Goal: Task Accomplishment & Management: Manage account settings

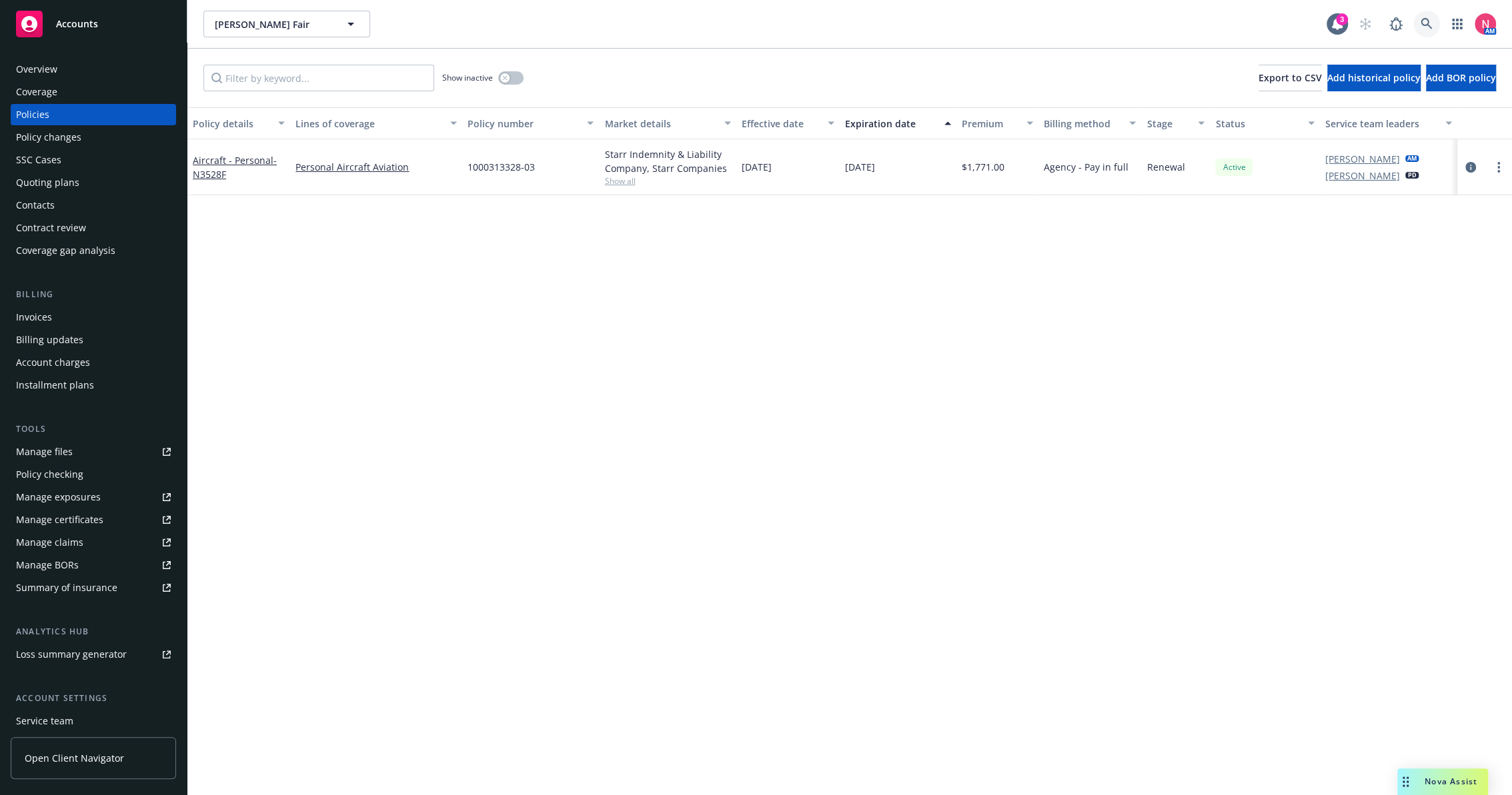
click at [1423, 25] on icon at bounding box center [1426, 23] width 12 height 12
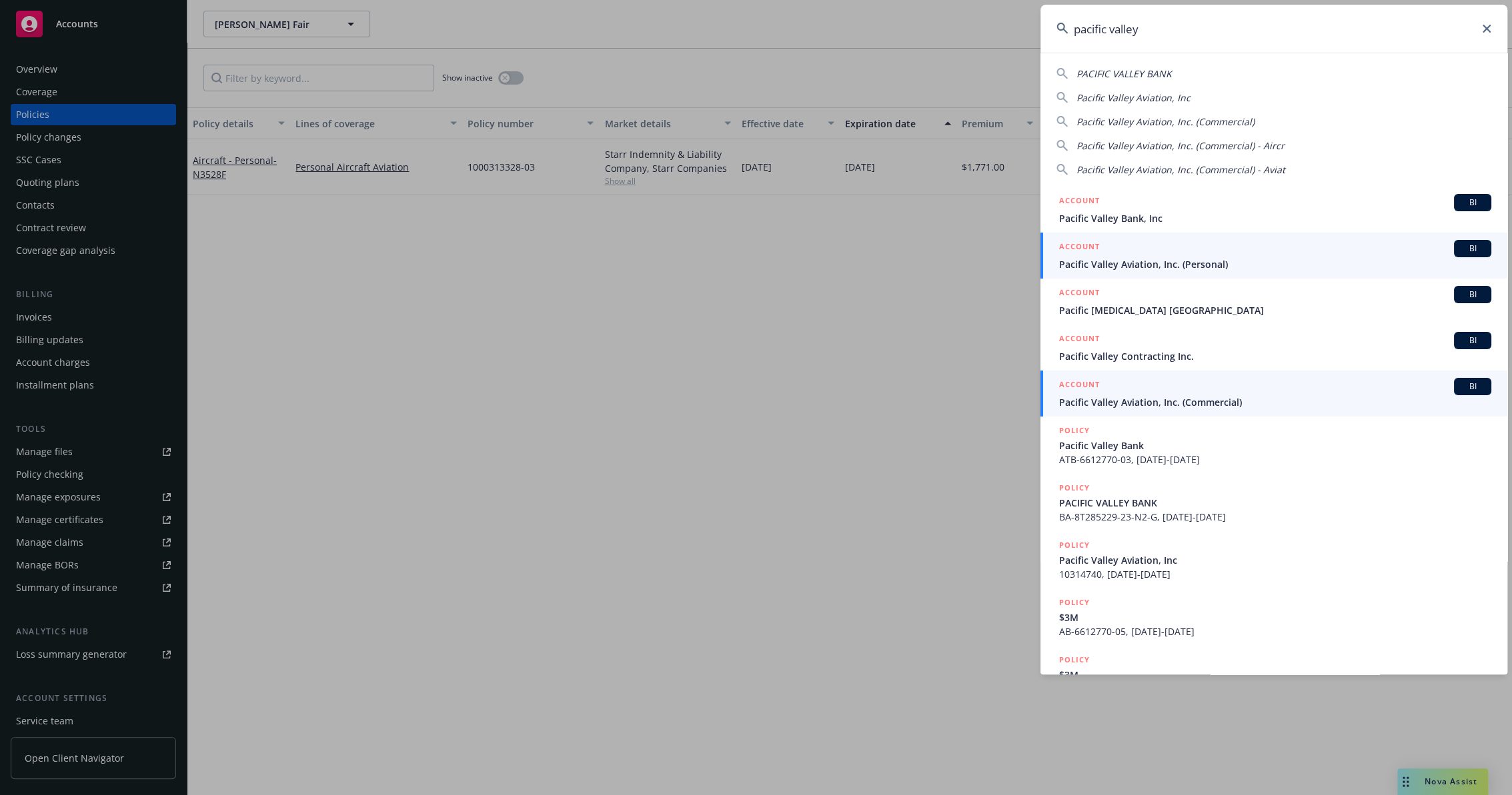
type input "pacific valley"
click at [1217, 402] on span "Pacific Valley Aviation, Inc. (Commercial)" at bounding box center [1275, 402] width 432 height 14
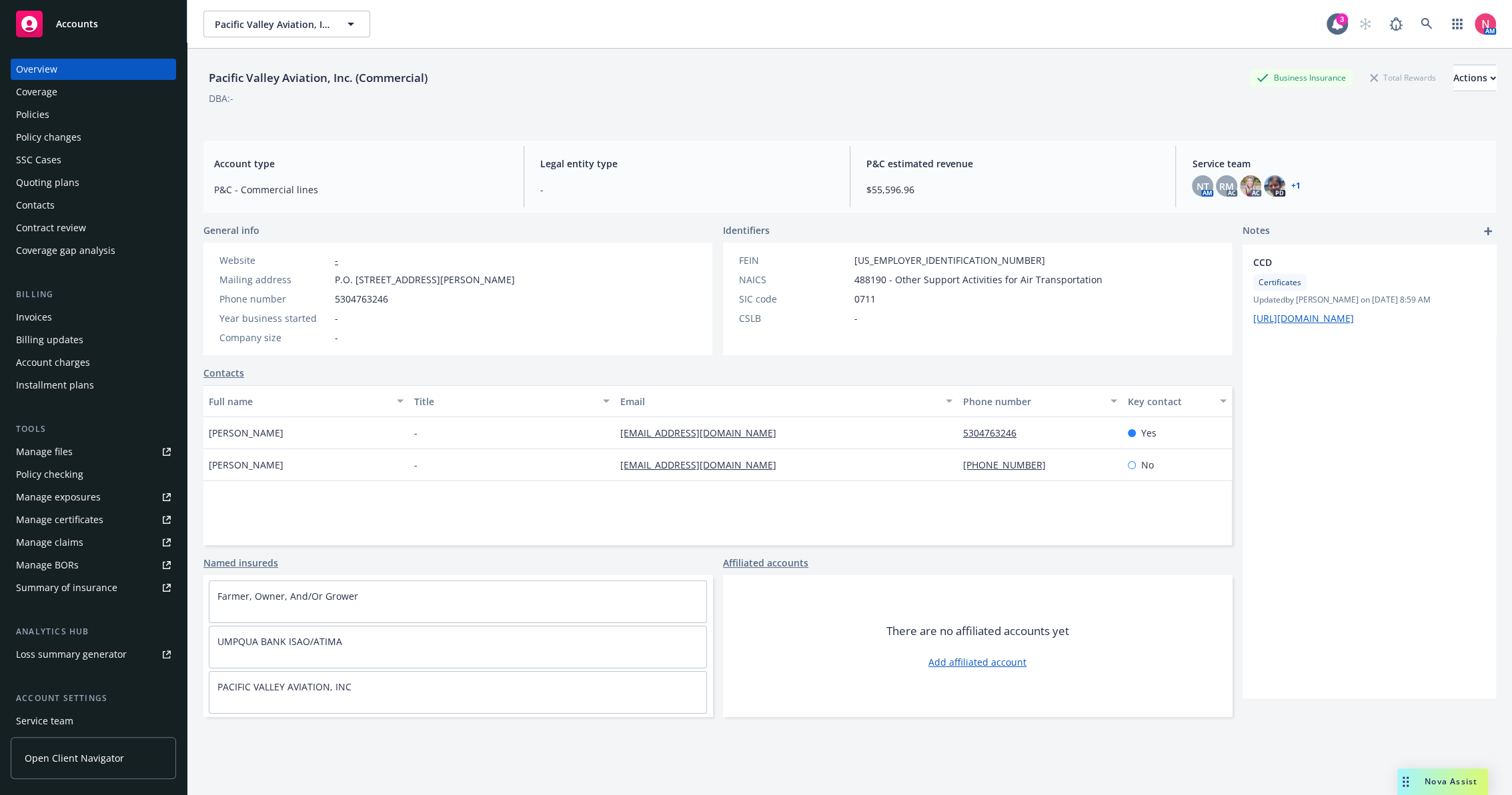
click at [87, 452] on link "Manage files" at bounding box center [93, 452] width 166 height 21
click at [70, 135] on div "Policy changes" at bounding box center [48, 138] width 65 height 21
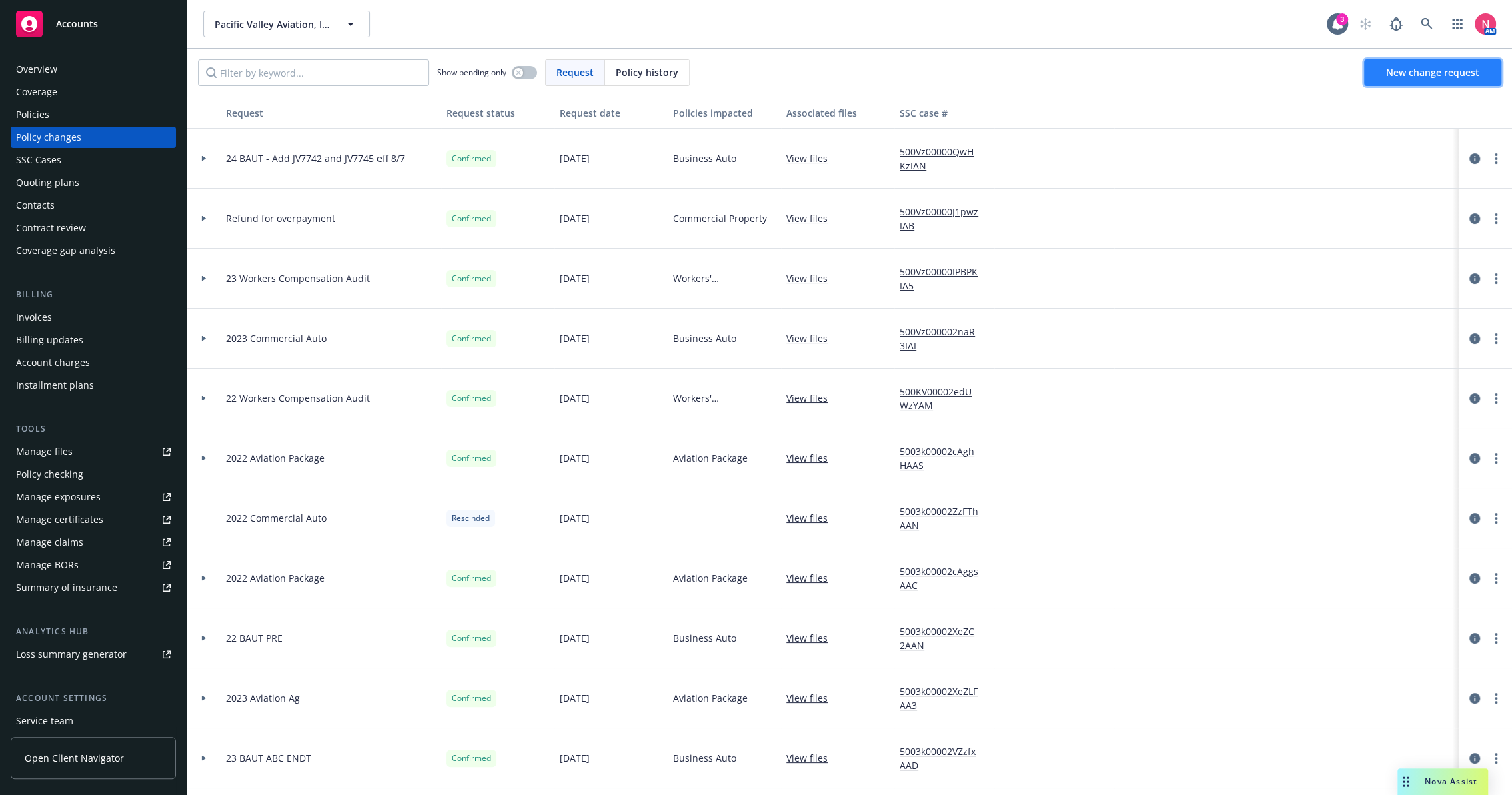
click at [1410, 72] on span "New change request" at bounding box center [1432, 72] width 93 height 13
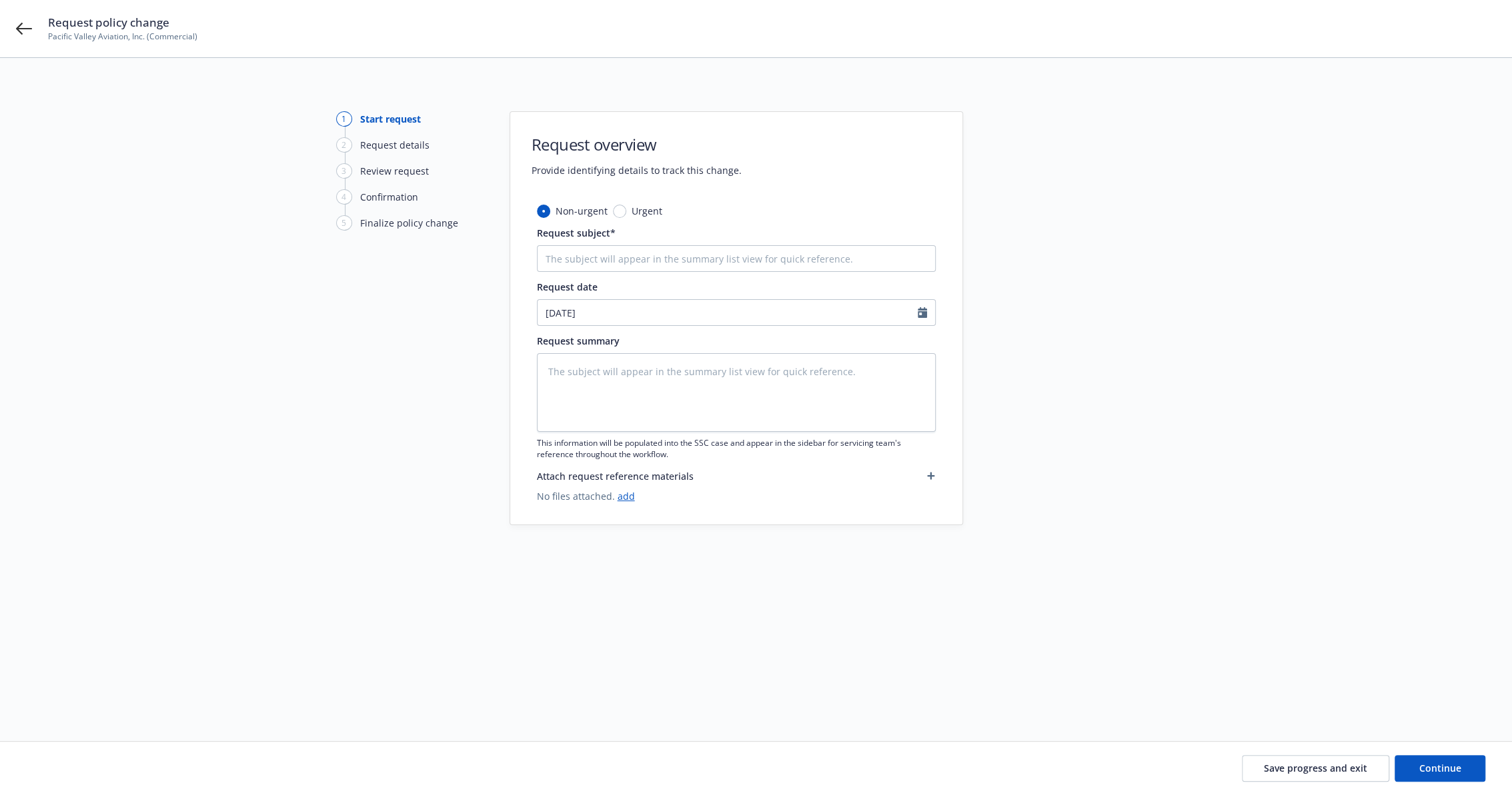
type textarea "x"
click at [598, 262] on input "Request subject*" at bounding box center [736, 258] width 399 height 27
type input "24 Workers Compensation Audit"
click at [1426, 765] on span "Continue" at bounding box center [1440, 768] width 42 height 13
type textarea "x"
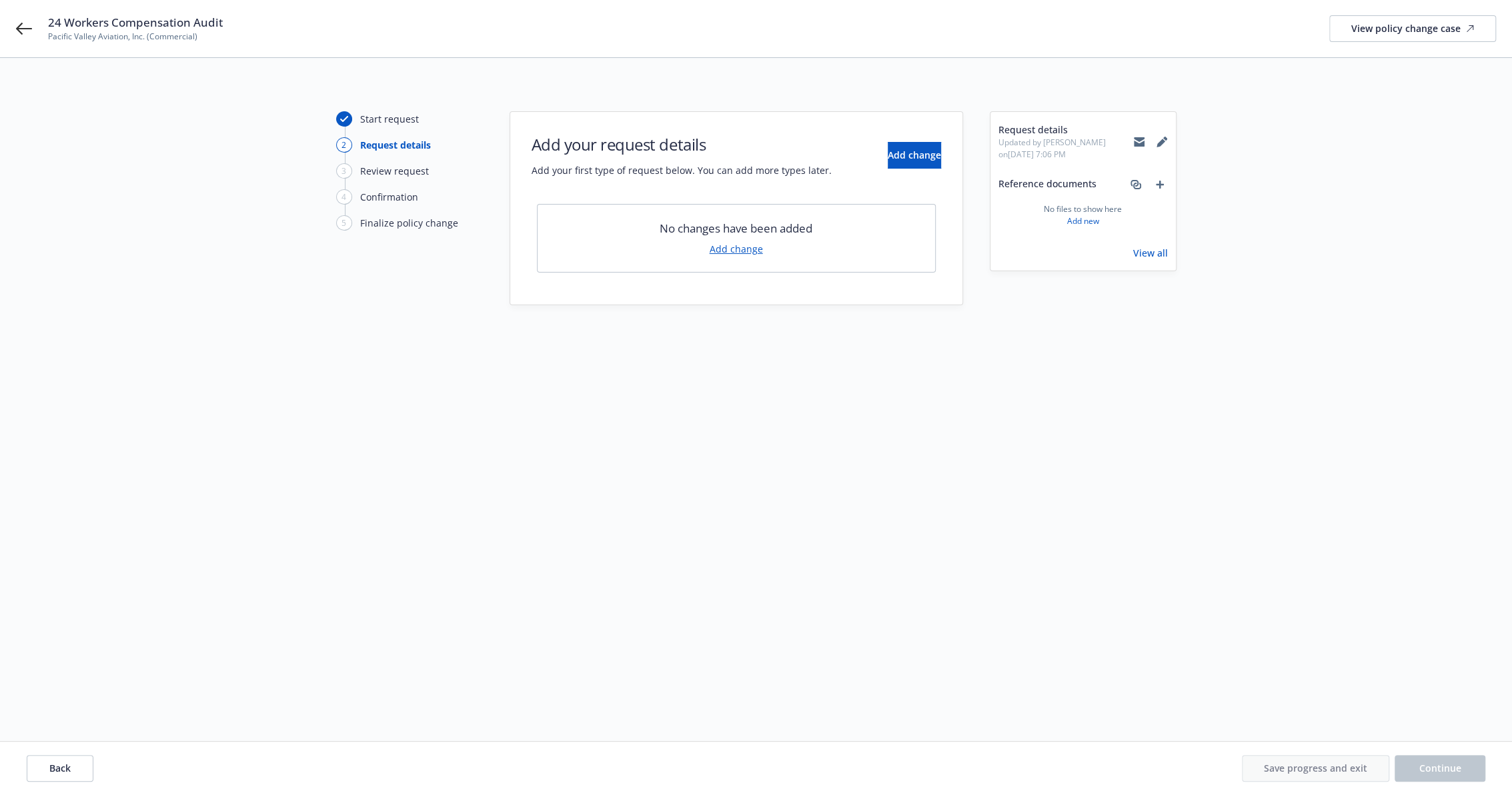
click at [732, 249] on link "Add change" at bounding box center [736, 249] width 54 height 14
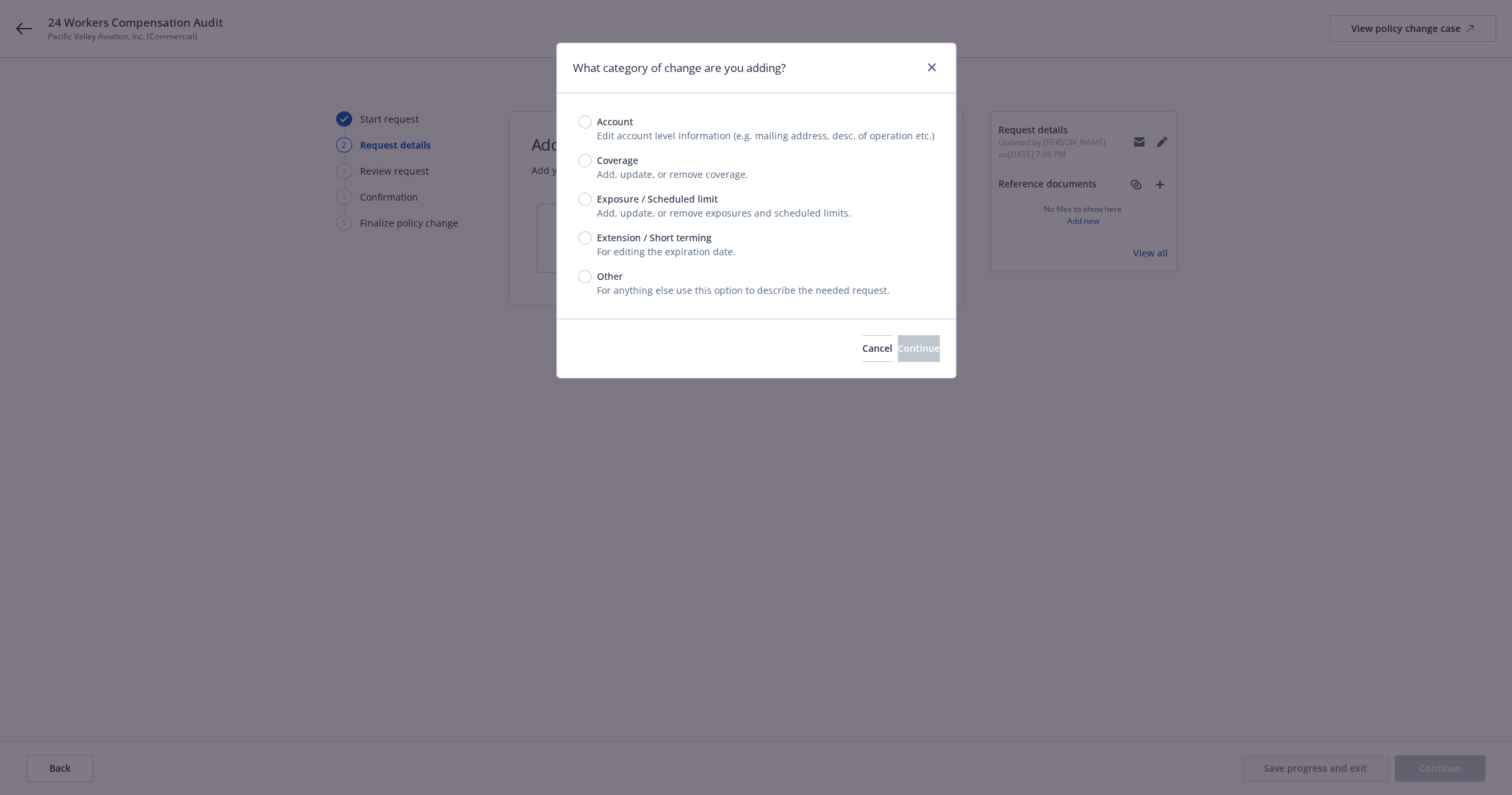
click at [611, 275] on span "Other" at bounding box center [609, 276] width 26 height 14
click at [591, 275] on input "Other" at bounding box center [584, 276] width 13 height 13
radio input "true"
click at [915, 350] on span "Continue" at bounding box center [918, 348] width 42 height 13
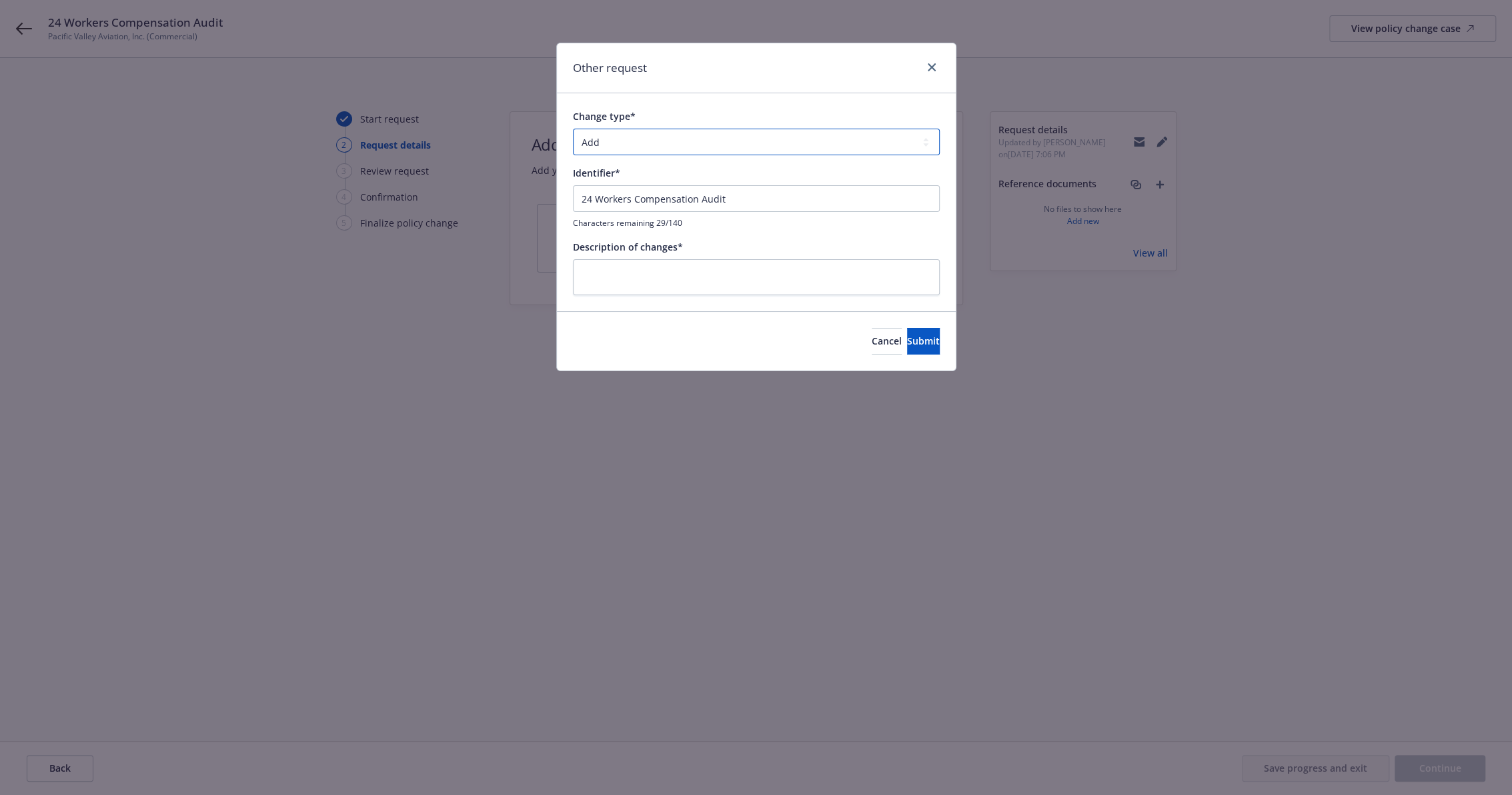
click at [667, 134] on select "Add Audit Change Remove" at bounding box center [756, 142] width 367 height 27
select select "AUDIT"
click at [573, 129] on select "Add Audit Change Remove" at bounding box center [756, 142] width 367 height 27
click at [789, 199] on input "24 Workers Compensation Audit" at bounding box center [756, 199] width 367 height 27
click at [844, 279] on textarea at bounding box center [756, 277] width 367 height 37
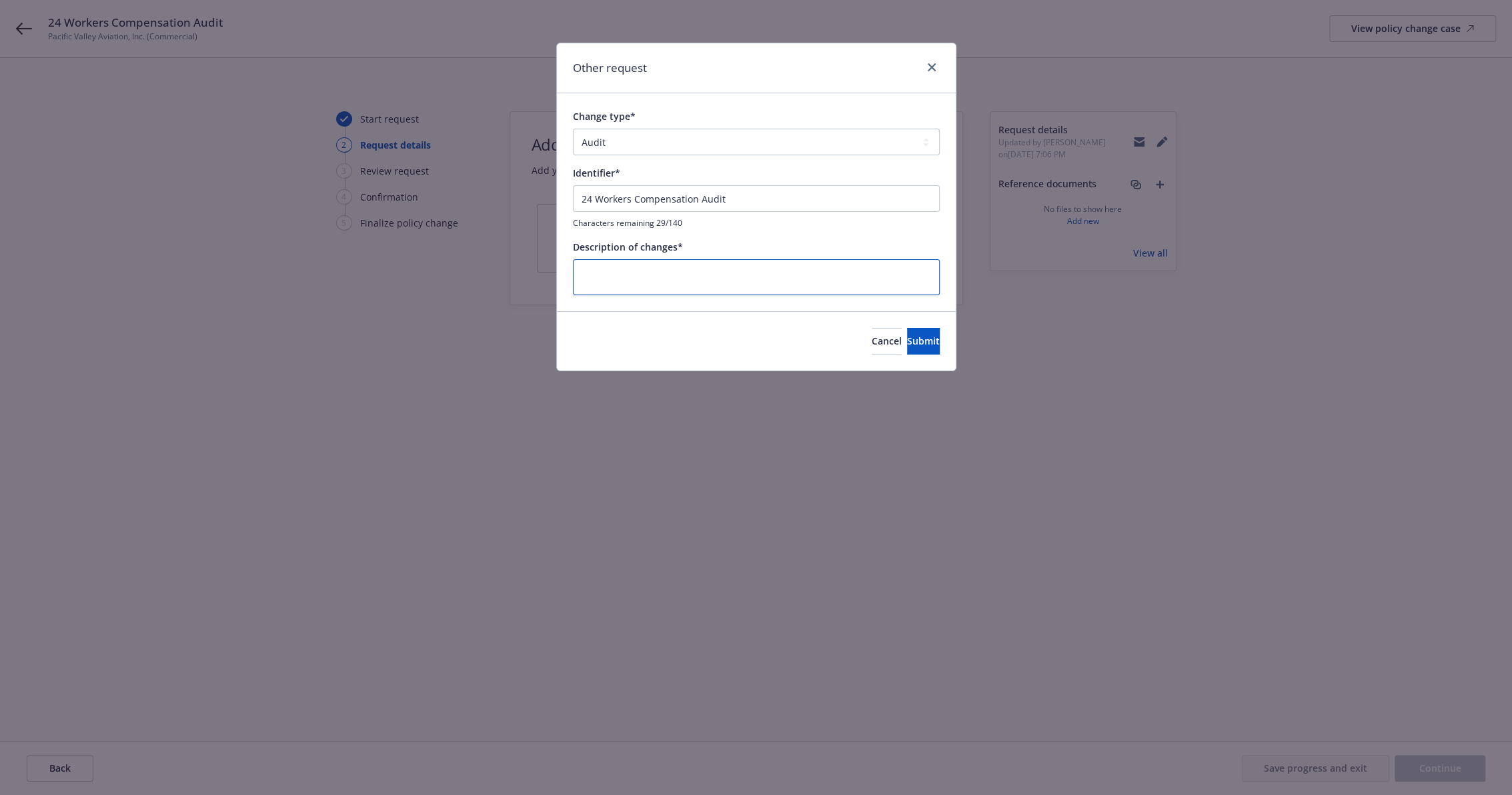
paste textarea "24 Workers Compensation Audit"
type textarea "x"
type textarea "24 Workers Compensation Audit"
click at [908, 338] on span "Submit" at bounding box center [923, 341] width 33 height 13
type textarea "x"
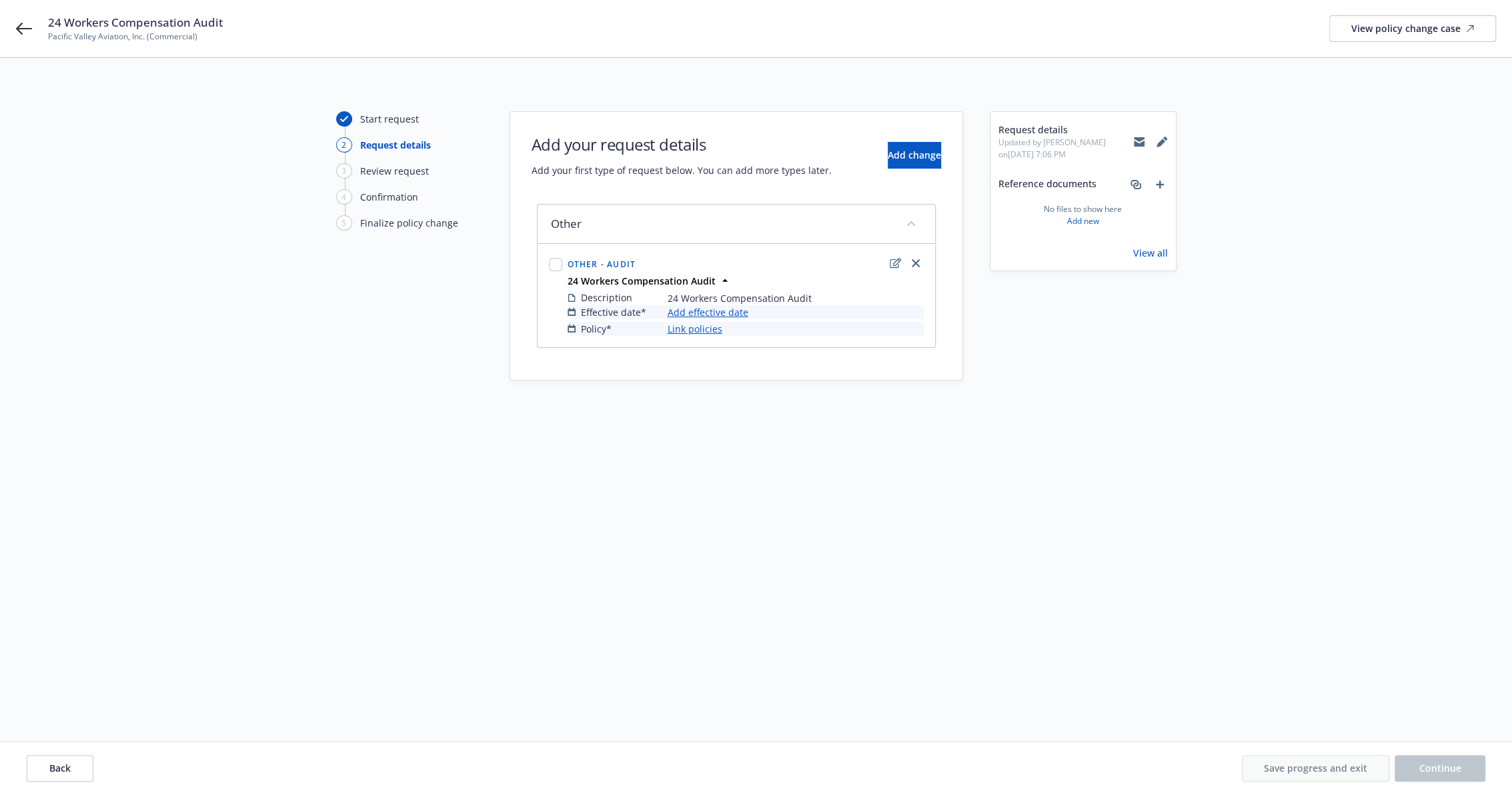
click at [695, 327] on link "Link policies" at bounding box center [694, 329] width 55 height 14
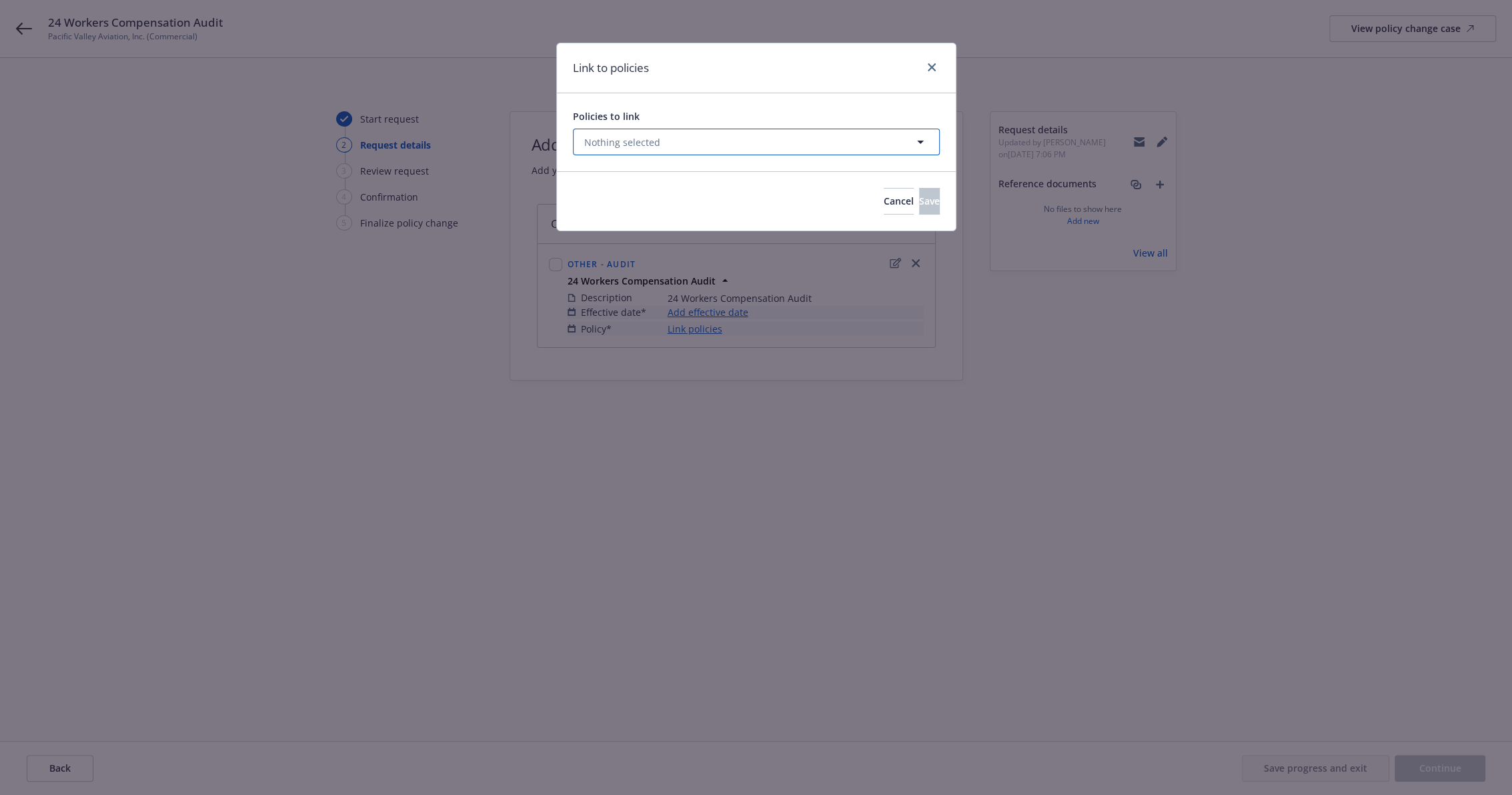
click at [650, 150] on button "Nothing selected" at bounding box center [756, 142] width 367 height 27
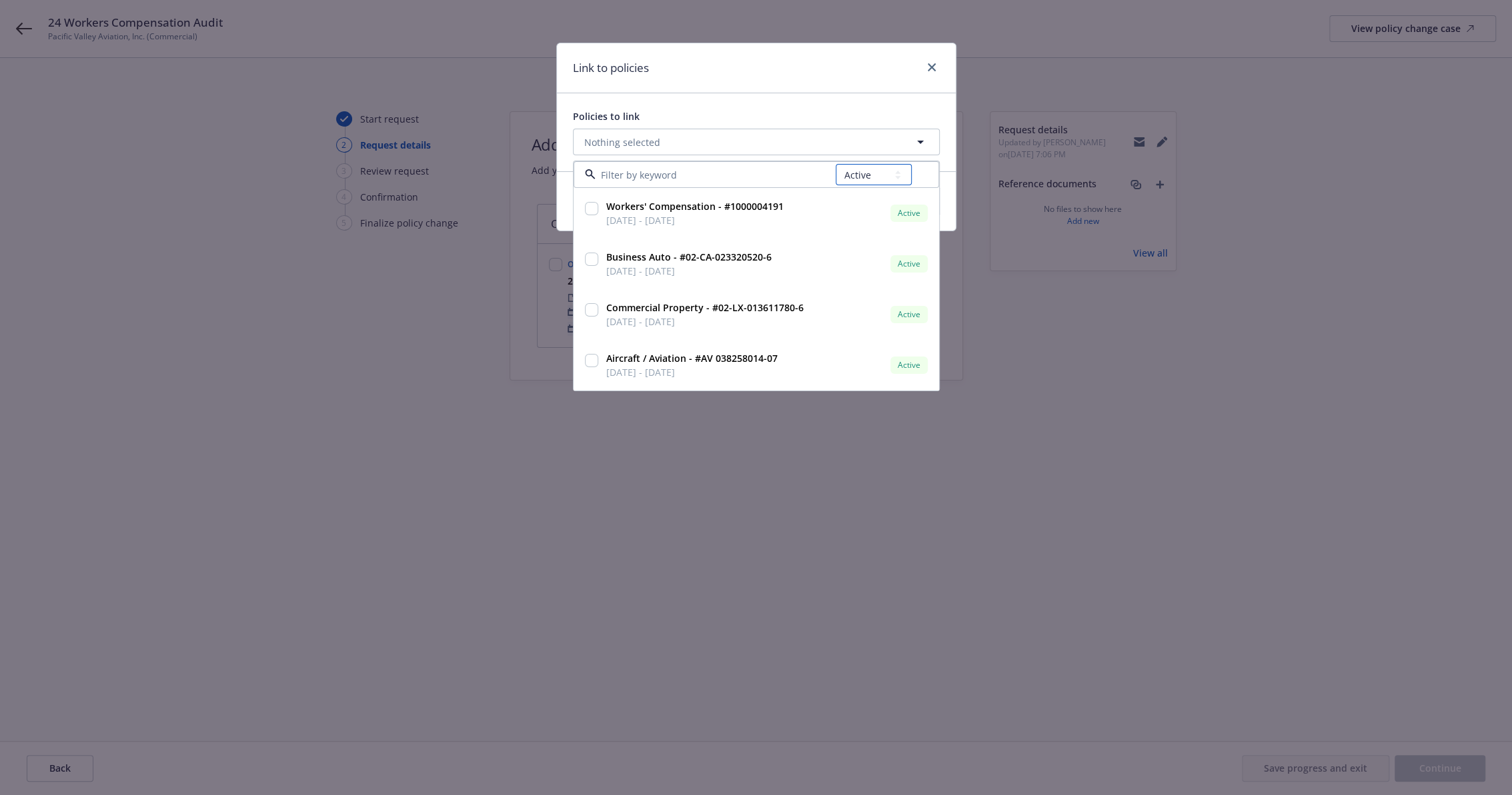
click at [879, 180] on select "All Active Upcoming Expired Cancelled" at bounding box center [873, 174] width 76 height 21
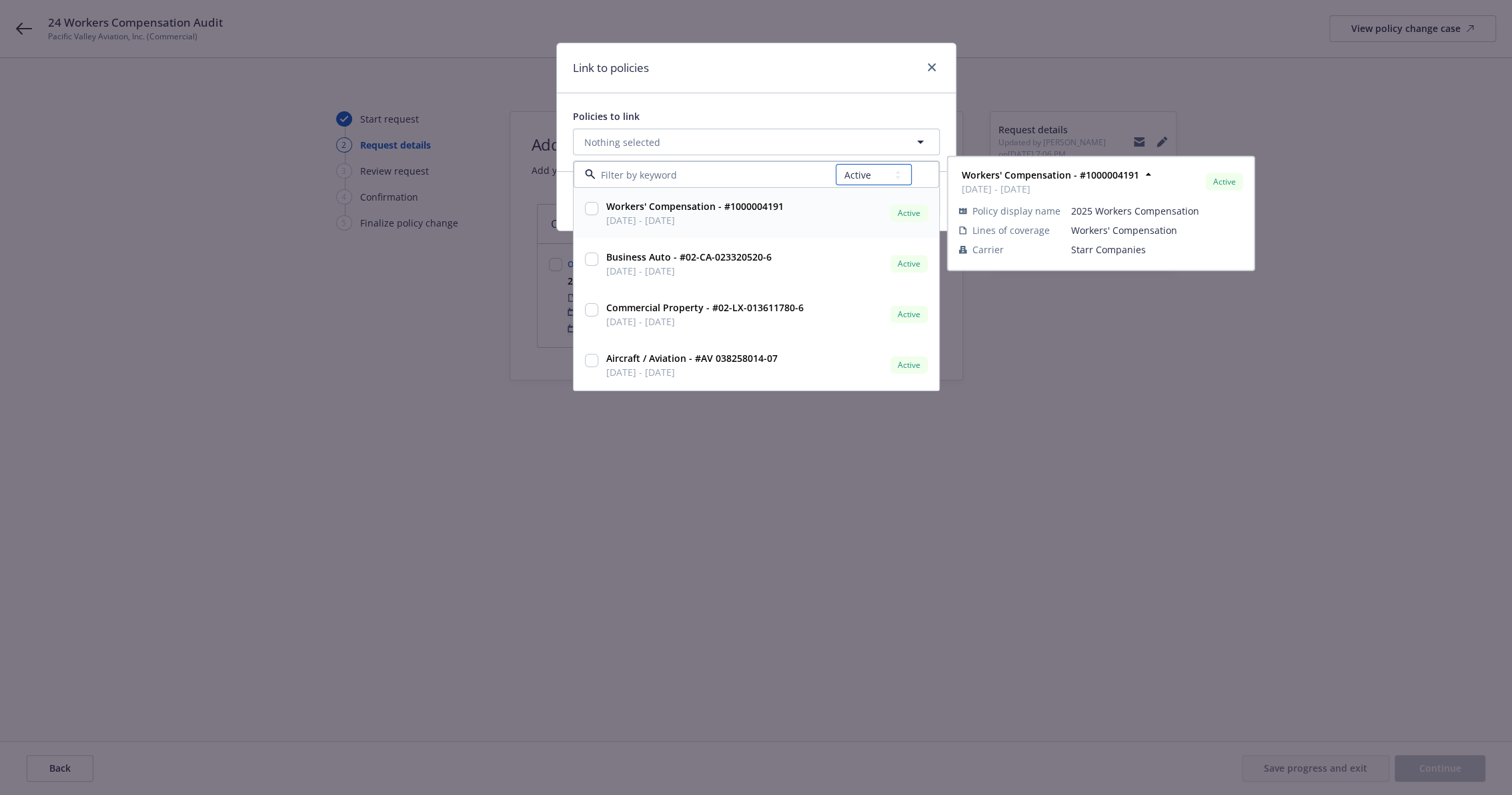
select select "EXPIRED"
click at [837, 164] on select "All Active Upcoming Expired Cancelled" at bounding box center [873, 174] width 76 height 21
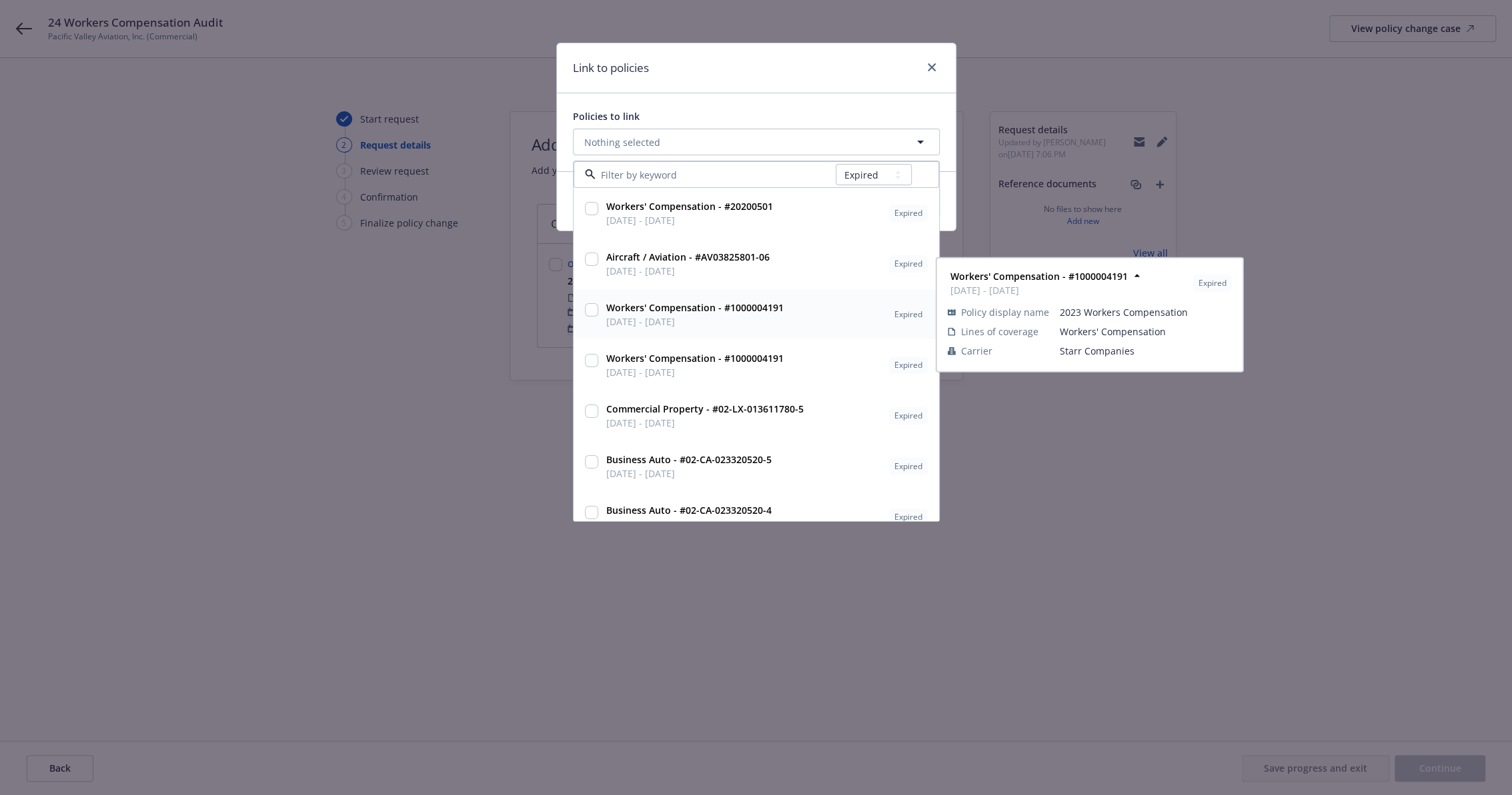
click at [693, 307] on strong "Workers' Compensation - #1000004191" at bounding box center [695, 308] width 177 height 13
checkbox input "true"
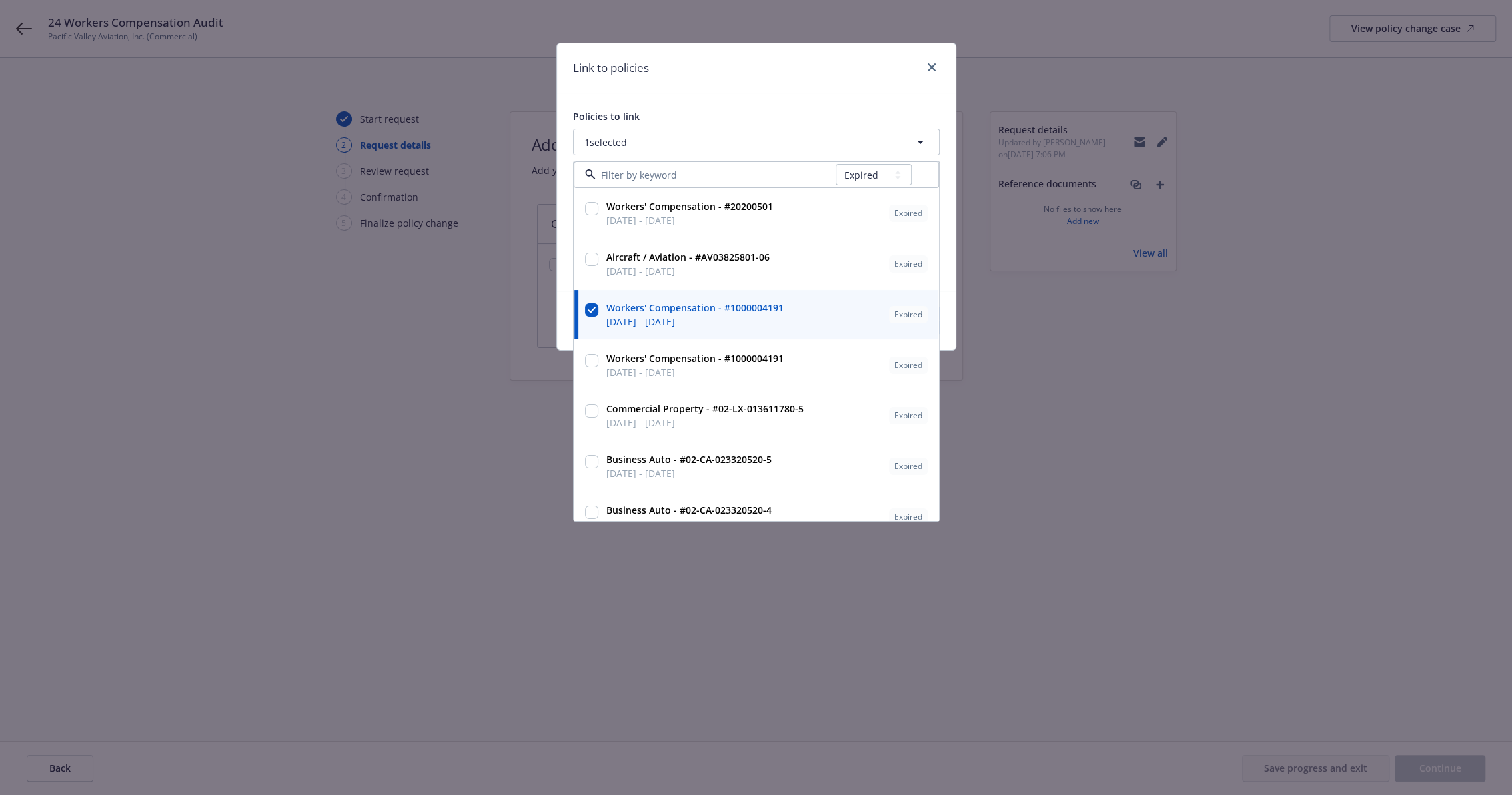
click at [841, 59] on div "Link to policies" at bounding box center [756, 68] width 399 height 50
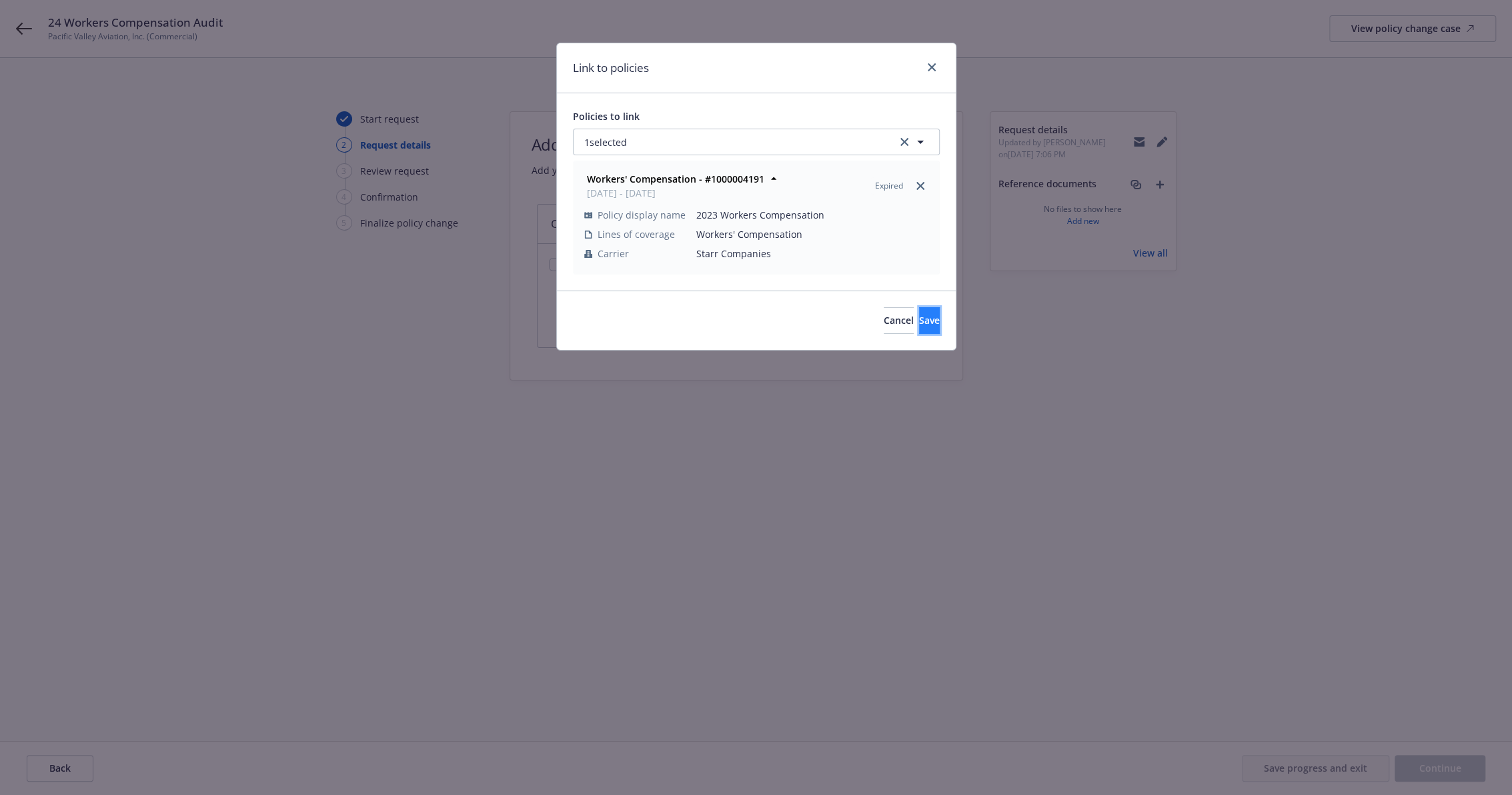
click at [919, 318] on span "Save" at bounding box center [929, 320] width 21 height 13
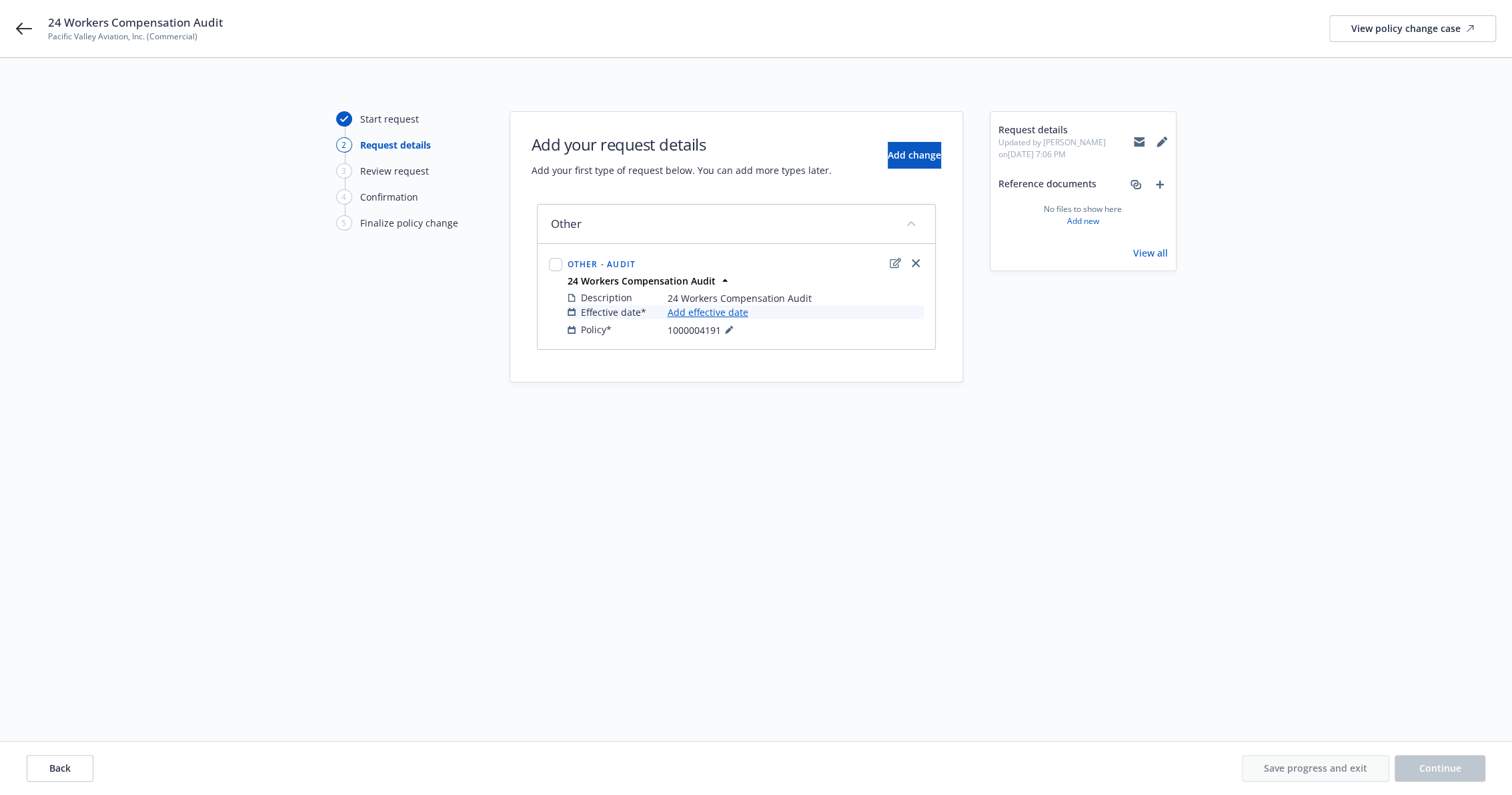
click at [716, 314] on link "Add effective date" at bounding box center [708, 312] width 81 height 14
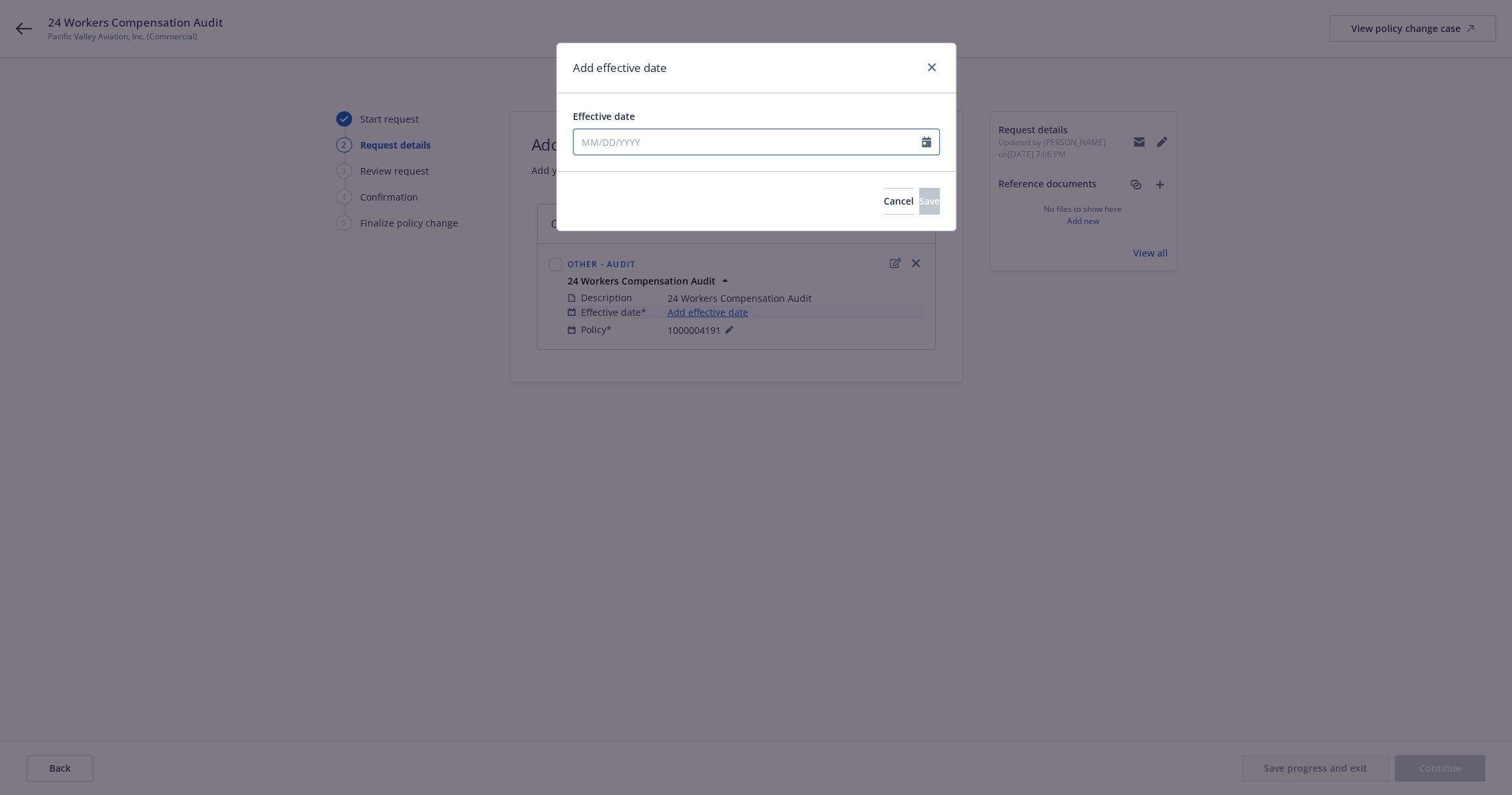
click at [710, 143] on input "Effective date" at bounding box center [747, 142] width 348 height 25
select select "9"
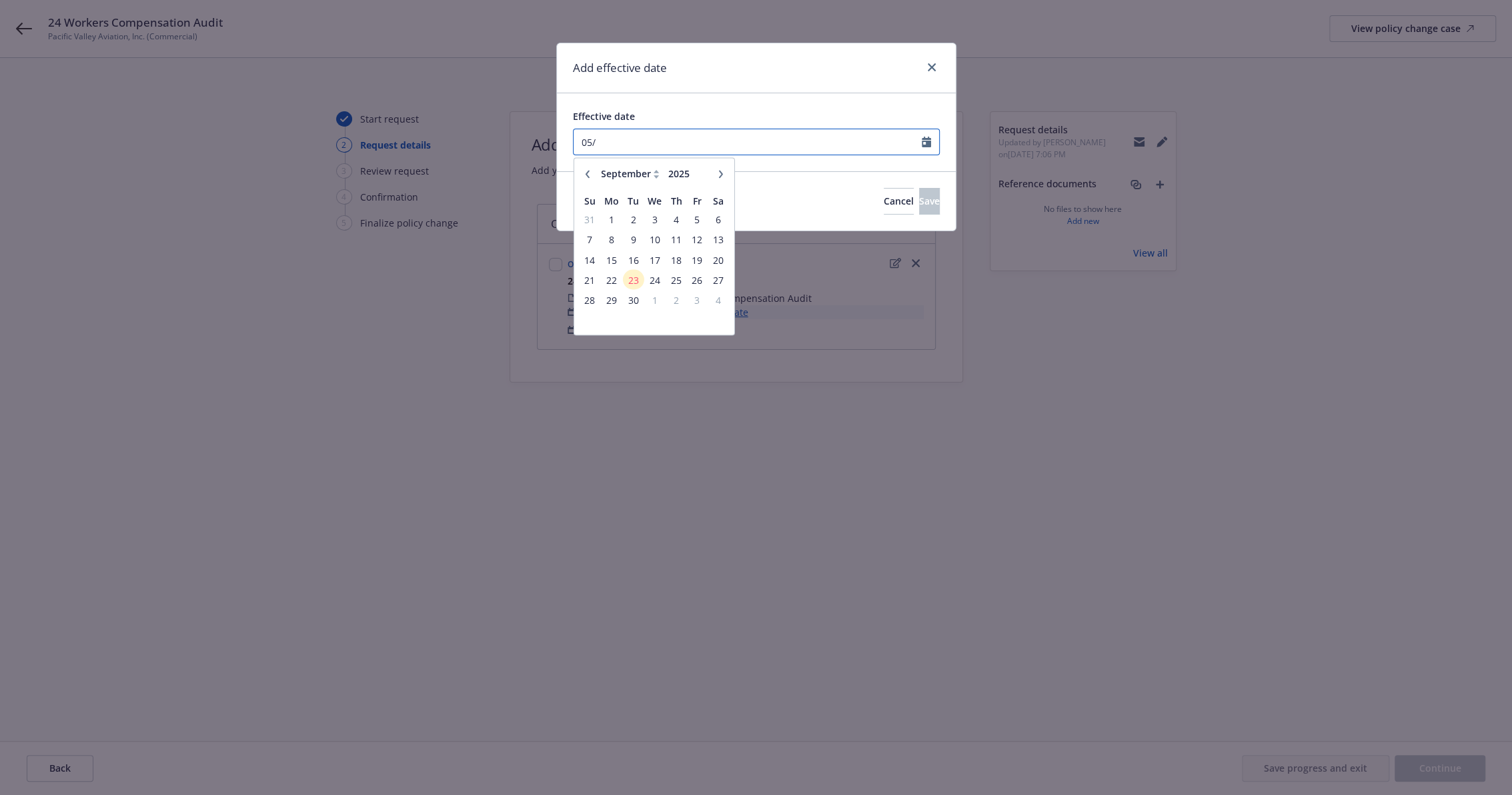
type input "05/"
click at [604, 138] on input "05/04/2024" at bounding box center [747, 142] width 348 height 25
type input "05/01/2024"
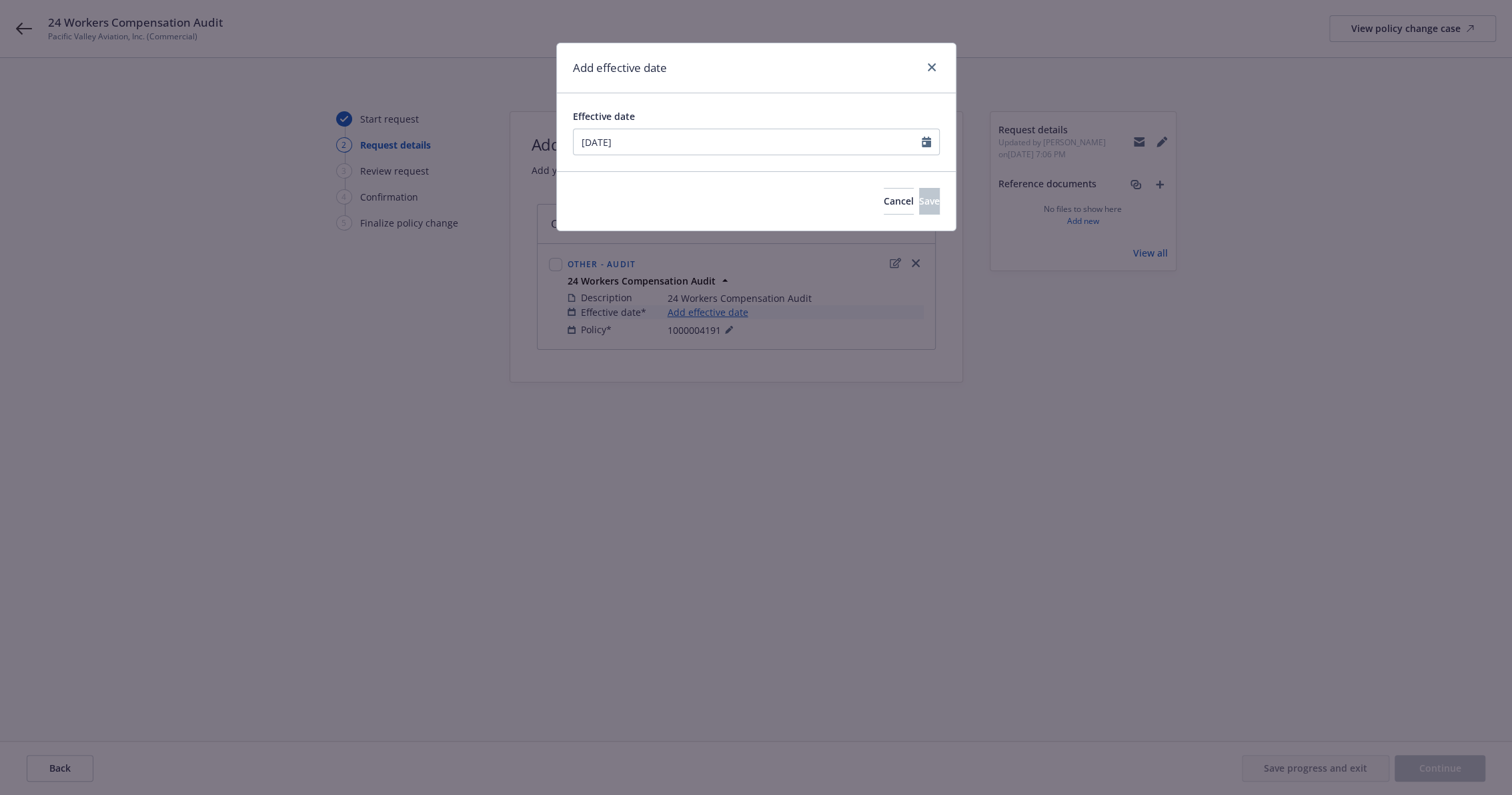
click at [763, 68] on div "Add effective date" at bounding box center [756, 68] width 399 height 50
click at [922, 199] on button "Save" at bounding box center [929, 201] width 21 height 27
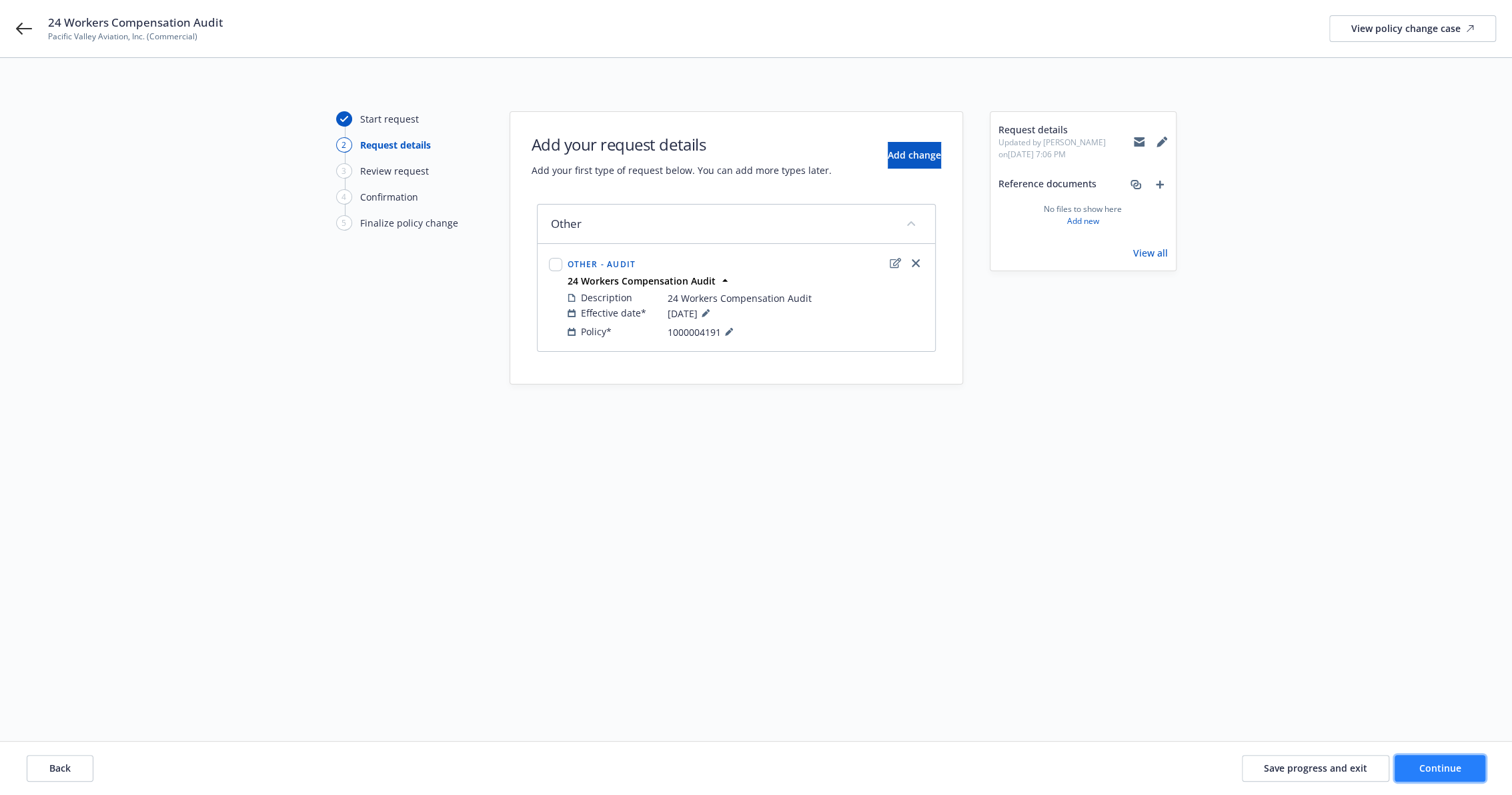
click at [1432, 771] on span "Continue" at bounding box center [1440, 768] width 42 height 13
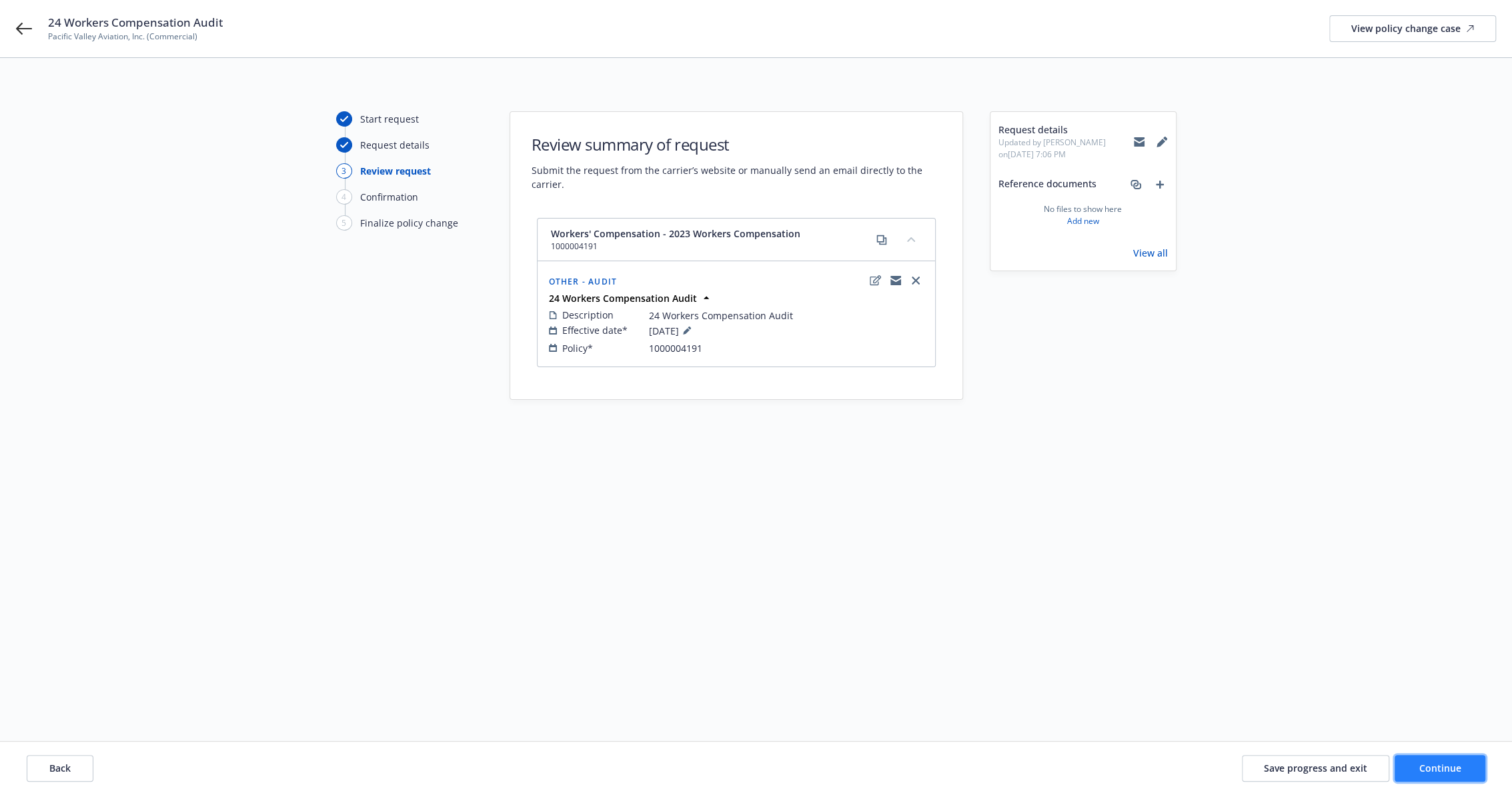
click at [1422, 773] on span "Continue" at bounding box center [1440, 768] width 42 height 13
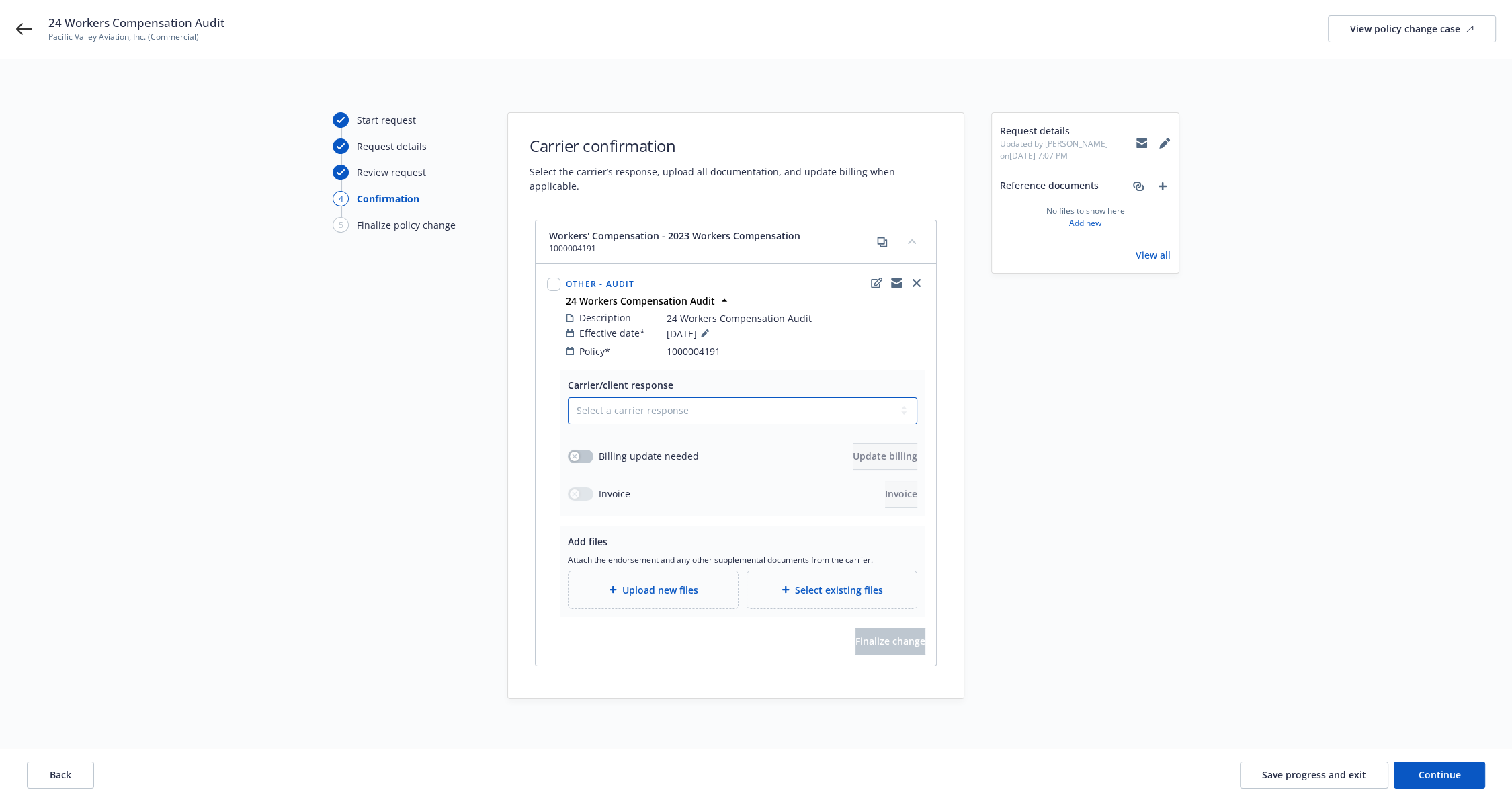
click at [720, 402] on select "Select a carrier response Accepted Accepted with revision No endorsement needed…" at bounding box center [743, 410] width 350 height 27
select select "ACCEPTED"
click at [568, 397] on select "Select a carrier response Accepted Accepted with revision No endorsement needed…" at bounding box center [743, 410] width 350 height 27
click at [586, 450] on button "button" at bounding box center [581, 456] width 25 height 14
click at [865, 450] on span "Update billing" at bounding box center [885, 456] width 65 height 13
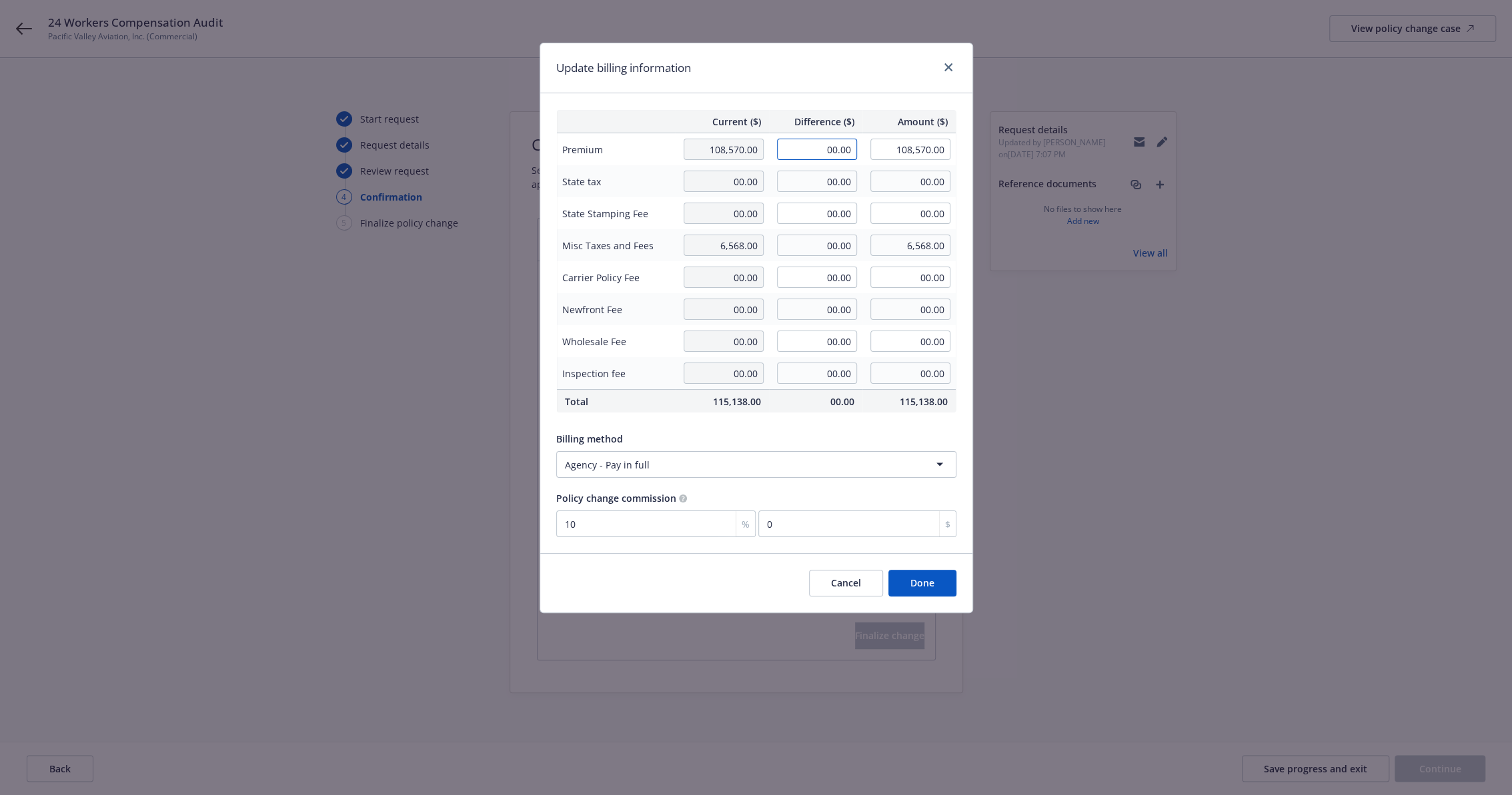
drag, startPoint x: 822, startPoint y: 148, endPoint x: 1138, endPoint y: 161, distance: 316.3
click at [1129, 160] on div "Update billing information Current ($) Difference ($) Amount ($) Premium 108,57…" at bounding box center [756, 397] width 1512 height 795
type input "49.00"
type input "108,619.00"
type input "4.9"
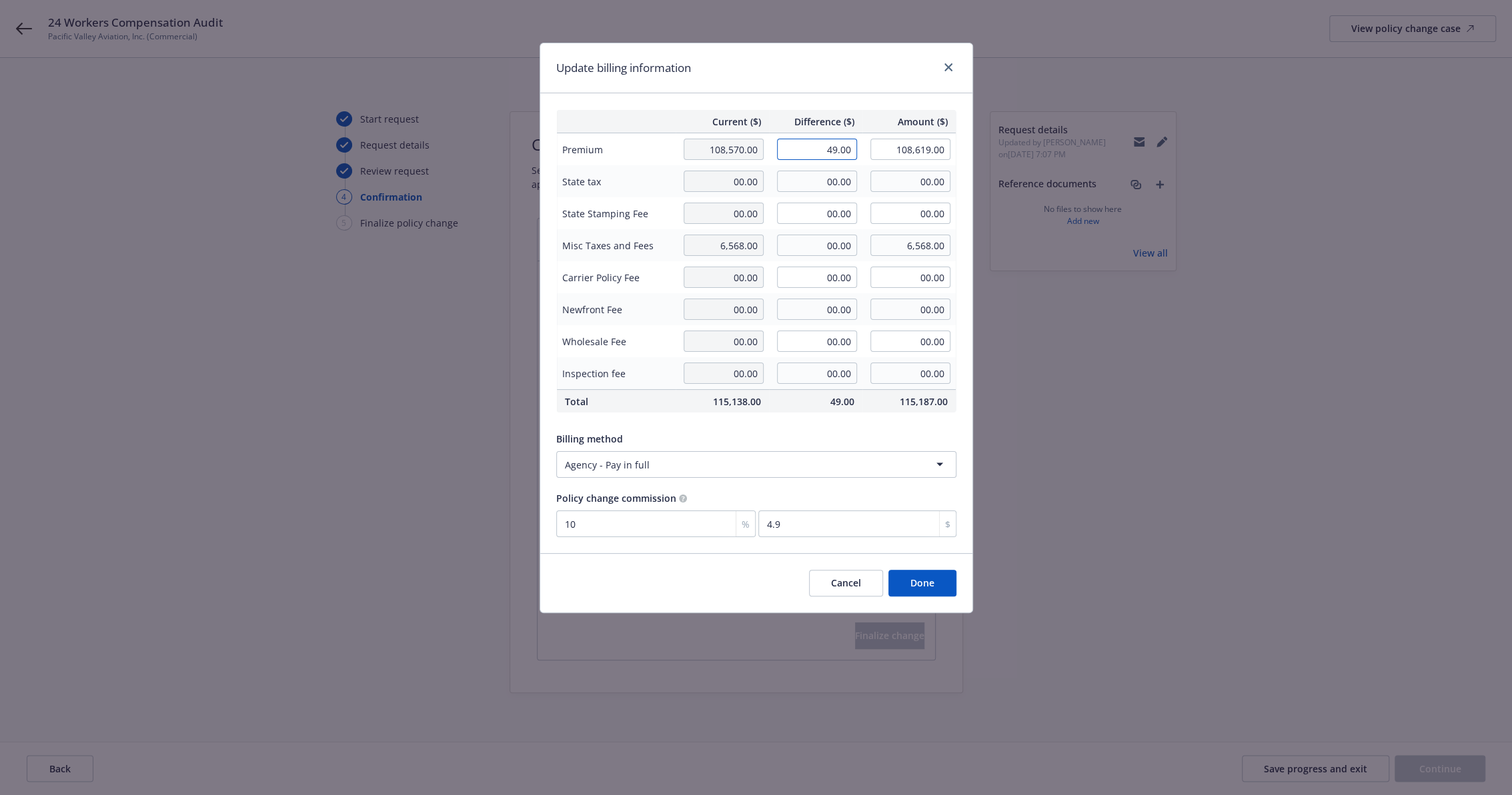
drag, startPoint x: 819, startPoint y: 147, endPoint x: 1024, endPoint y: 139, distance: 205.2
click at [1020, 139] on div "Update billing information Current ($) Difference ($) Amount ($) Premium 108,57…" at bounding box center [756, 397] width 1512 height 795
type input "49,982.00"
type input "158,552.00"
type input "4998.2"
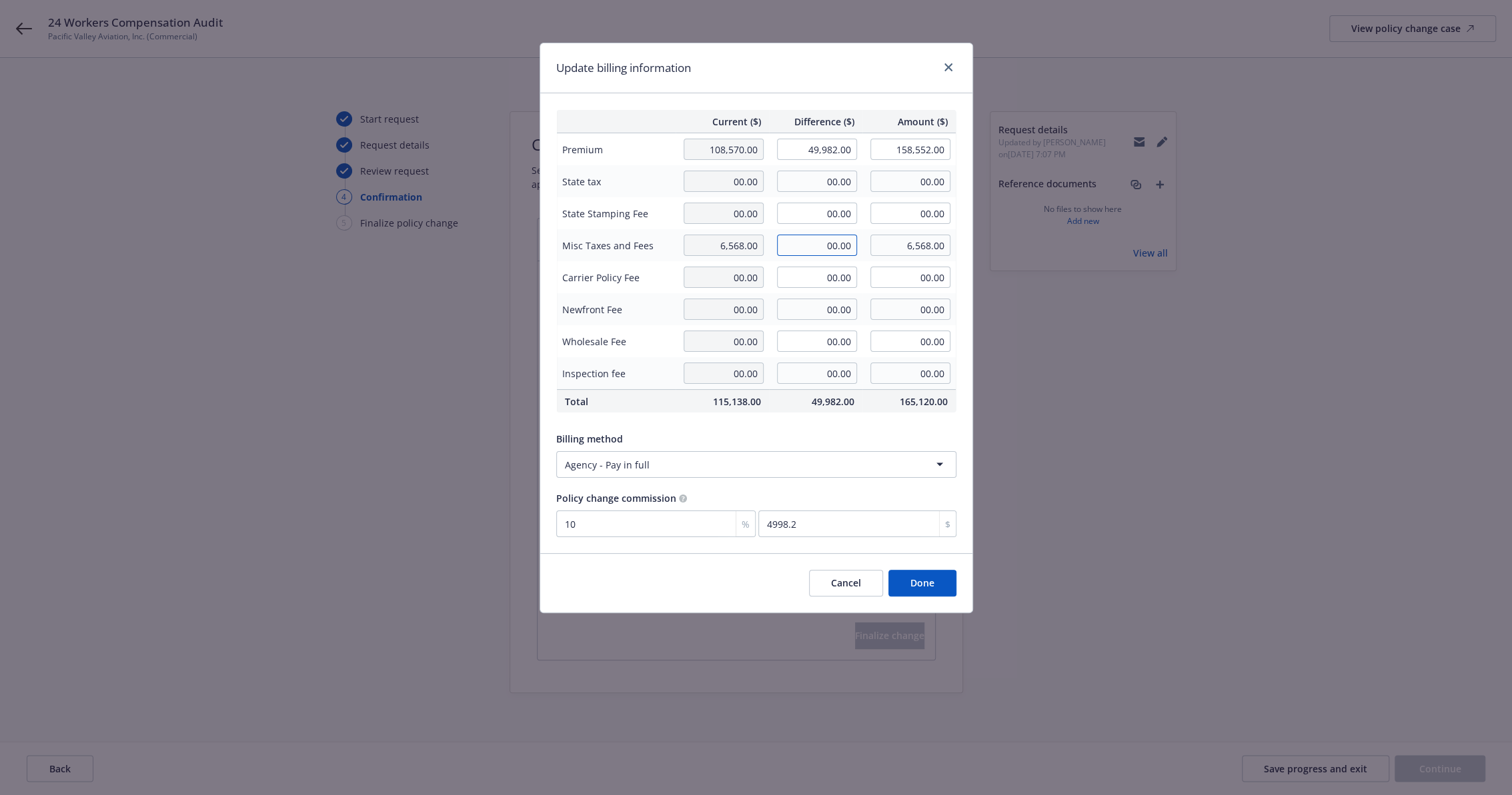
drag, startPoint x: 819, startPoint y: 241, endPoint x: 918, endPoint y: 232, distance: 99.4
click at [918, 232] on tr "Misc Taxes and Fees 6,568.00 00.00 6,568.00" at bounding box center [756, 245] width 399 height 32
type input "3,025.00"
type input "9,593.00"
click at [896, 241] on input "9,593.00" at bounding box center [910, 245] width 80 height 21
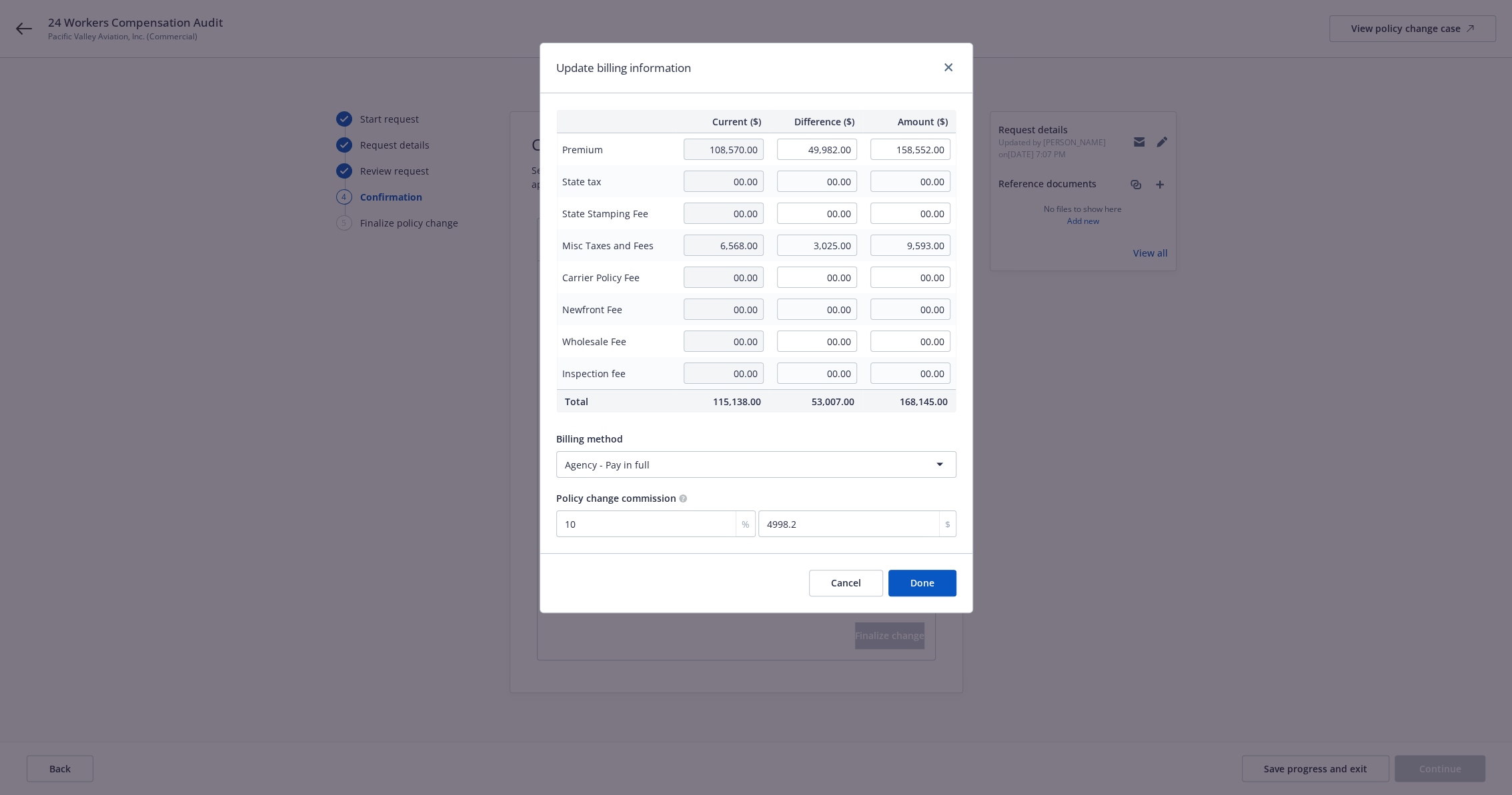
click at [934, 582] on button "Done" at bounding box center [922, 583] width 68 height 27
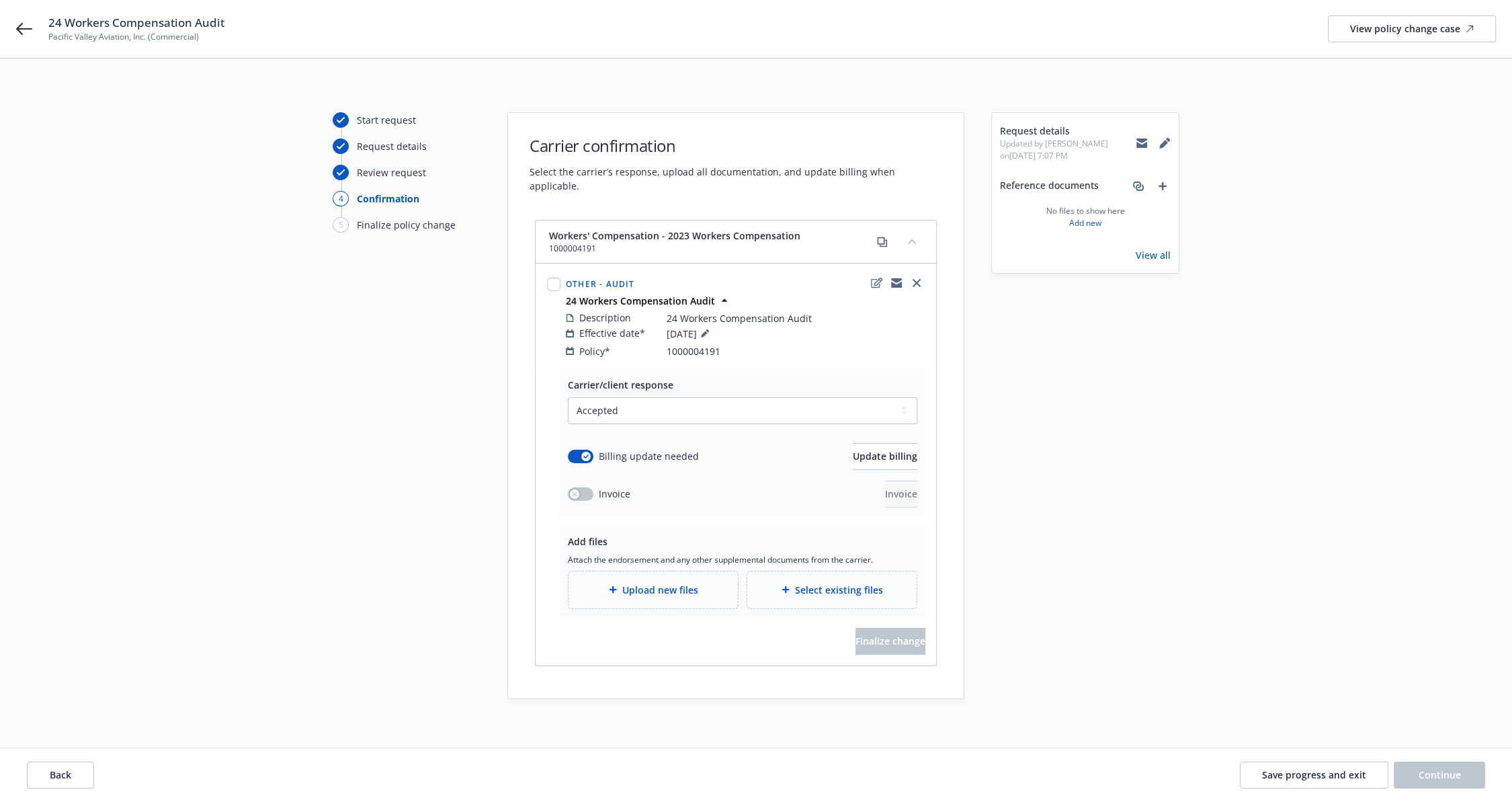
click at [657, 583] on span "Upload new files" at bounding box center [660, 590] width 76 height 14
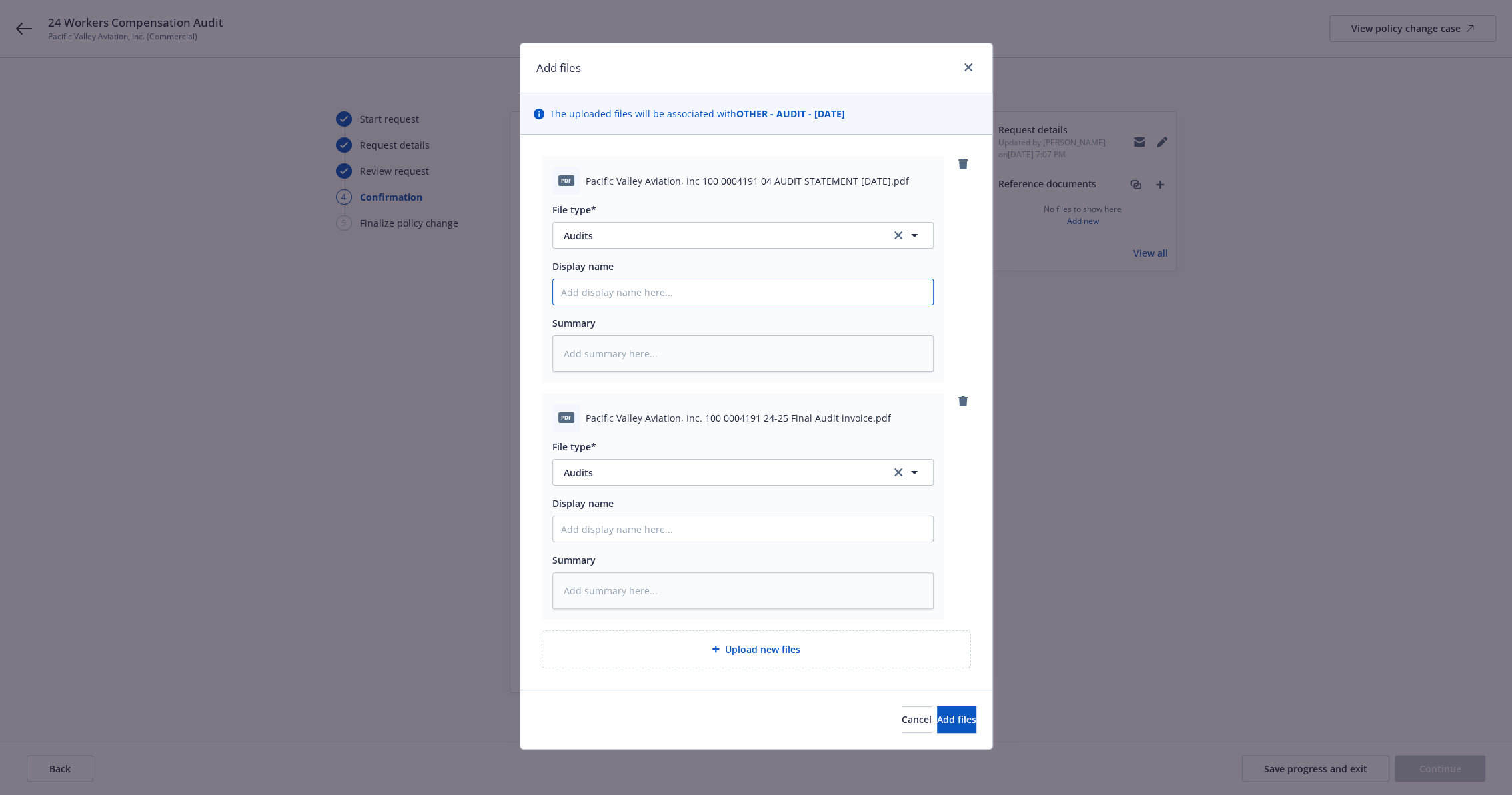
click at [604, 282] on input "Display name" at bounding box center [743, 292] width 380 height 25
type textarea "x"
type input "2"
type textarea "x"
type input "25"
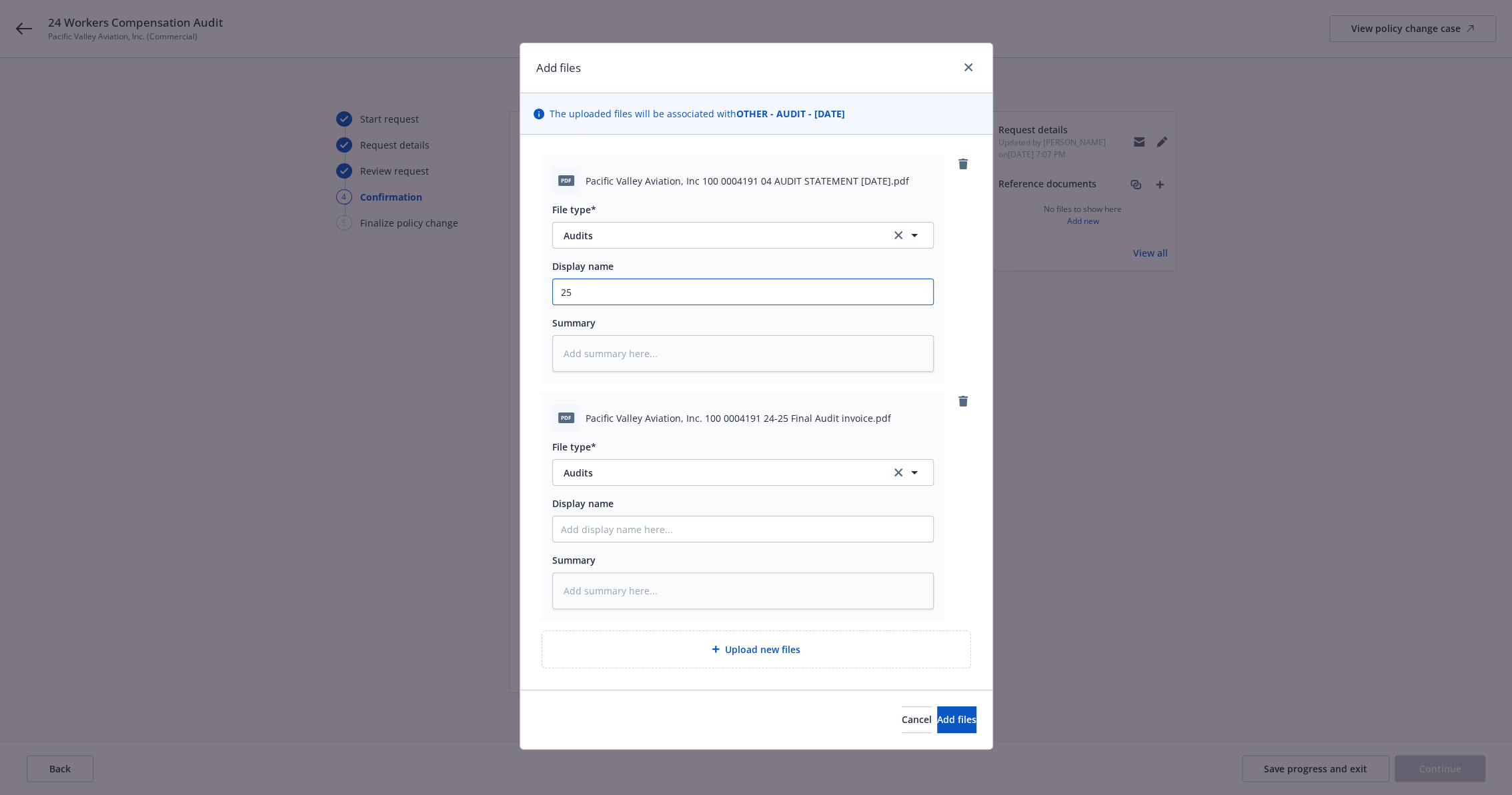
type textarea "x"
type input "25"
type textarea "x"
type input "25 W"
type textarea "x"
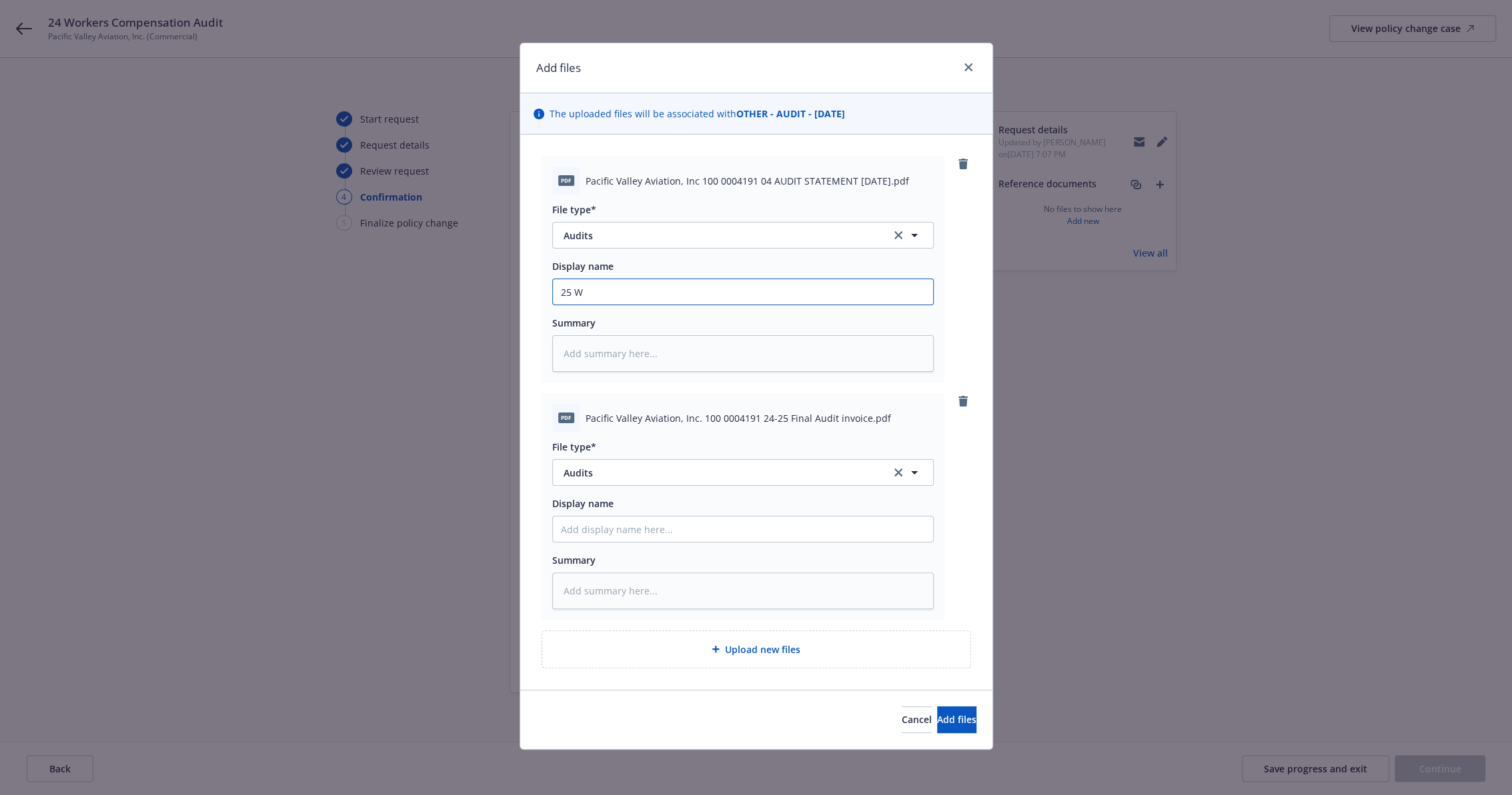
type input "25 WC"
type textarea "x"
type input "25 WC"
type textarea "x"
type input "25 WC C"
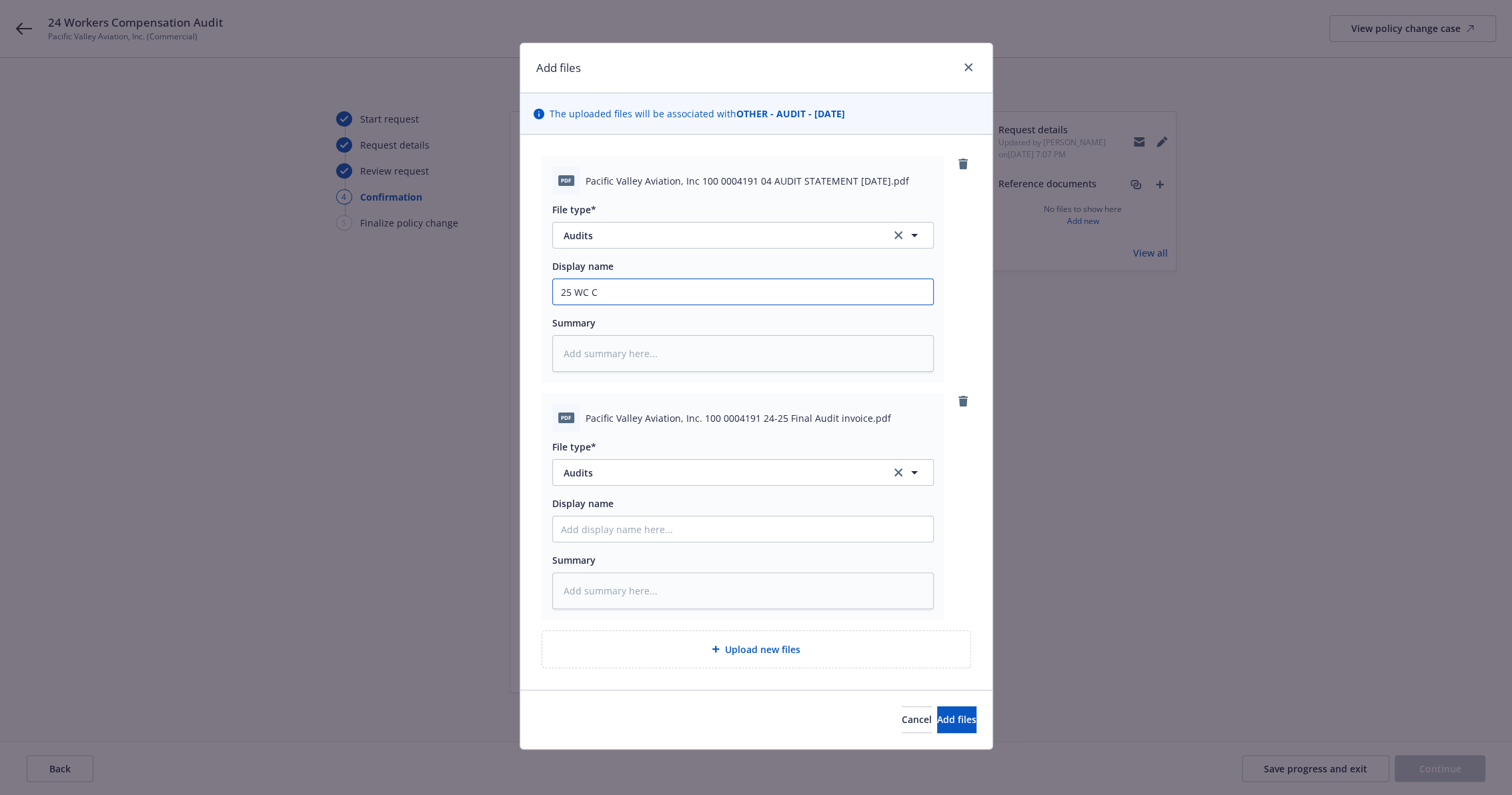
type textarea "x"
type input "25 WC CVS 24-25 Audit"
click at [635, 537] on input "Display name" at bounding box center [743, 529] width 380 height 25
paste input "25 WC CVS 24-25 Audit"
type textarea "x"
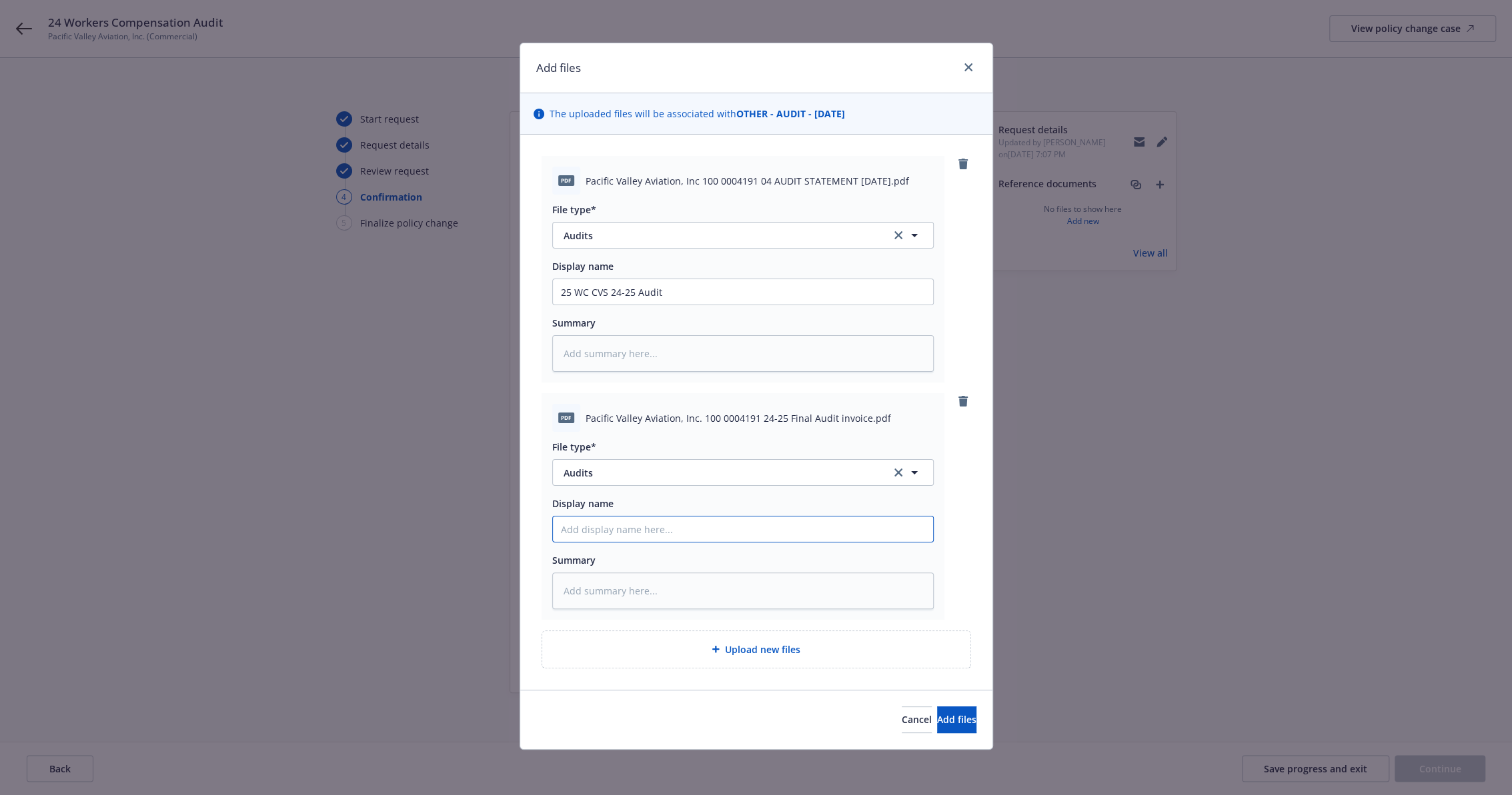
type input "25 WC CVS 24-25 Audit"
click at [645, 526] on input "25 WC CVS 24-25 Audit" at bounding box center [743, 529] width 380 height 25
type textarea "x"
type input "25 WC CVS 24-25 I"
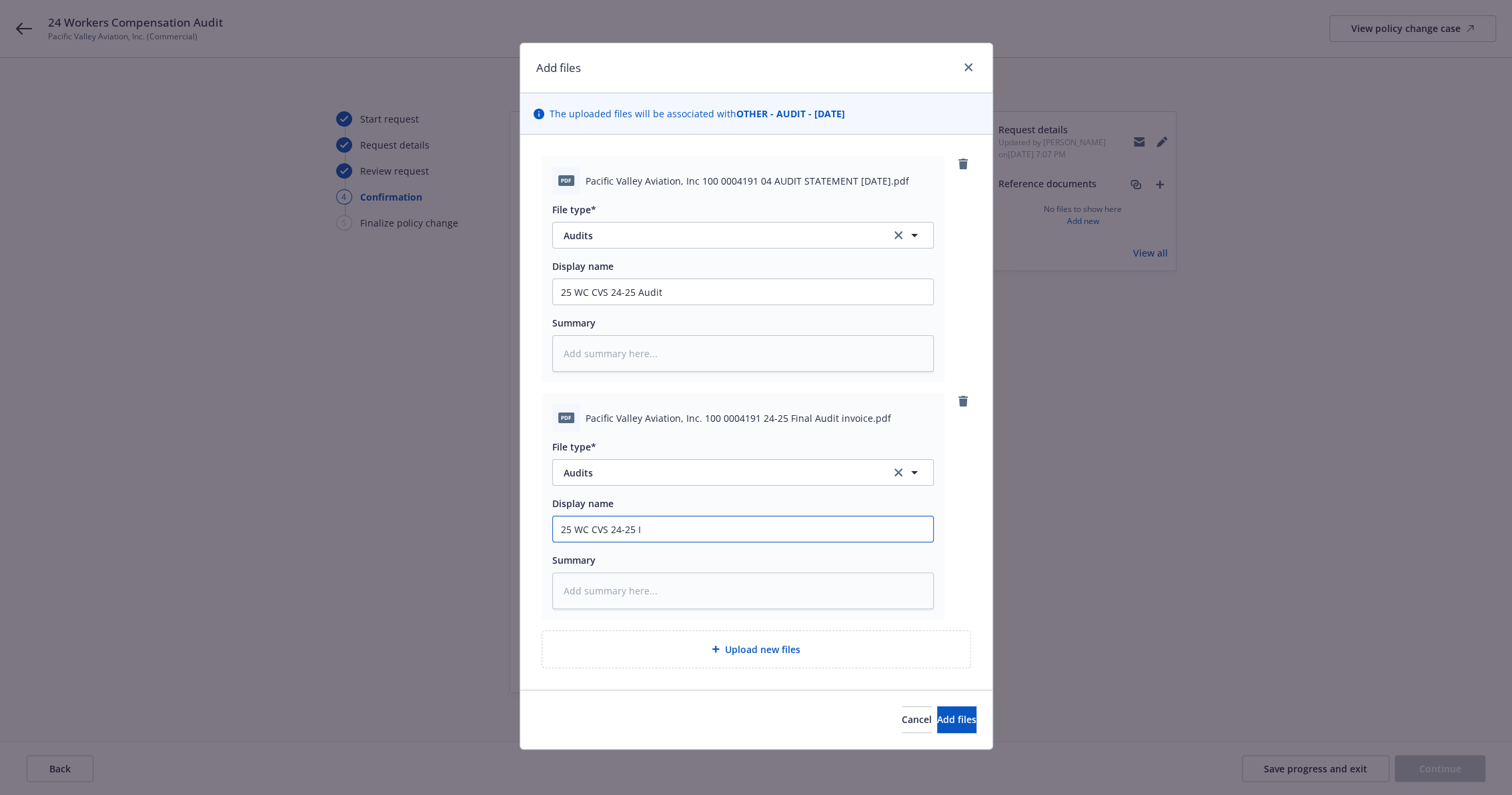
type textarea "x"
type input "25 WC CVS 24-25 In"
type textarea "x"
type input "25 WC CVS 24-25 Inv"
type textarea "x"
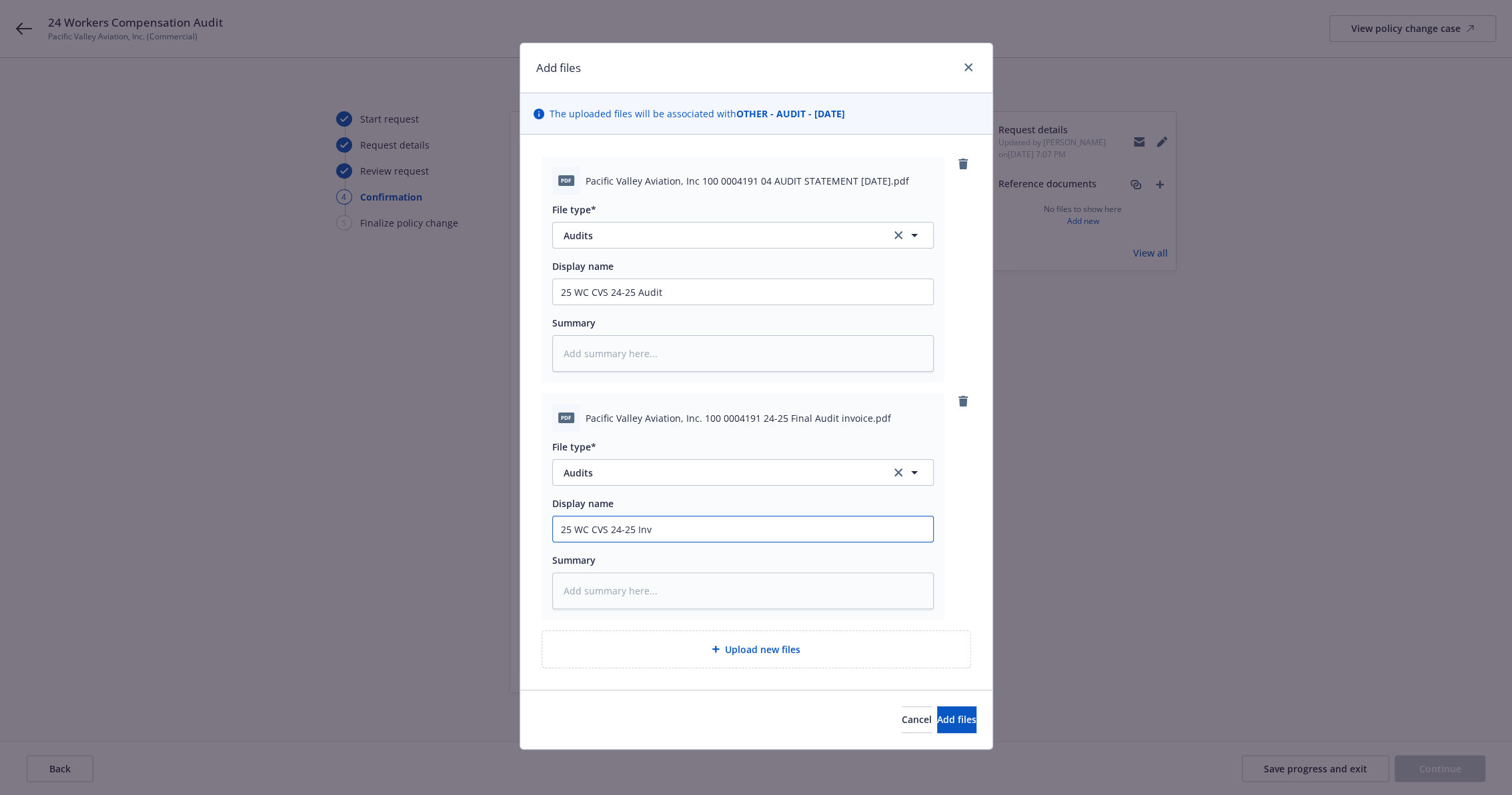
type input "25 WC CVS 24-25 Invo"
type textarea "x"
type input "25 WC CVS 24-25 Invoi"
type textarea "x"
type input "25 WC CVS 24-25 Invoic"
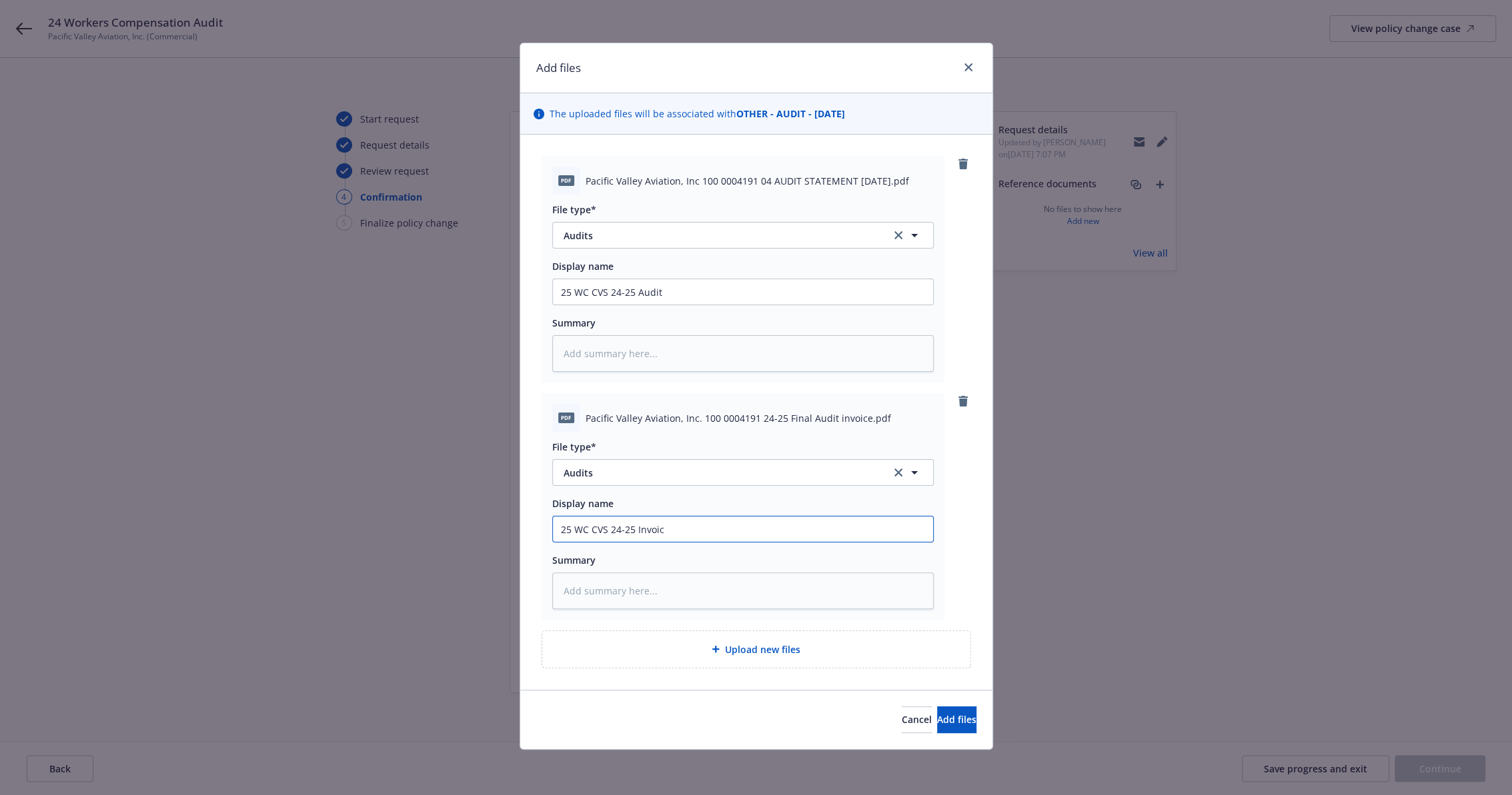
type textarea "x"
type input "25 WC CVS 24-25 Invoice"
click at [976, 275] on div "pdf Pacific Valley Aviation, Inc 100 0004191 04 AUDIT STATEMENT 09-03-2025.pdf …" at bounding box center [756, 412] width 472 height 555
click at [937, 723] on span "Add files" at bounding box center [956, 720] width 39 height 13
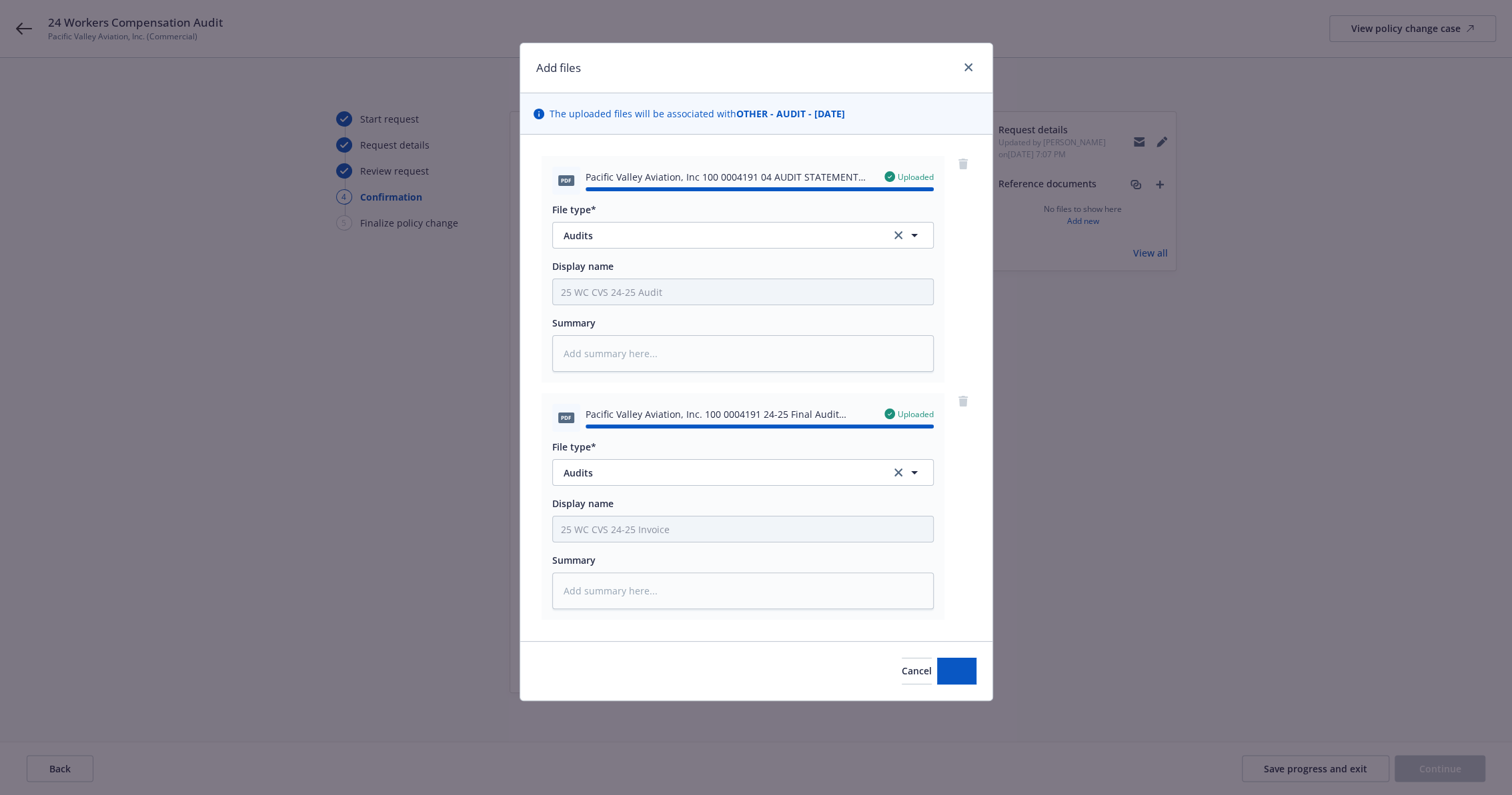
type textarea "x"
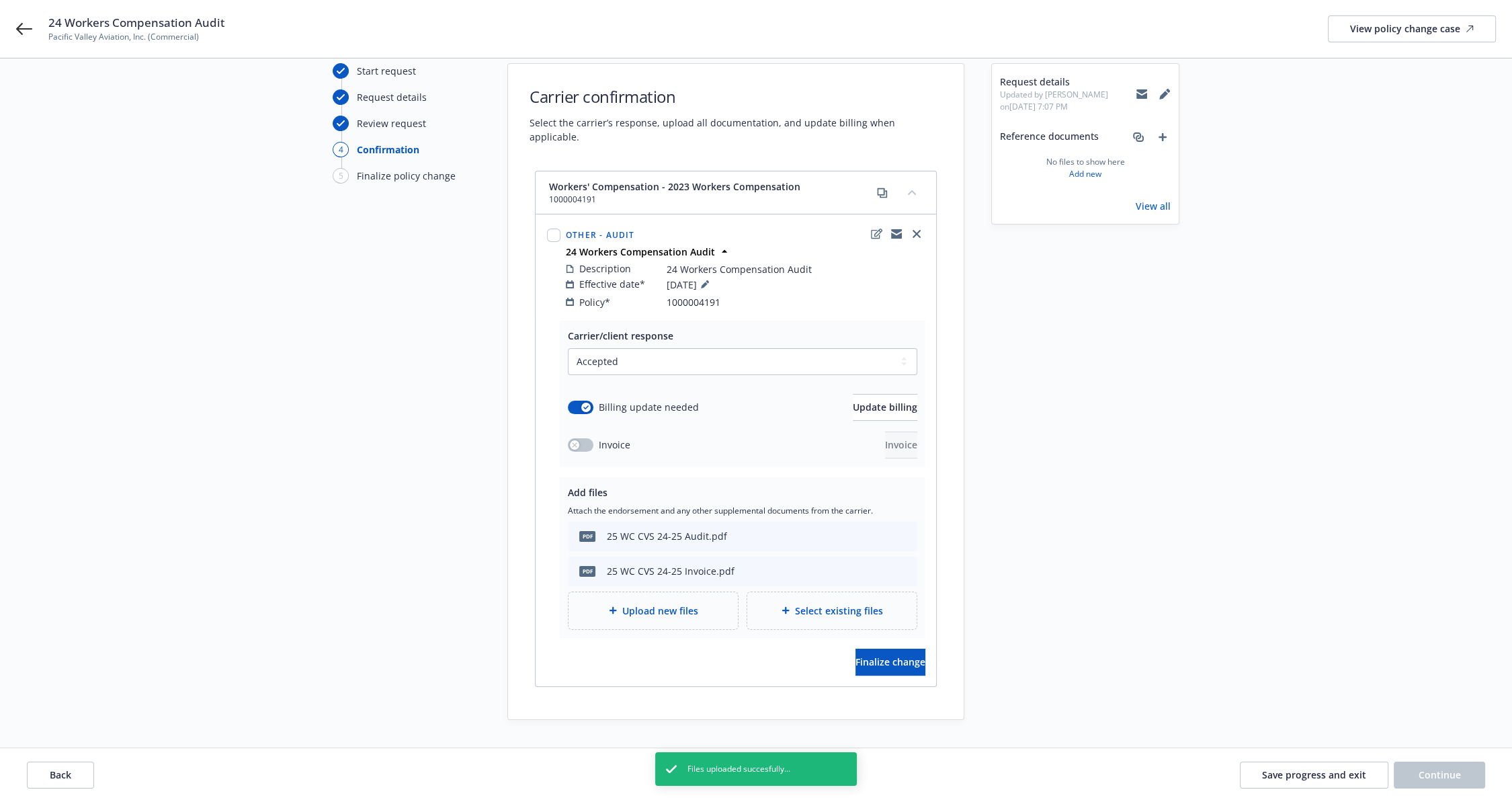
scroll to position [93, 0]
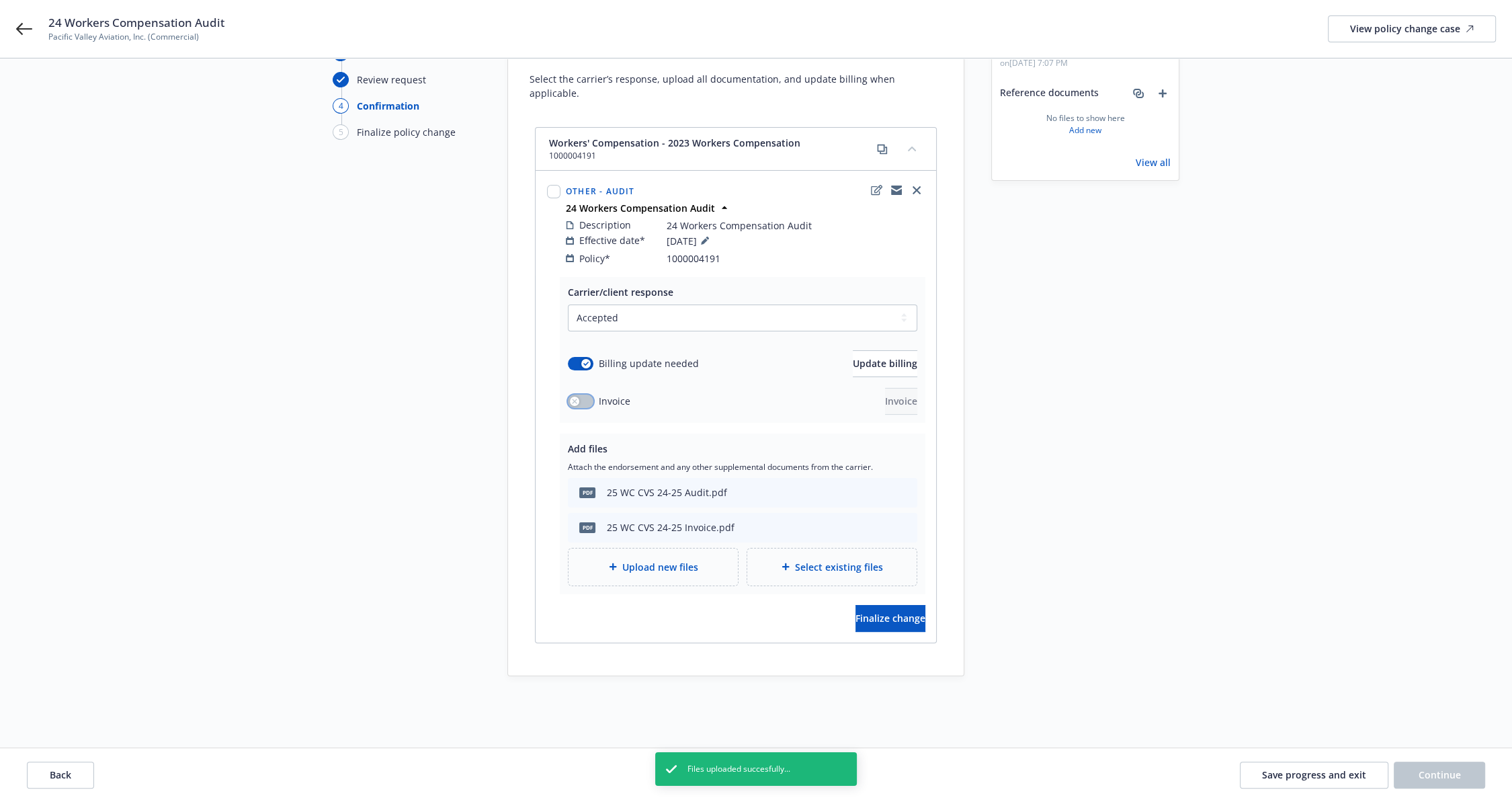
click at [579, 395] on button "button" at bounding box center [581, 401] width 25 height 14
click at [885, 395] on span "Invoice" at bounding box center [902, 401] width 32 height 13
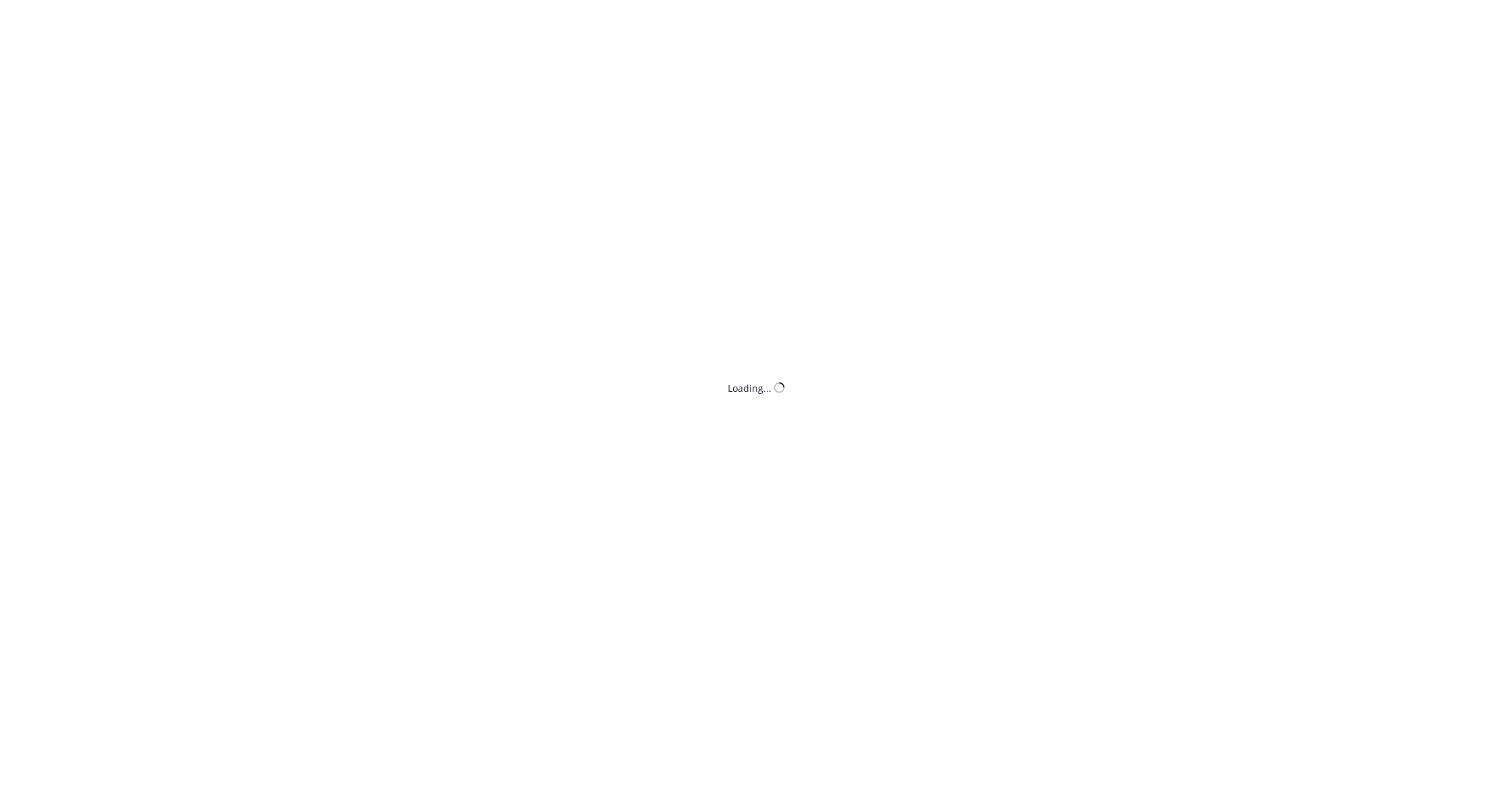
scroll to position [0, 0]
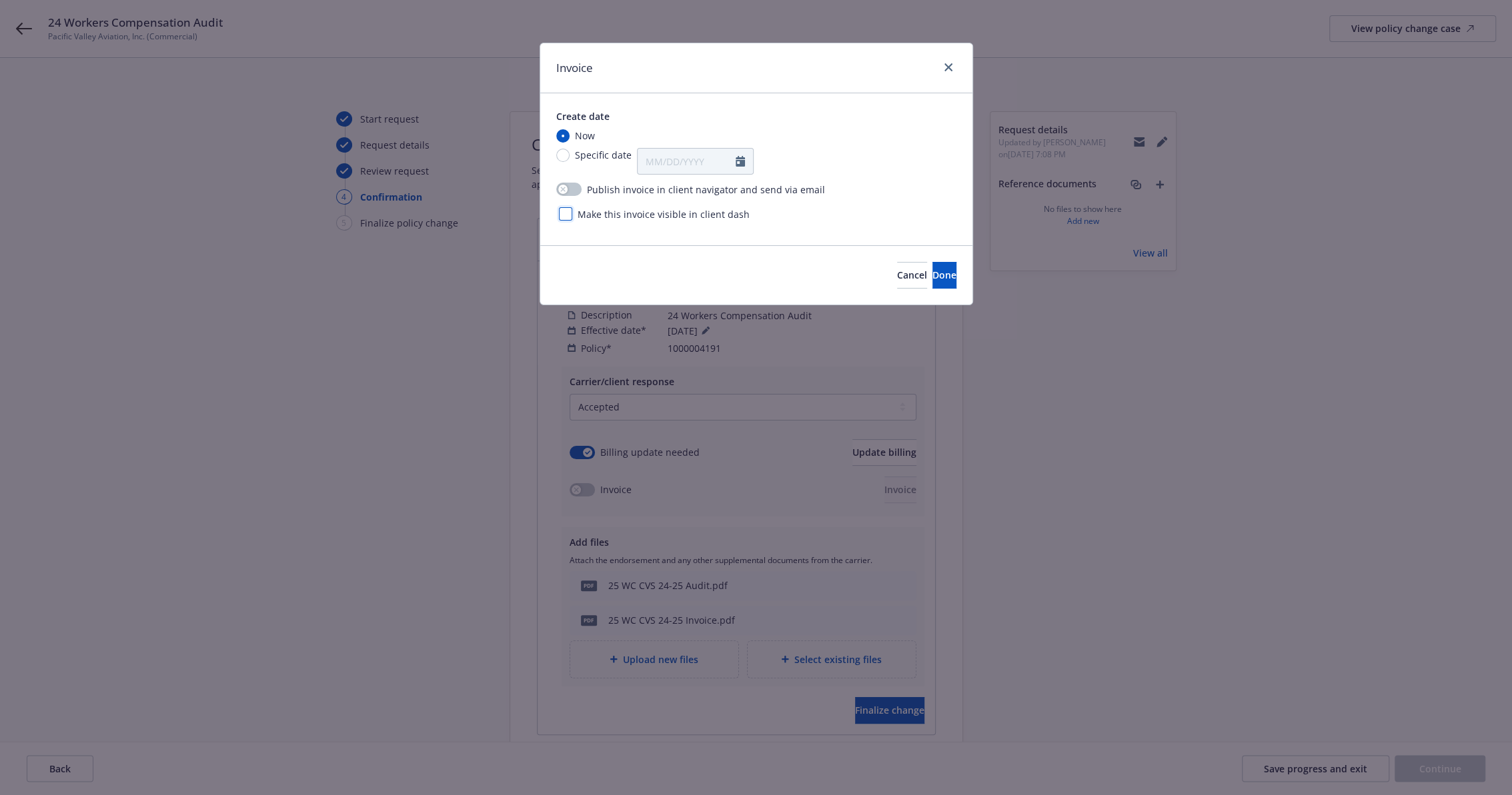
click at [560, 218] on div at bounding box center [565, 214] width 13 height 13
click at [932, 275] on span "Done" at bounding box center [944, 275] width 24 height 13
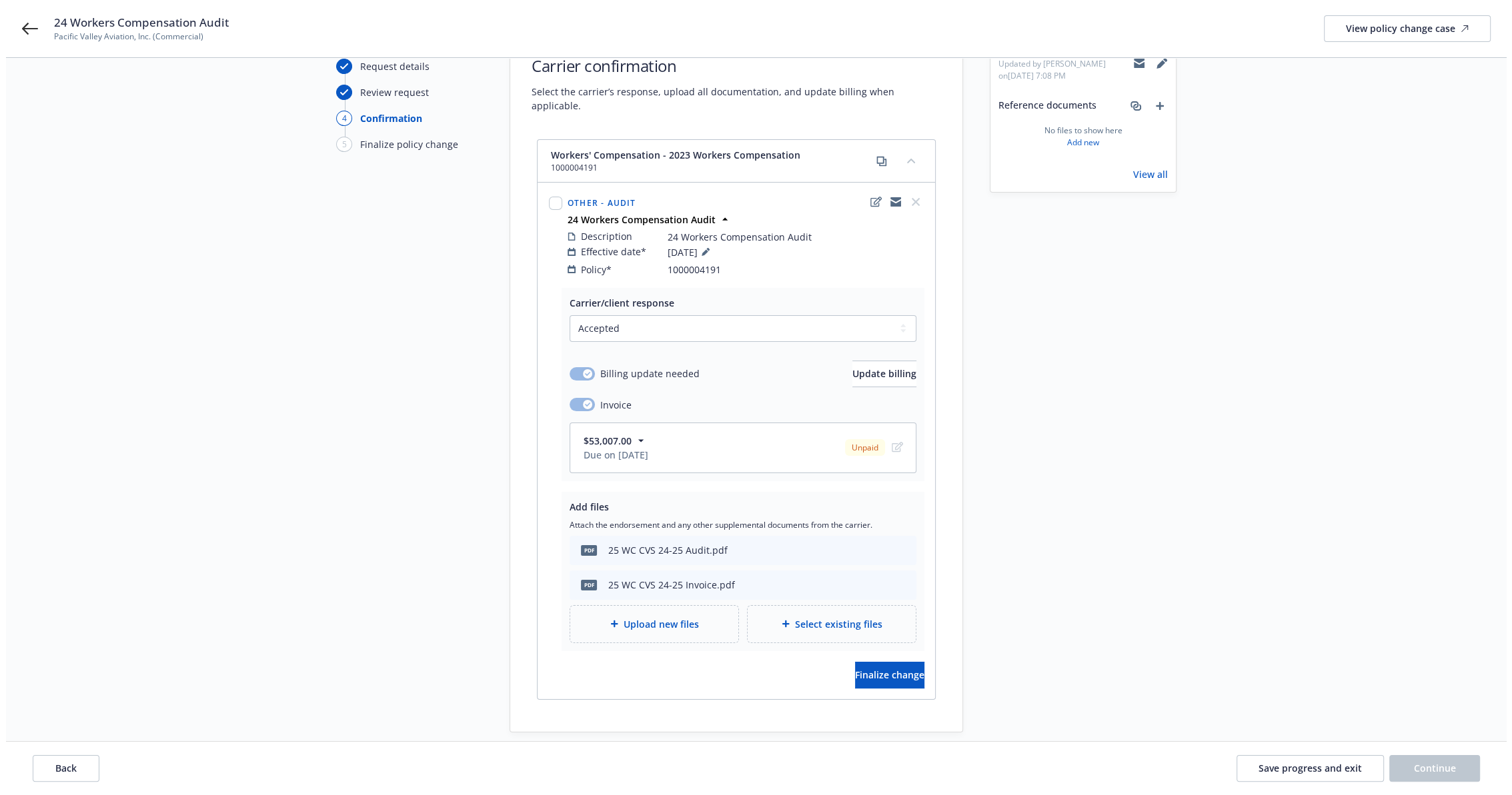
scroll to position [140, 0]
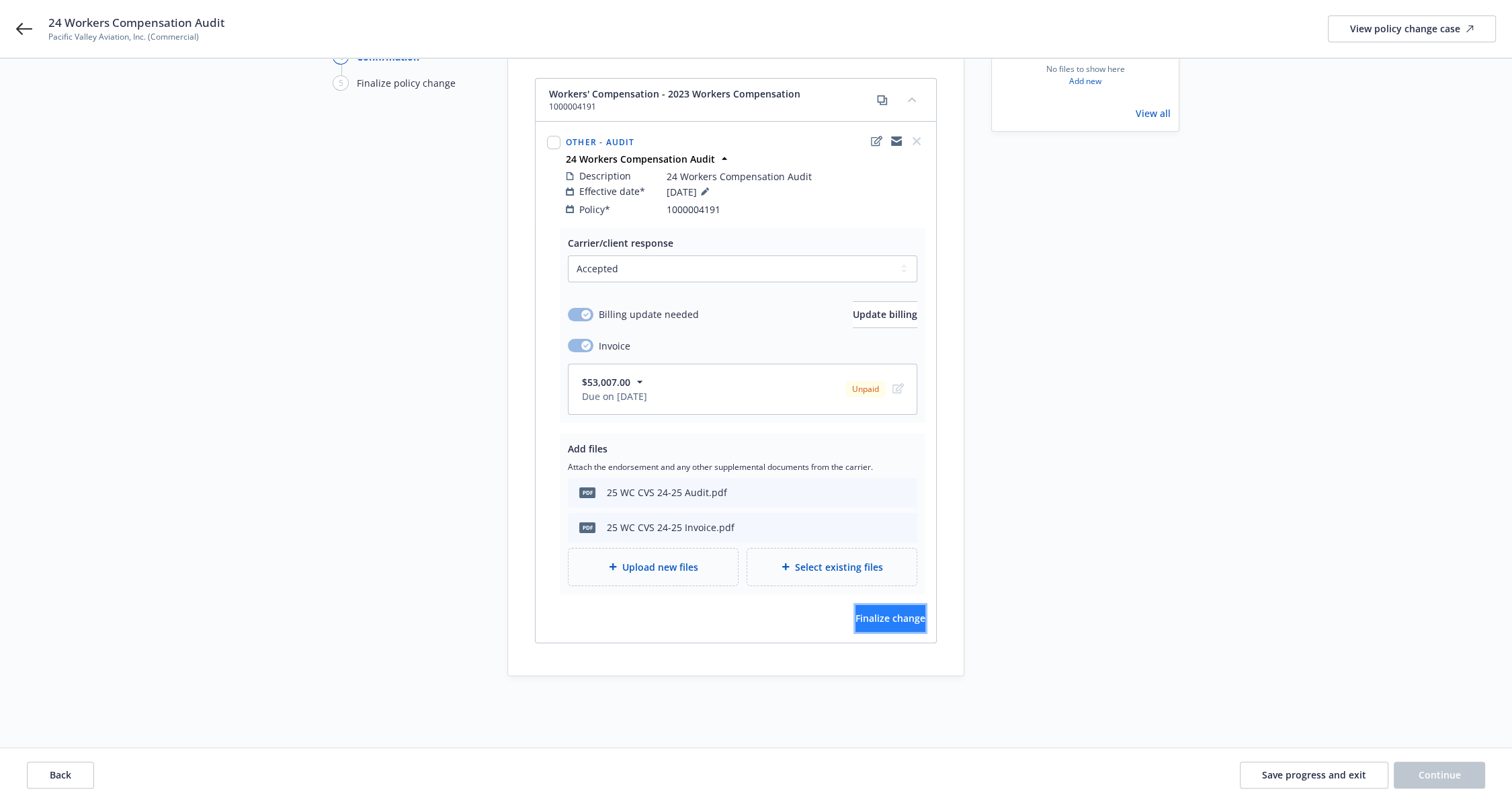
click at [875, 612] on span "Finalize change" at bounding box center [891, 618] width 70 height 13
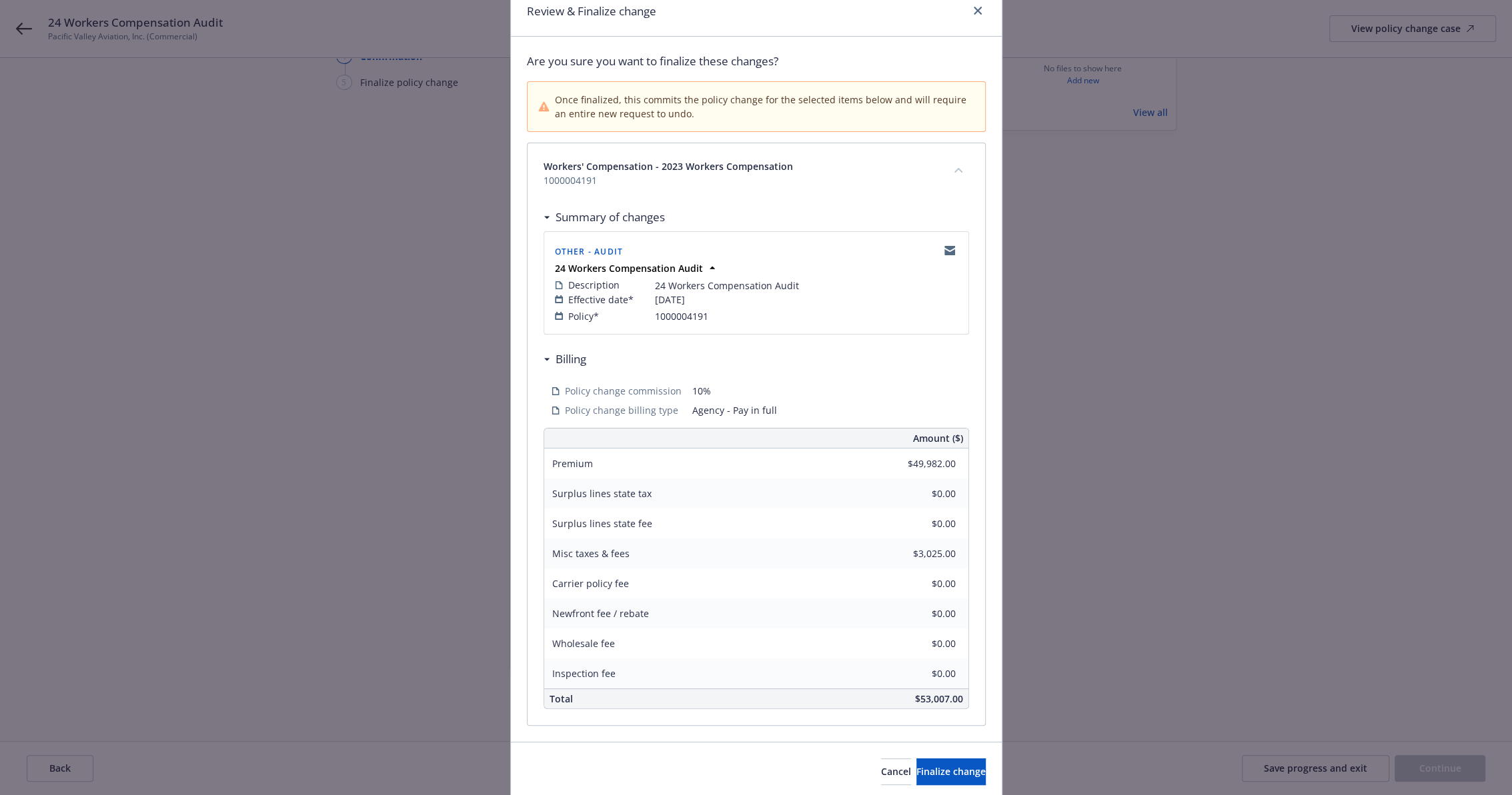
scroll to position [106, 0]
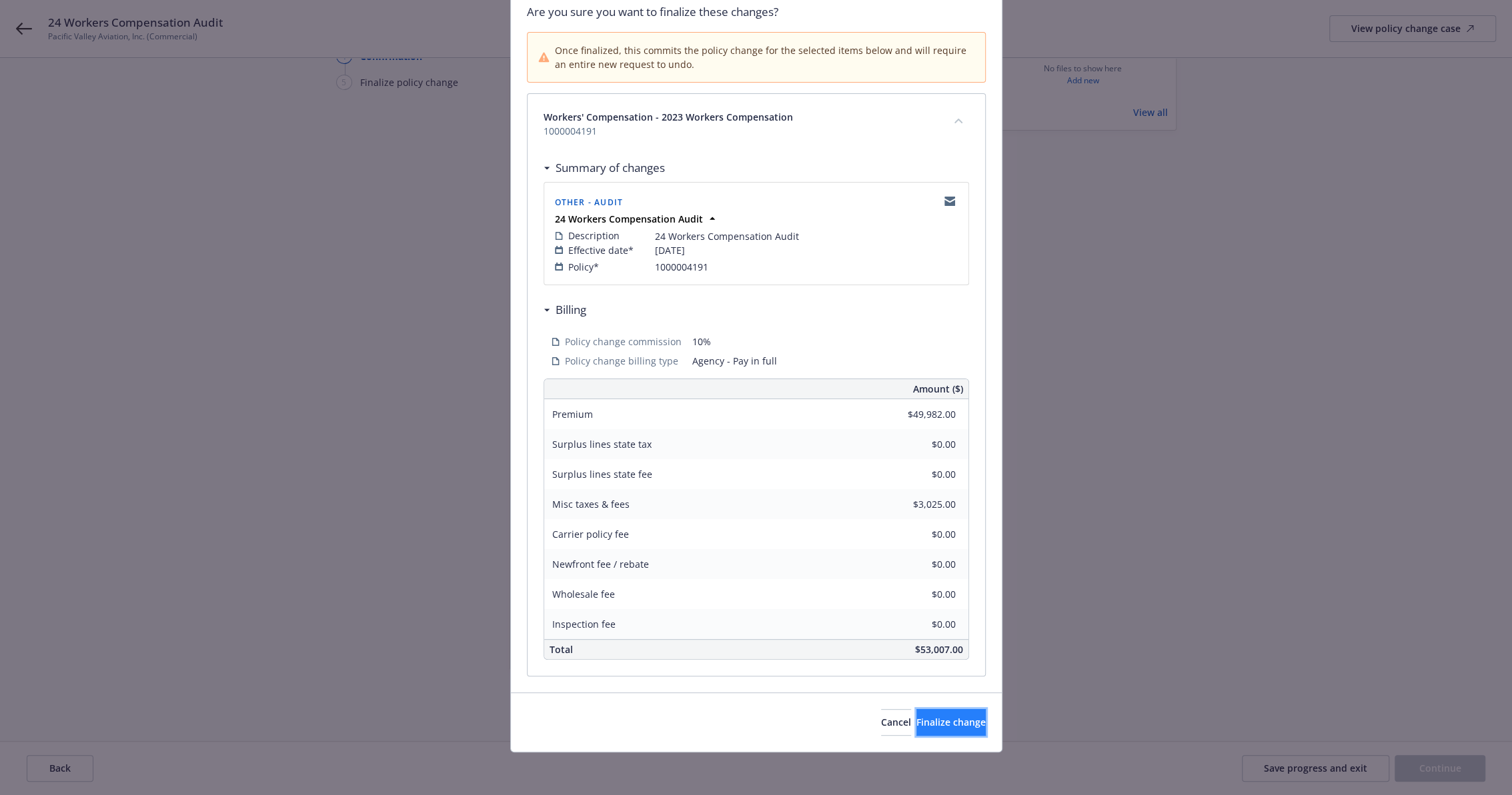
click at [916, 717] on span "Finalize change" at bounding box center [951, 722] width 70 height 13
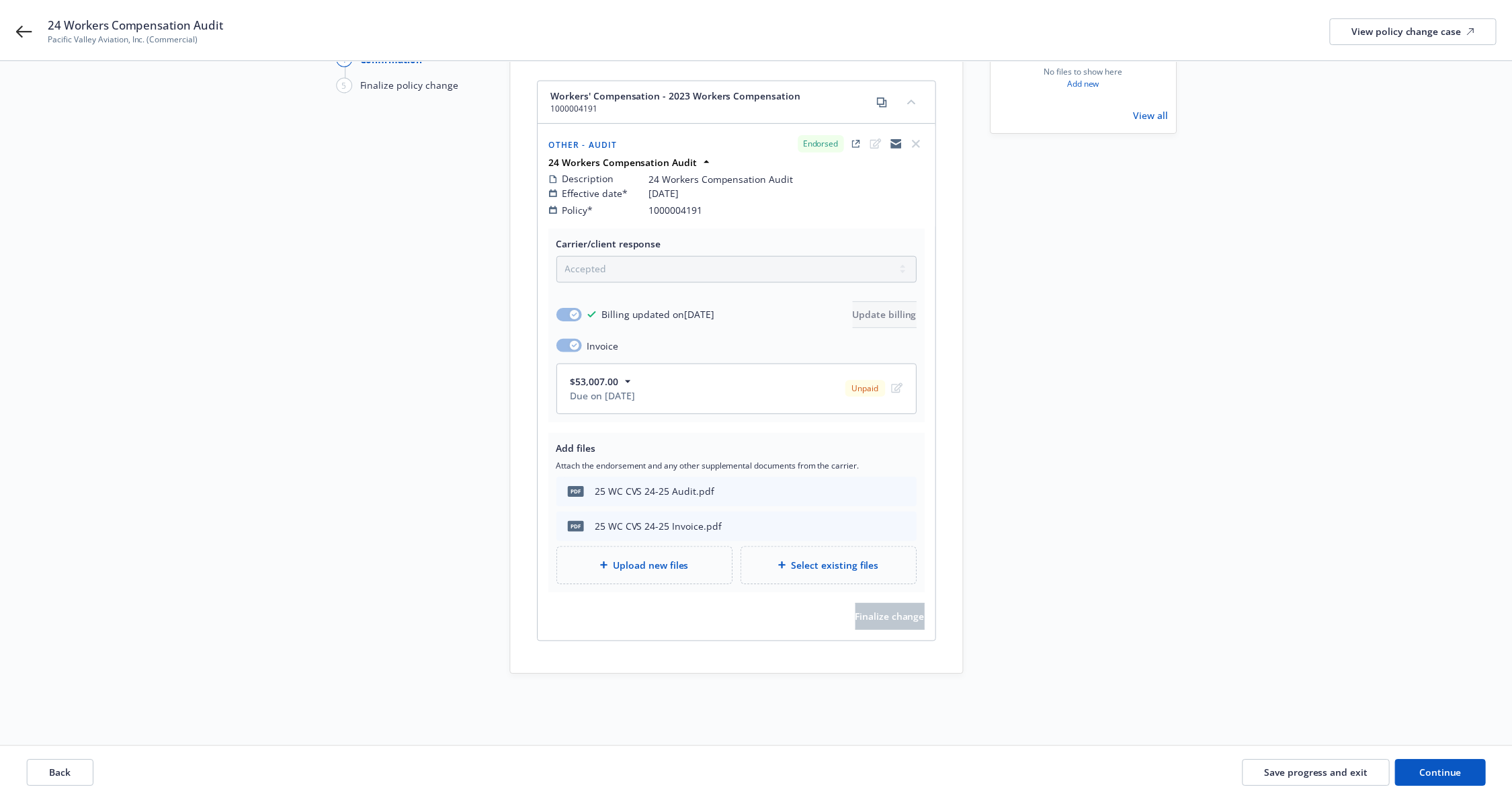
scroll to position [141, 0]
click at [1431, 769] on span "Continue" at bounding box center [1439, 775] width 42 height 13
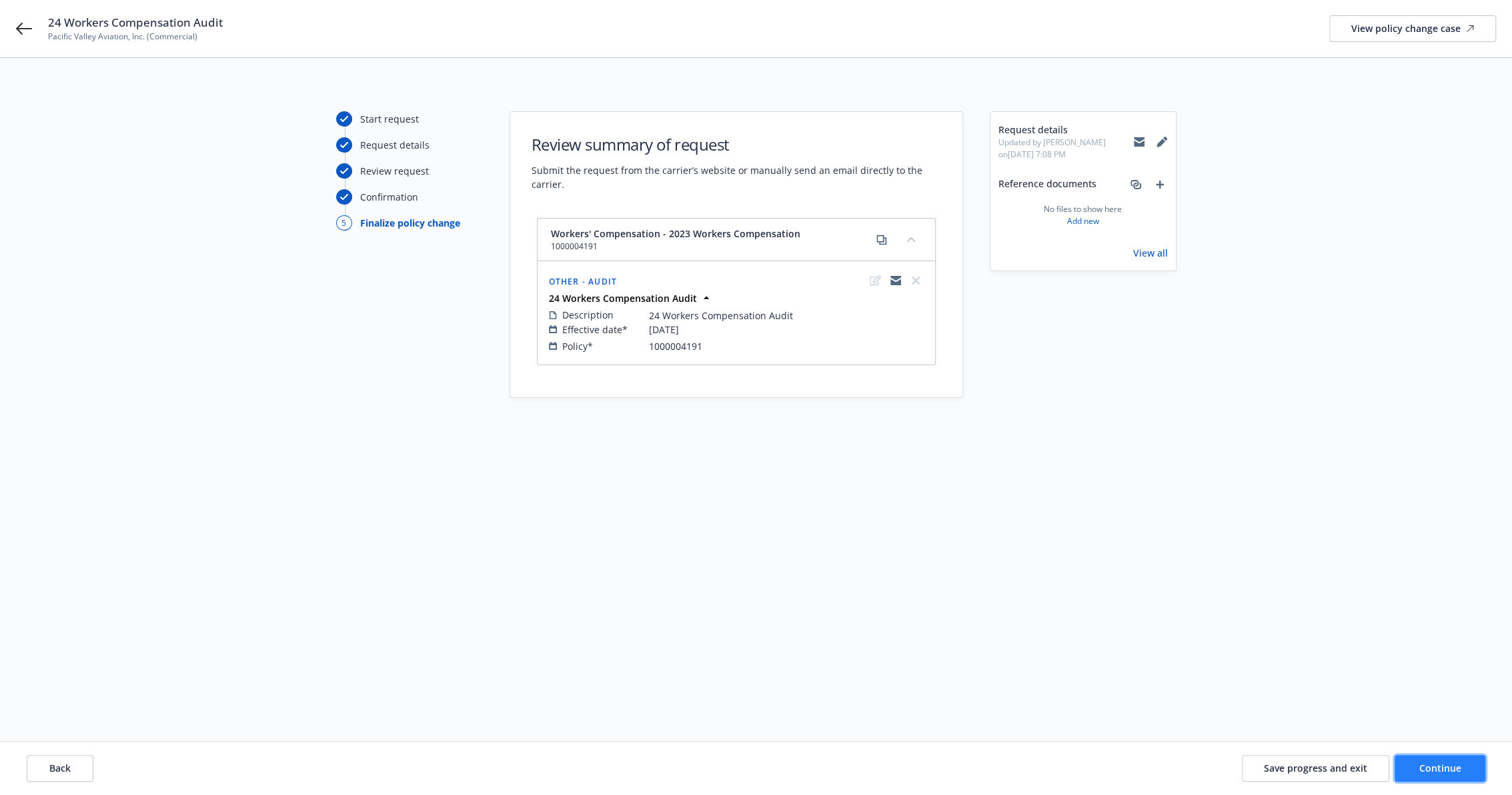
click at [1457, 766] on span "Continue" at bounding box center [1440, 768] width 42 height 13
select select "ACCEPTED"
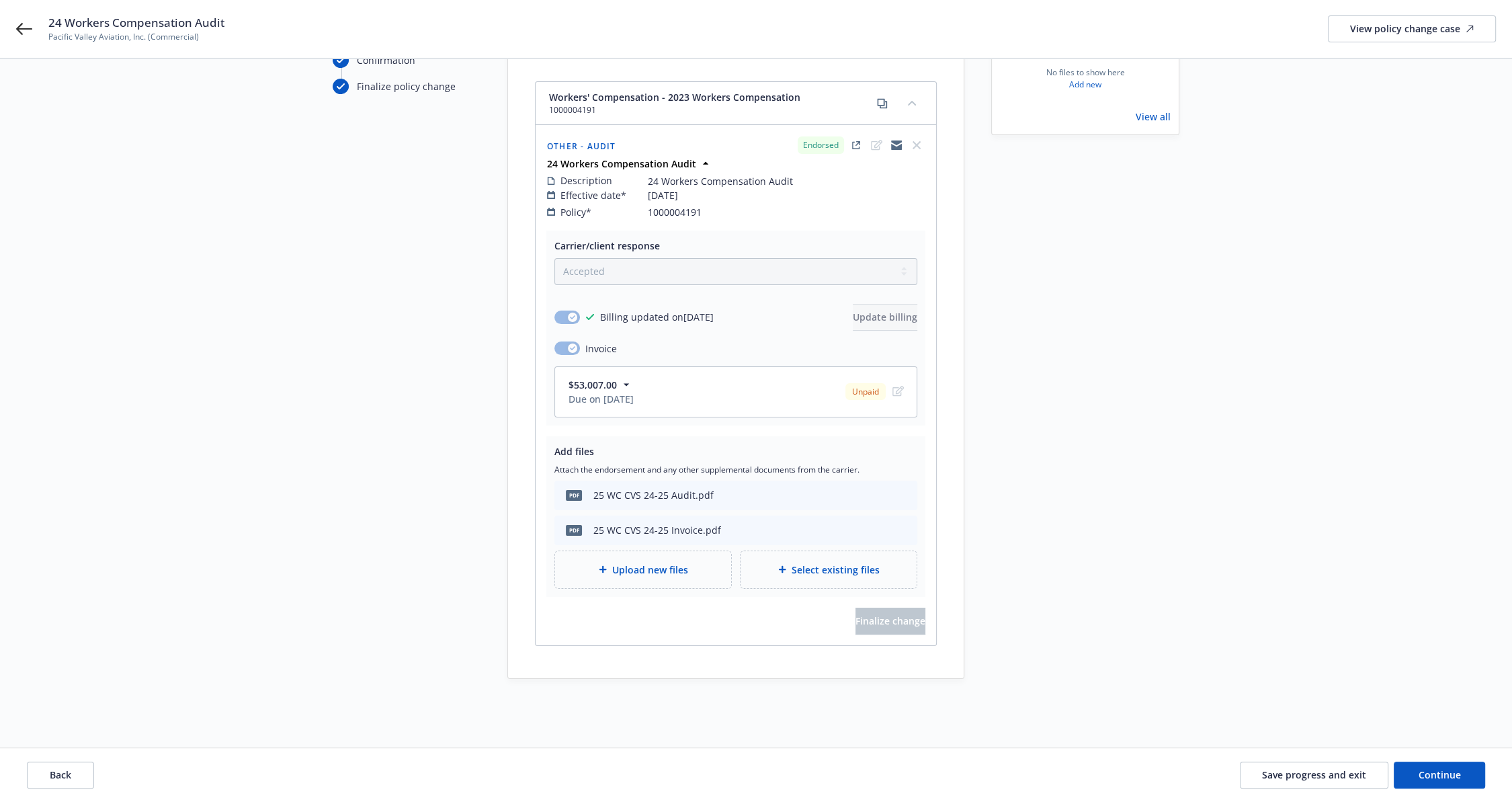
scroll to position [141, 0]
click at [1453, 771] on span "Continue" at bounding box center [1439, 775] width 42 height 13
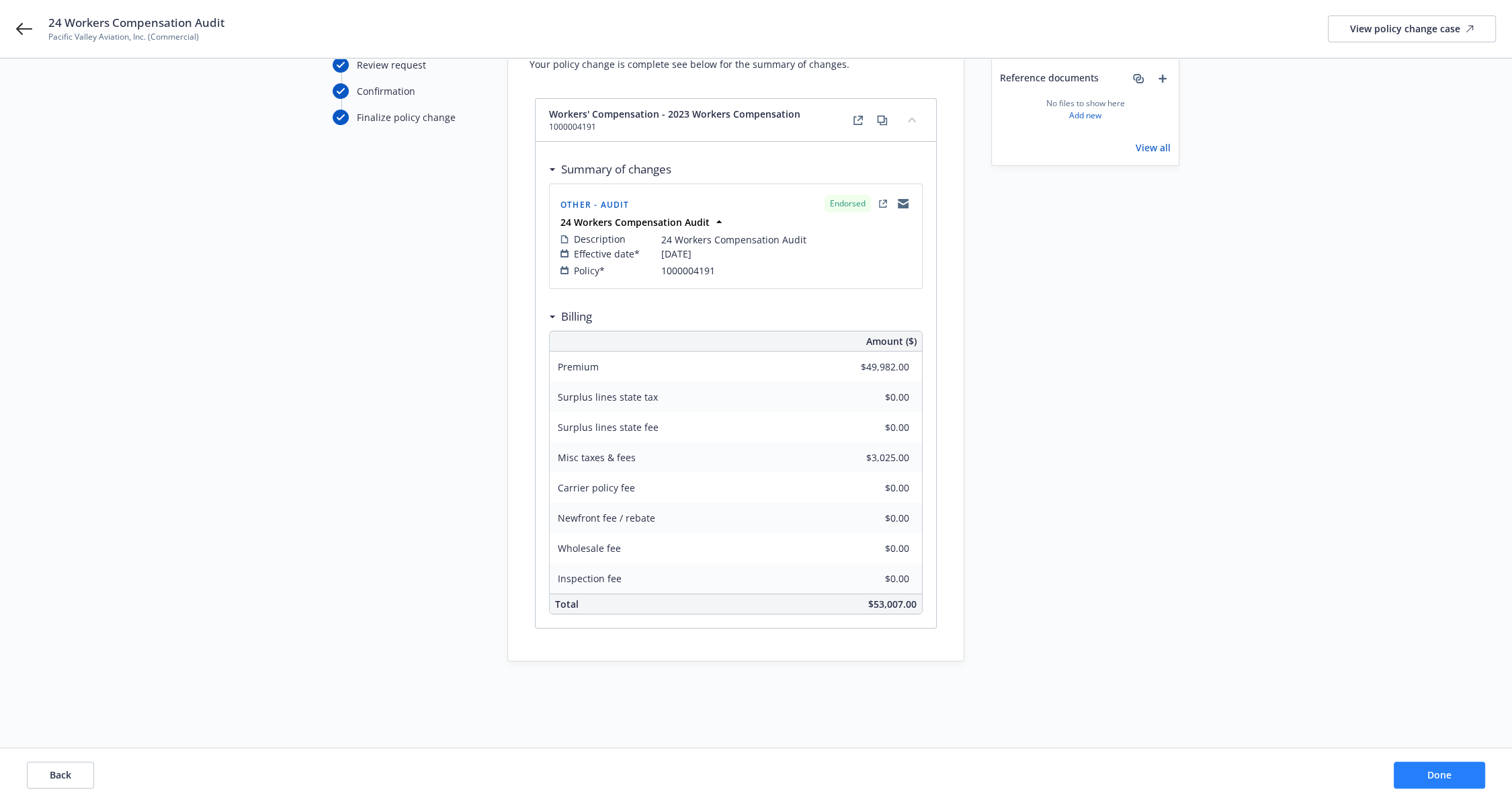
scroll to position [107, 0]
click at [1437, 770] on span "Done" at bounding box center [1439, 775] width 24 height 13
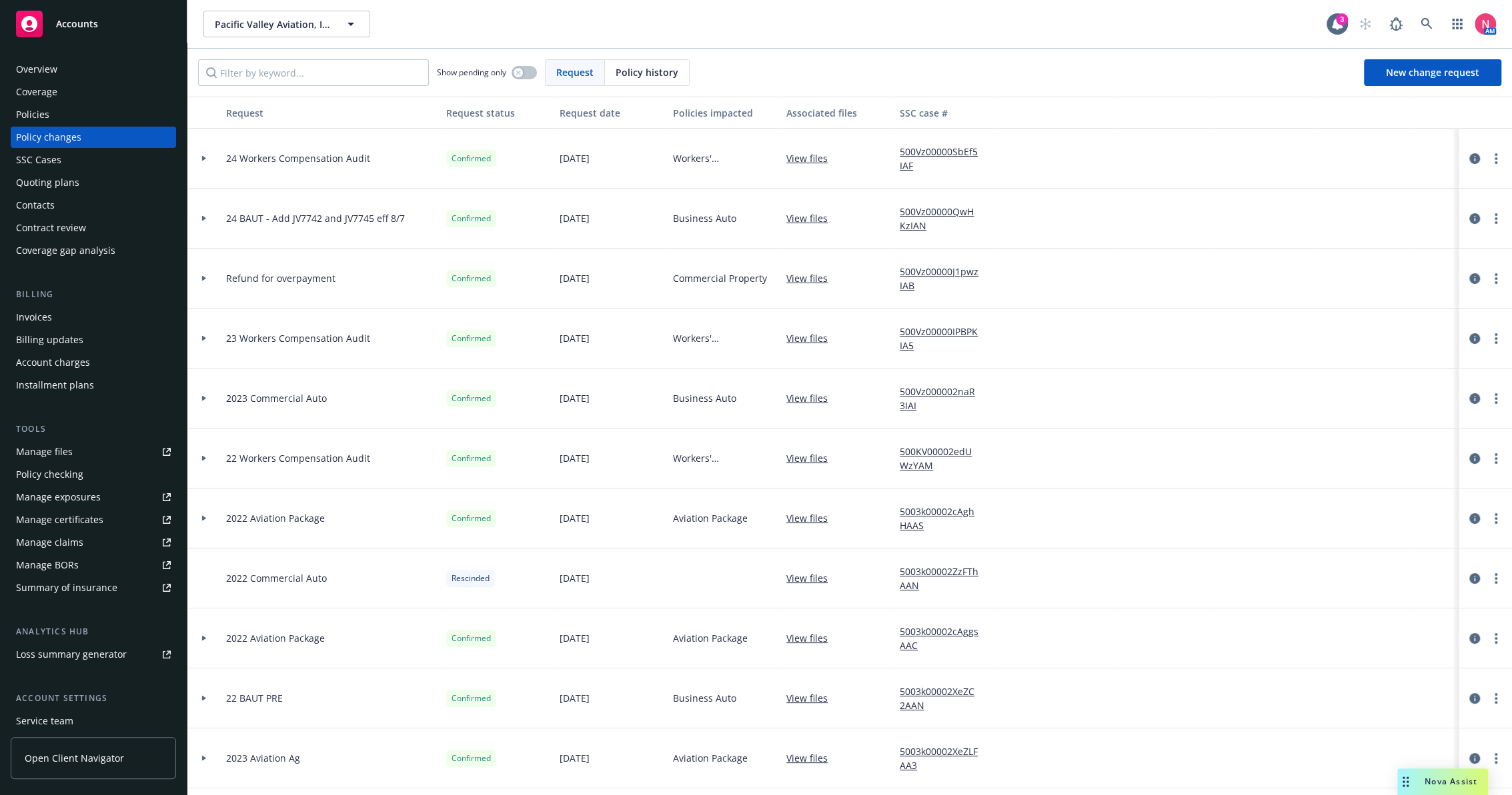
click at [59, 324] on div "Invoices" at bounding box center [93, 317] width 155 height 21
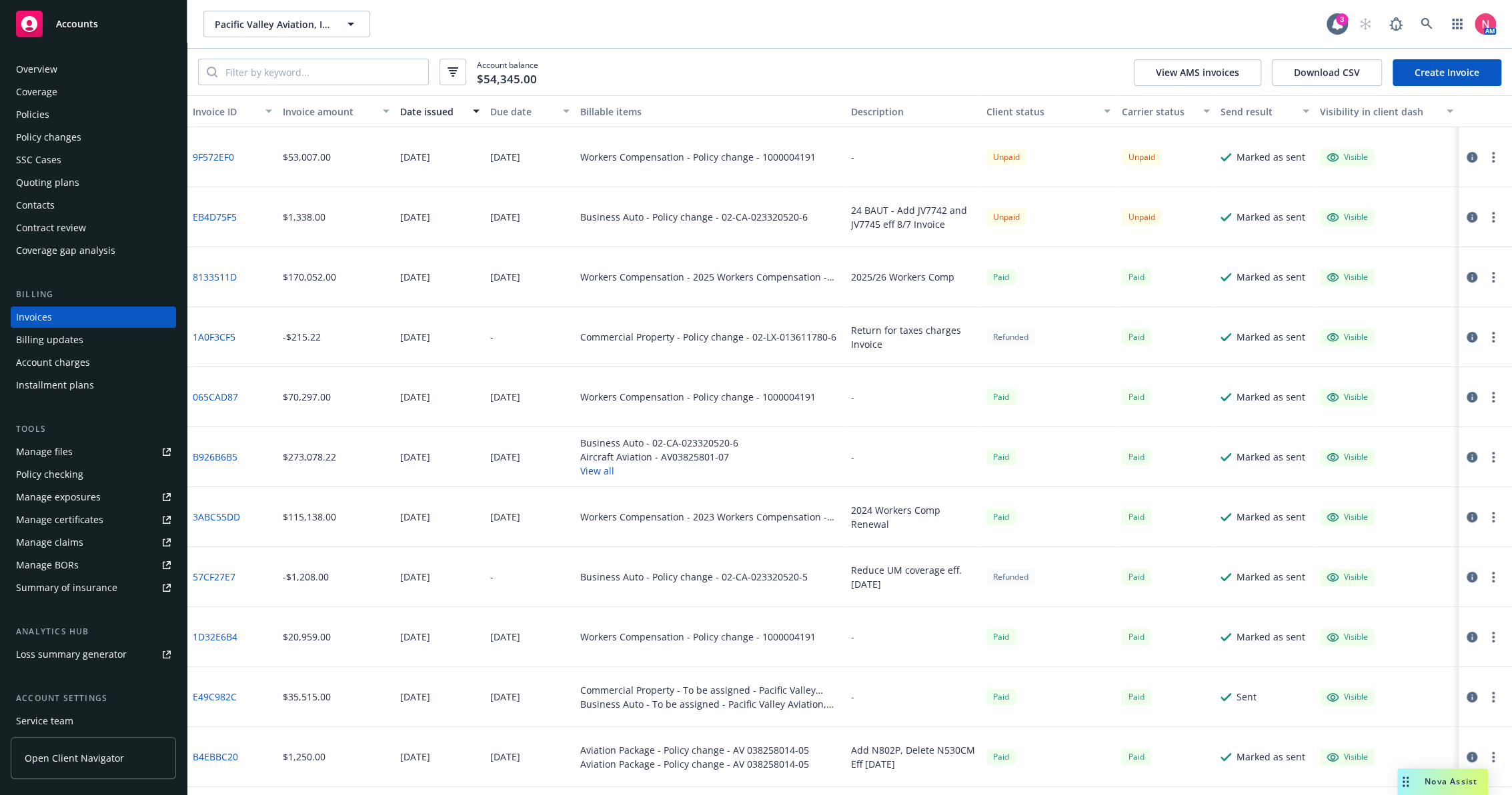
click at [1485, 158] on button "button" at bounding box center [1493, 157] width 16 height 16
click at [1427, 320] on link "Download invoice PDF" at bounding box center [1404, 318] width 170 height 27
click at [79, 111] on div "Policies" at bounding box center [93, 114] width 155 height 21
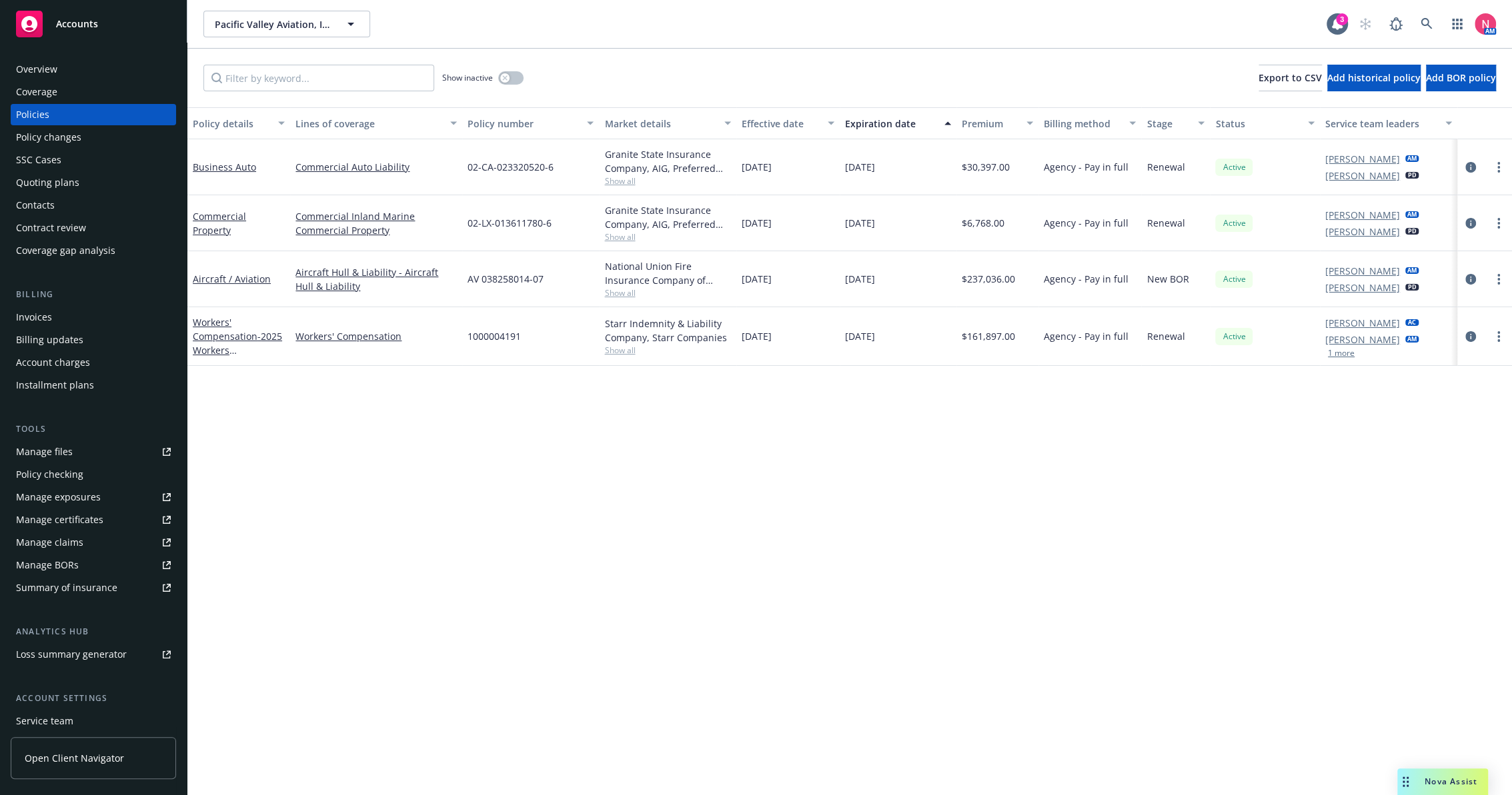
click at [512, 85] on div "Show inactive" at bounding box center [482, 78] width 81 height 27
click at [514, 72] on button "button" at bounding box center [511, 78] width 25 height 13
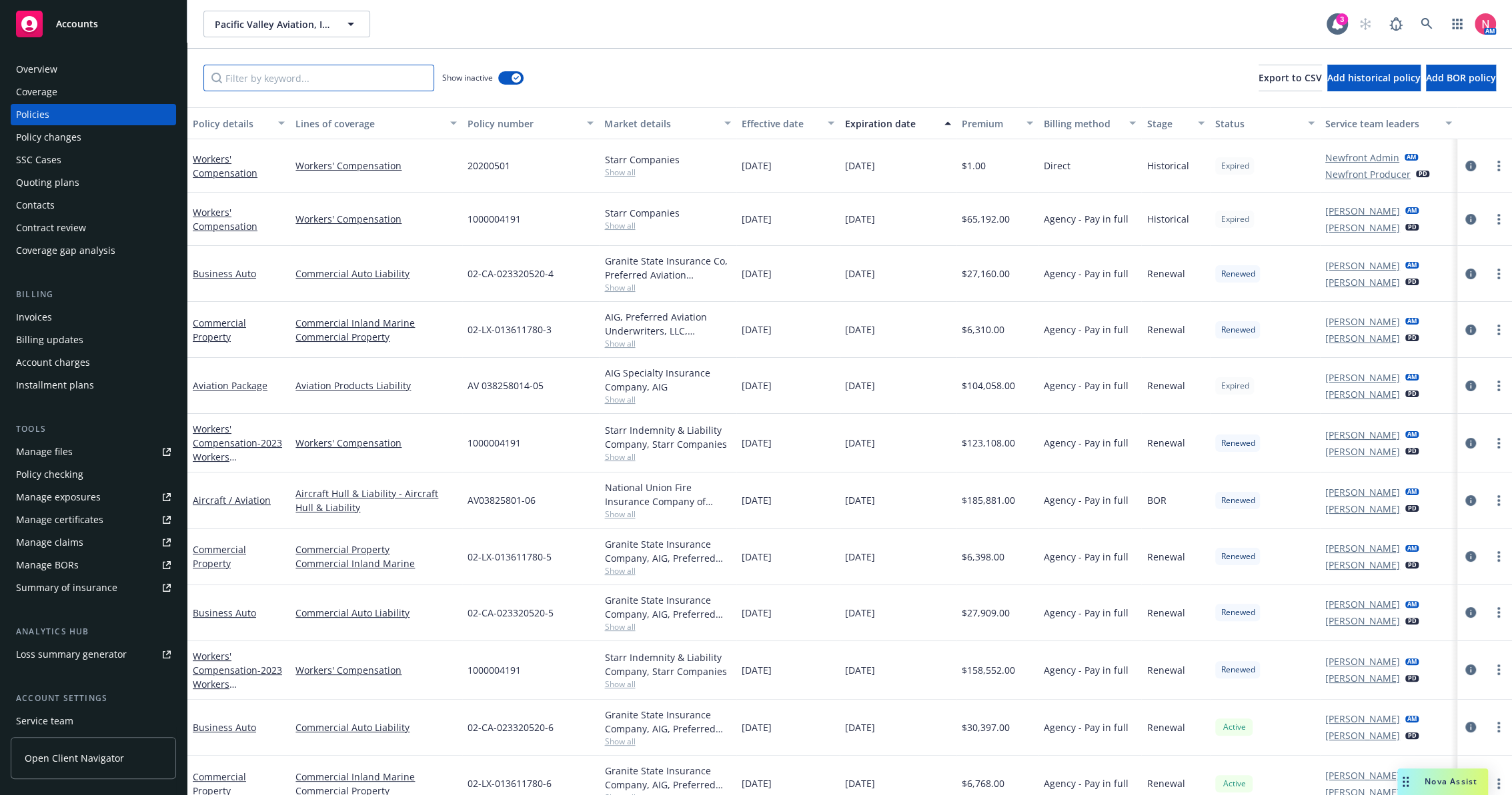
click at [379, 72] on input "Filter by keyword..." at bounding box center [319, 78] width 231 height 27
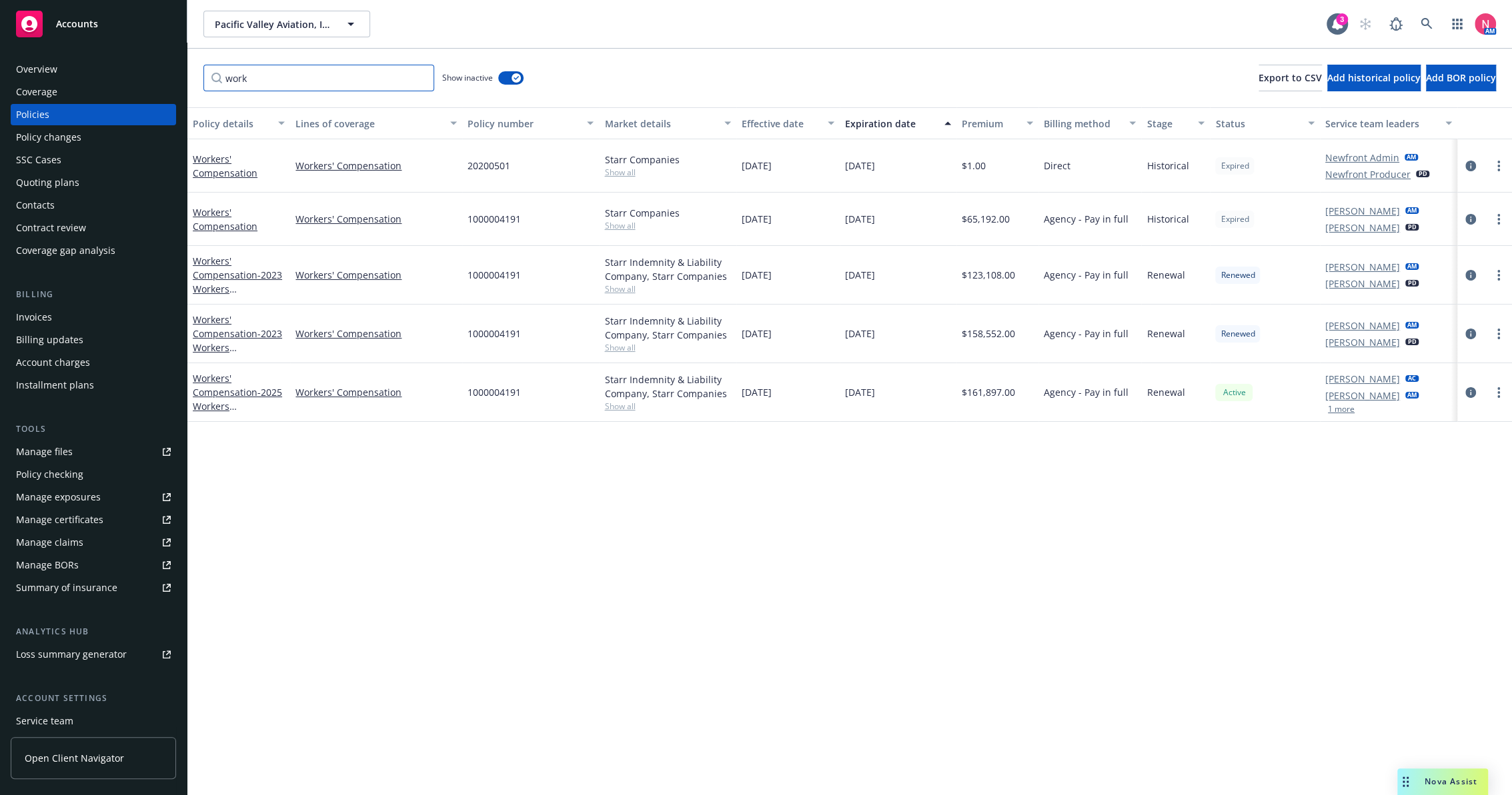
type input "work"
click at [1466, 326] on div at bounding box center [1484, 334] width 44 height 16
click at [1473, 332] on icon "circleInformation" at bounding box center [1471, 334] width 11 height 11
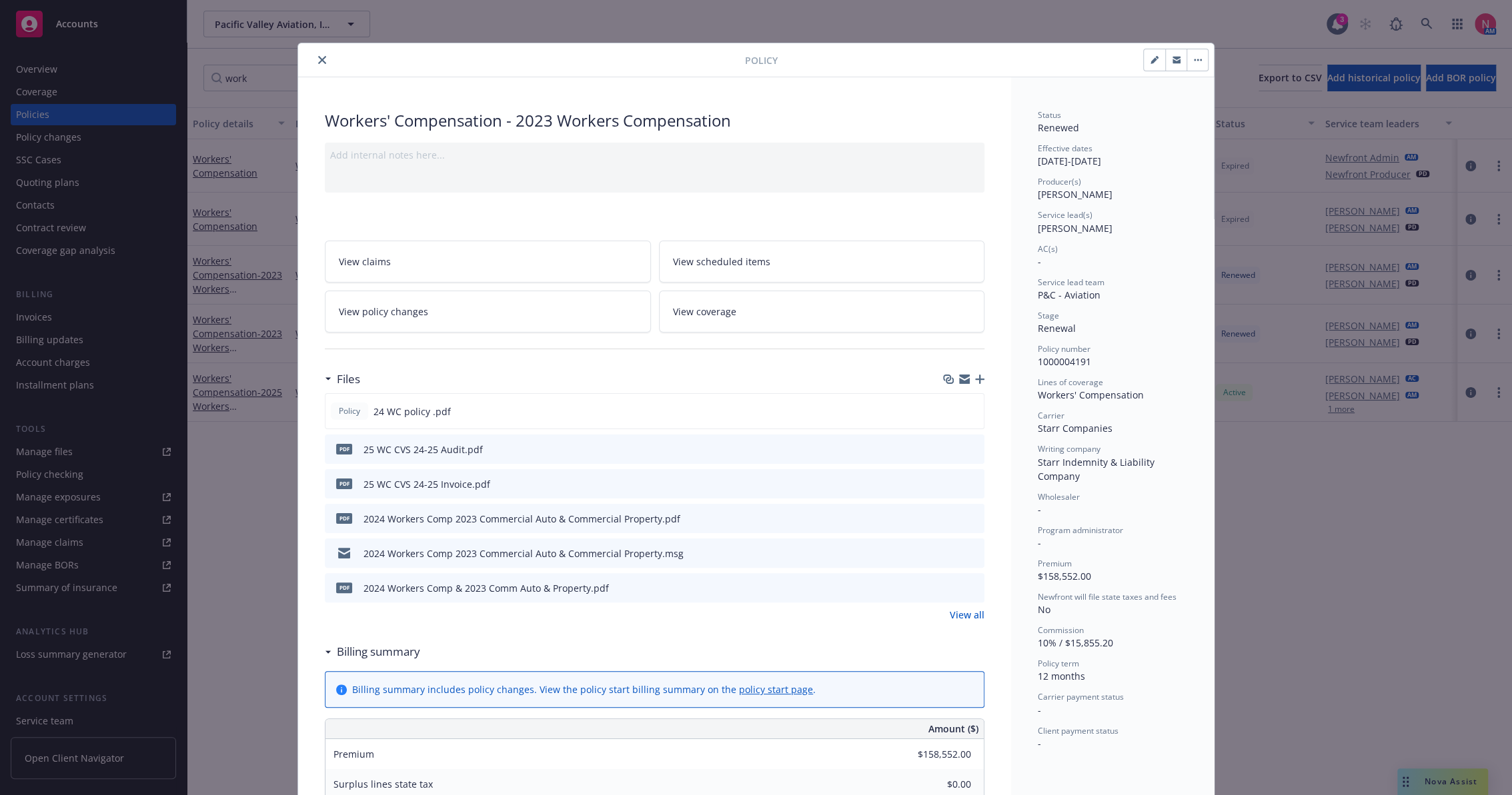
scroll to position [39, 0]
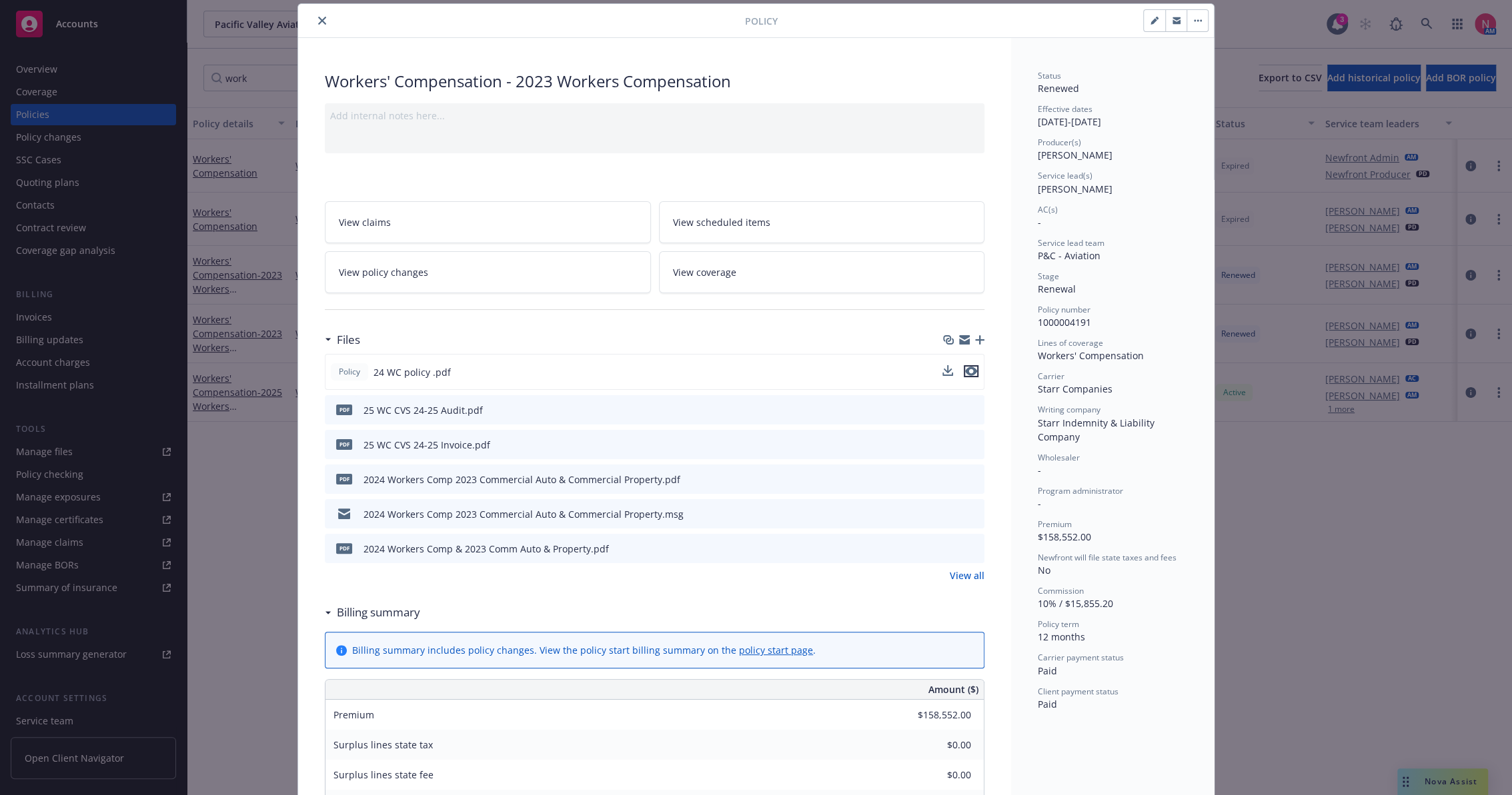
click at [969, 370] on icon "preview file" at bounding box center [971, 371] width 12 height 9
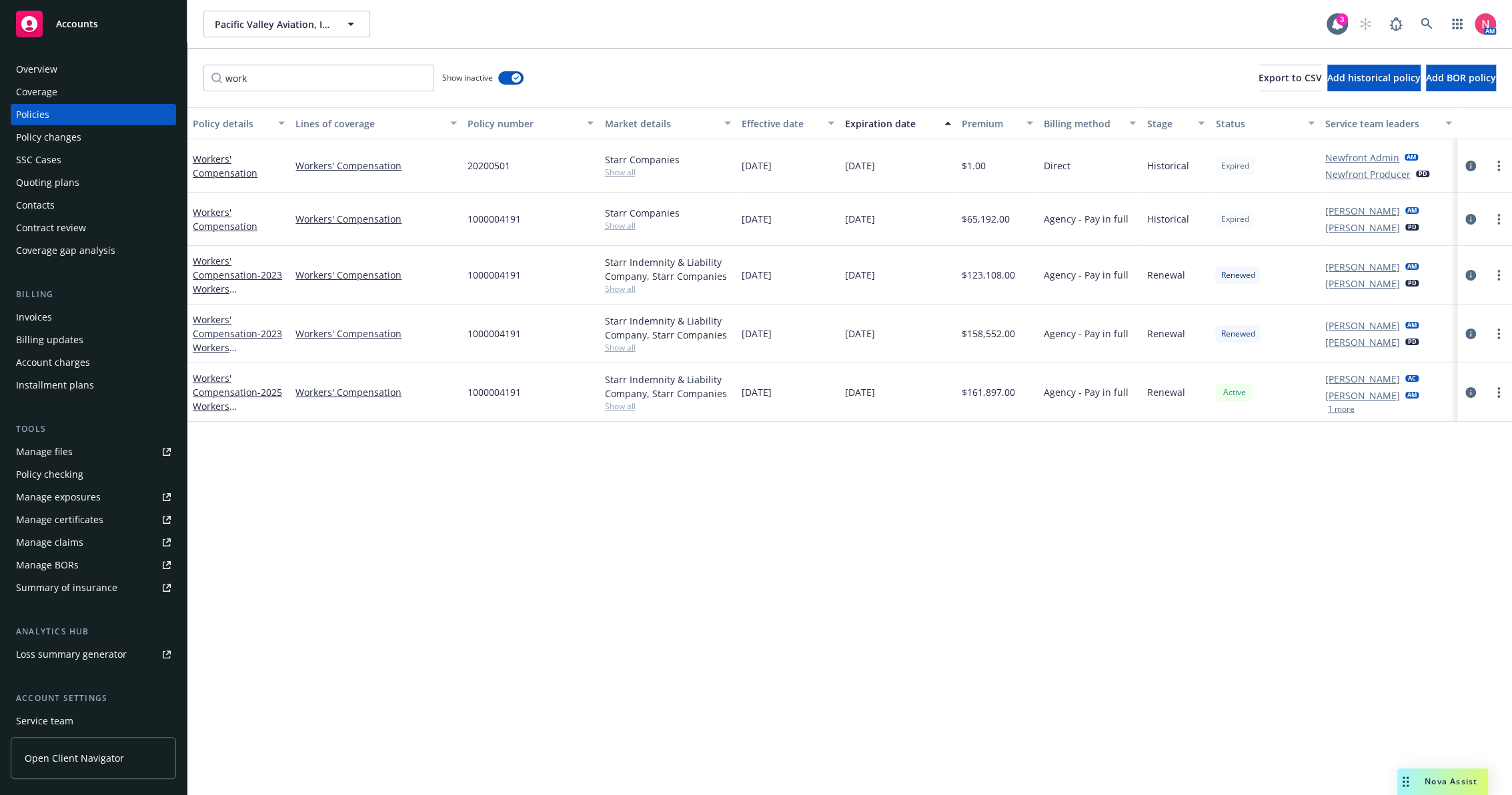
click at [70, 323] on div "Invoices" at bounding box center [93, 317] width 155 height 21
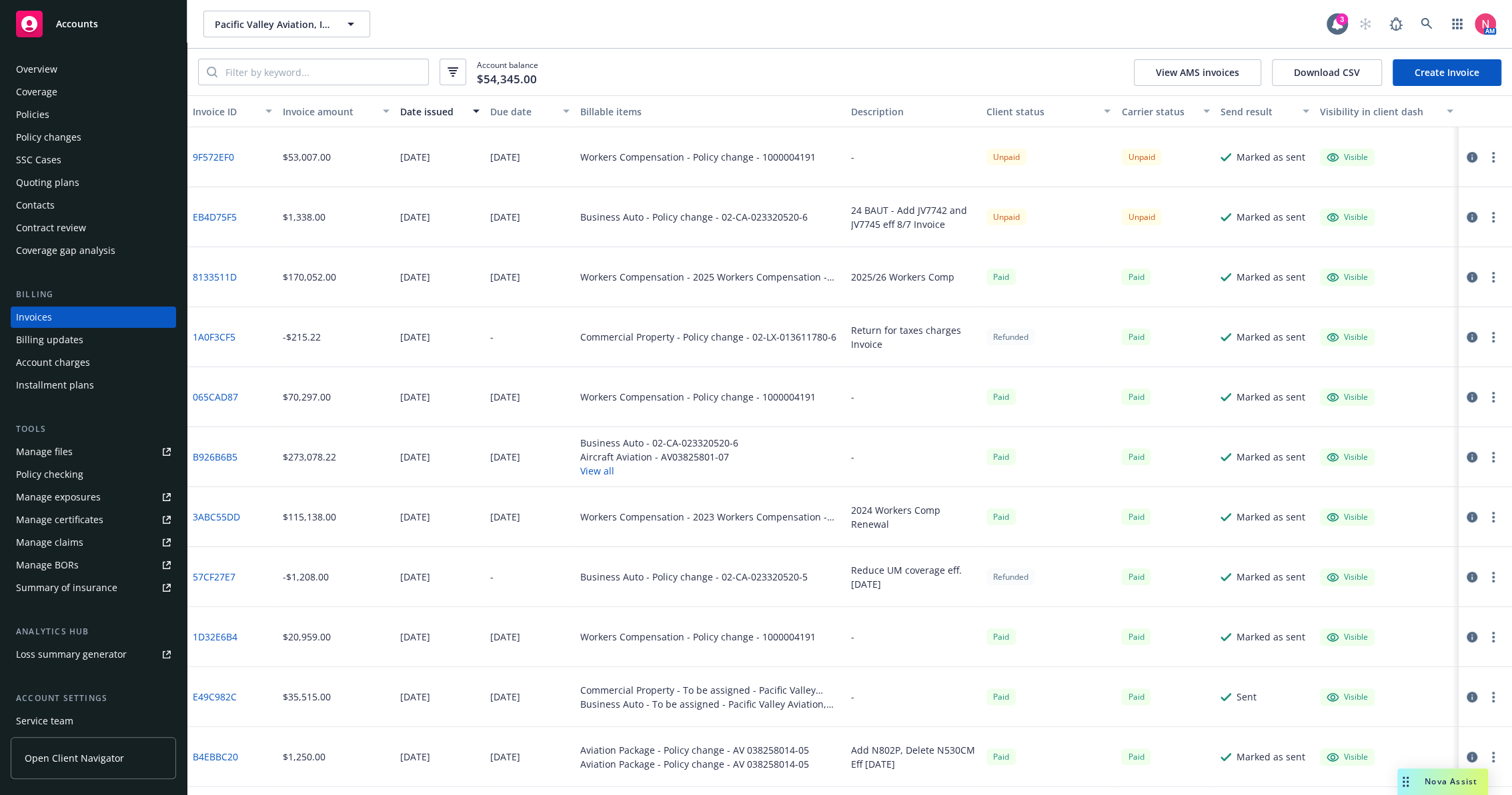
click at [1491, 159] on icon "button" at bounding box center [1492, 157] width 3 height 11
click at [1399, 235] on link "Copy invoice URL" at bounding box center [1404, 238] width 170 height 27
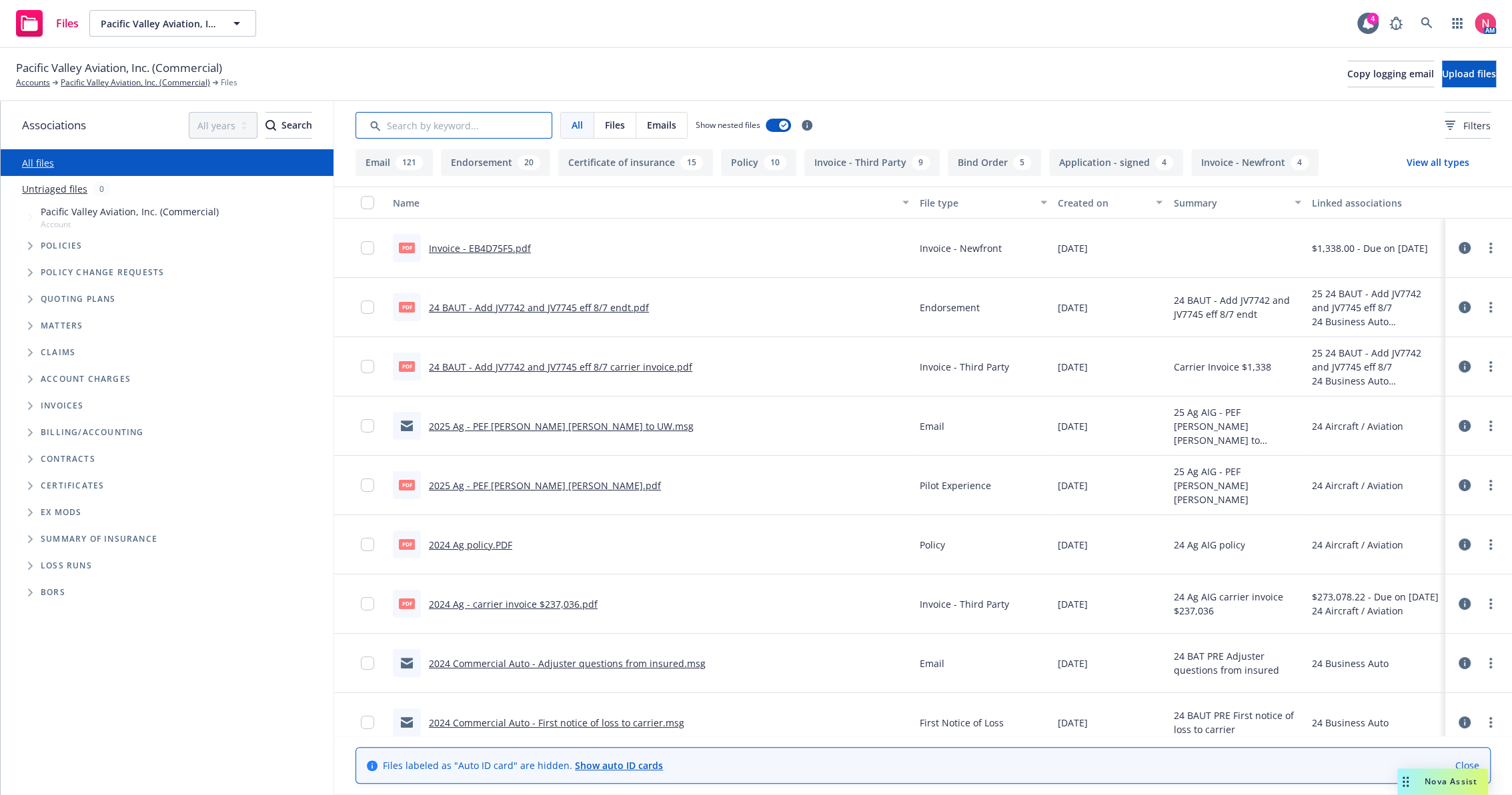
click at [408, 130] on input "Search by keyword..." at bounding box center [454, 125] width 197 height 27
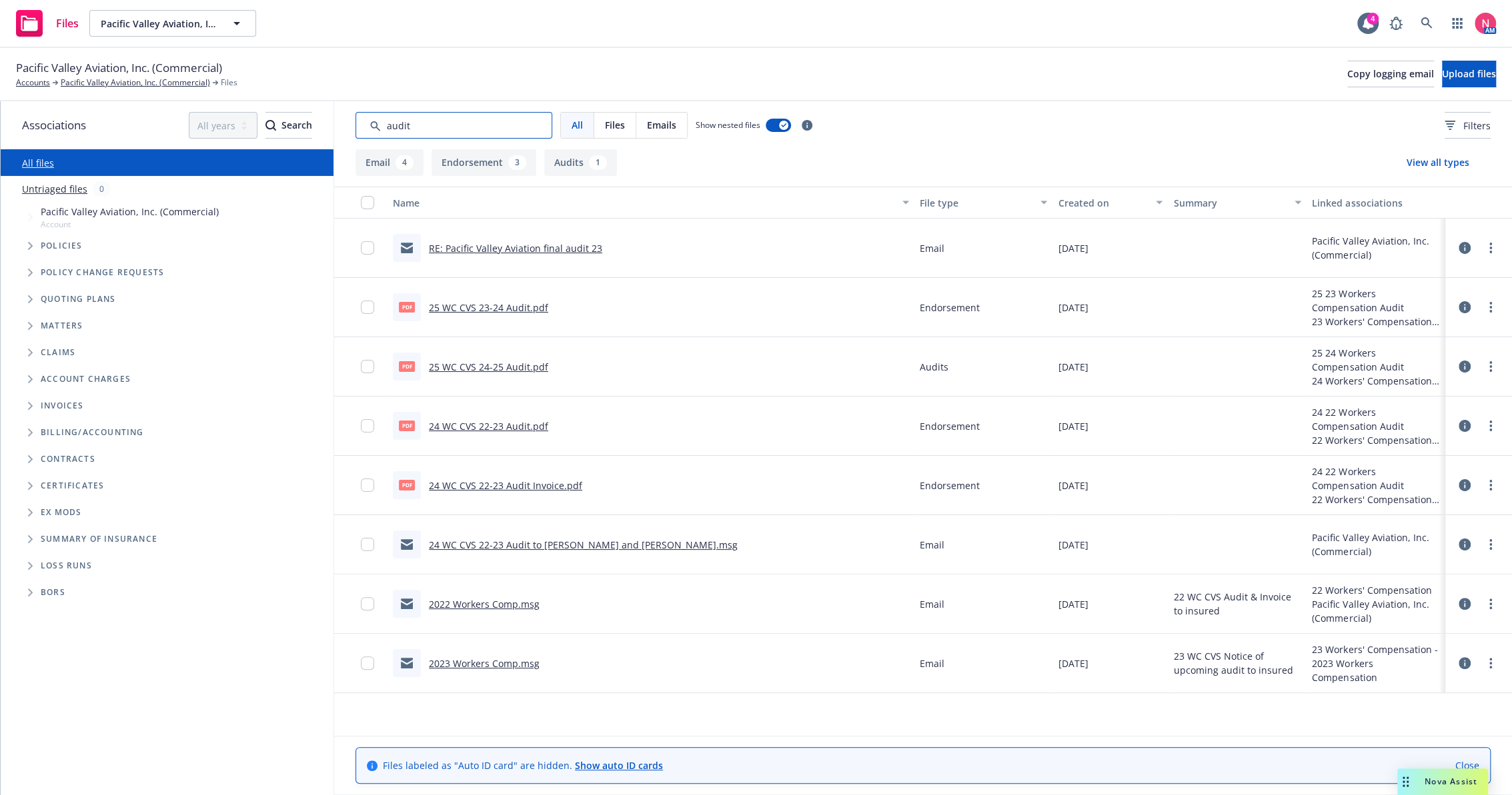
type input "audit"
click at [555, 546] on link "24 WC CVS 22-23 Audit to Stephanie and Gregg.msg" at bounding box center [582, 545] width 309 height 13
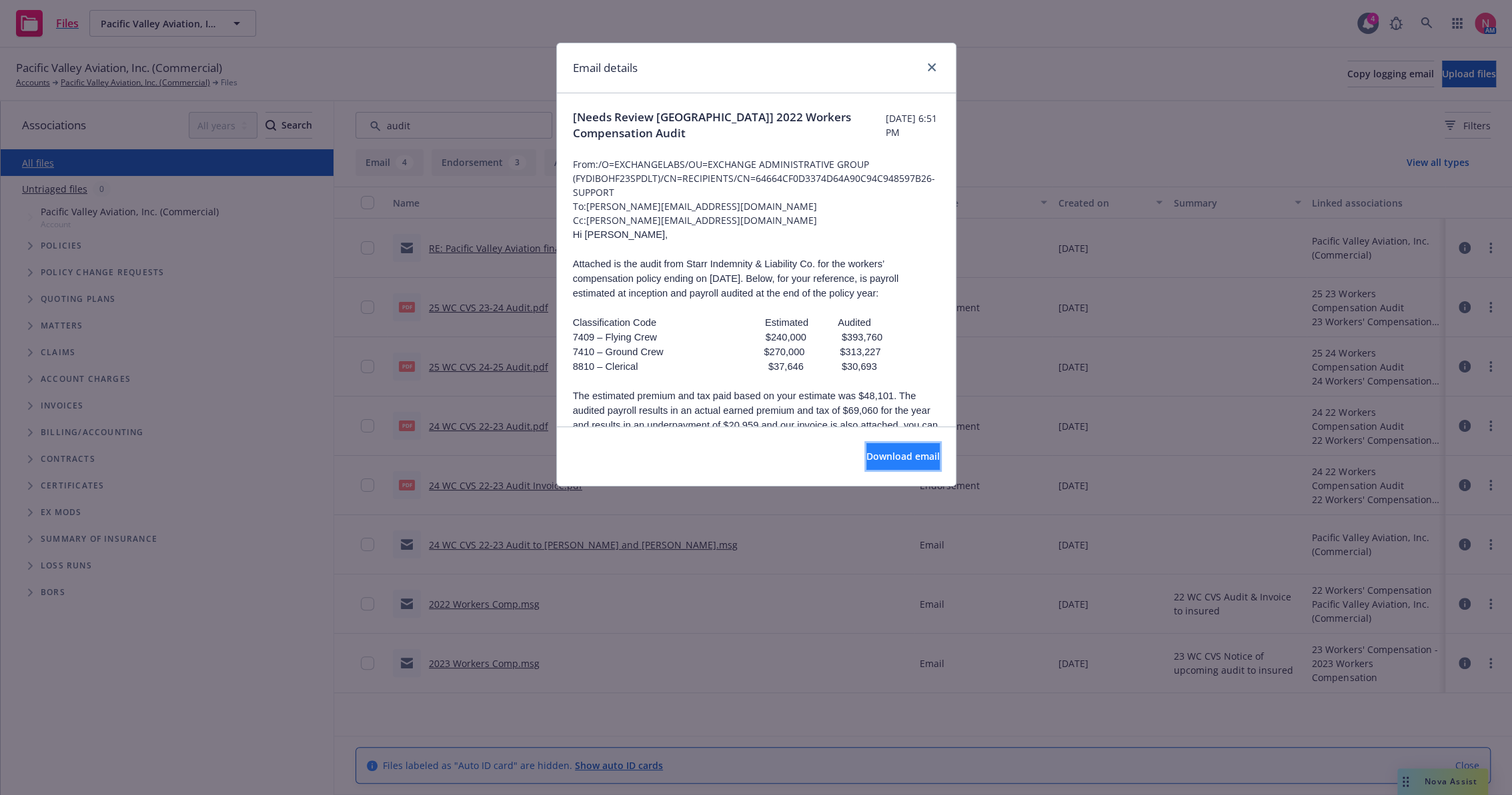
click at [868, 456] on span "Download email" at bounding box center [903, 456] width 73 height 13
click at [931, 70] on icon "close" at bounding box center [931, 67] width 8 height 8
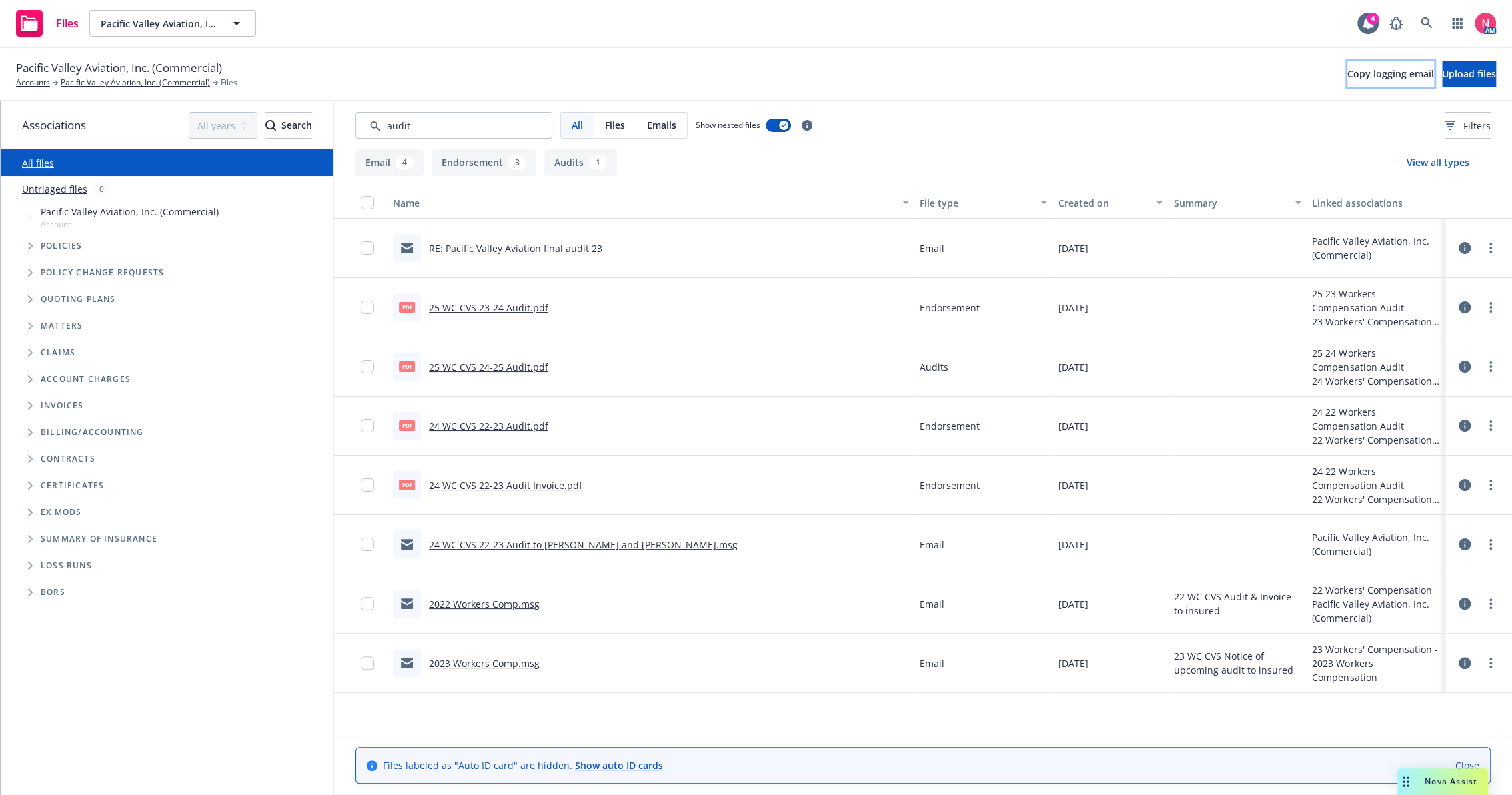
click at [1347, 77] on span "Copy logging email" at bounding box center [1390, 73] width 87 height 13
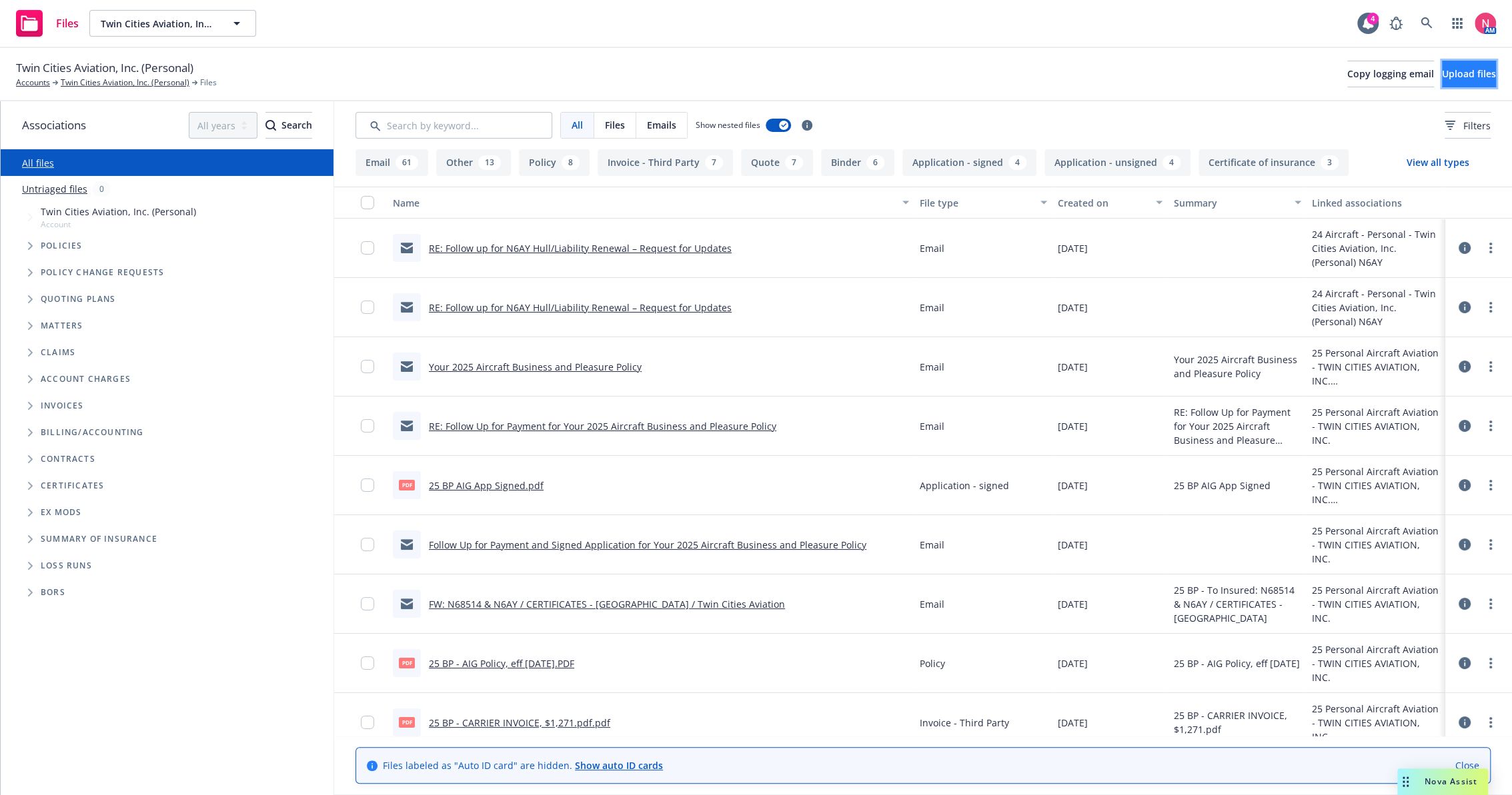
click at [1452, 77] on span "Upload files" at bounding box center [1468, 73] width 54 height 13
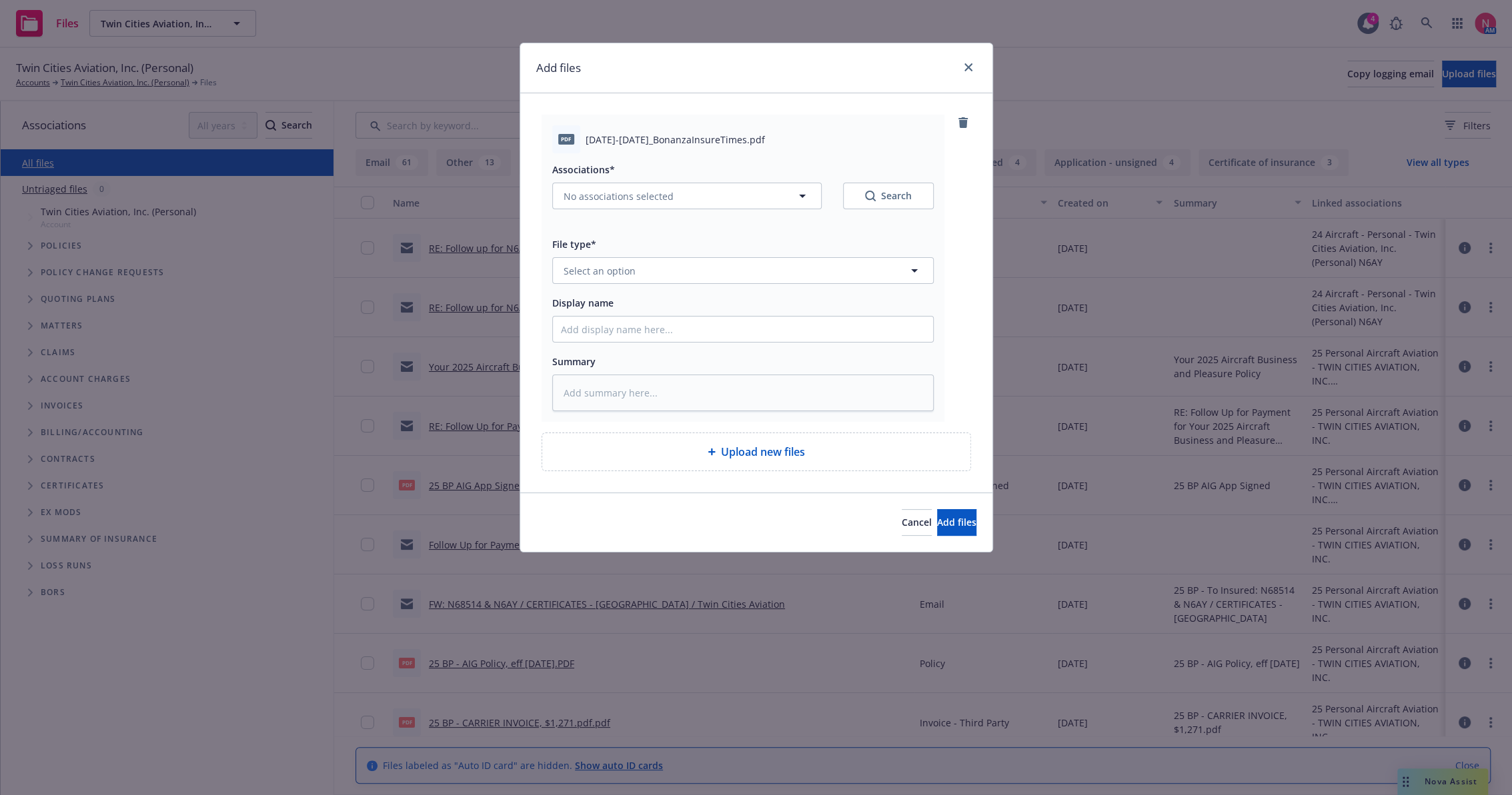
click at [701, 179] on div "Associations* No associations selected Search" at bounding box center [743, 185] width 381 height 48
click at [674, 199] on button "No associations selected" at bounding box center [686, 196] width 269 height 27
type textarea "x"
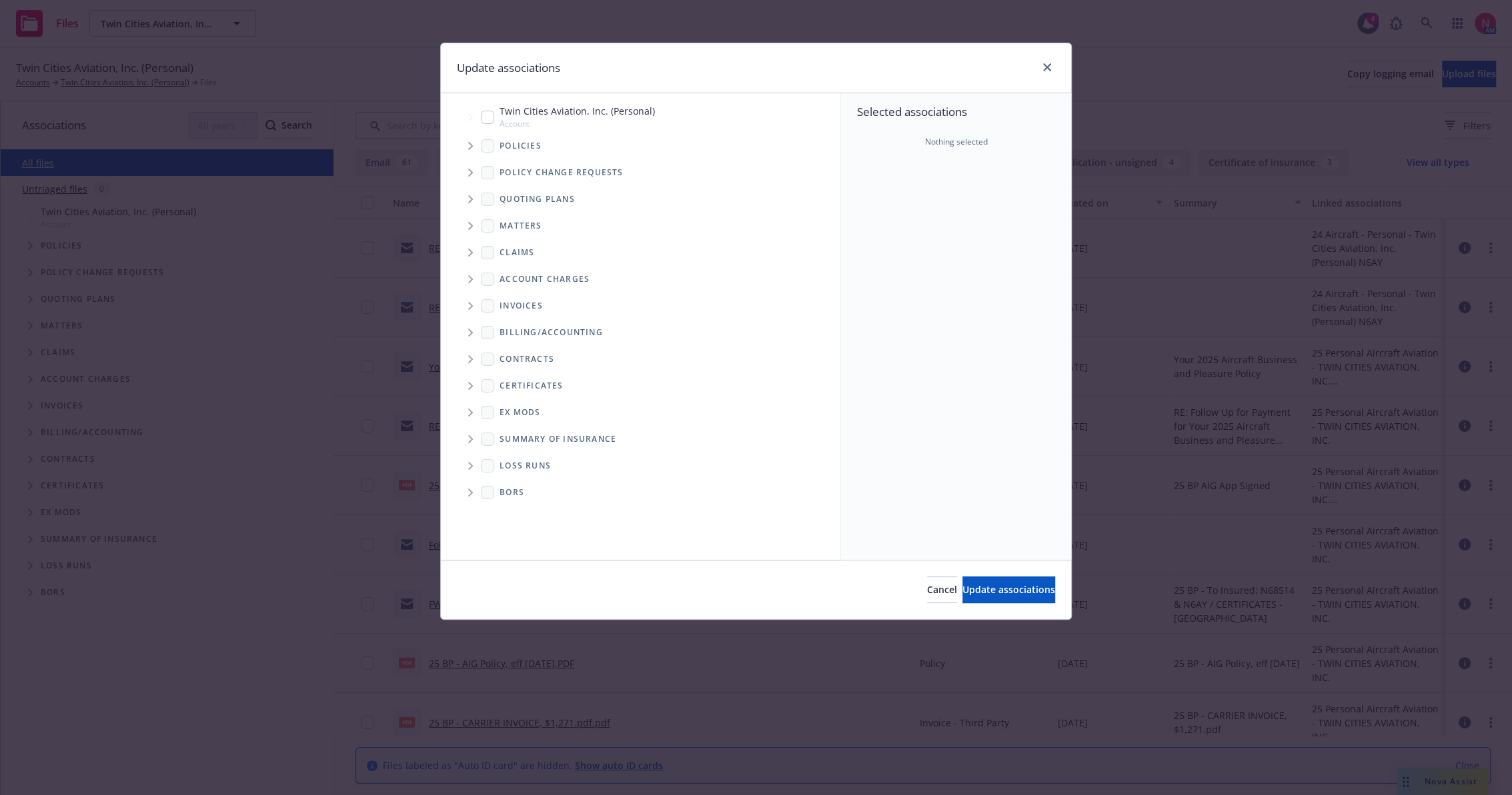
click at [486, 115] on input "Tree Example" at bounding box center [487, 117] width 13 height 13
checkbox input "true"
click at [963, 577] on button "Update associations" at bounding box center [1009, 590] width 93 height 27
type textarea "x"
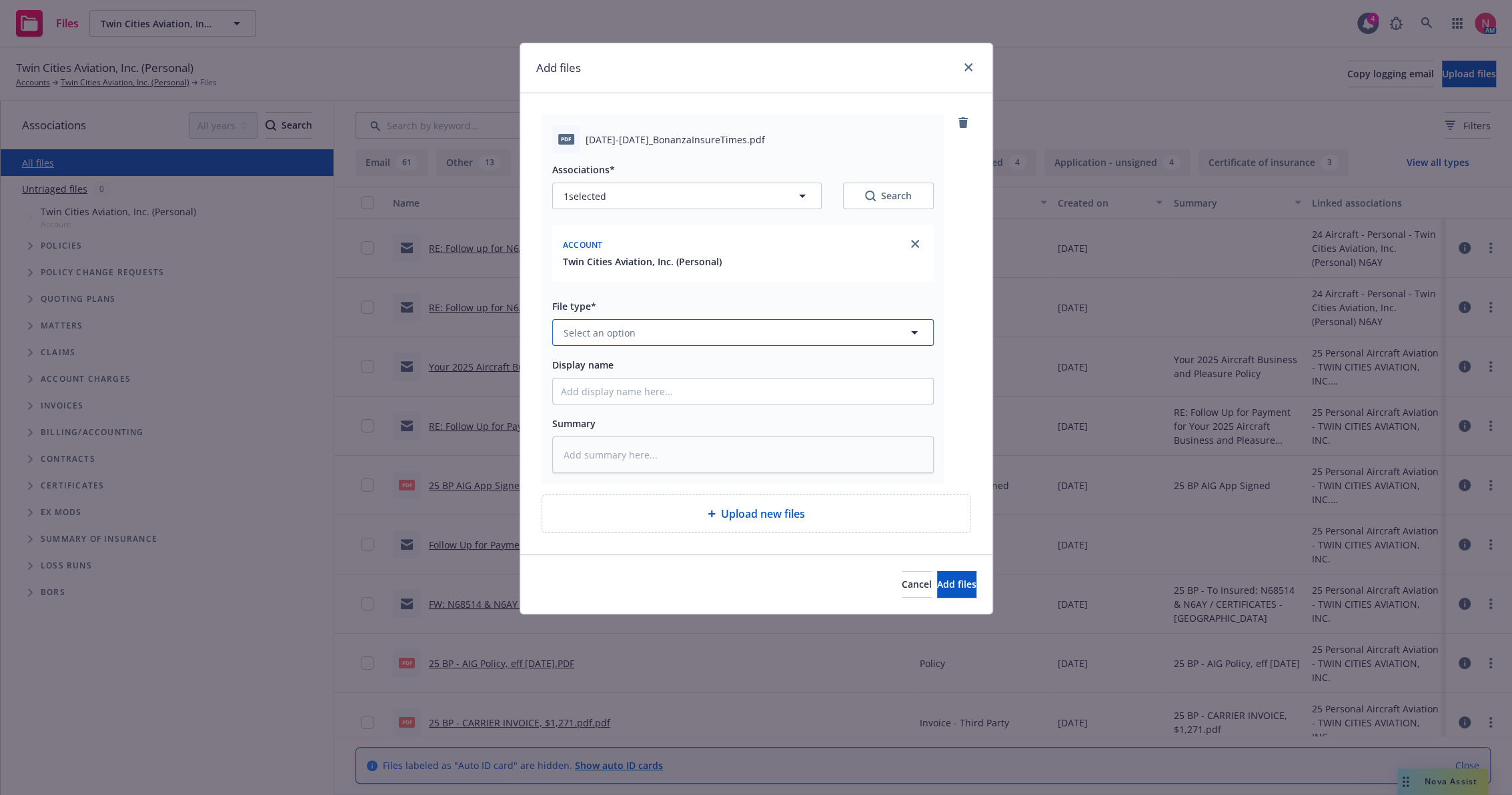
click at [576, 328] on span "Select an option" at bounding box center [599, 333] width 72 height 14
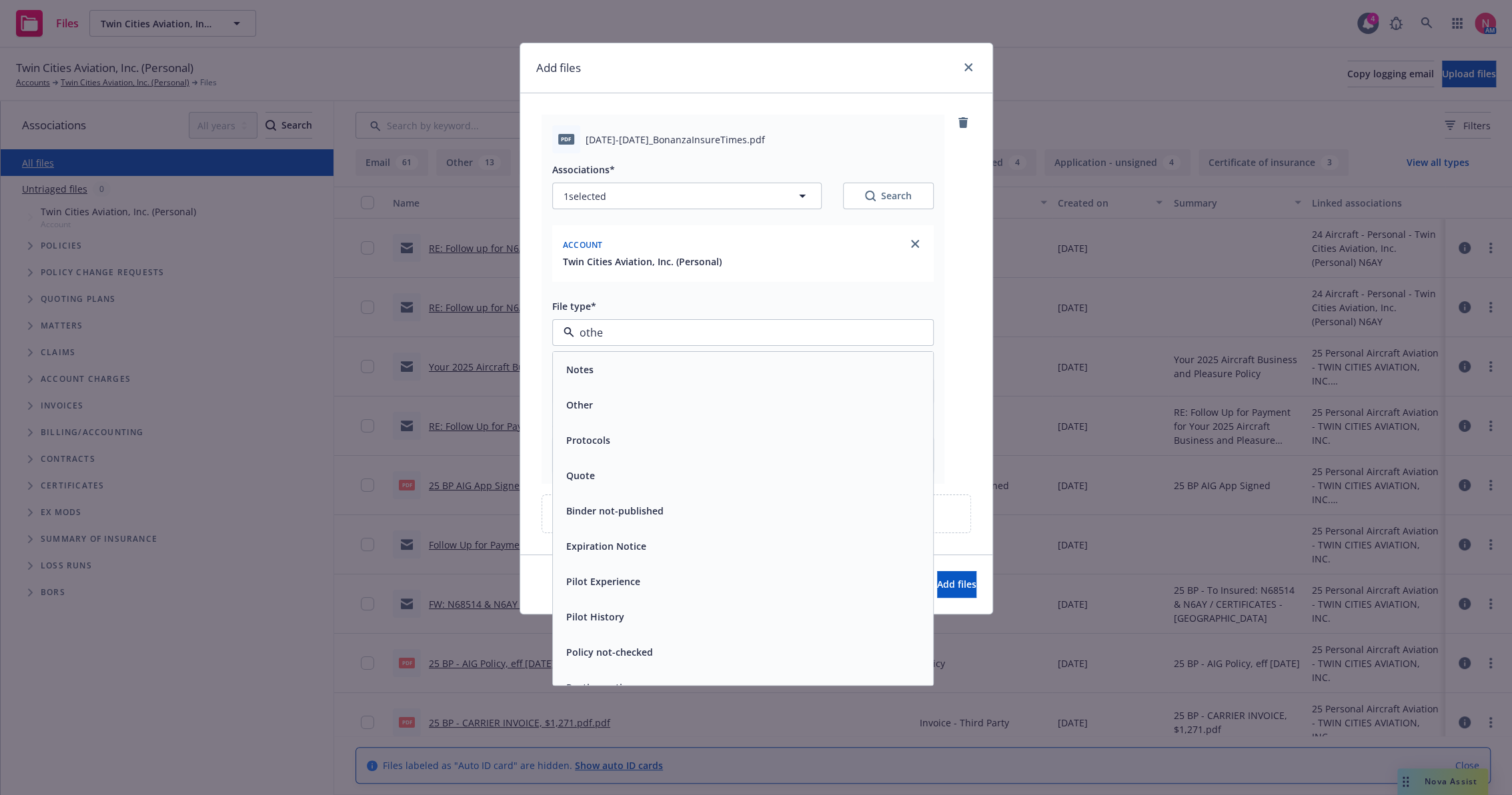
type input "other"
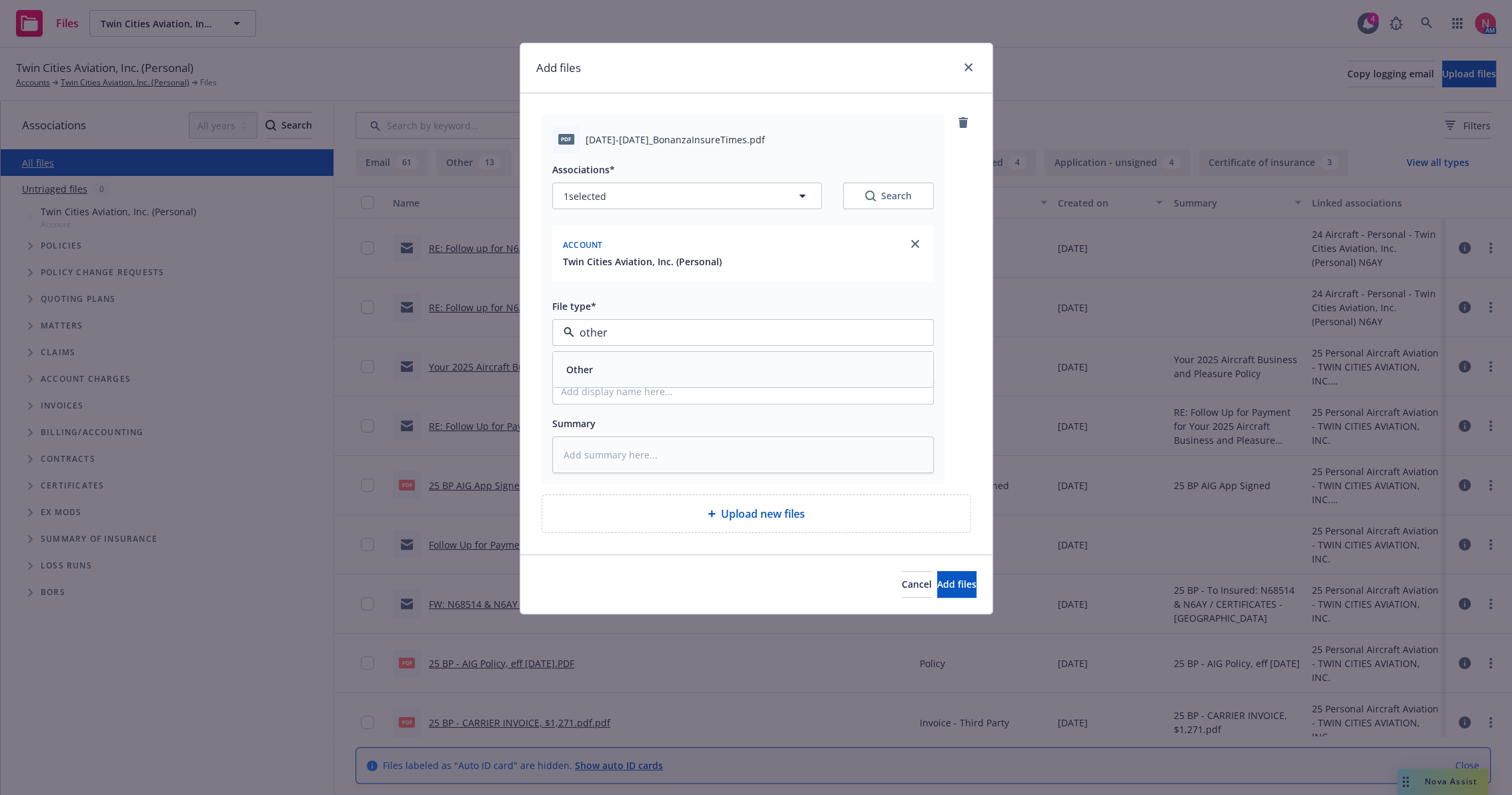
click at [624, 368] on div "Other" at bounding box center [743, 369] width 364 height 20
click at [619, 408] on div "Associations* 1 selected Search Account Twin Cities Aviation, Inc. (Personal) F…" at bounding box center [743, 313] width 381 height 320
click at [616, 392] on input "Display name" at bounding box center [743, 391] width 380 height 25
type textarea "x"
type input "2"
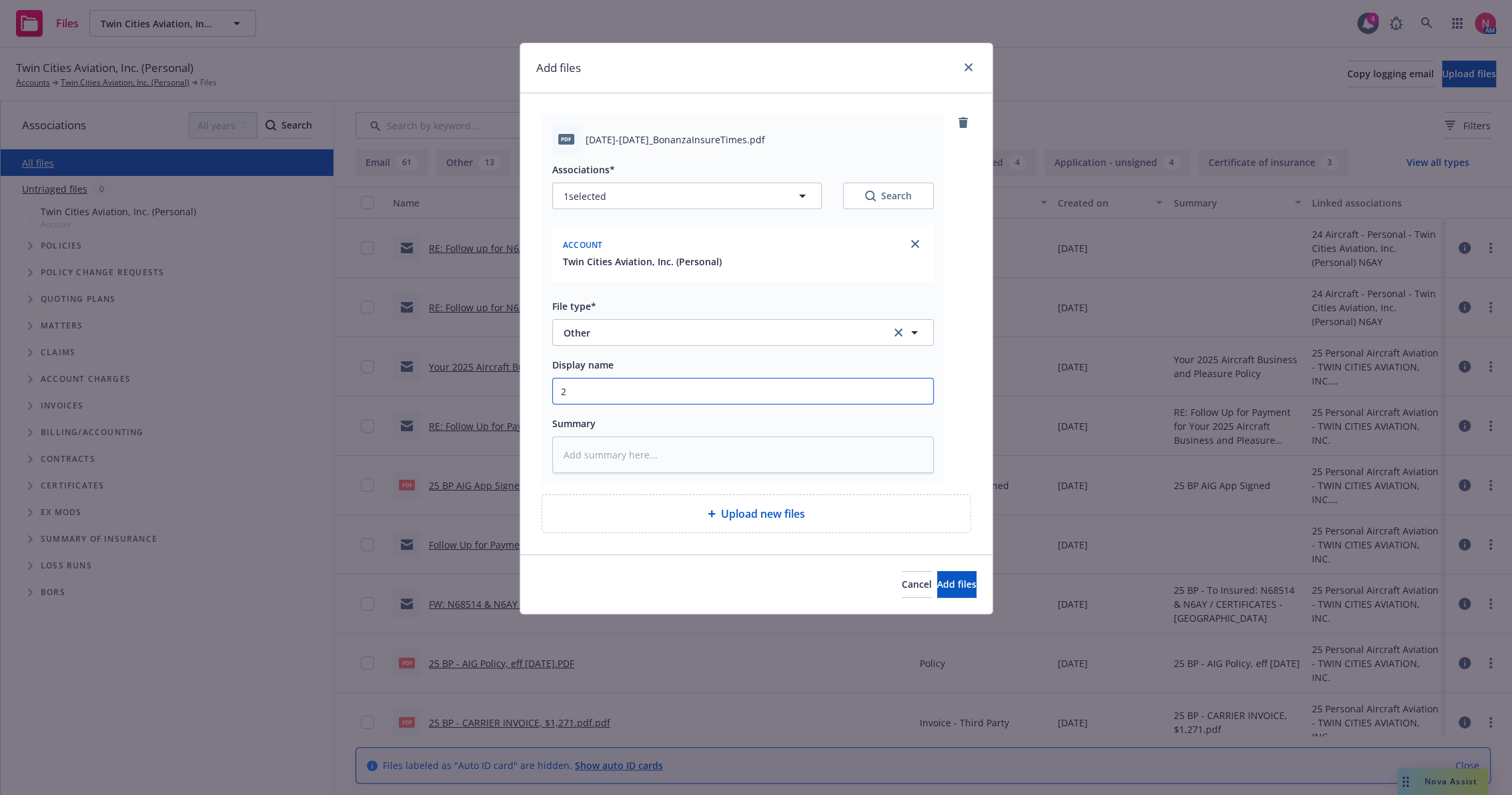
type textarea "x"
type input "25"
type textarea "x"
type input "25 BP Signed Client Renewal"
click at [949, 590] on span "Add files" at bounding box center [956, 584] width 39 height 13
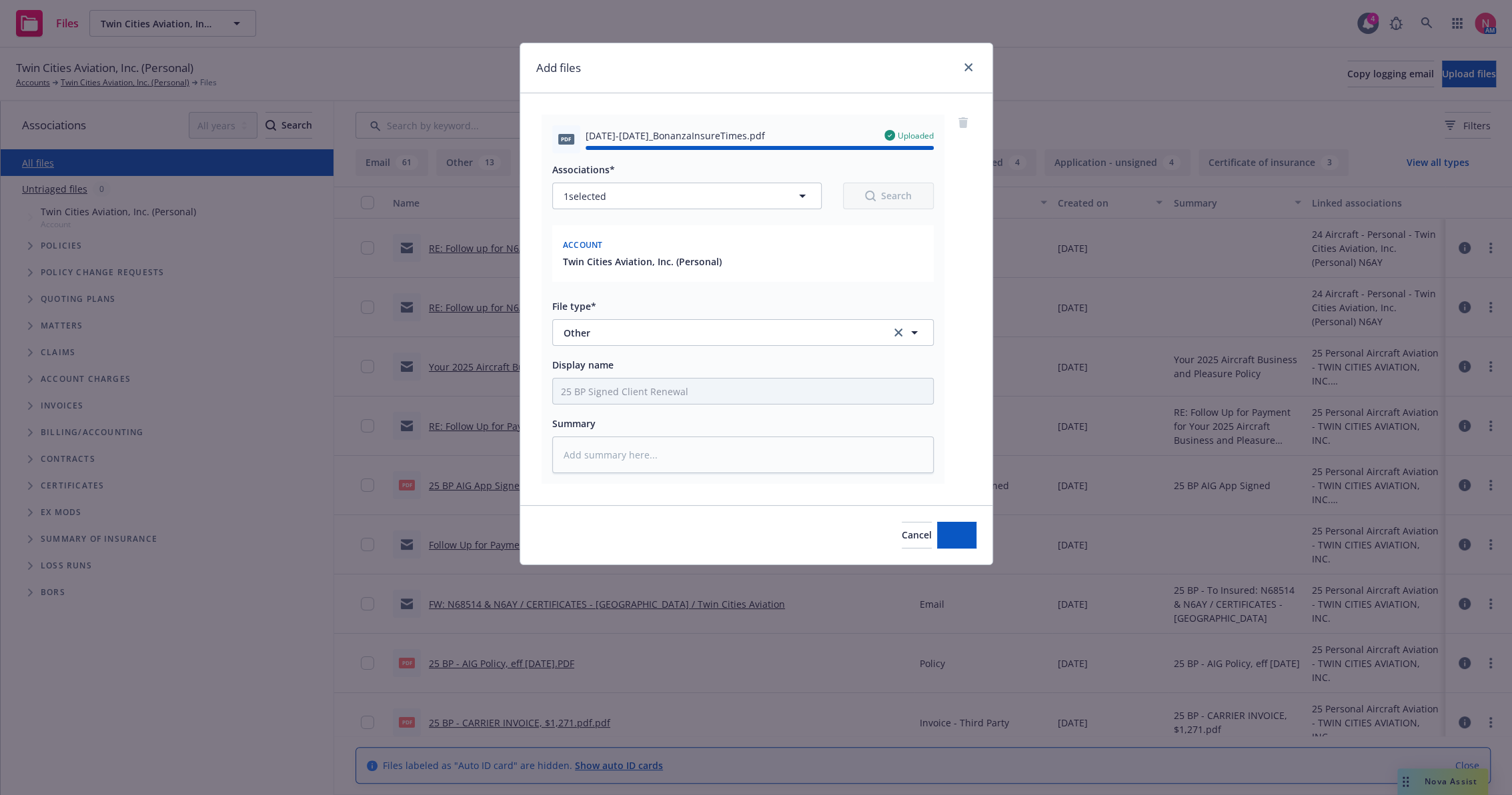
type textarea "x"
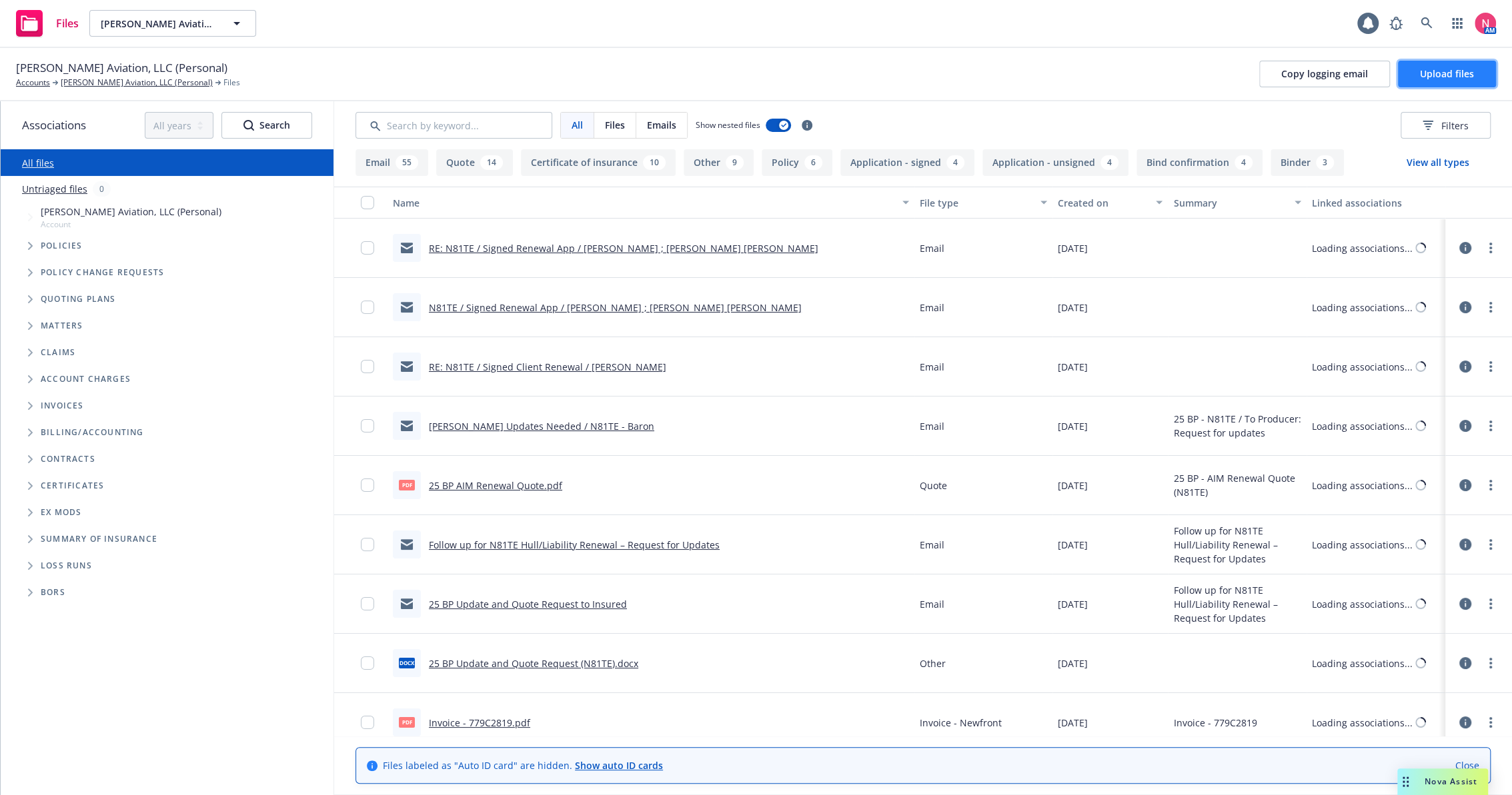
click at [1435, 80] on span "Upload files" at bounding box center [1447, 73] width 54 height 13
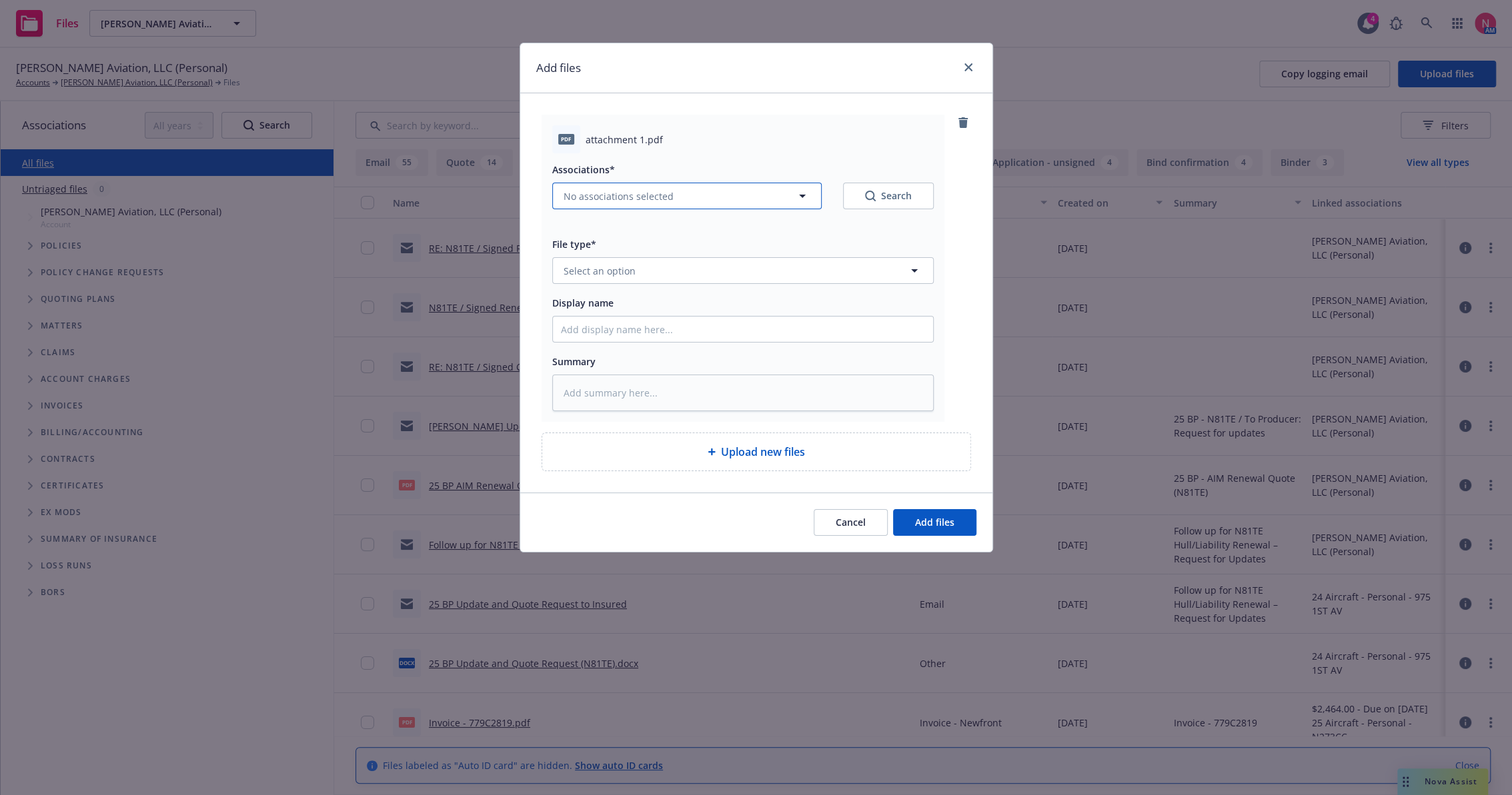
click at [592, 198] on span "No associations selected" at bounding box center [618, 197] width 110 height 14
type textarea "x"
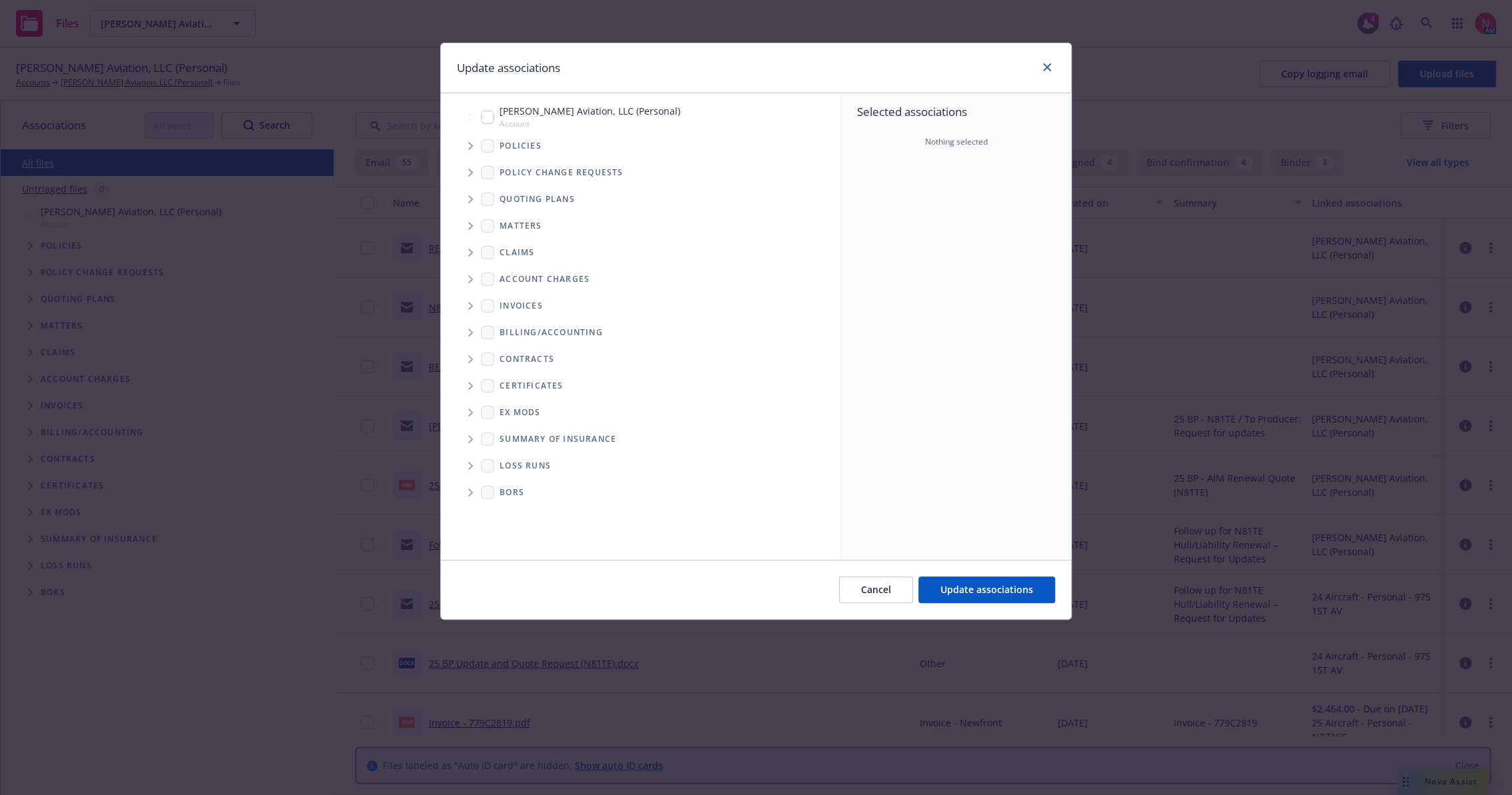
click at [495, 114] on div "Regenald Michaud Aviation, LLC (Personal) Account" at bounding box center [580, 116] width 200 height 25
checkbox input "true"
click at [1002, 579] on button "Update associations" at bounding box center [986, 590] width 137 height 27
type textarea "x"
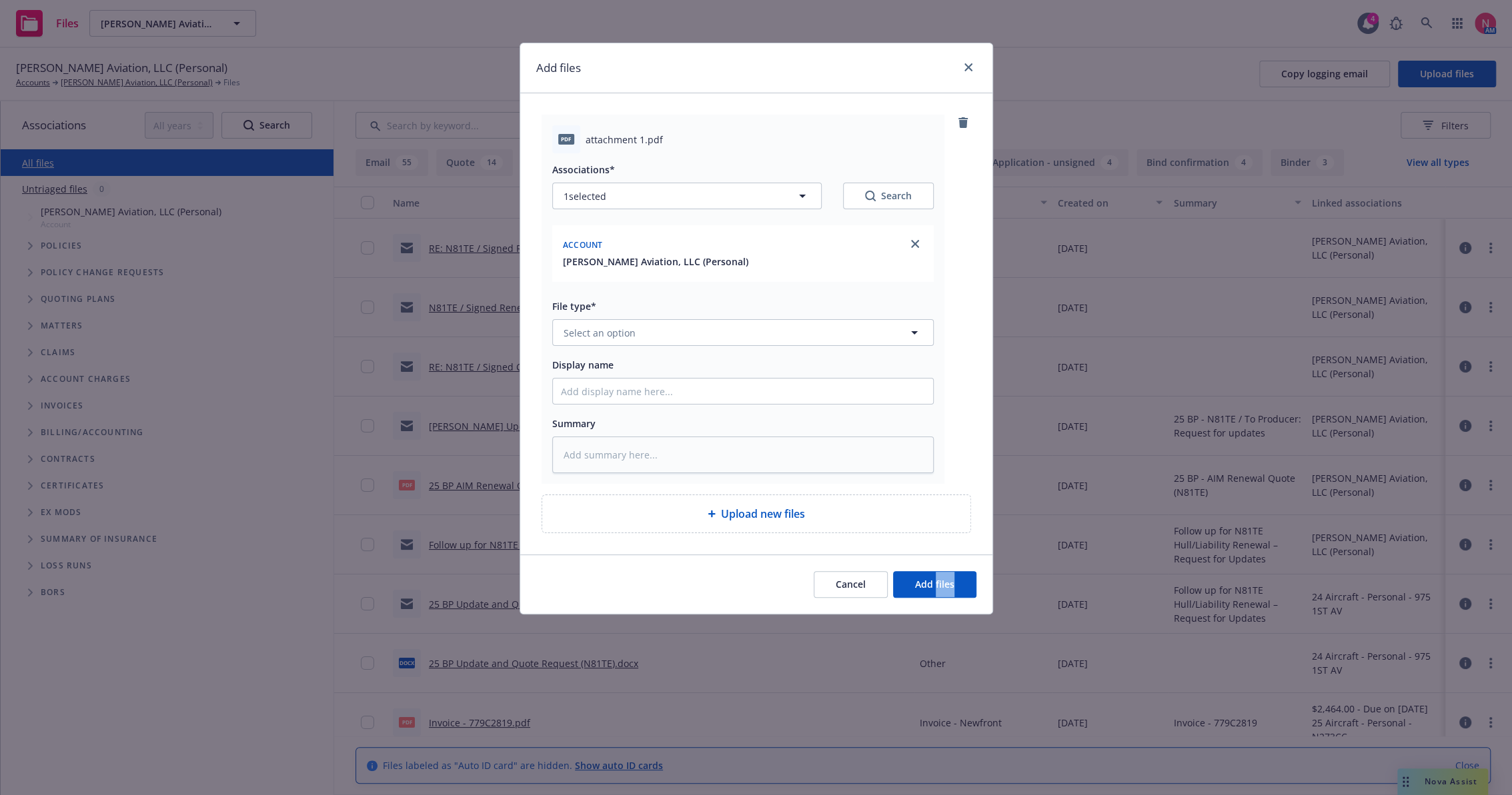
click at [1002, 579] on div "Add files pdf attachment 1.pdf Associations* 1 selected Search Account Regenald…" at bounding box center [756, 397] width 1512 height 795
click at [582, 326] on span "Select an option" at bounding box center [599, 333] width 72 height 14
type input "other"
click at [600, 363] on div "Other" at bounding box center [743, 369] width 364 height 20
click at [596, 389] on input "Display name" at bounding box center [743, 391] width 380 height 25
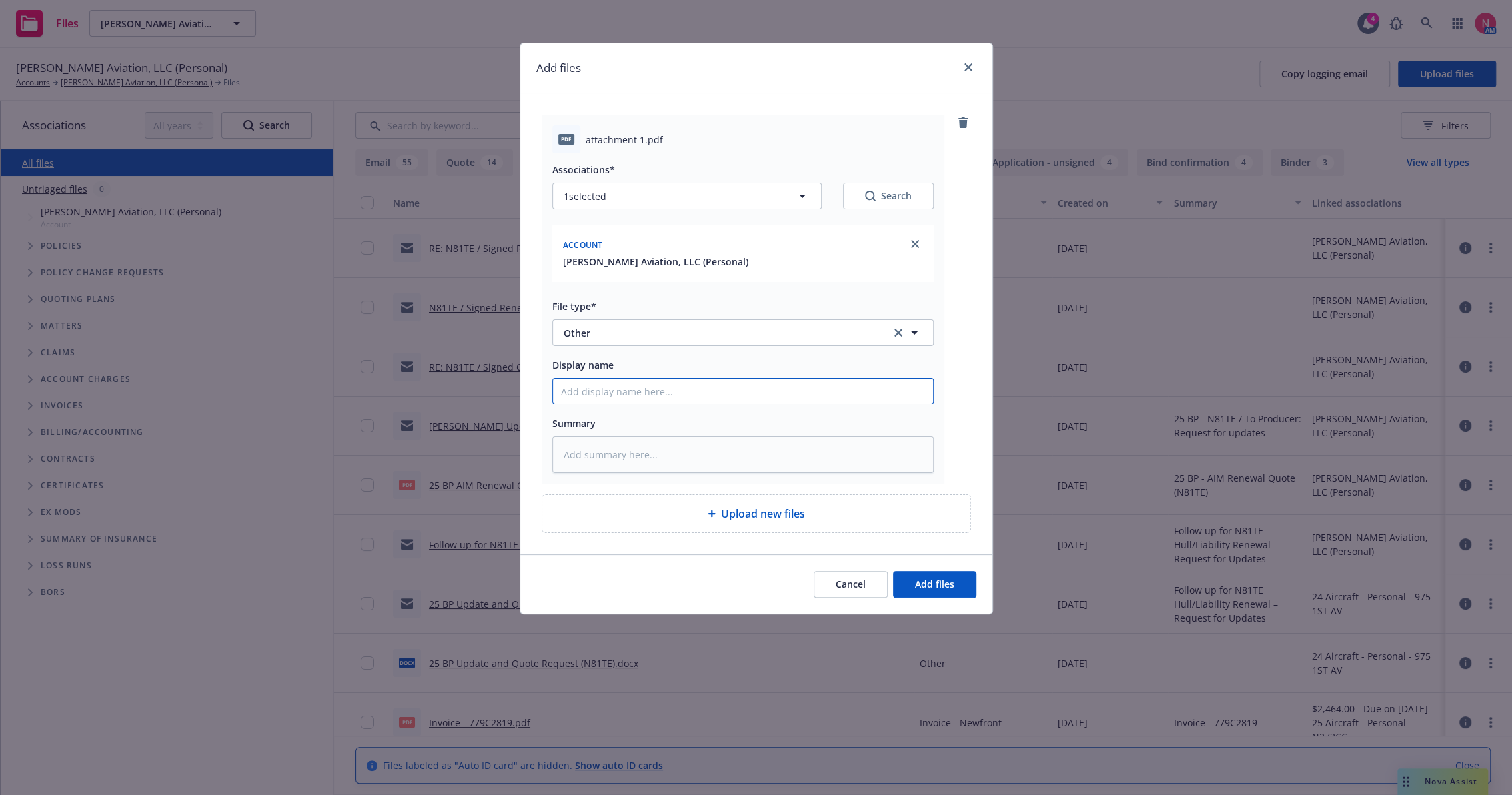
type textarea "x"
type input "2"
type textarea "x"
type input "25"
type textarea "x"
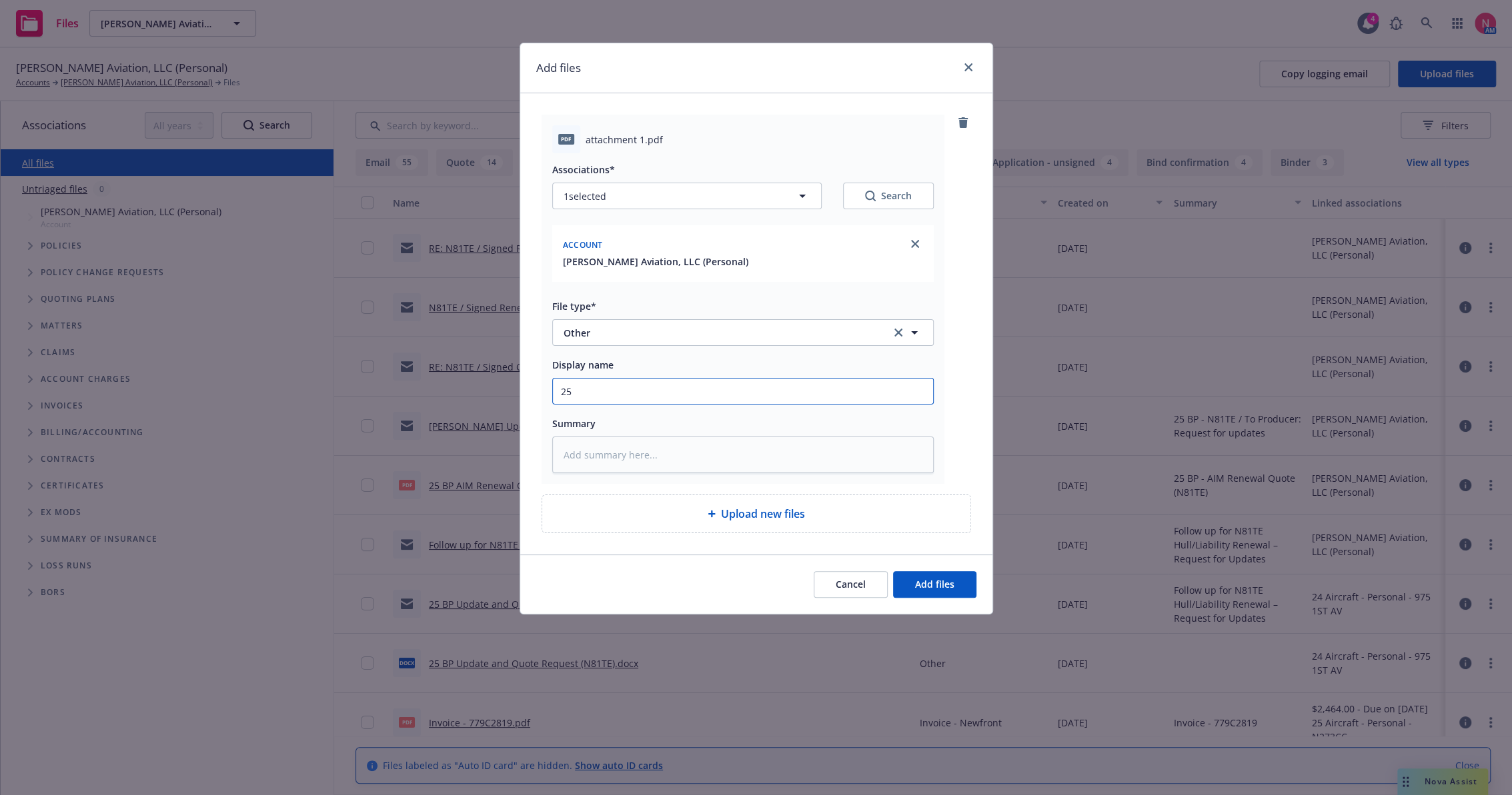
type input "25 BP Signed Client Renewal"
click at [949, 588] on span "Add files" at bounding box center [935, 584] width 39 height 13
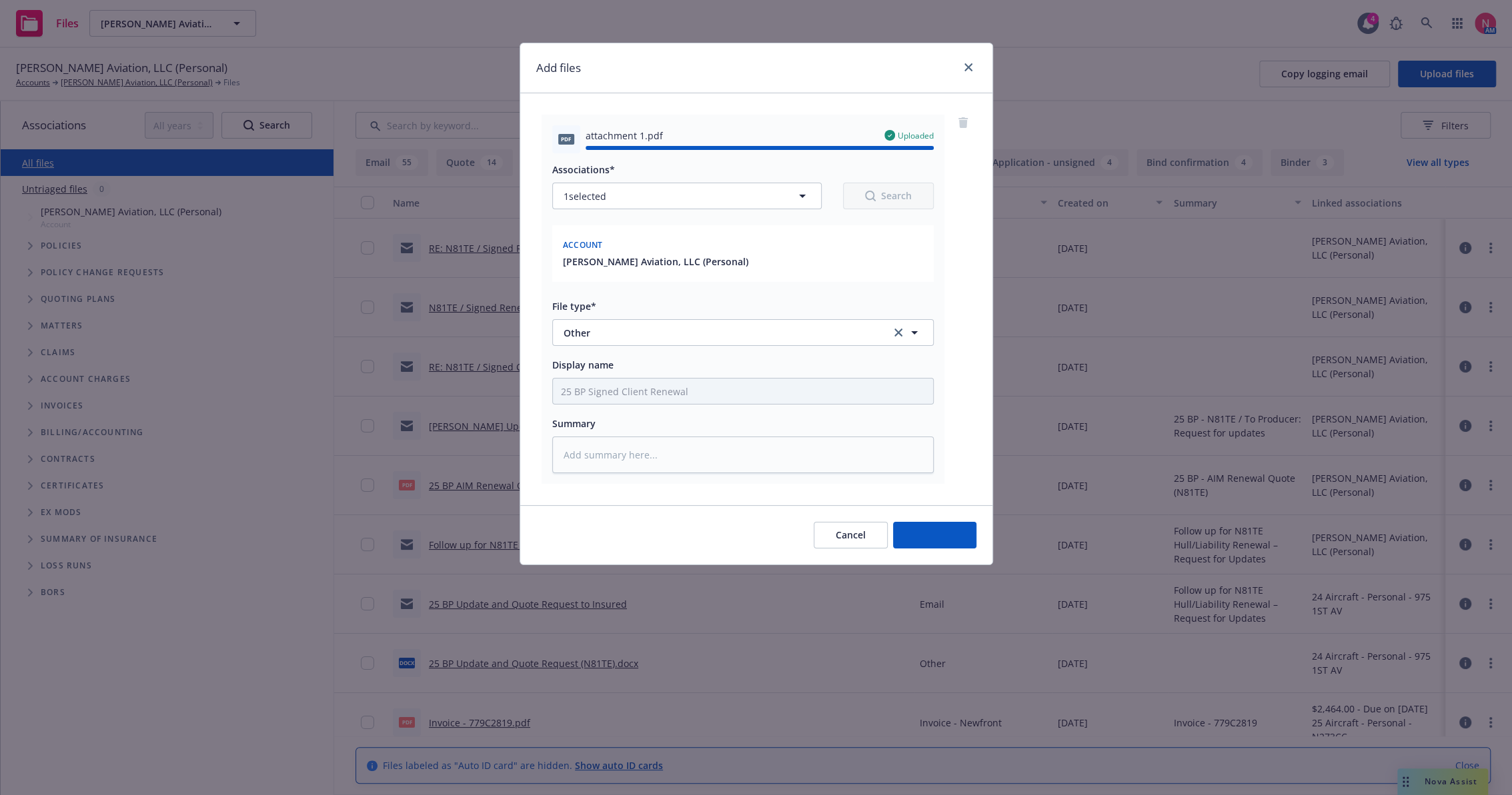
type textarea "x"
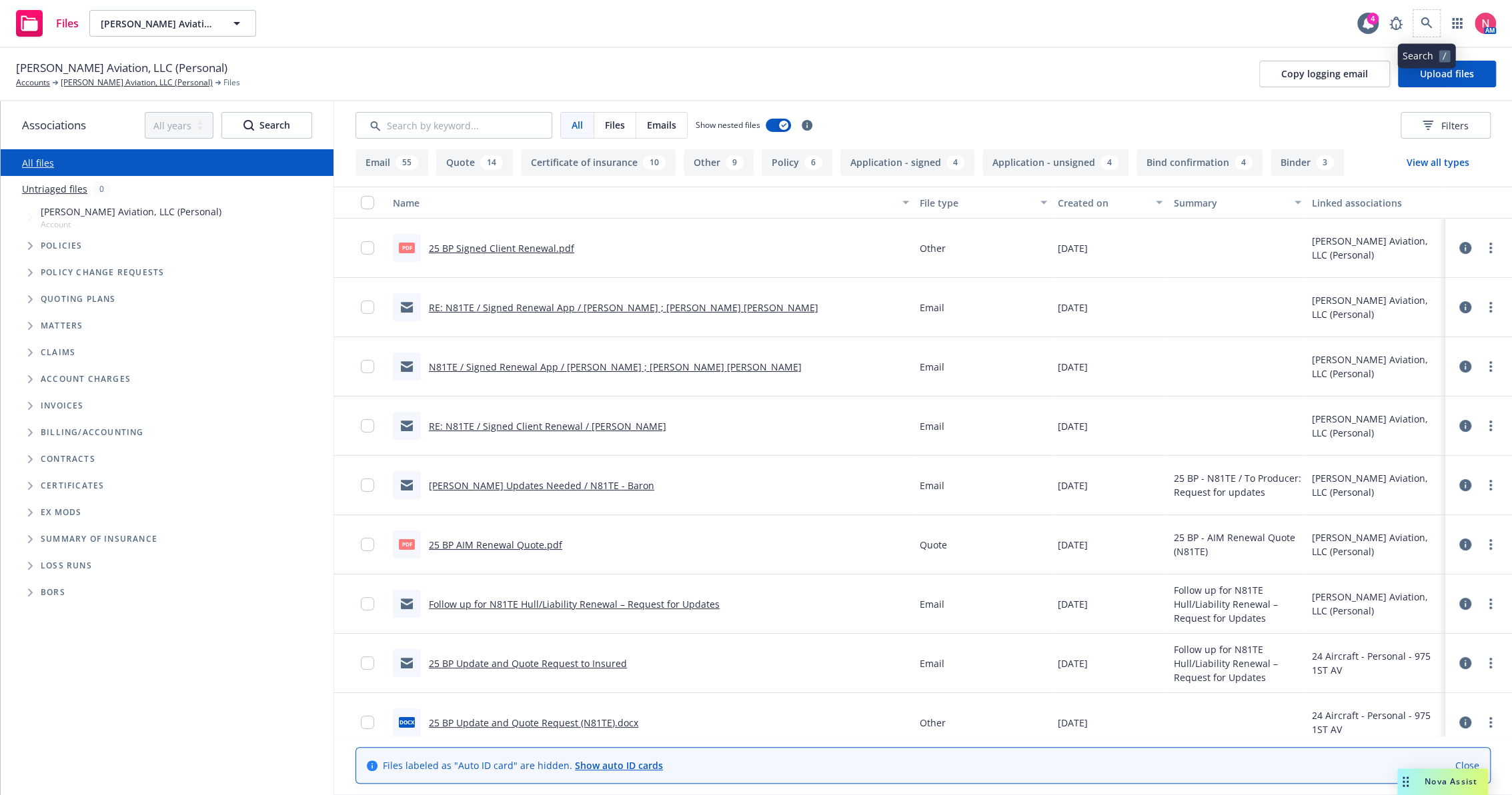
click at [1413, 28] on span at bounding box center [1426, 23] width 27 height 27
click at [1421, 22] on icon at bounding box center [1426, 22] width 12 height 12
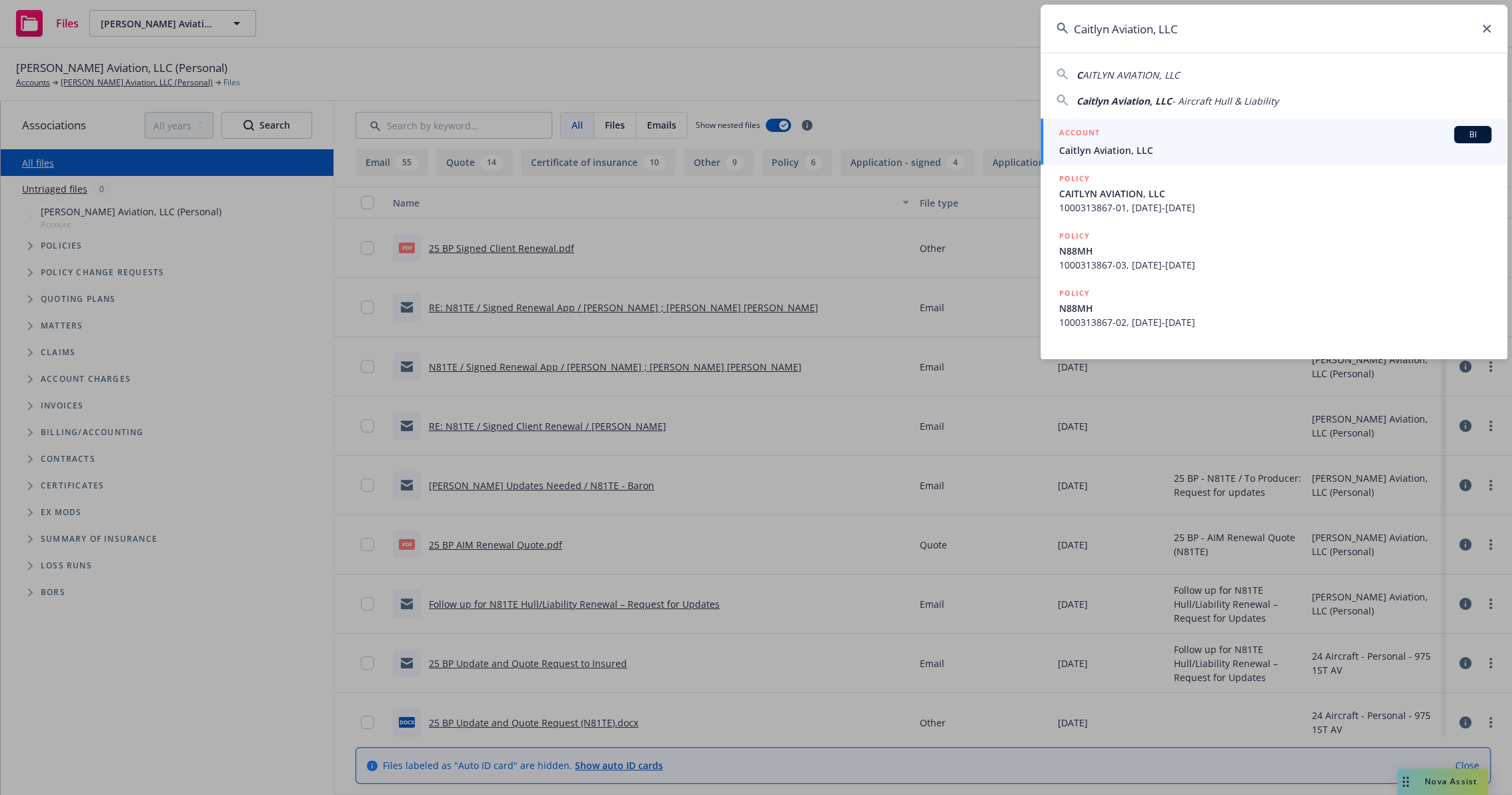
type input "Caitlyn Aviation, LLC"
click at [1110, 130] on div "ACCOUNT BI" at bounding box center [1275, 134] width 432 height 17
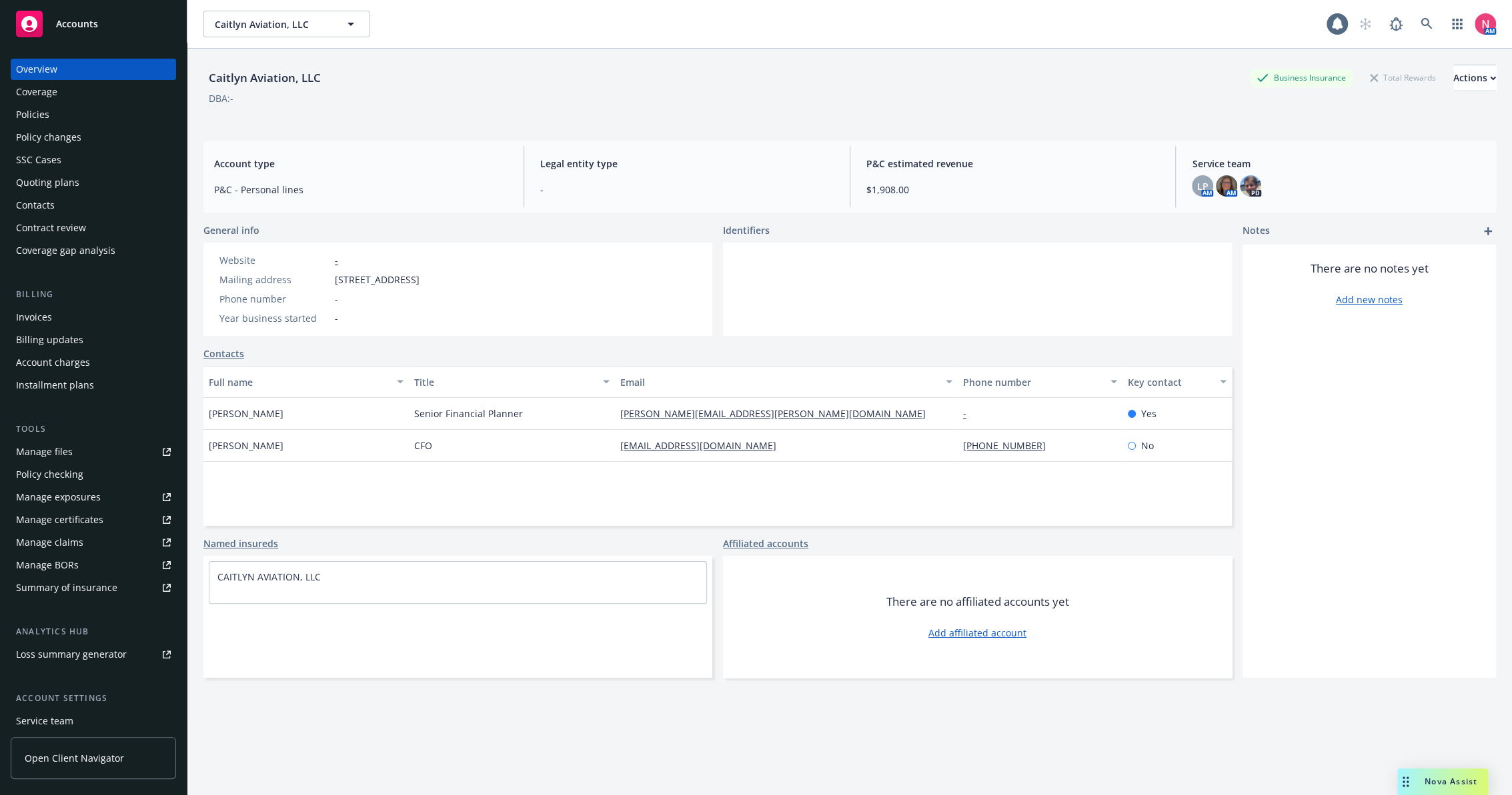
click at [48, 458] on div "Manage files" at bounding box center [44, 452] width 56 height 21
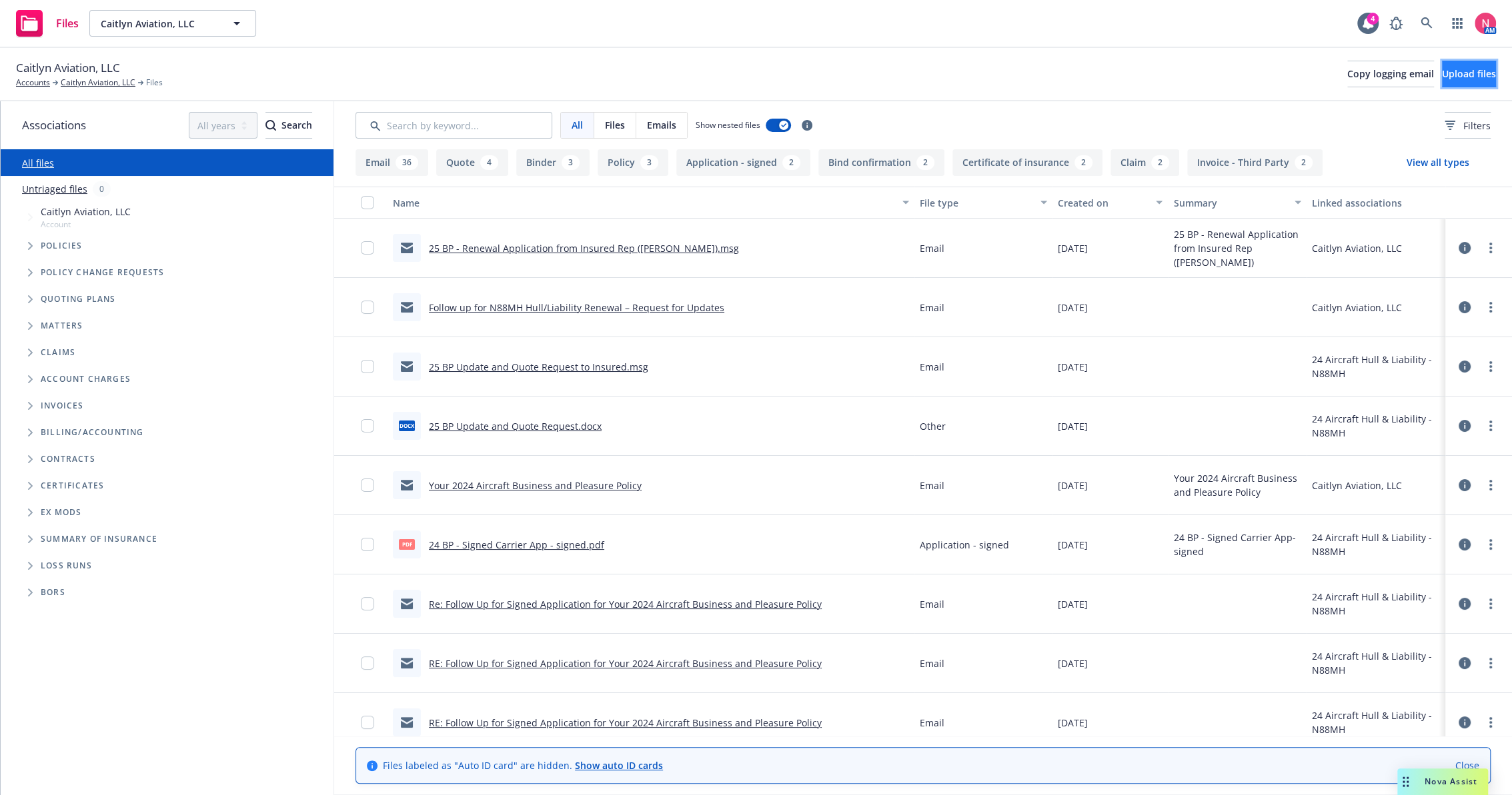
click at [1453, 67] on span "Upload files" at bounding box center [1468, 73] width 54 height 13
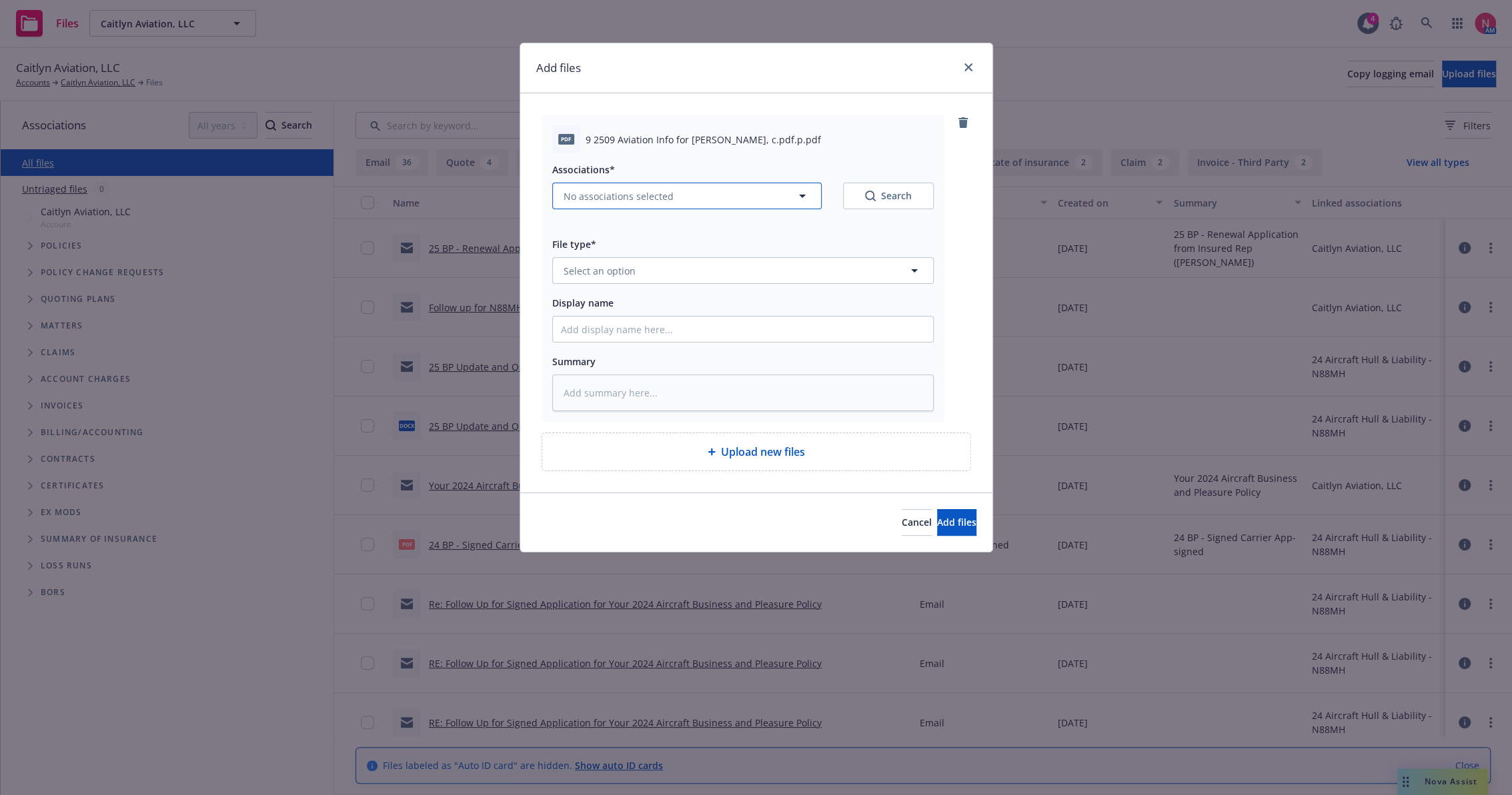
click at [667, 192] on span "No associations selected" at bounding box center [618, 197] width 110 height 14
type textarea "x"
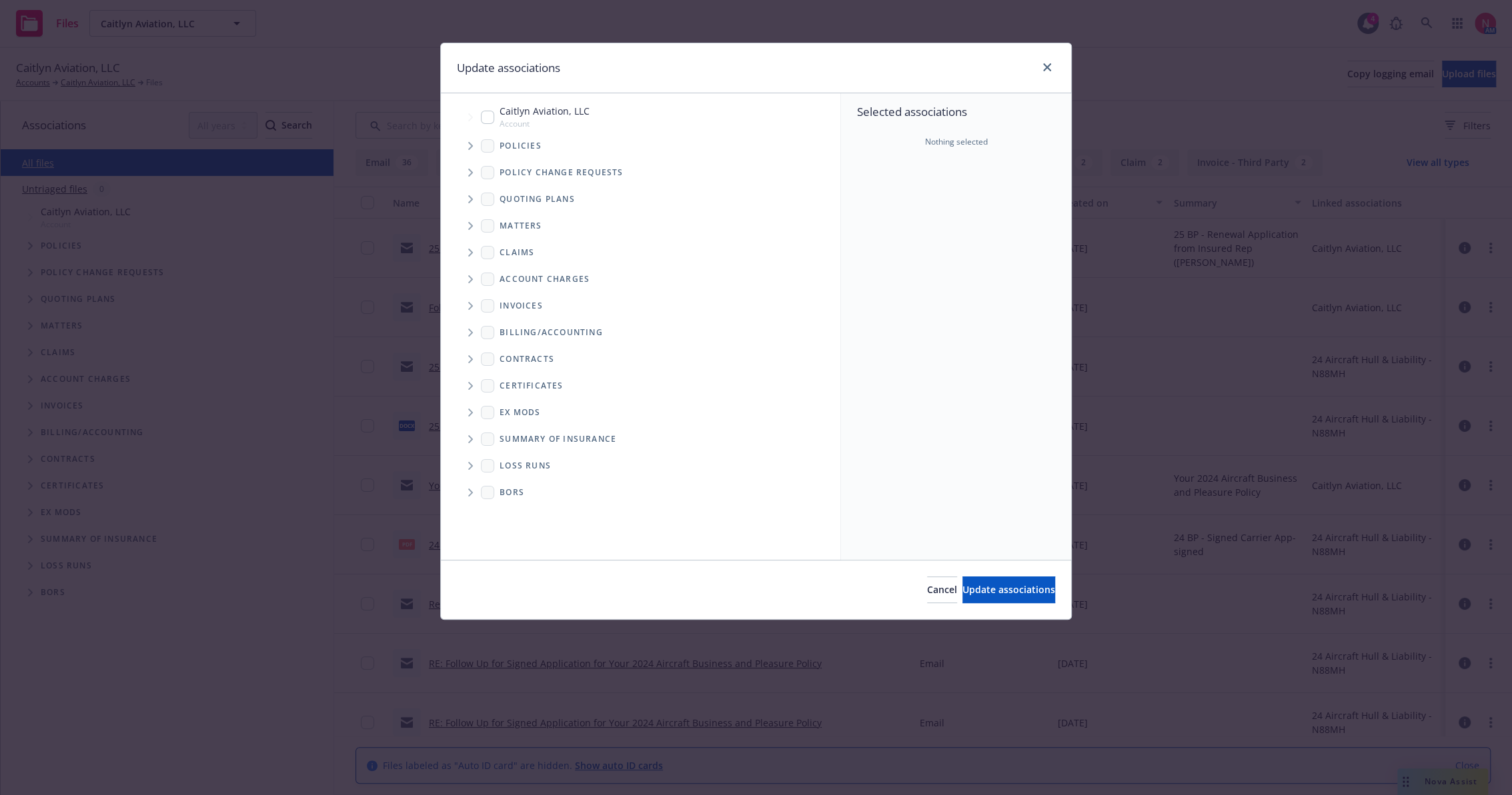
click at [488, 111] on input "Tree Example" at bounding box center [487, 117] width 13 height 13
checkbox input "true"
click at [997, 600] on button "Update associations" at bounding box center [1009, 590] width 93 height 27
type textarea "x"
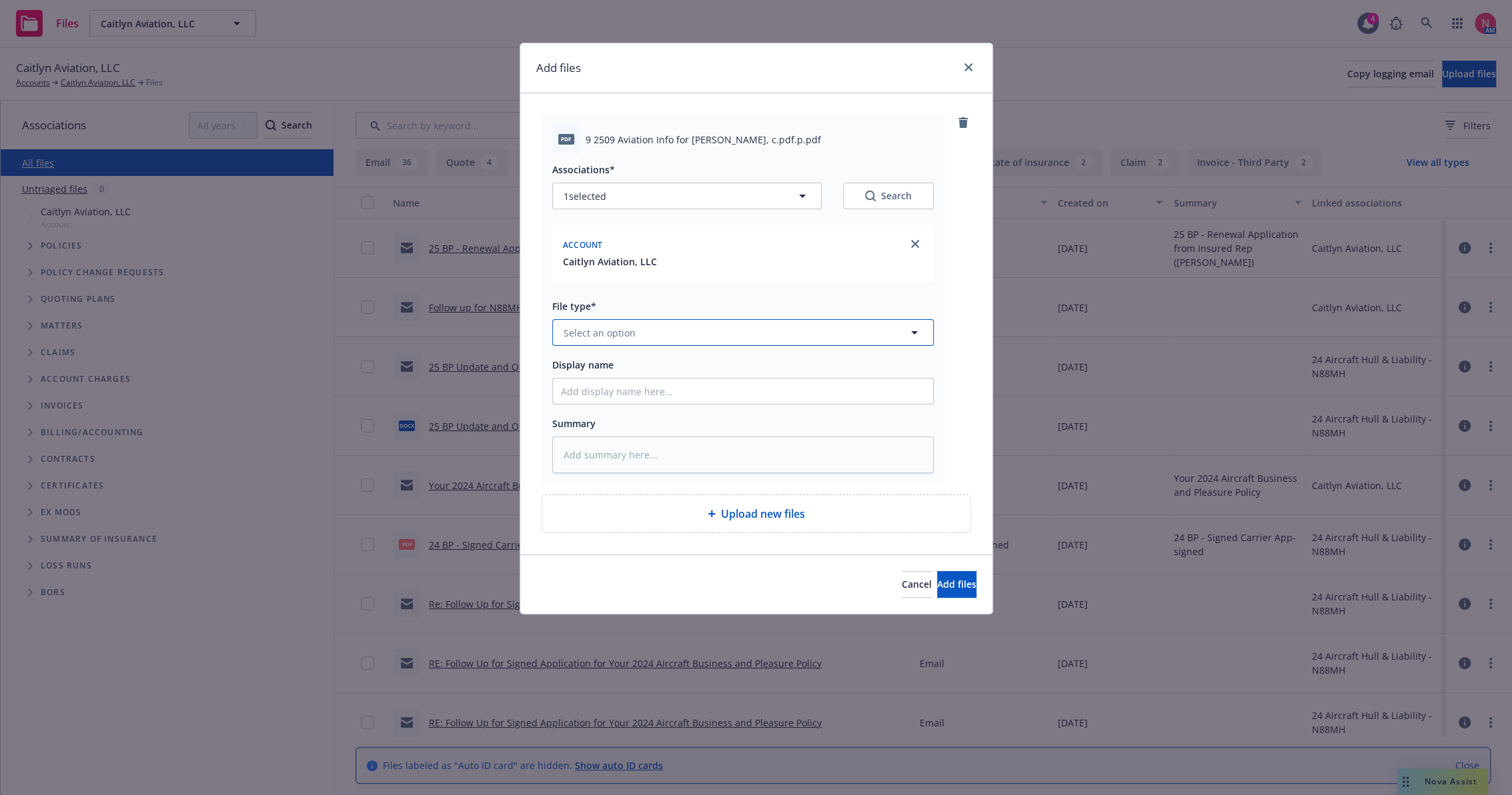
click at [583, 321] on button "Select an option" at bounding box center [743, 333] width 381 height 27
type input "other"
click at [601, 366] on div "Other" at bounding box center [743, 369] width 364 height 20
click at [603, 384] on input "Display name" at bounding box center [743, 391] width 380 height 25
type textarea "x"
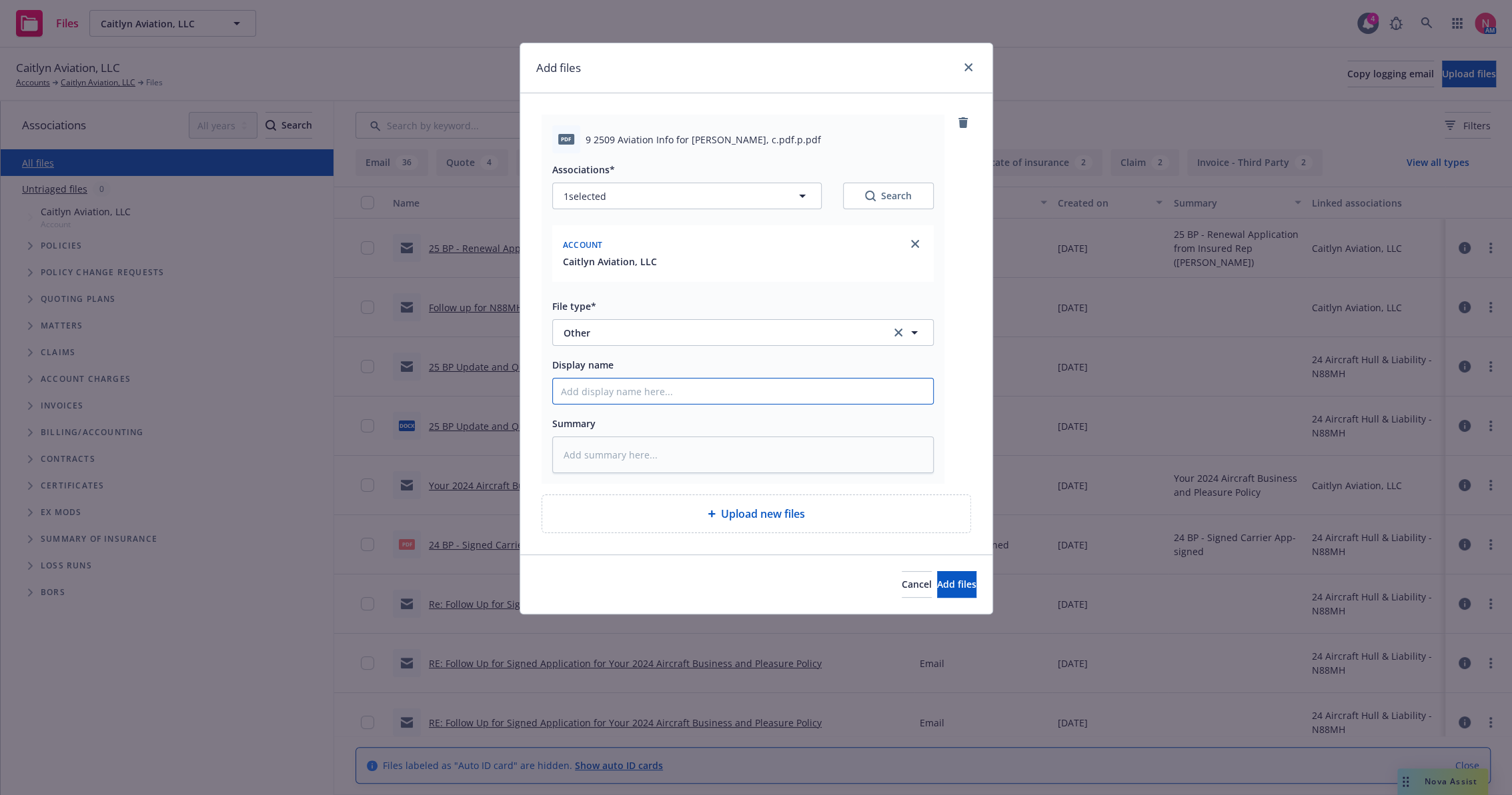
type input "2"
type textarea "x"
type input "25"
type textarea "x"
type input "25 BP Signed Client Renewal"
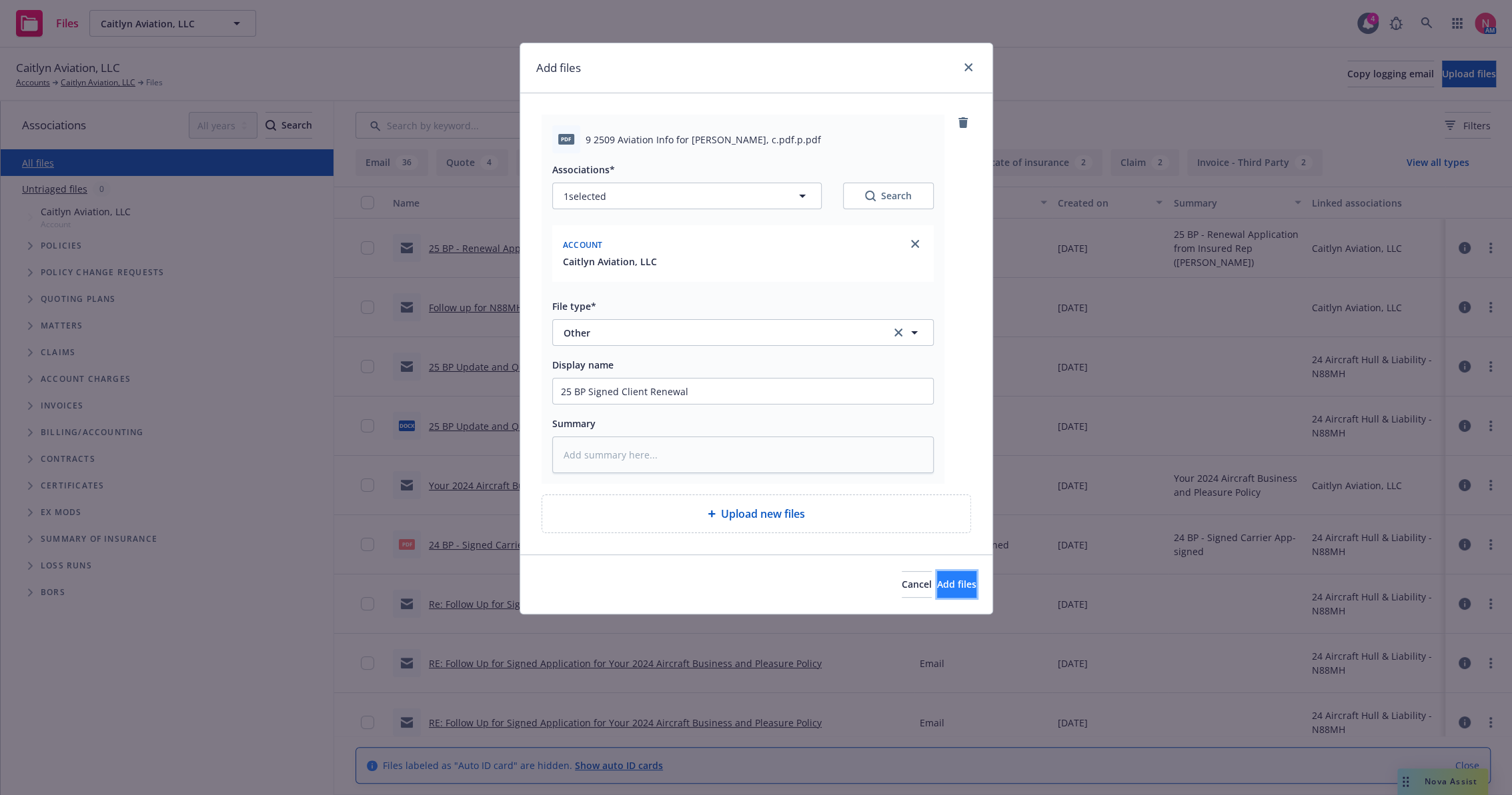
click at [939, 590] on span "Add files" at bounding box center [956, 584] width 39 height 13
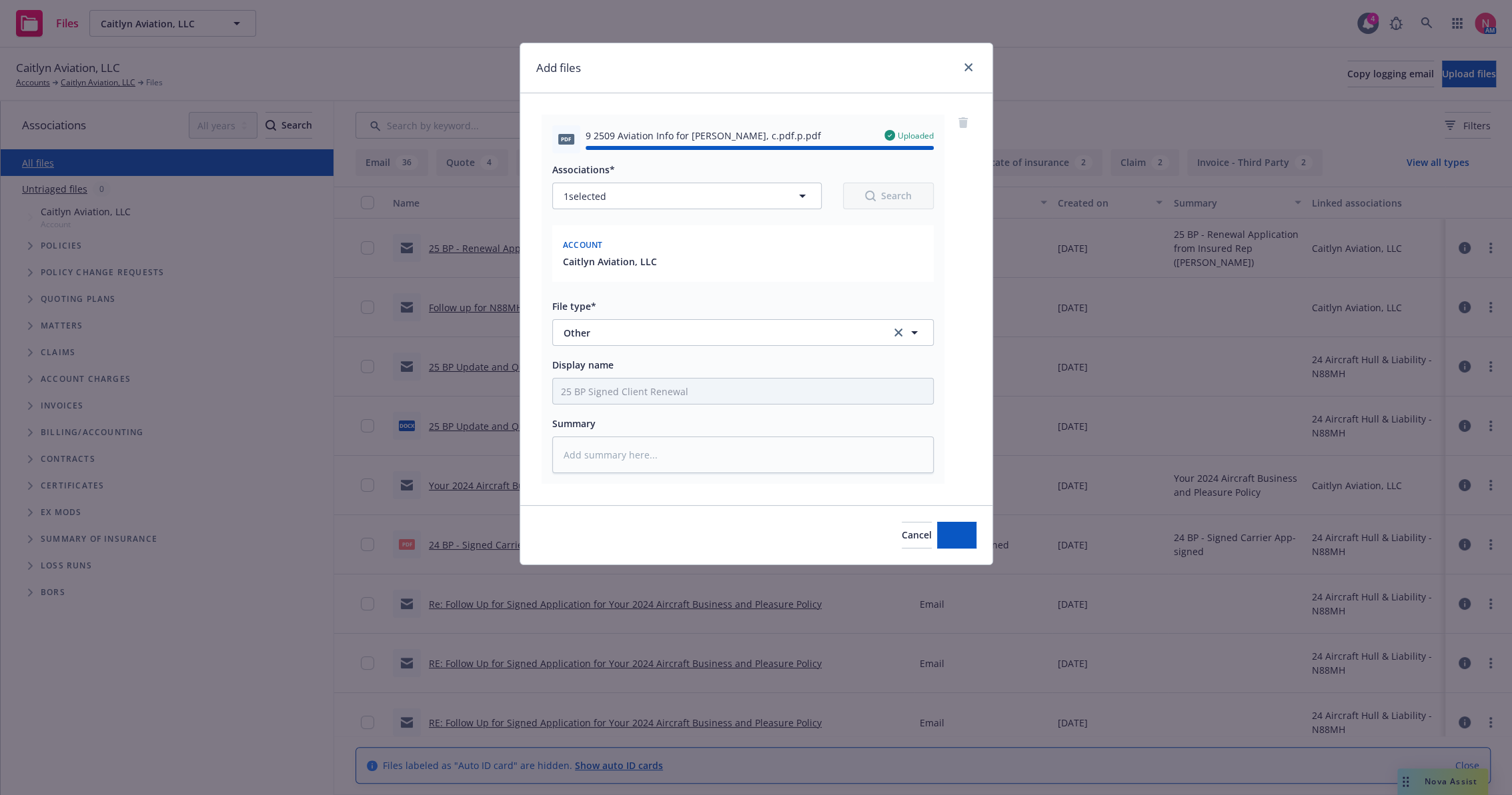
type textarea "x"
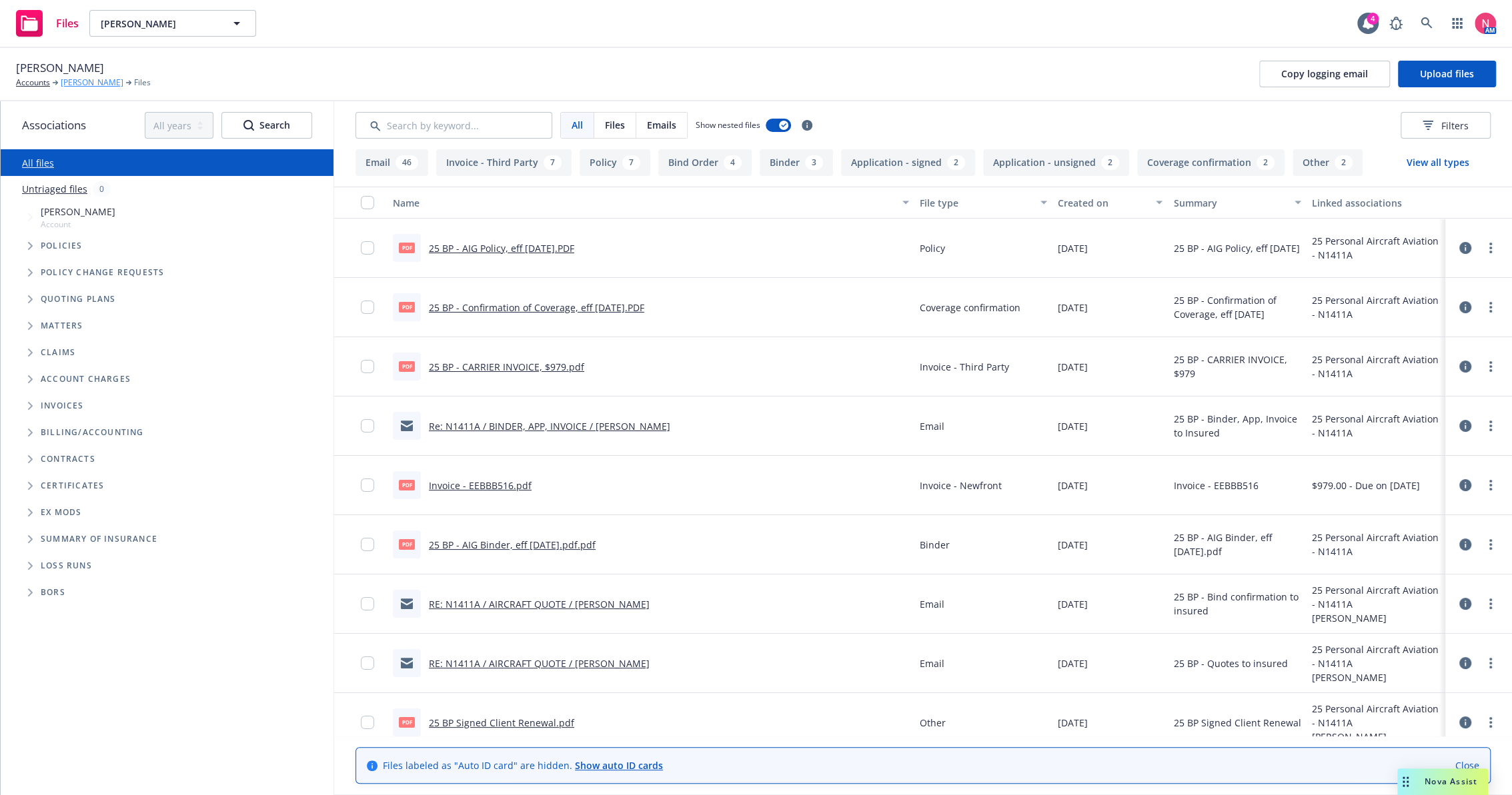
click at [85, 84] on link "[PERSON_NAME]" at bounding box center [92, 82] width 63 height 12
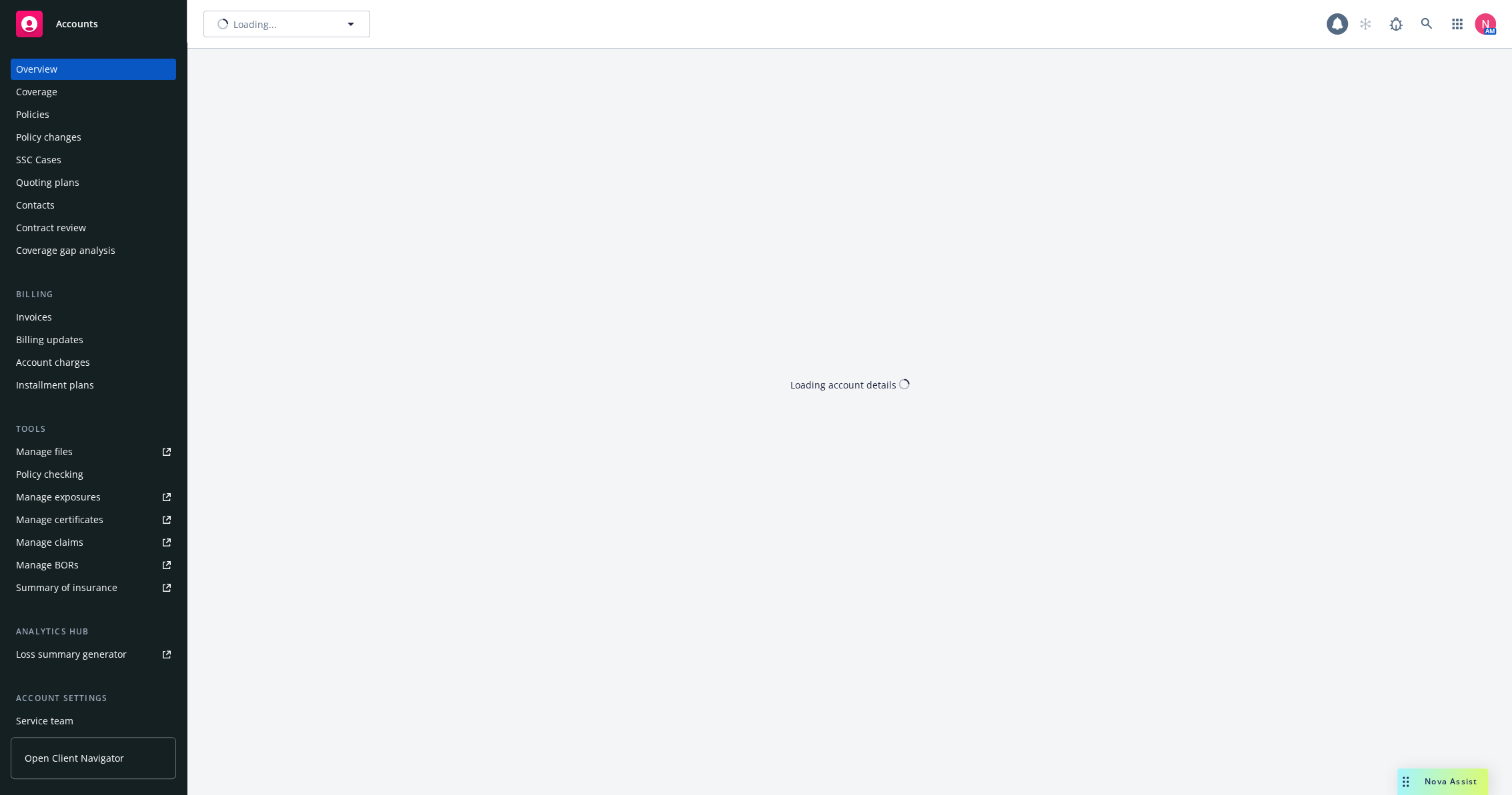
click at [66, 159] on div "SSC Cases" at bounding box center [93, 160] width 155 height 21
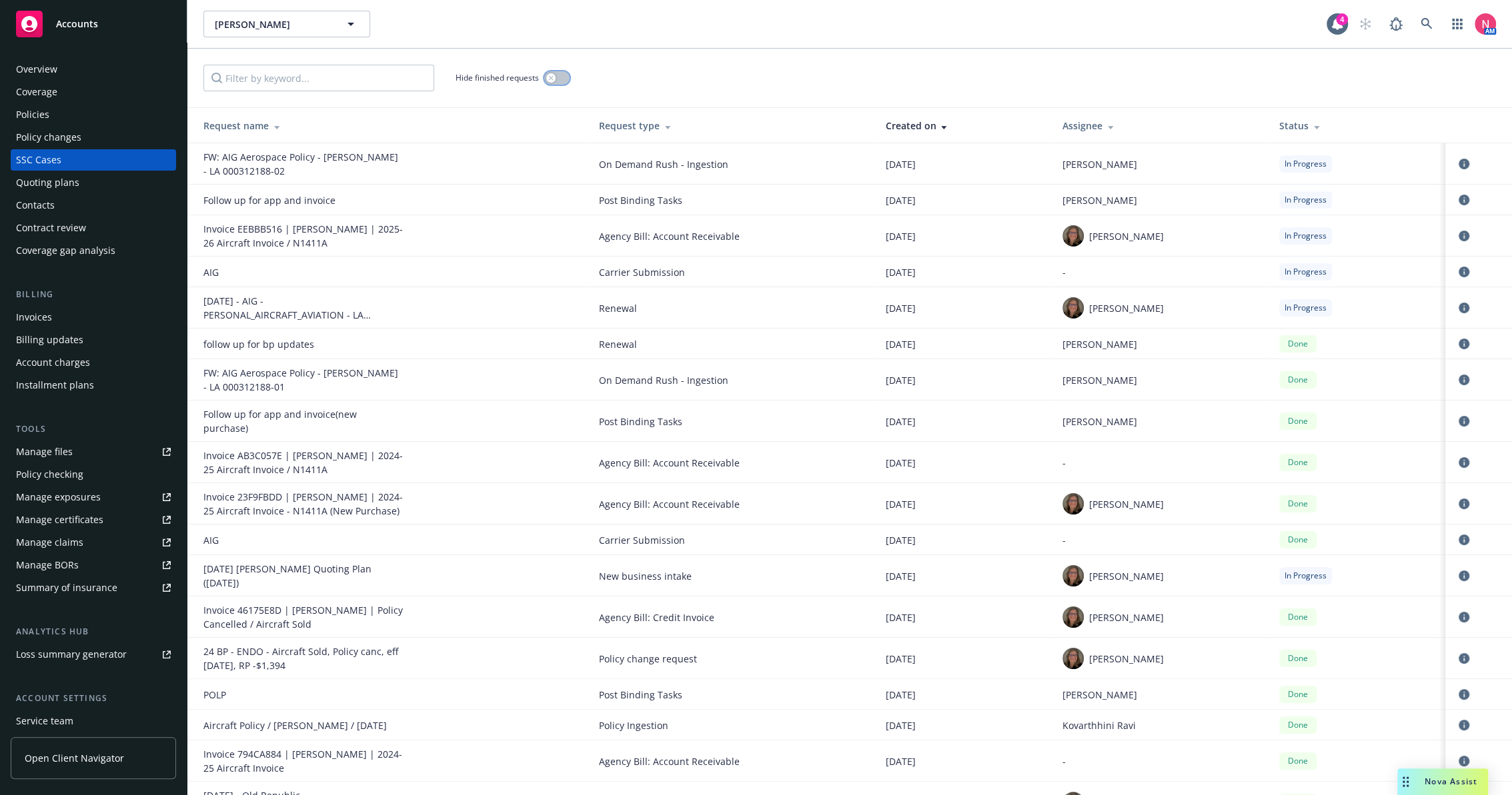
click at [562, 81] on button "button" at bounding box center [556, 78] width 25 height 13
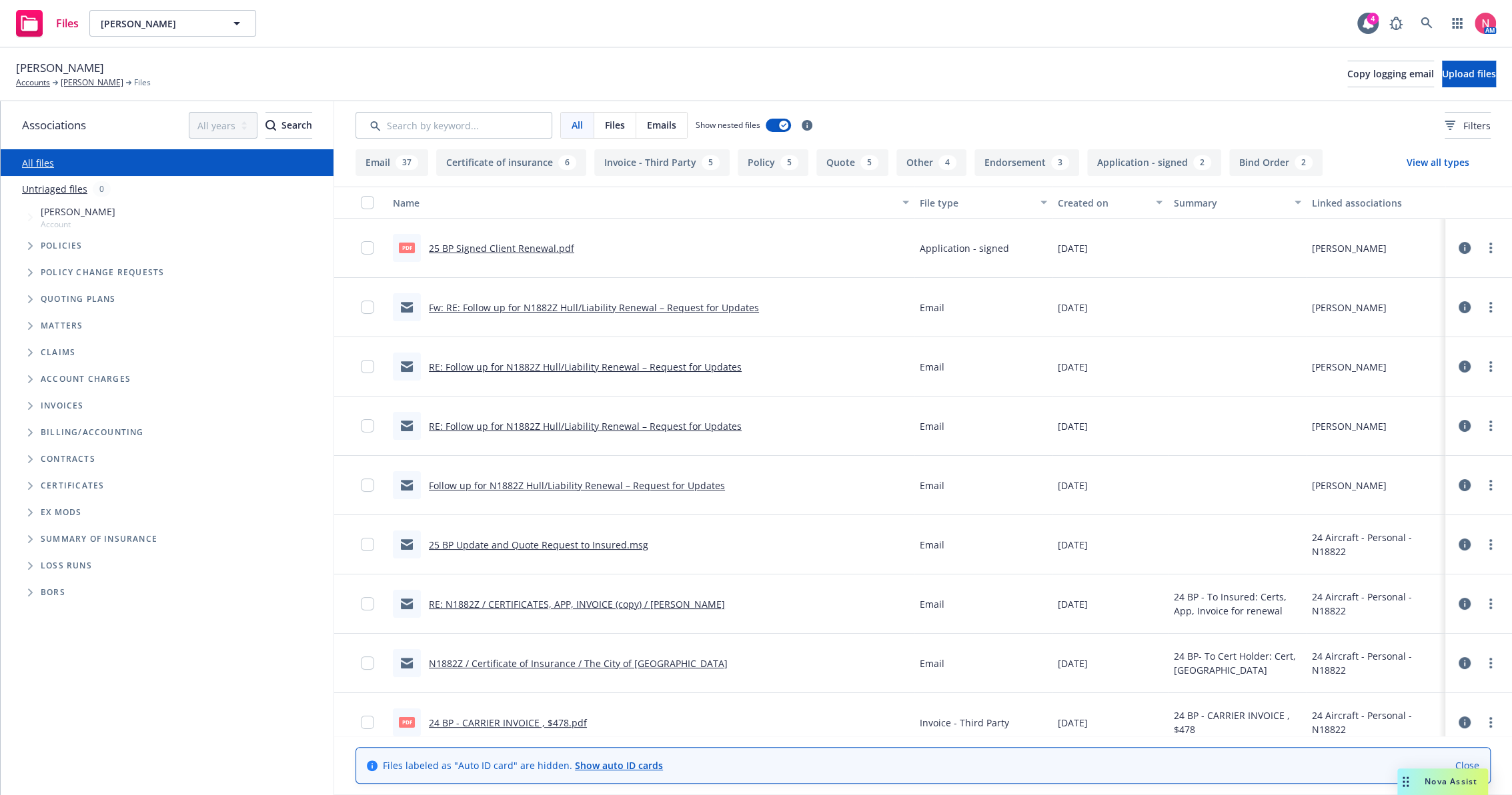
click at [494, 242] on link "25 BP Signed Client Renewal.pdf" at bounding box center [501, 249] width 145 height 13
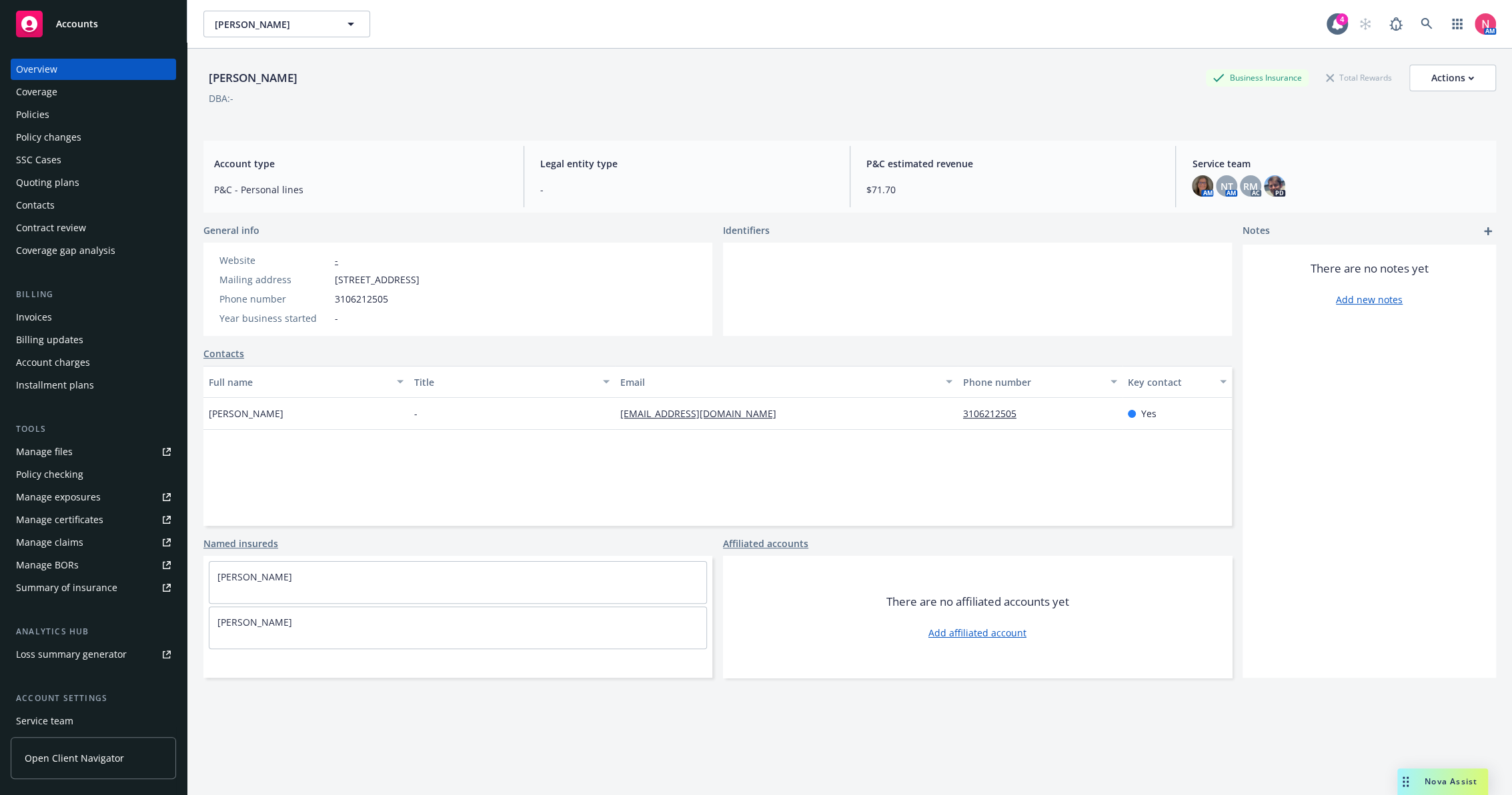
click at [69, 114] on div "Policies" at bounding box center [93, 114] width 155 height 21
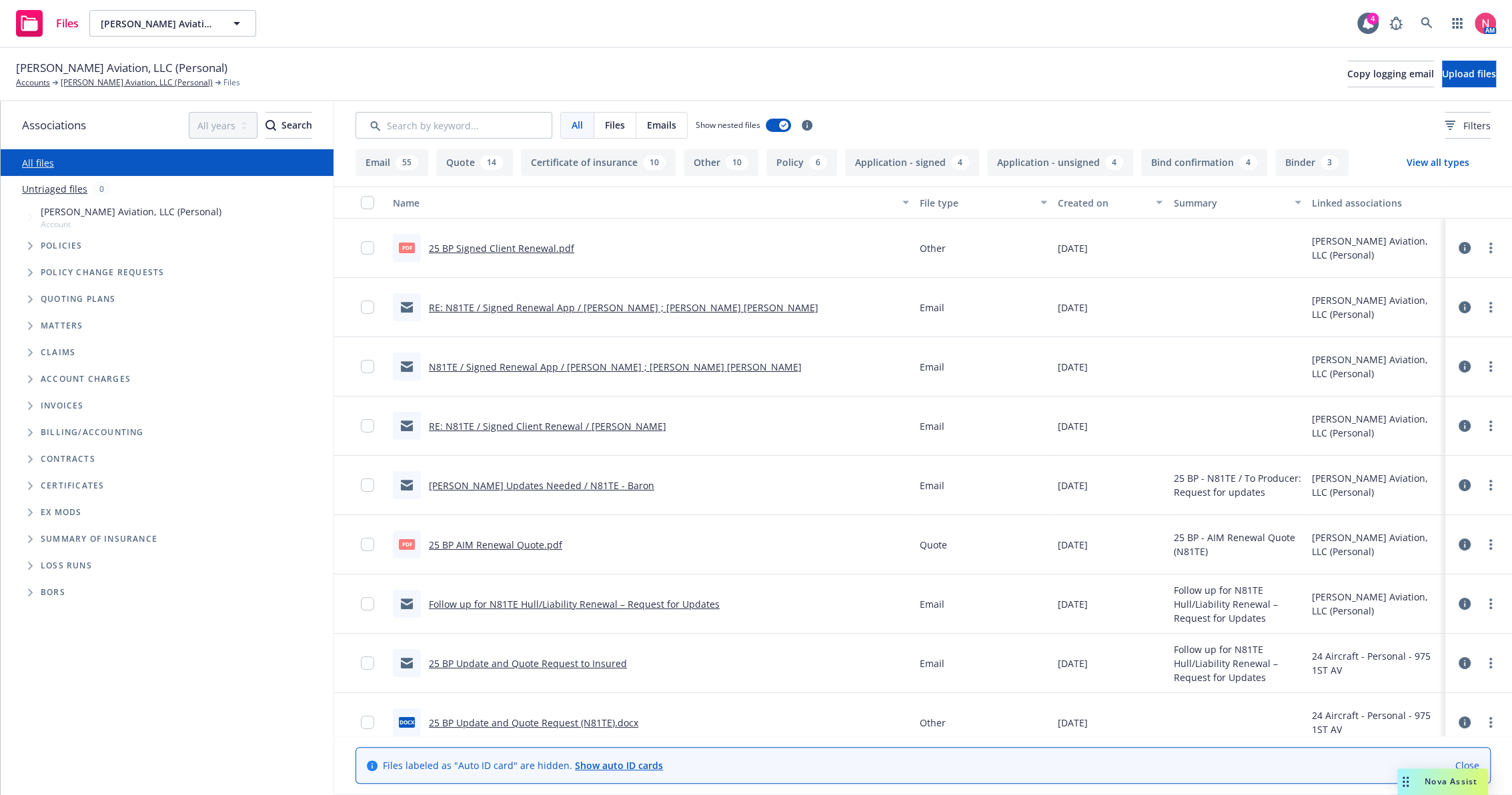
click at [472, 242] on link "25 BP Signed Client Renewal.pdf" at bounding box center [501, 249] width 145 height 13
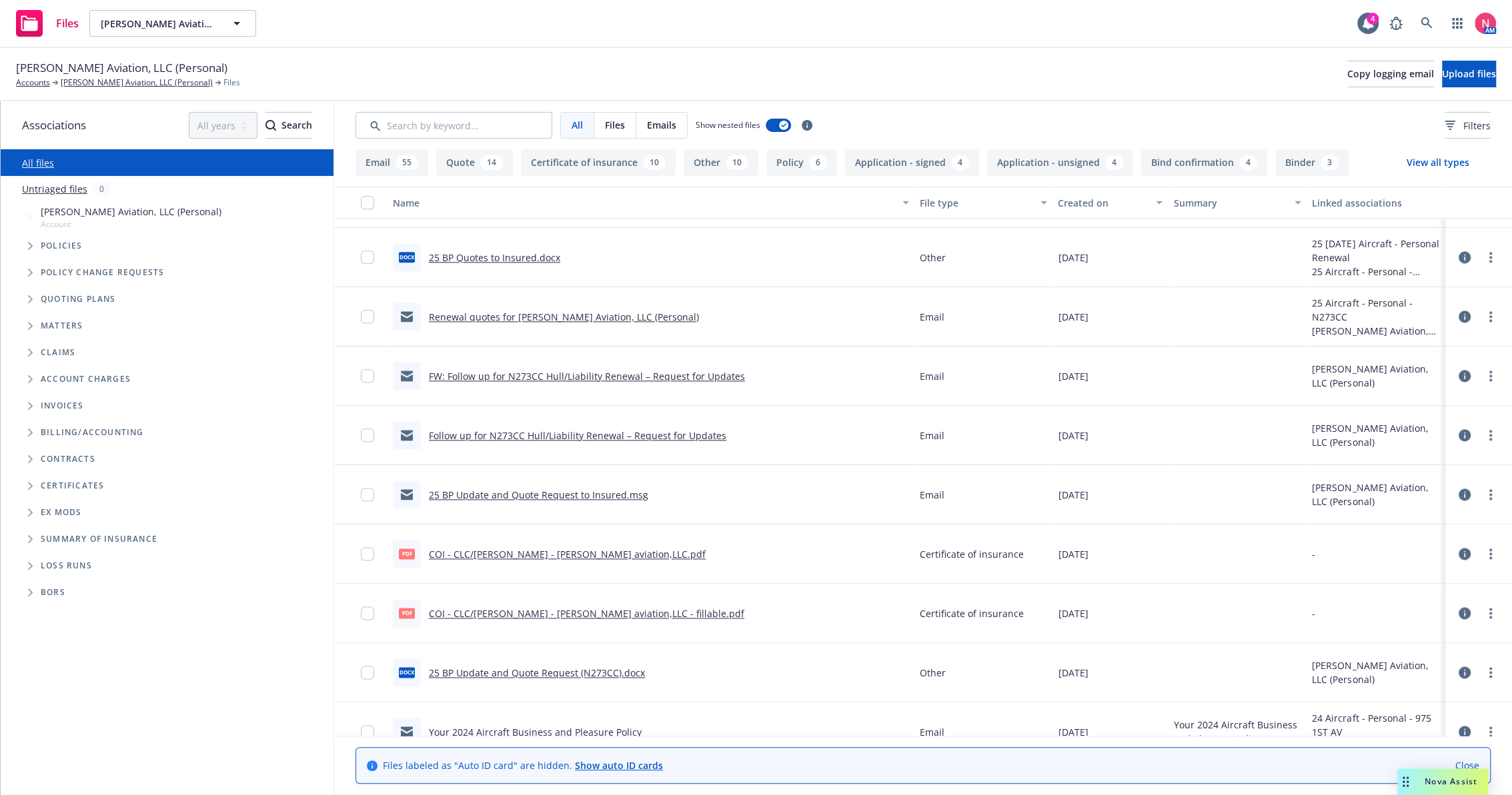
scroll to position [1269, 0]
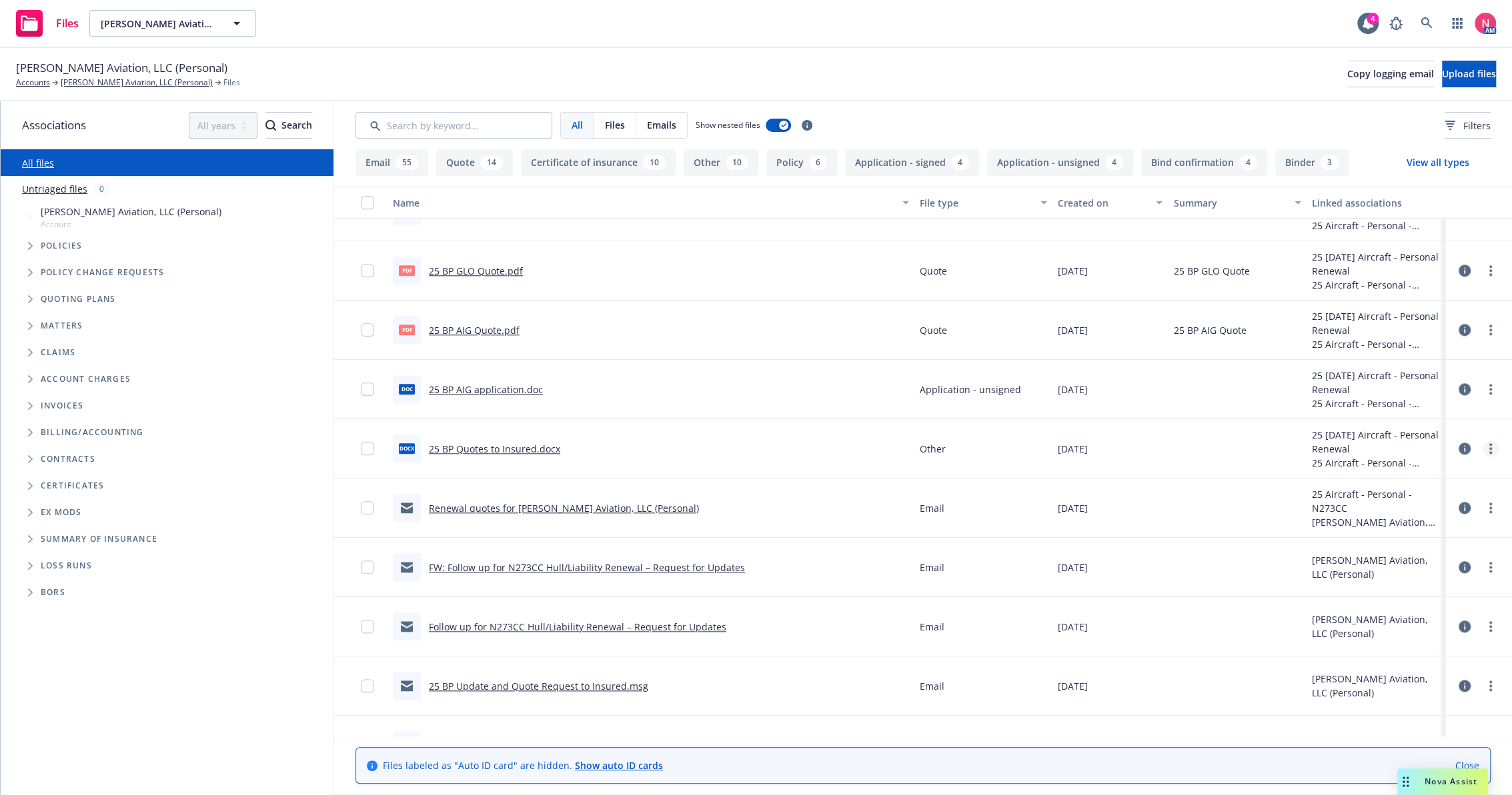
click at [1482, 450] on link "more" at bounding box center [1491, 449] width 16 height 16
click at [1439, 496] on link "Download" at bounding box center [1420, 502] width 132 height 27
click at [1482, 393] on link "more" at bounding box center [1491, 389] width 16 height 16
click at [1397, 450] on link "Download" at bounding box center [1420, 444] width 132 height 27
drag, startPoint x: 184, startPoint y: 67, endPoint x: -4, endPoint y: 59, distance: 188.2
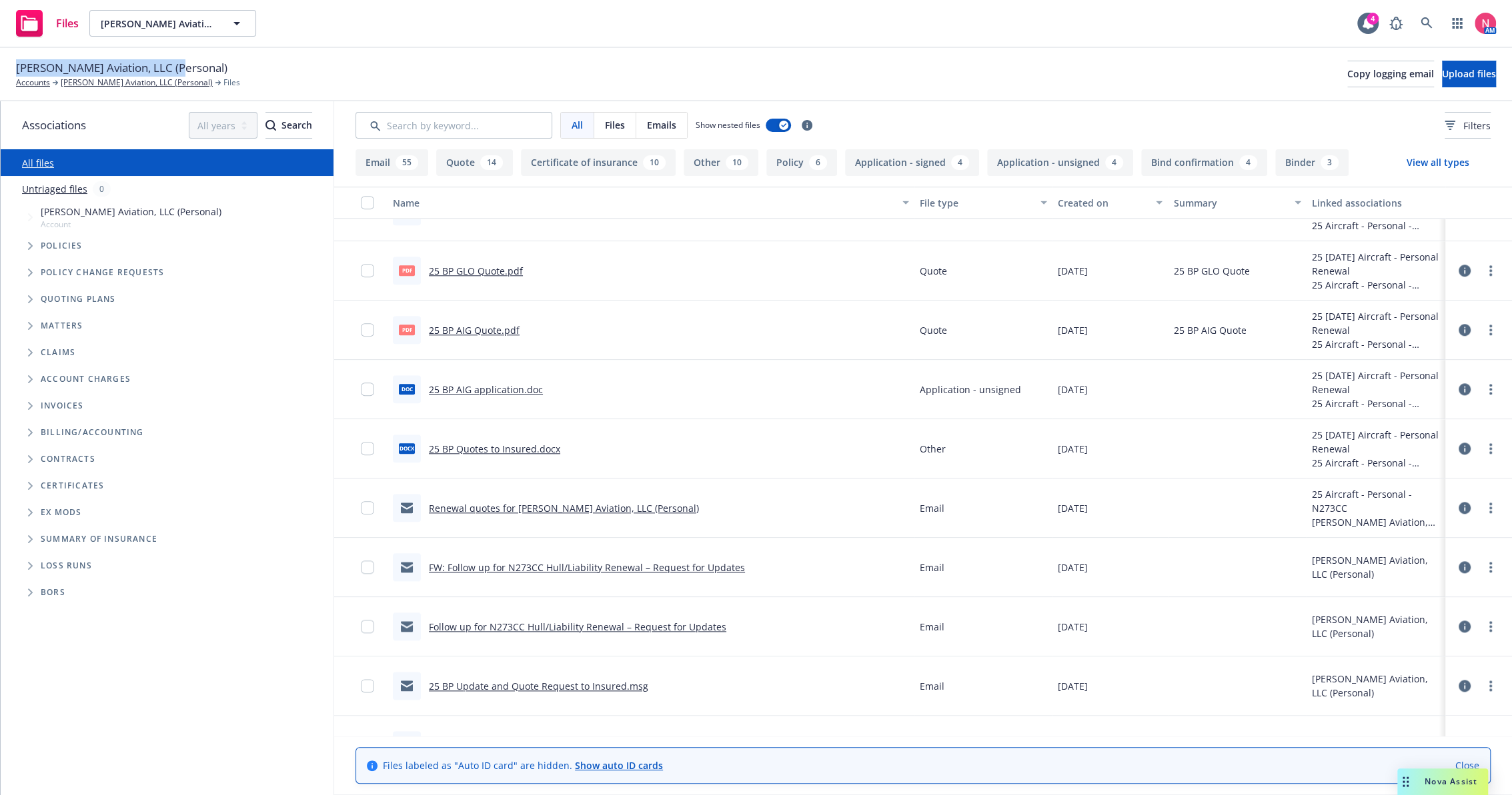
click at [0, 59] on html "Files Regenald Michaud Aviation, LLC (Personal) Regenald Michaud Aviation, LLC …" at bounding box center [756, 397] width 1512 height 795
copy span "Regenald Michaud Aviation, LLC"
click at [1355, 72] on span "Copy logging email" at bounding box center [1390, 73] width 87 height 13
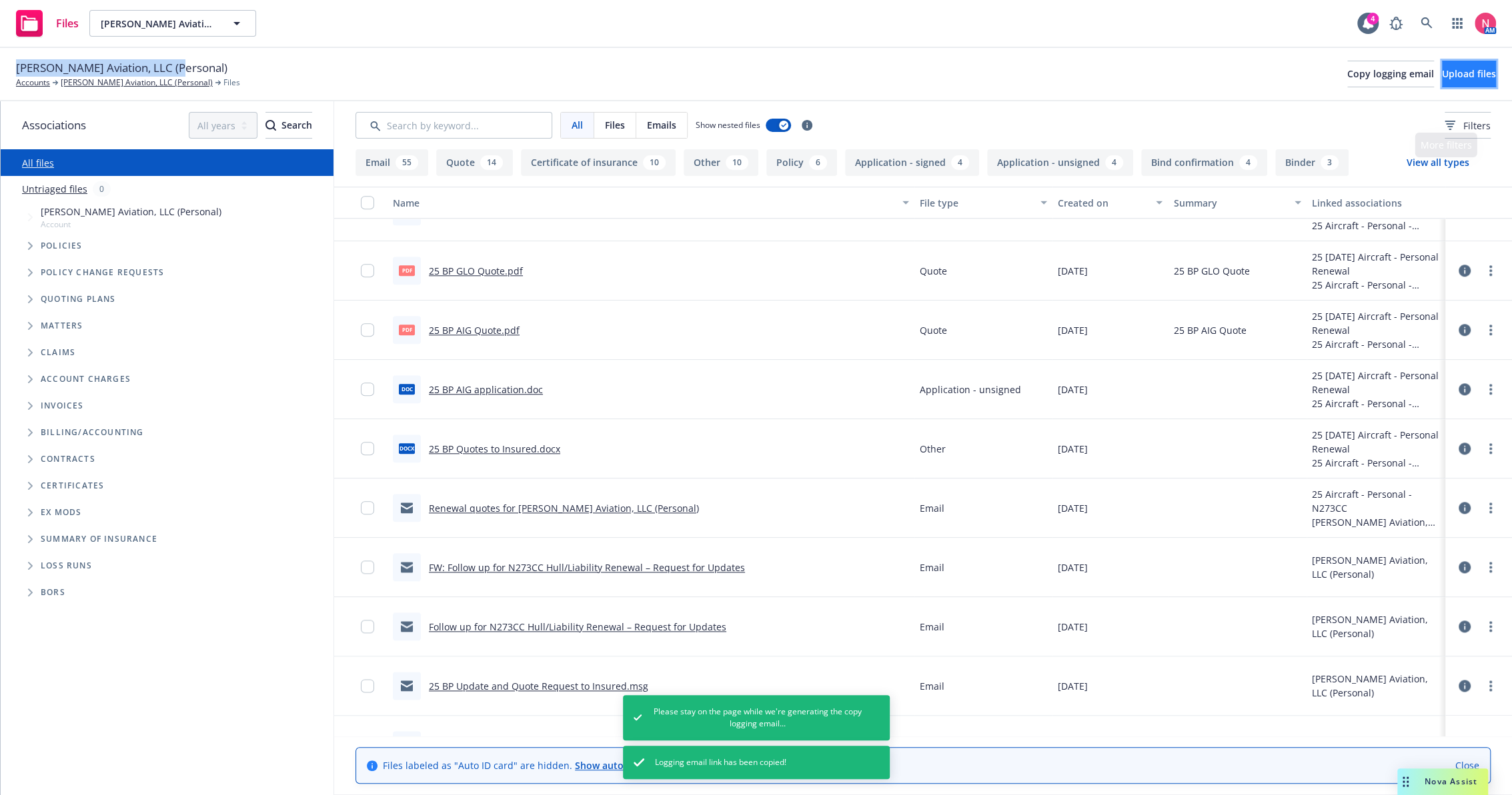
click at [1460, 68] on span "Upload files" at bounding box center [1468, 73] width 54 height 13
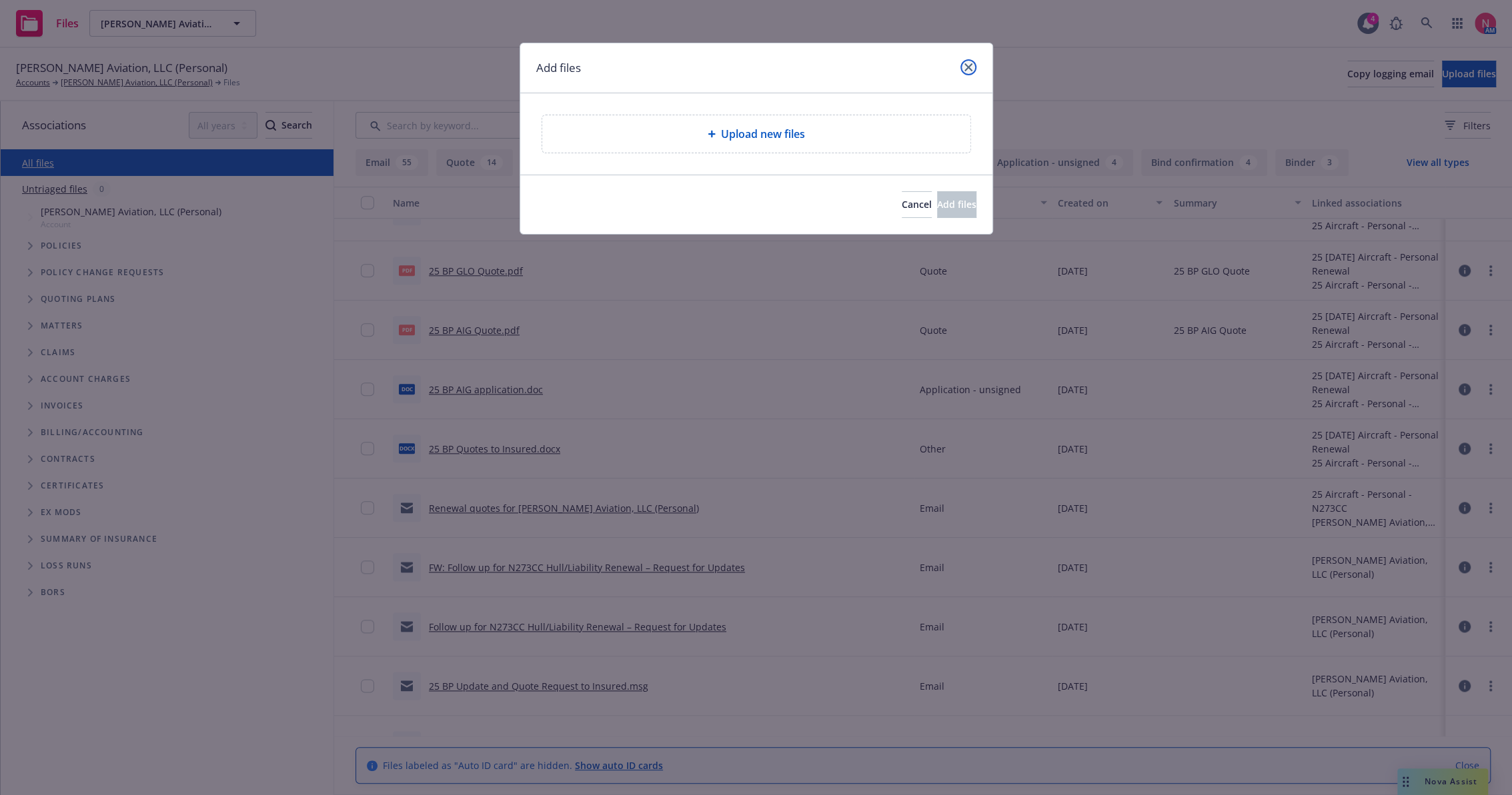
click at [972, 64] on link "close" at bounding box center [968, 67] width 16 height 16
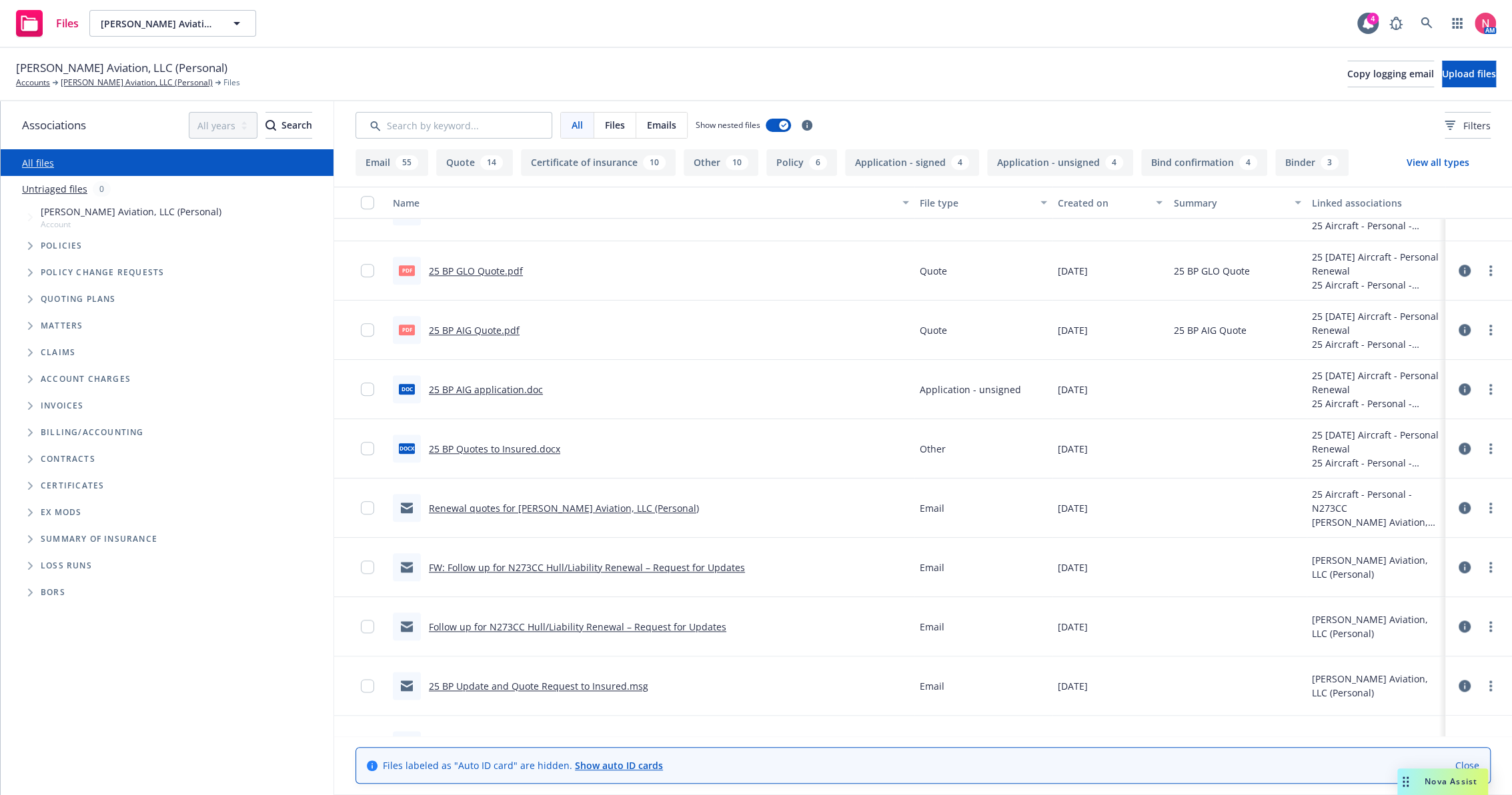
click at [30, 301] on icon "Tree Example" at bounding box center [30, 299] width 4 height 8
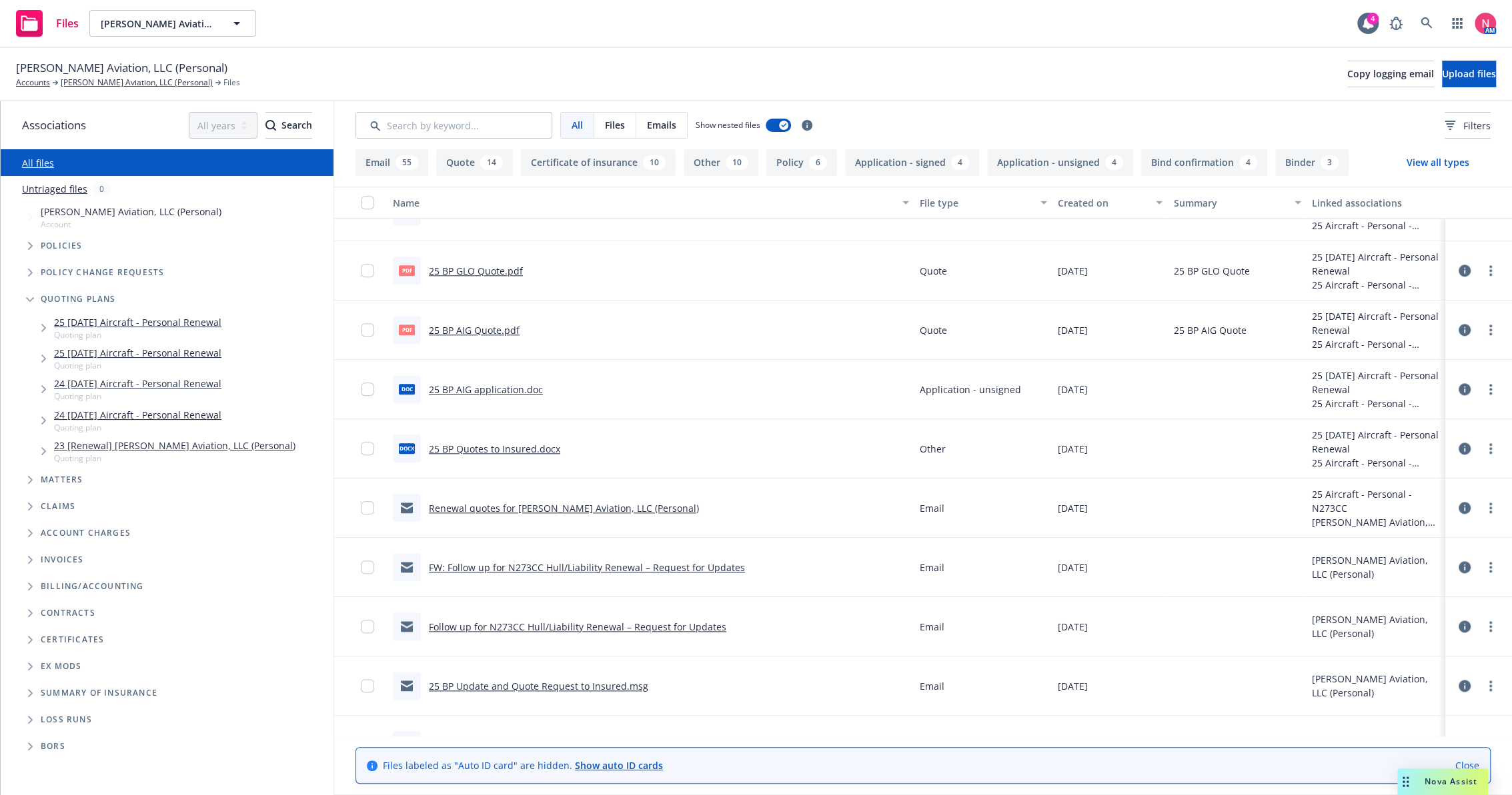
click at [106, 321] on link "25 09/26/25 Aircraft - Personal Renewal" at bounding box center [137, 323] width 167 height 14
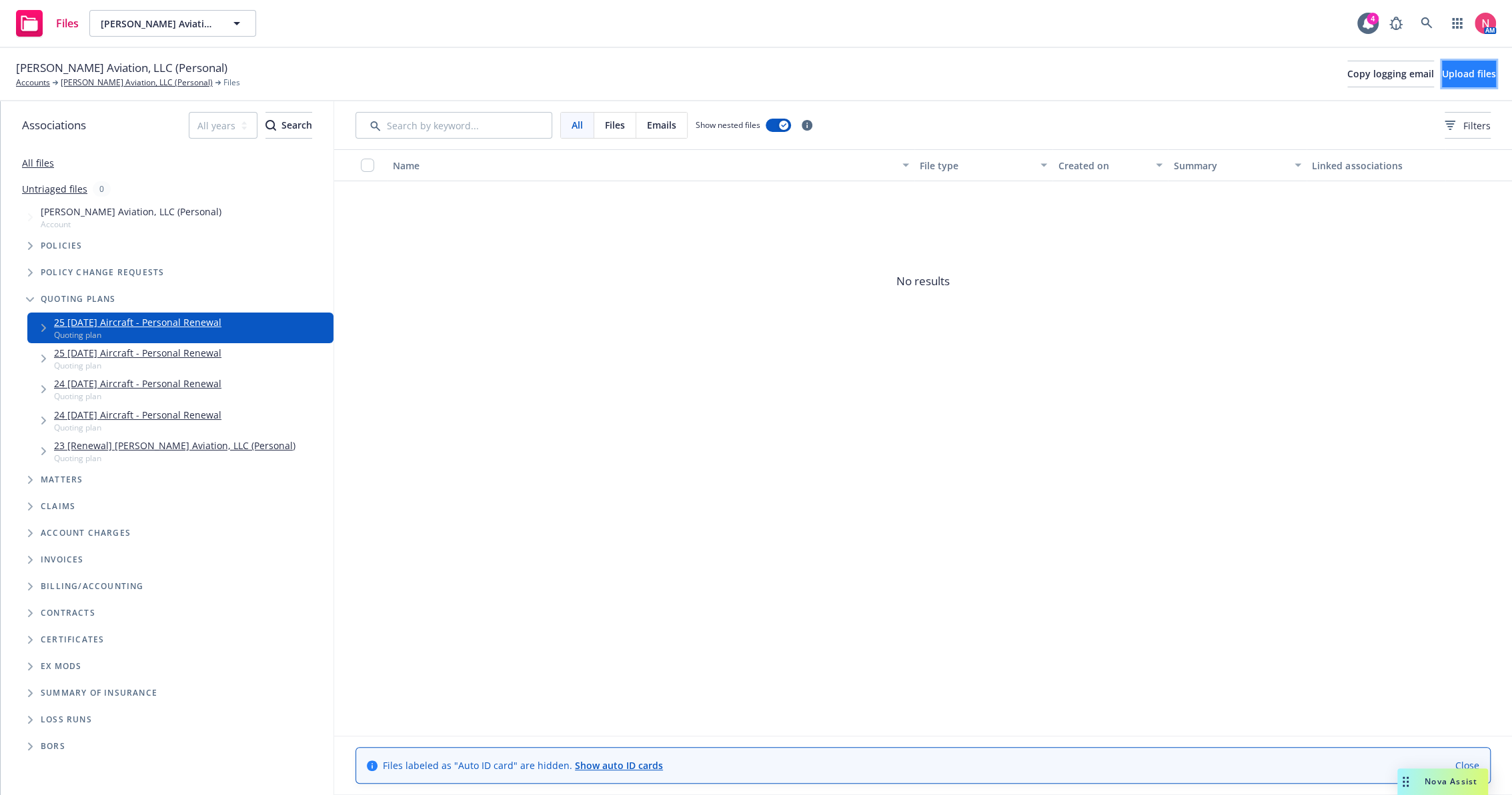
click at [1441, 74] on span "Upload files" at bounding box center [1468, 73] width 54 height 13
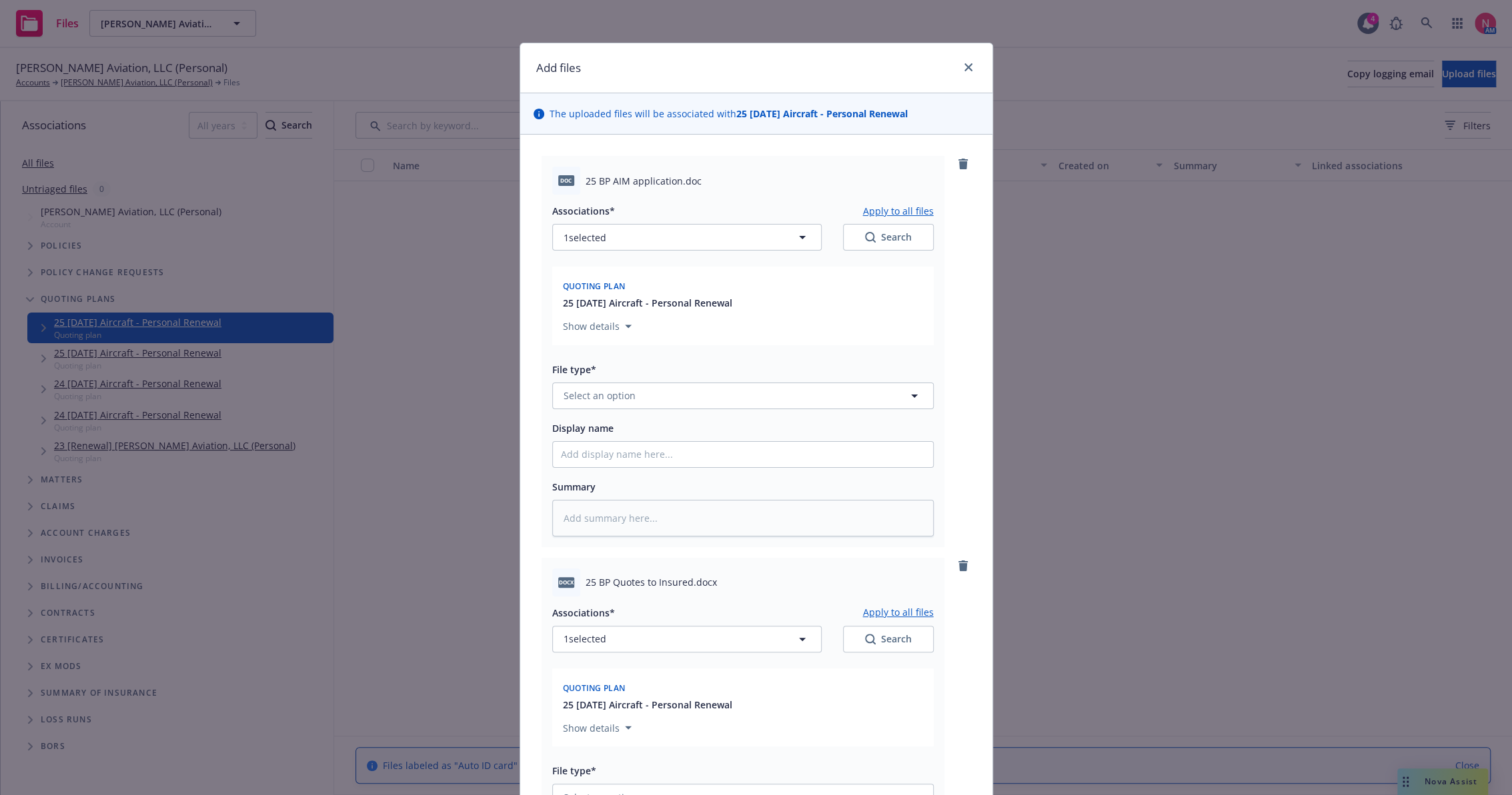
scroll to position [148, 0]
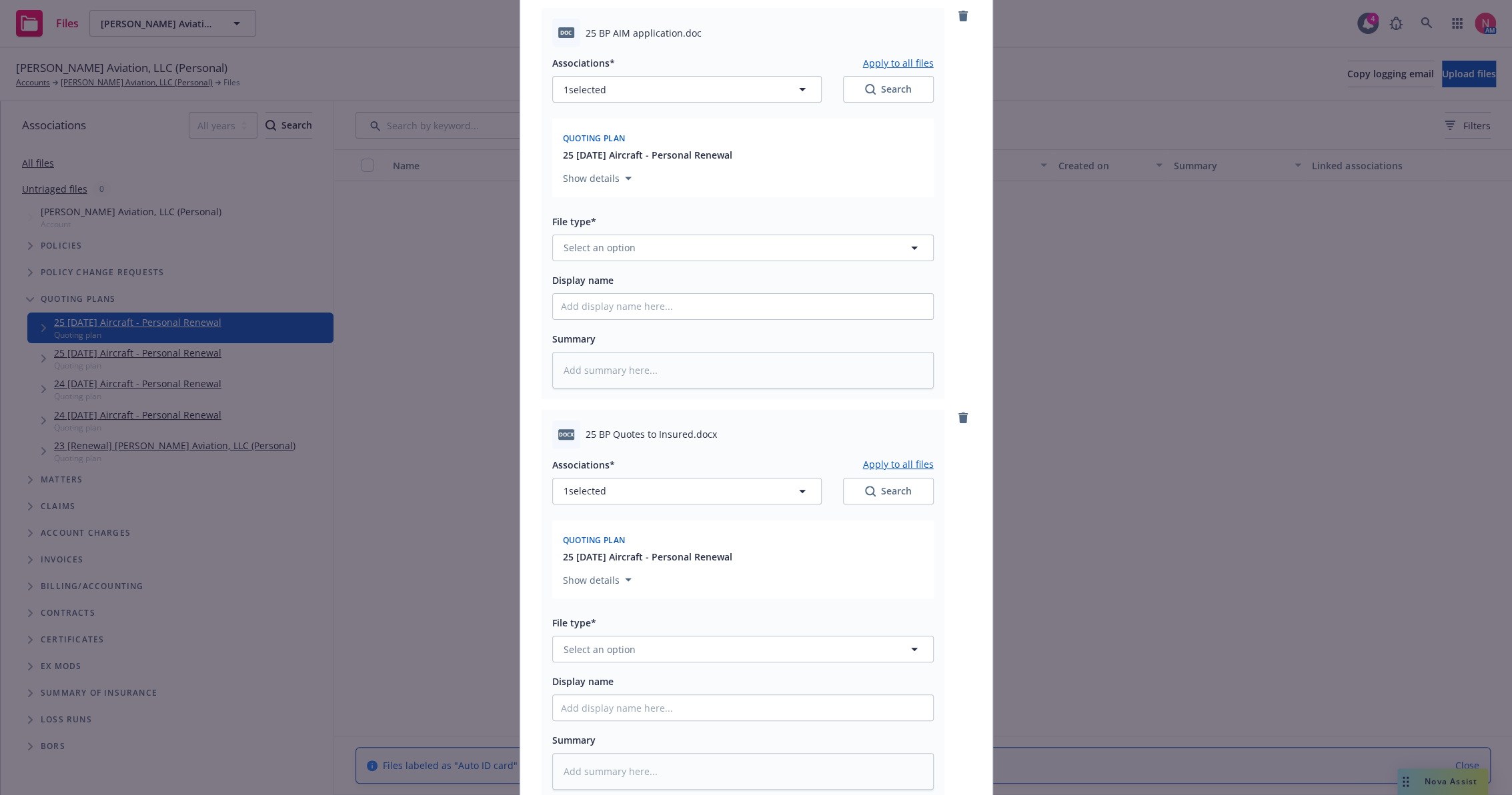
click at [593, 230] on div "File type* Select an option" at bounding box center [743, 238] width 381 height 48
click at [604, 242] on span "Select an option" at bounding box center [599, 248] width 72 height 14
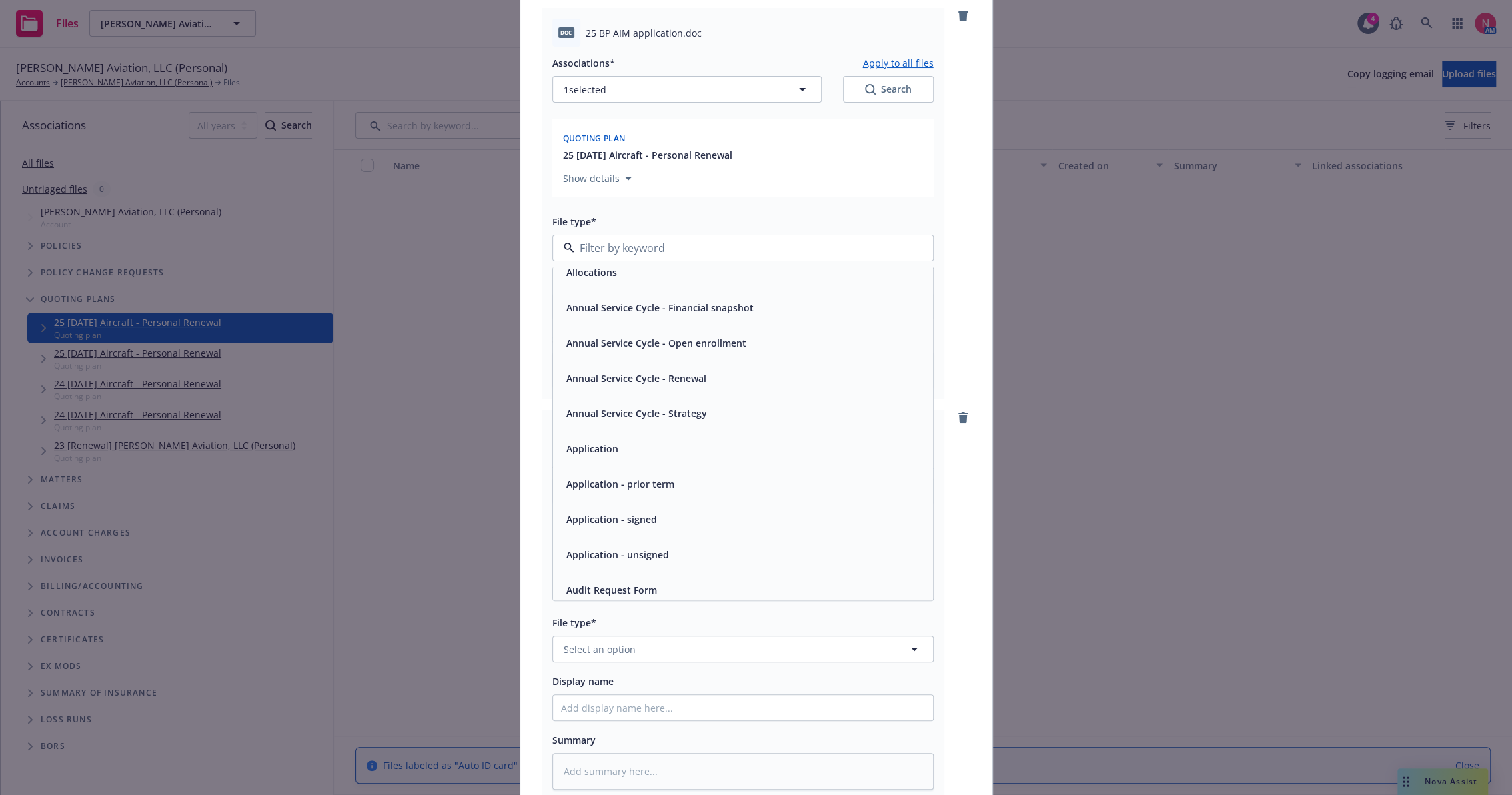
scroll to position [74, 0]
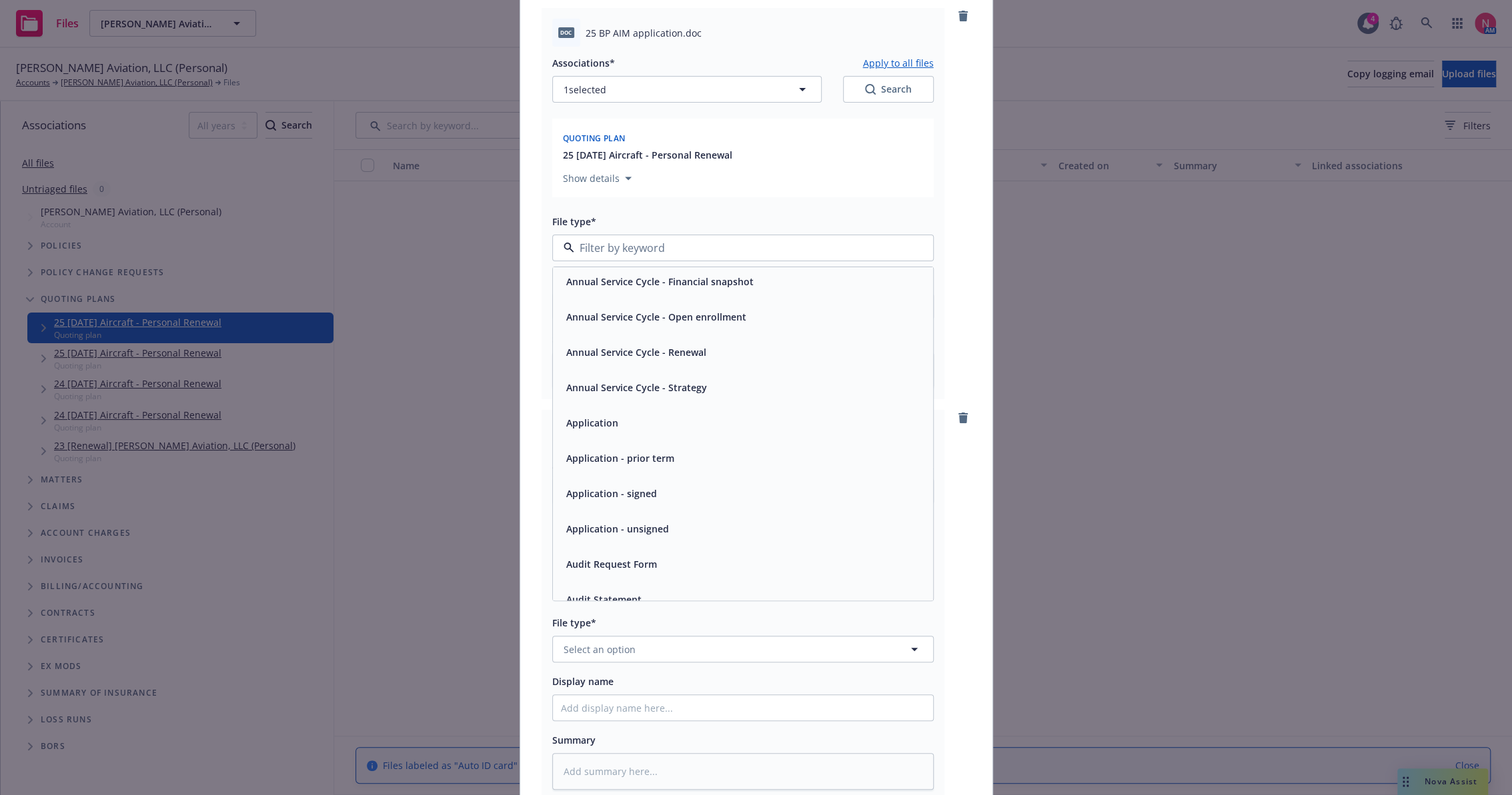
click at [667, 525] on div "Application - unsigned" at bounding box center [743, 529] width 364 height 20
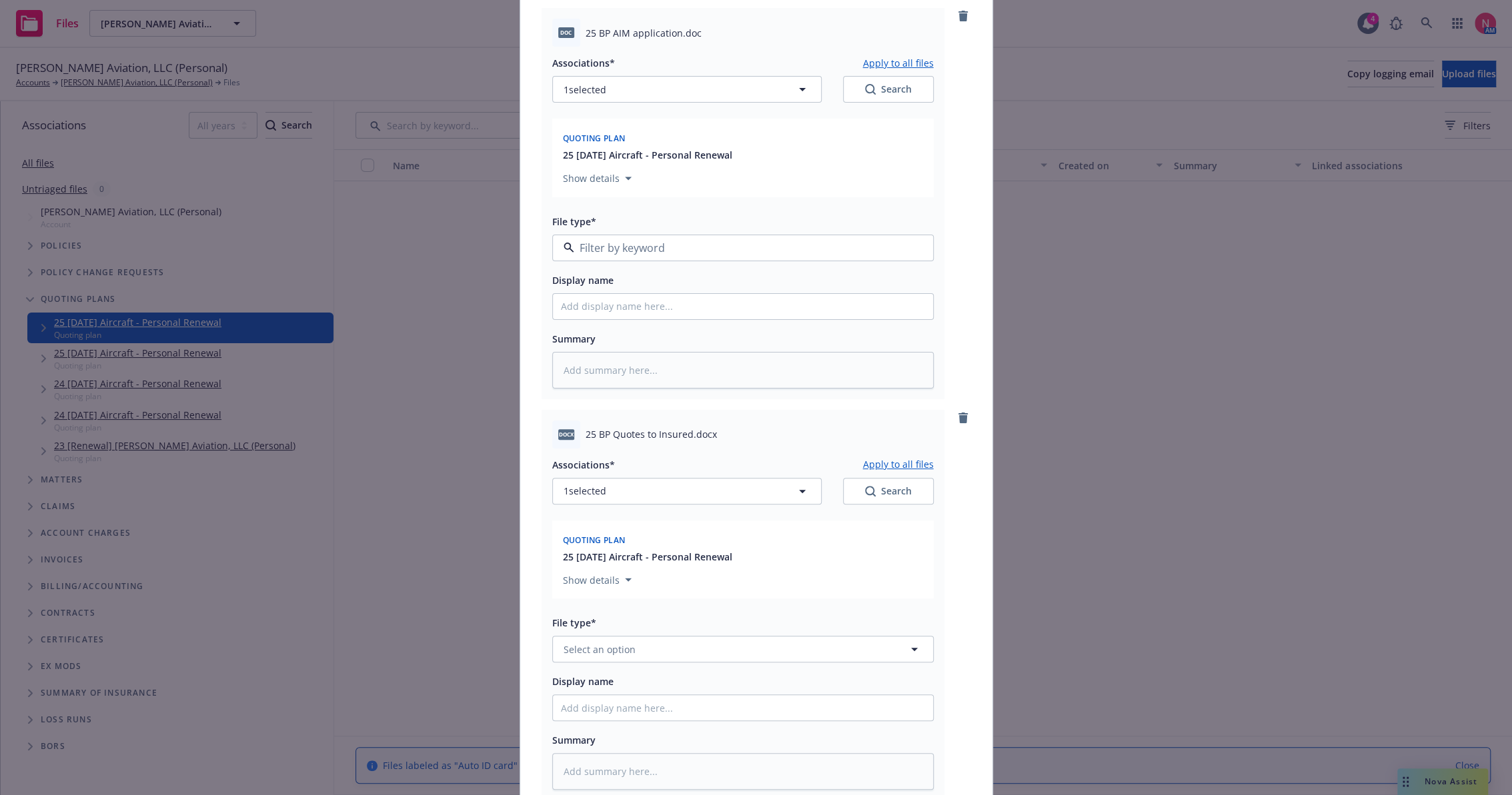
type textarea "x"
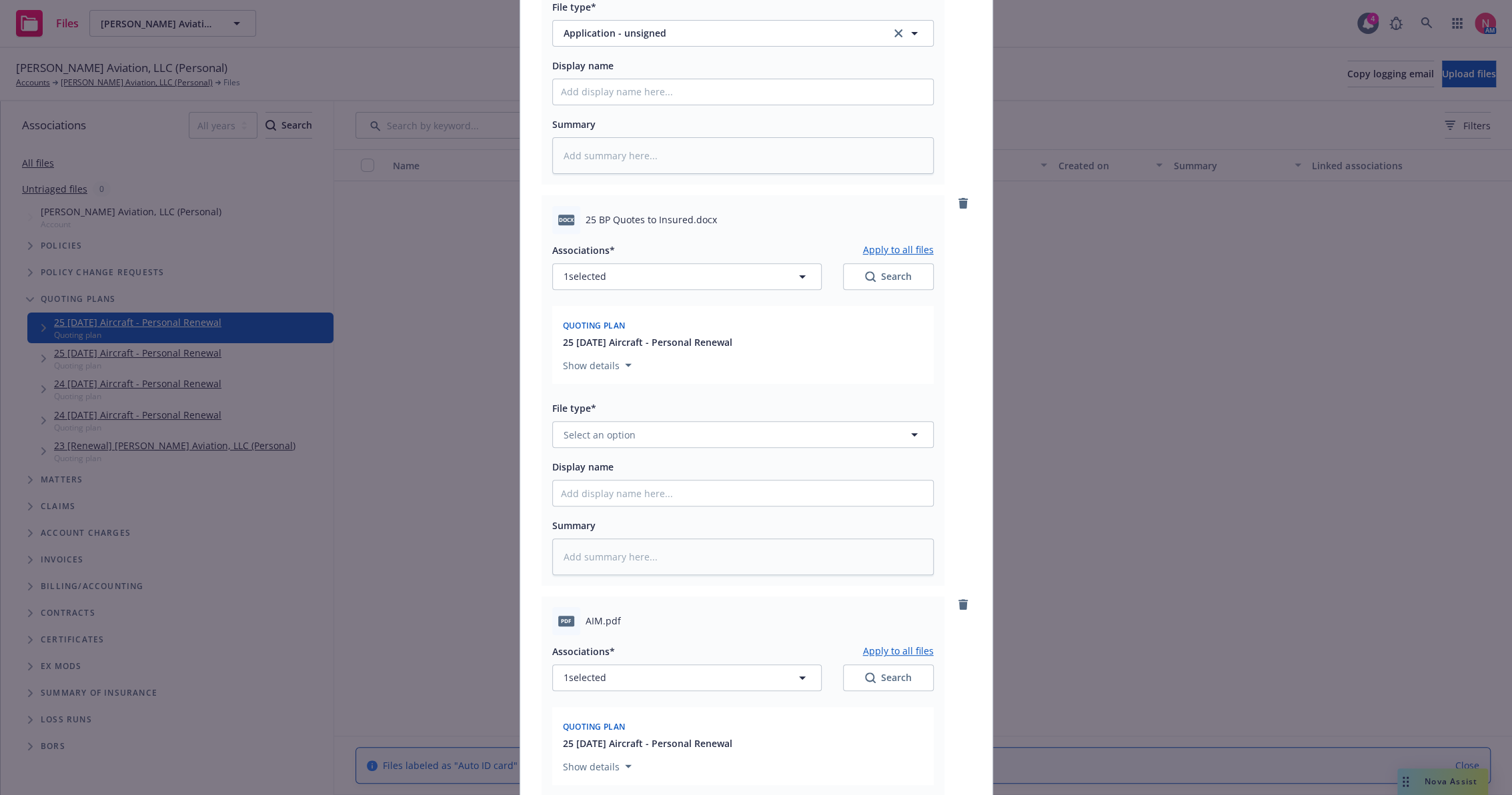
scroll to position [370, 0]
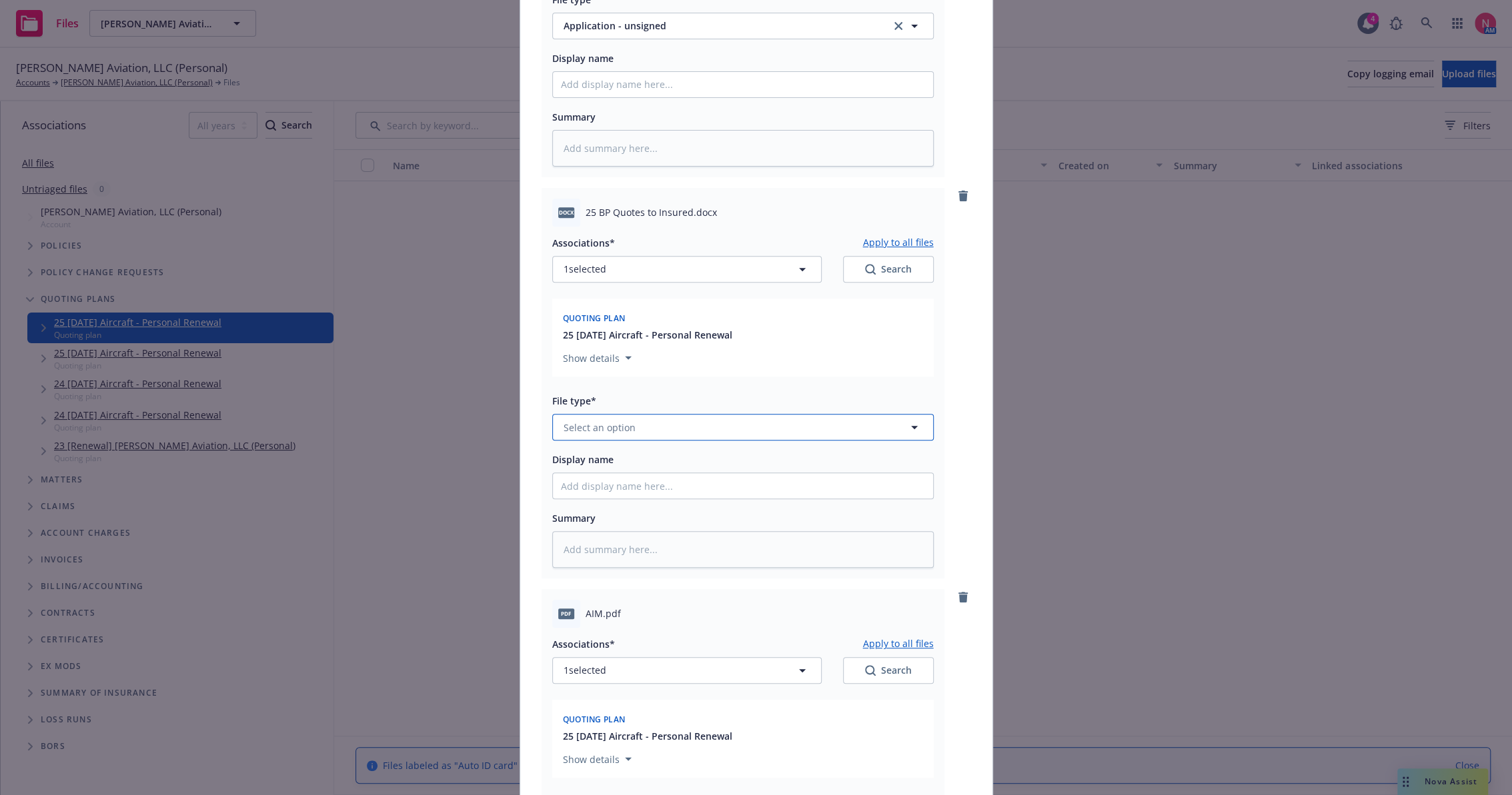
click at [629, 434] on button "Select an option" at bounding box center [743, 427] width 381 height 27
type input "other"
click at [616, 456] on div "Other" at bounding box center [743, 464] width 364 height 20
type textarea "x"
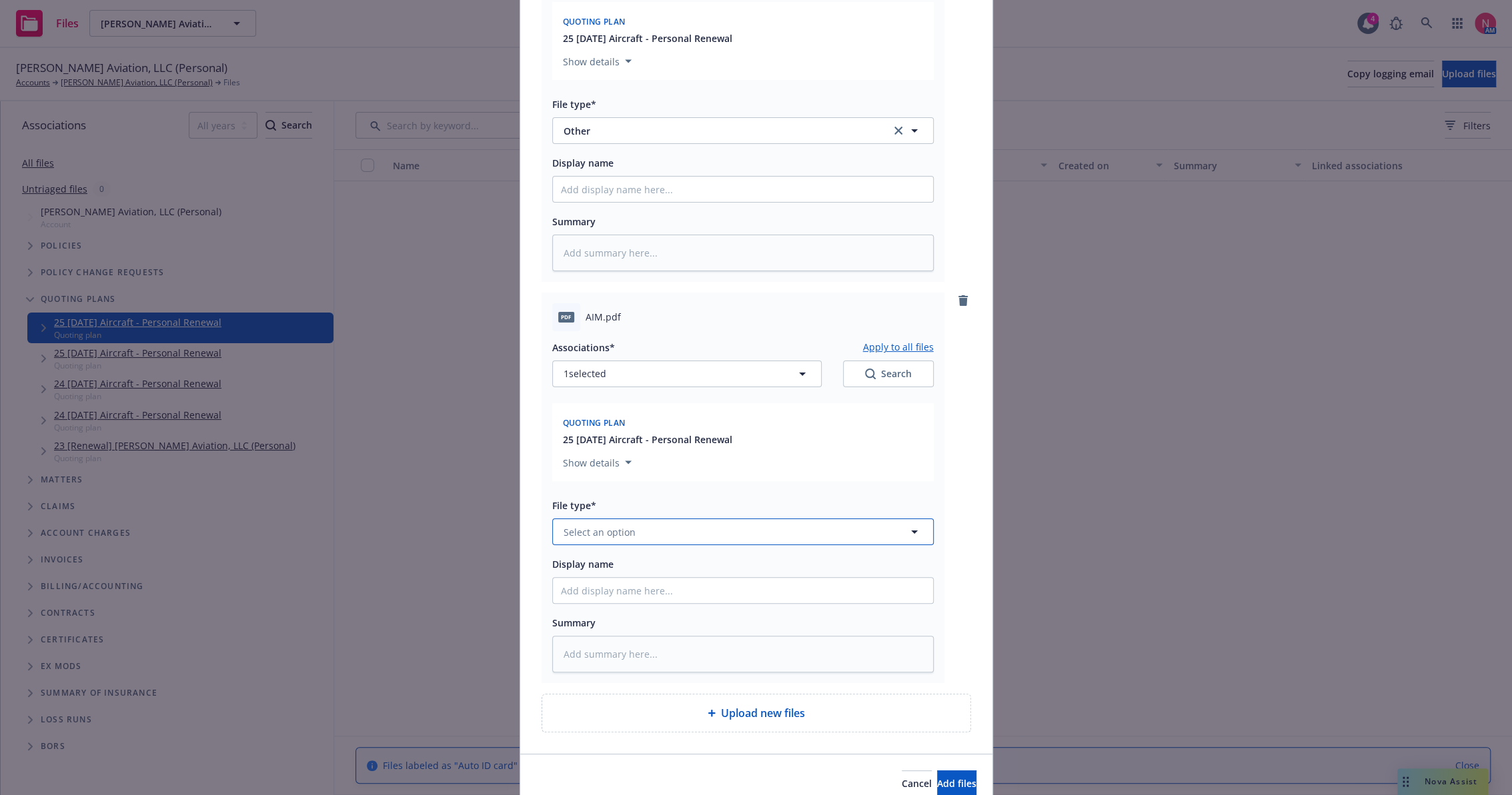
click at [641, 541] on button "Select an option" at bounding box center [743, 532] width 381 height 27
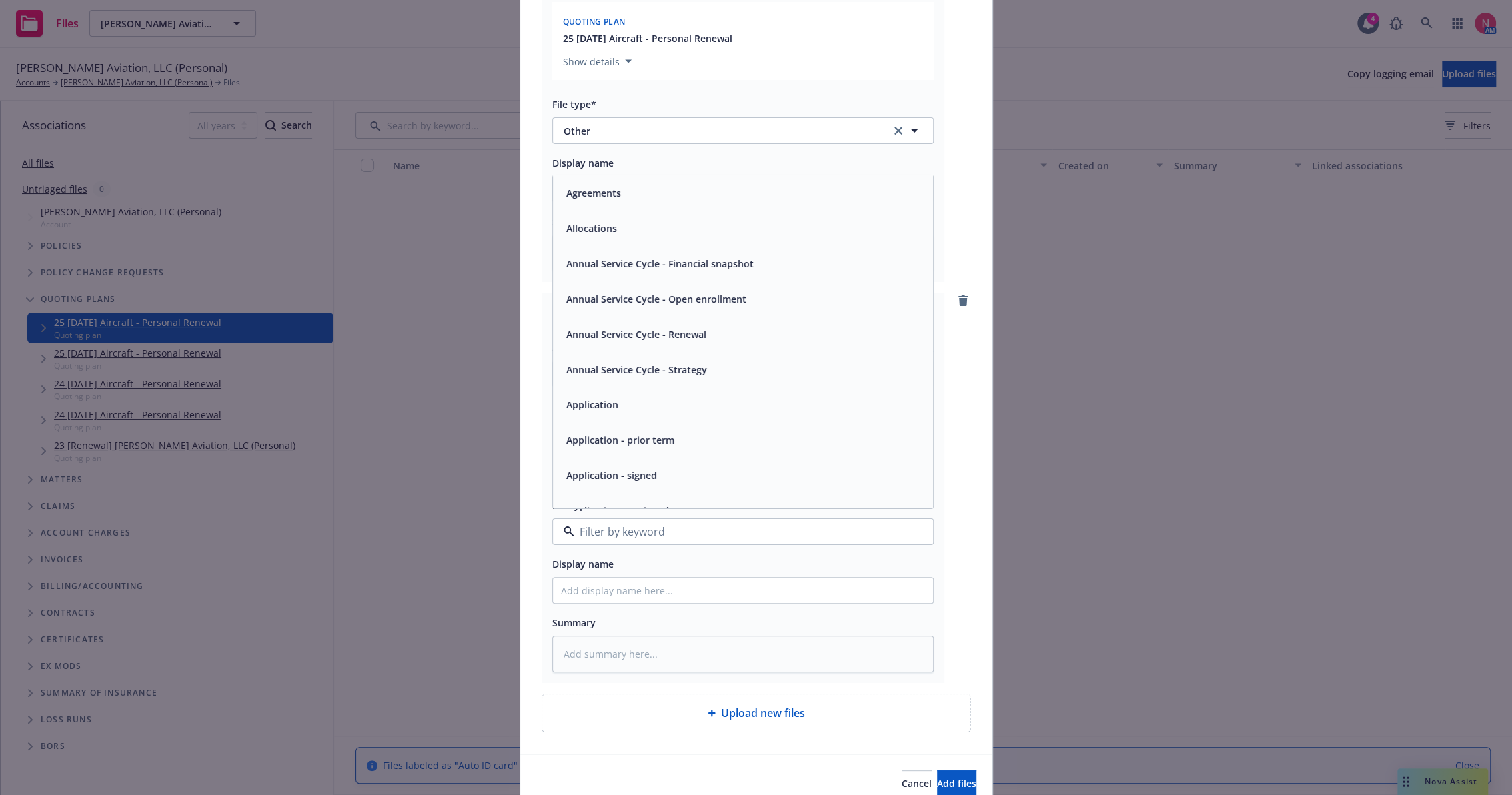
type input "q"
click at [590, 206] on div "Quote" at bounding box center [743, 197] width 364 height 20
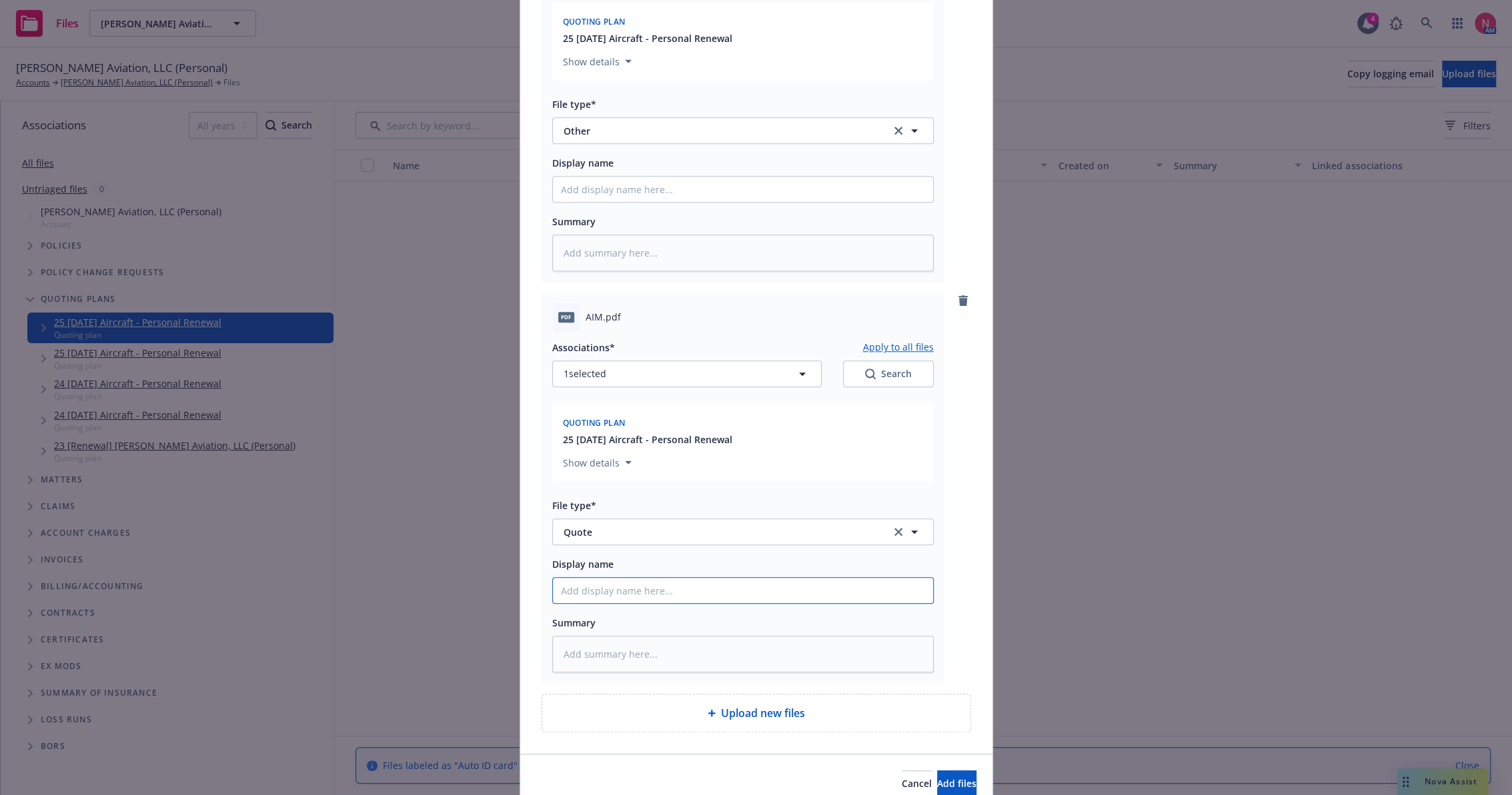
click at [631, 588] on input "Display name" at bounding box center [743, 590] width 380 height 25
type textarea "x"
type input "2"
type textarea "x"
type input "25"
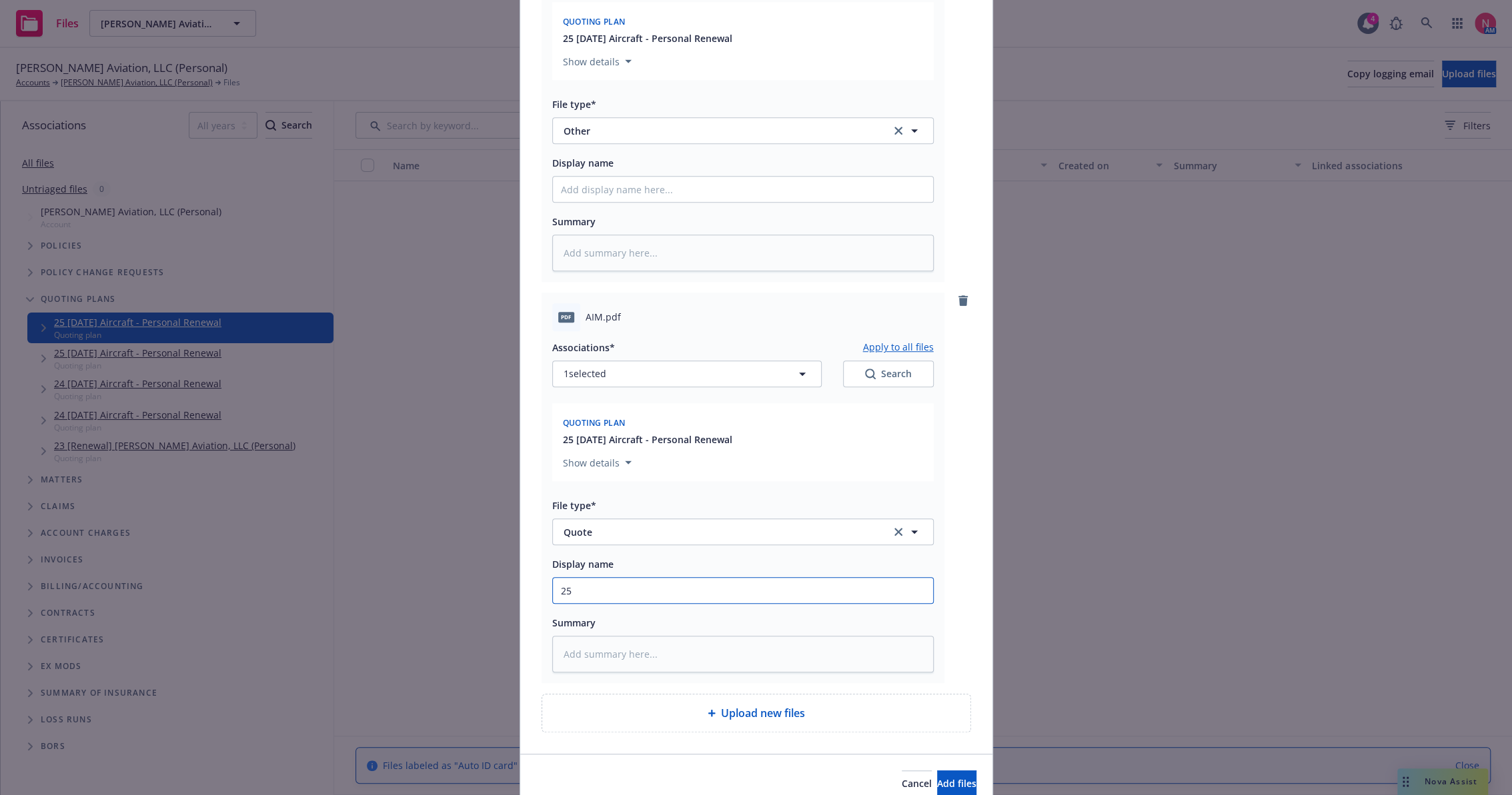
type textarea "x"
type input "25"
type textarea "x"
type input "25 B"
type textarea "x"
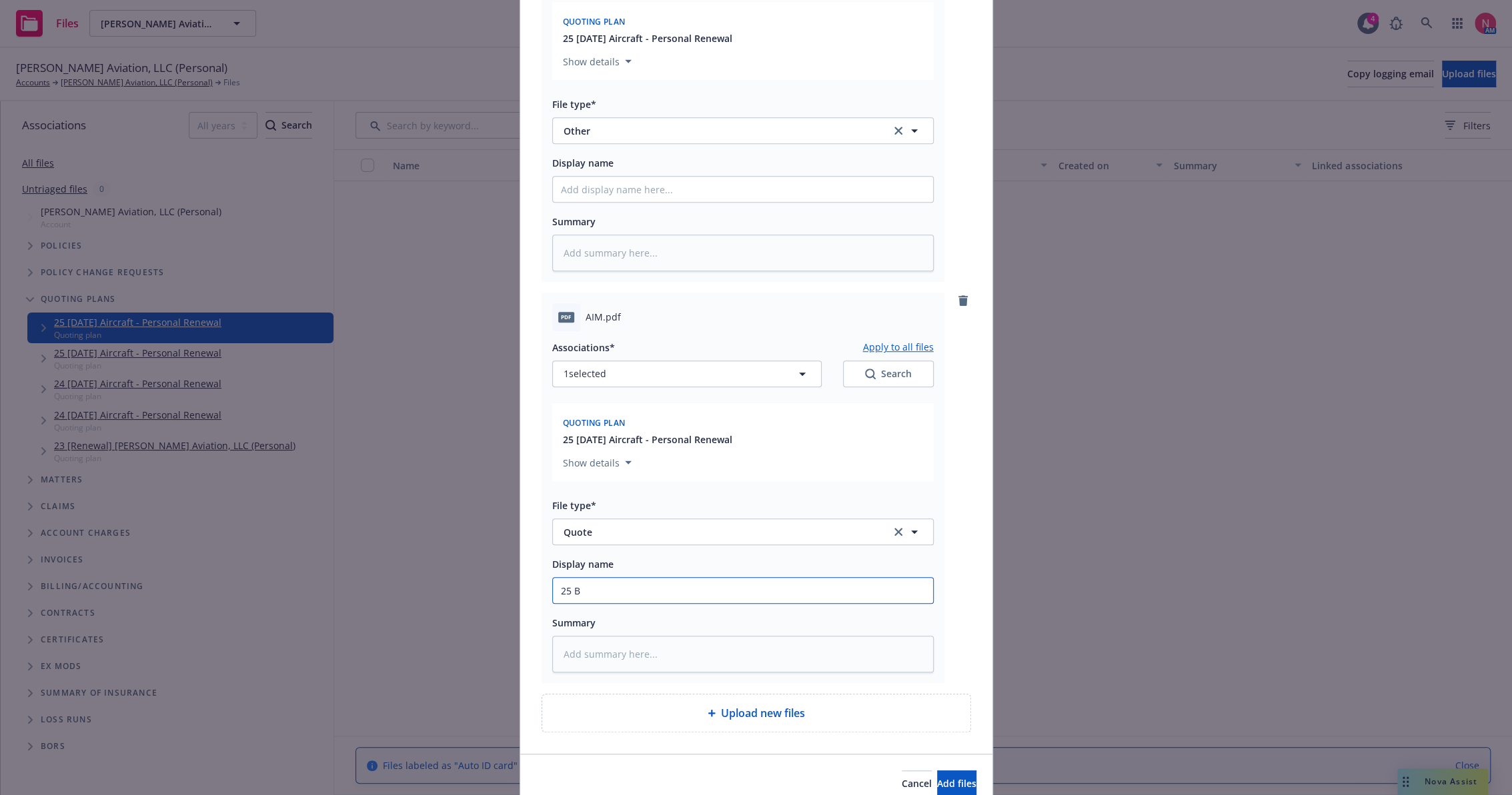
type input "25 BP"
type textarea "x"
type input "25 BP"
type textarea "x"
type input "25 BP A"
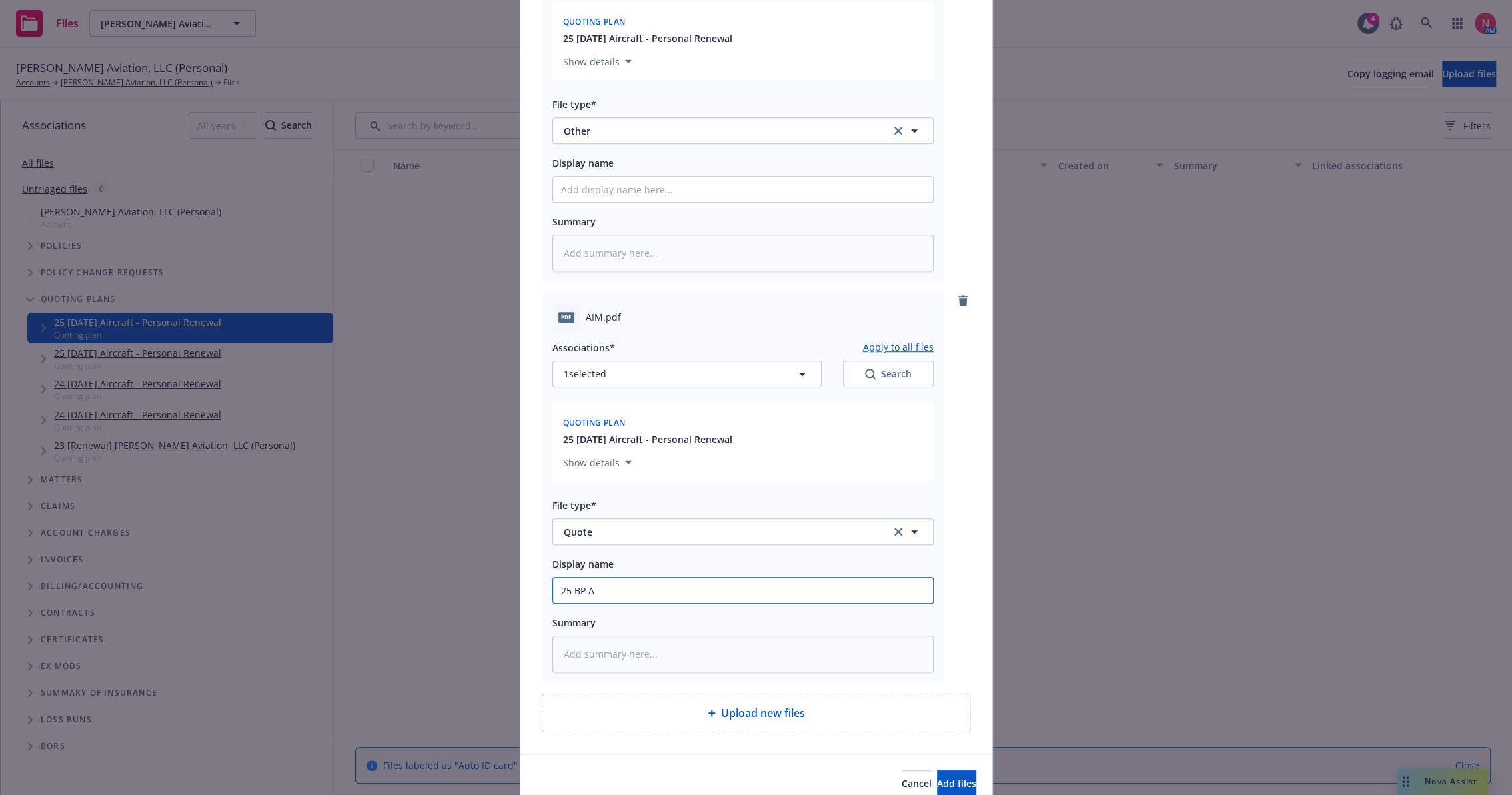
type textarea "x"
type input "25 BP AI"
type textarea "x"
type input "25 BP AIM Quote"
click at [937, 771] on button "Add files" at bounding box center [956, 784] width 39 height 27
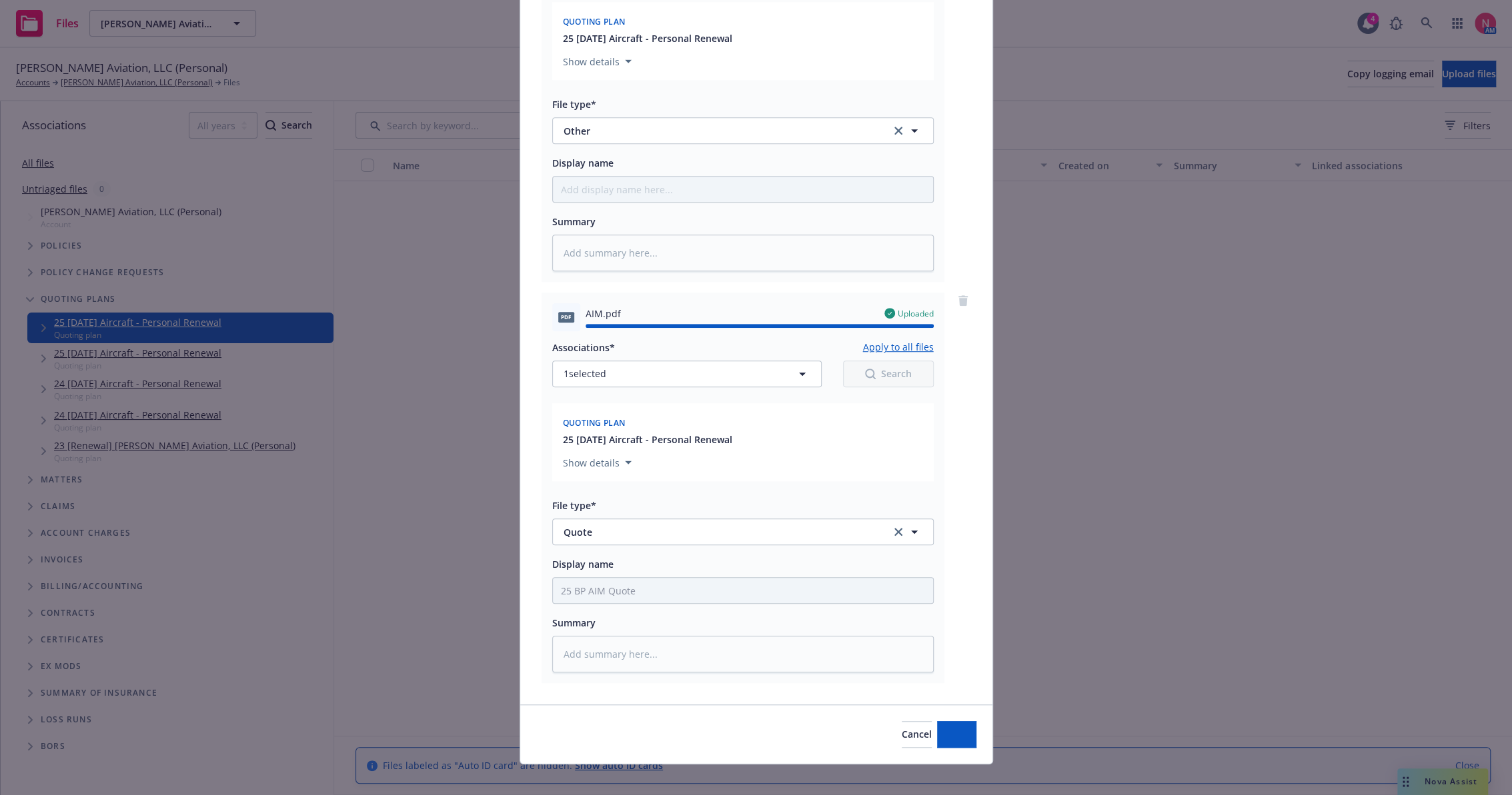
type textarea "x"
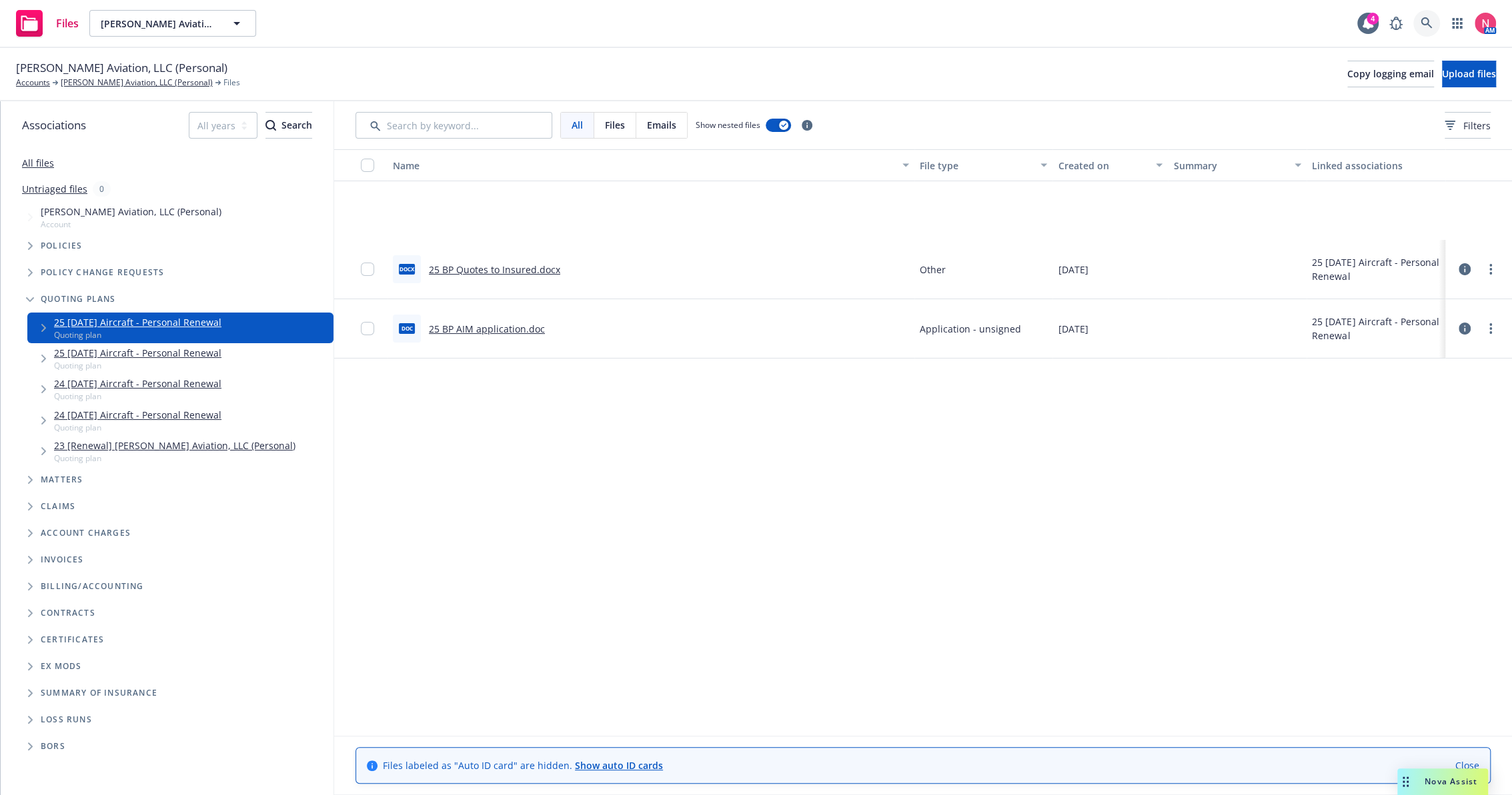
click at [1422, 20] on icon at bounding box center [1426, 22] width 12 height 12
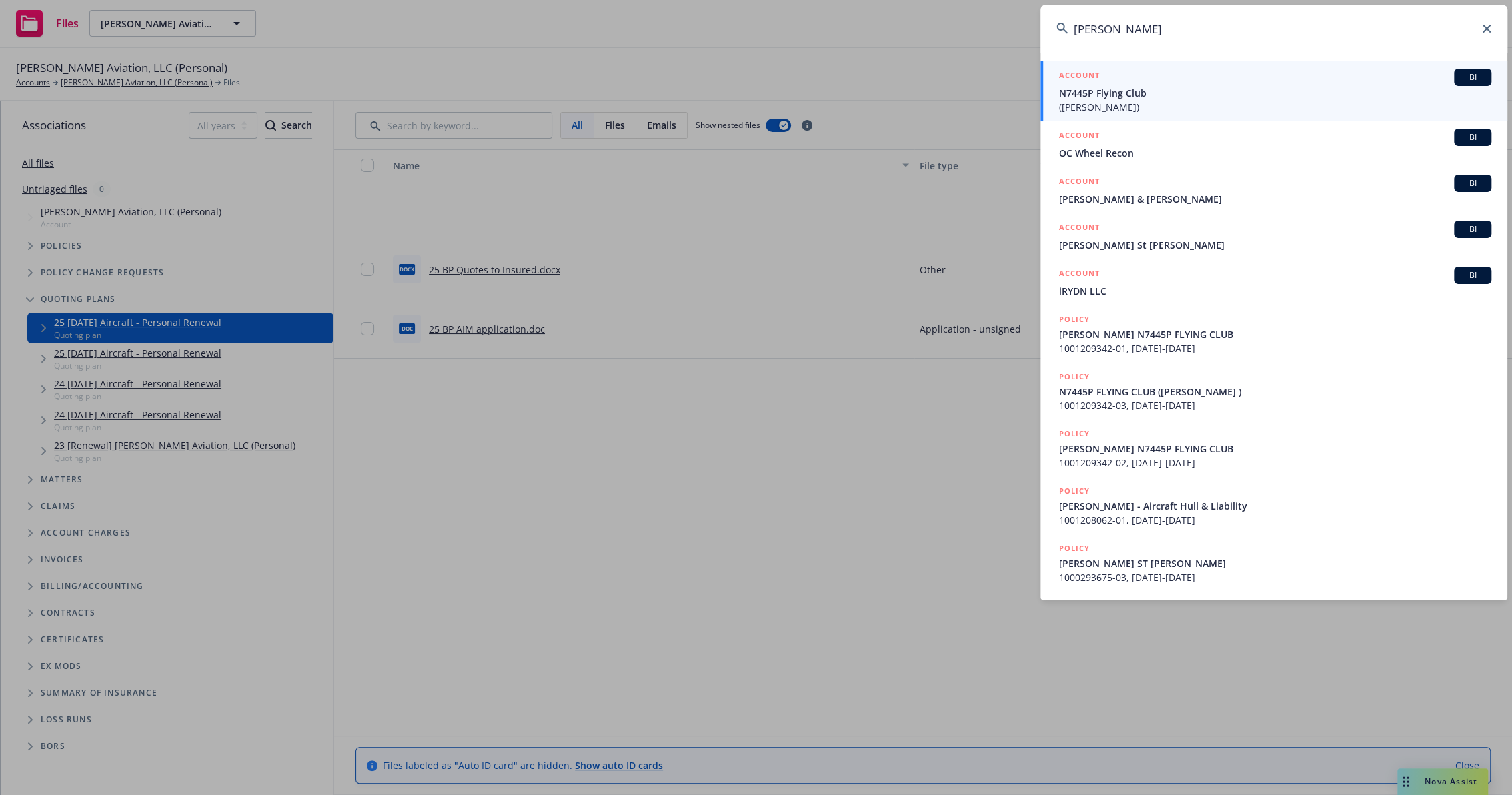
type input "irby"
click at [1148, 98] on span "N7445P Flying Club" at bounding box center [1275, 93] width 432 height 14
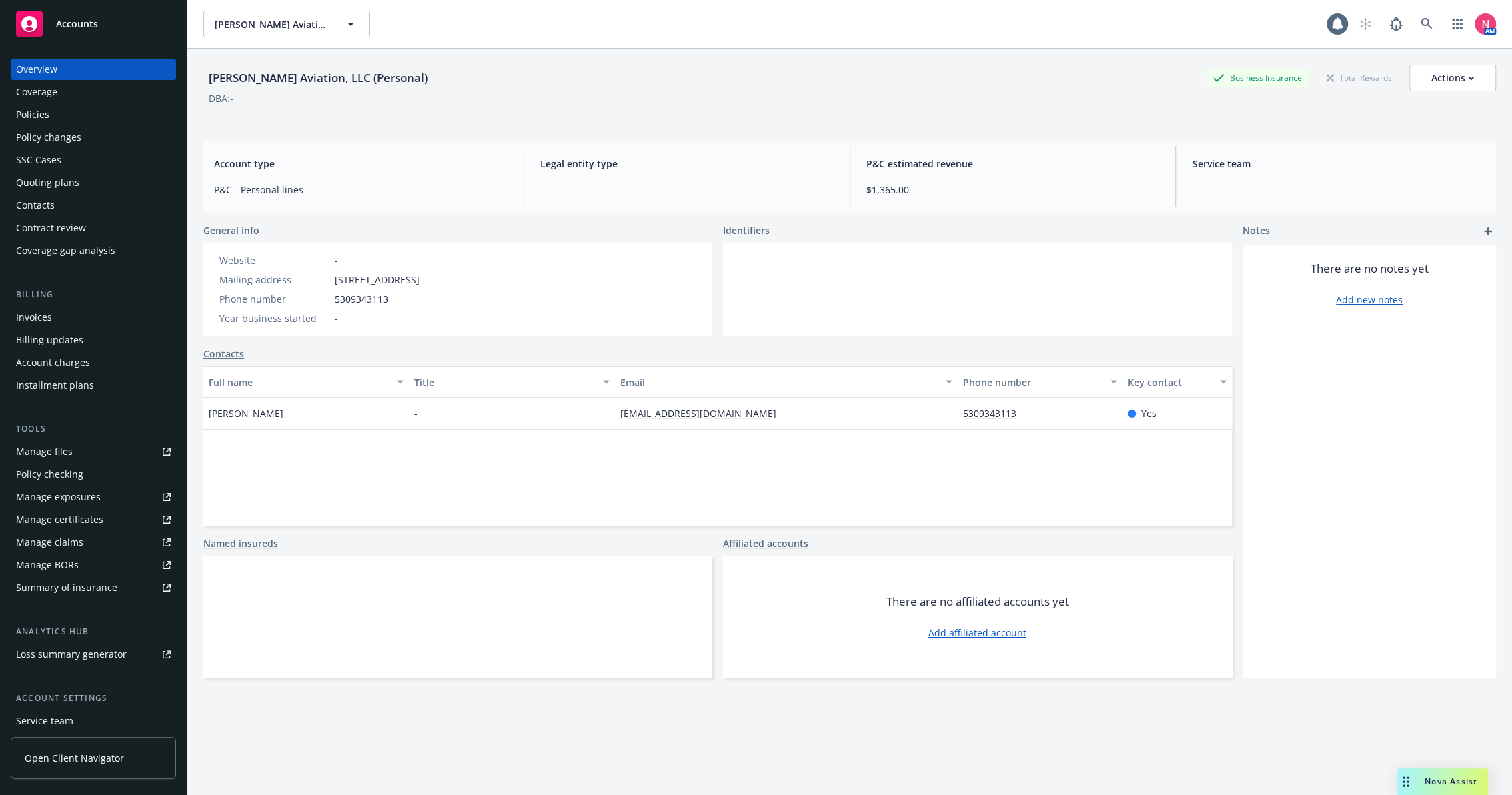
click at [40, 111] on div "Policies" at bounding box center [32, 114] width 33 height 21
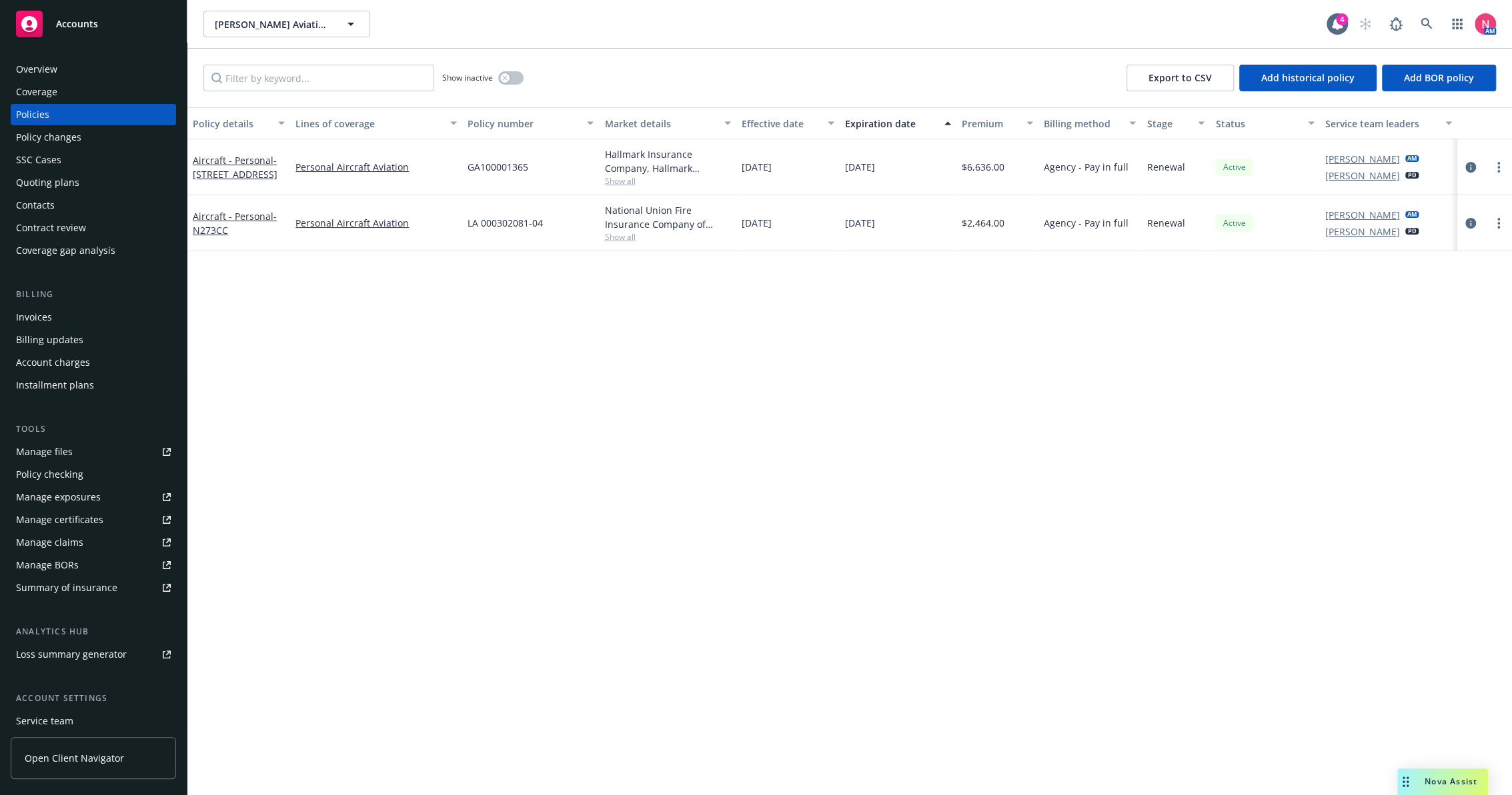
click at [524, 160] on span "GA100001365" at bounding box center [497, 167] width 61 height 14
copy span "GA100001365"
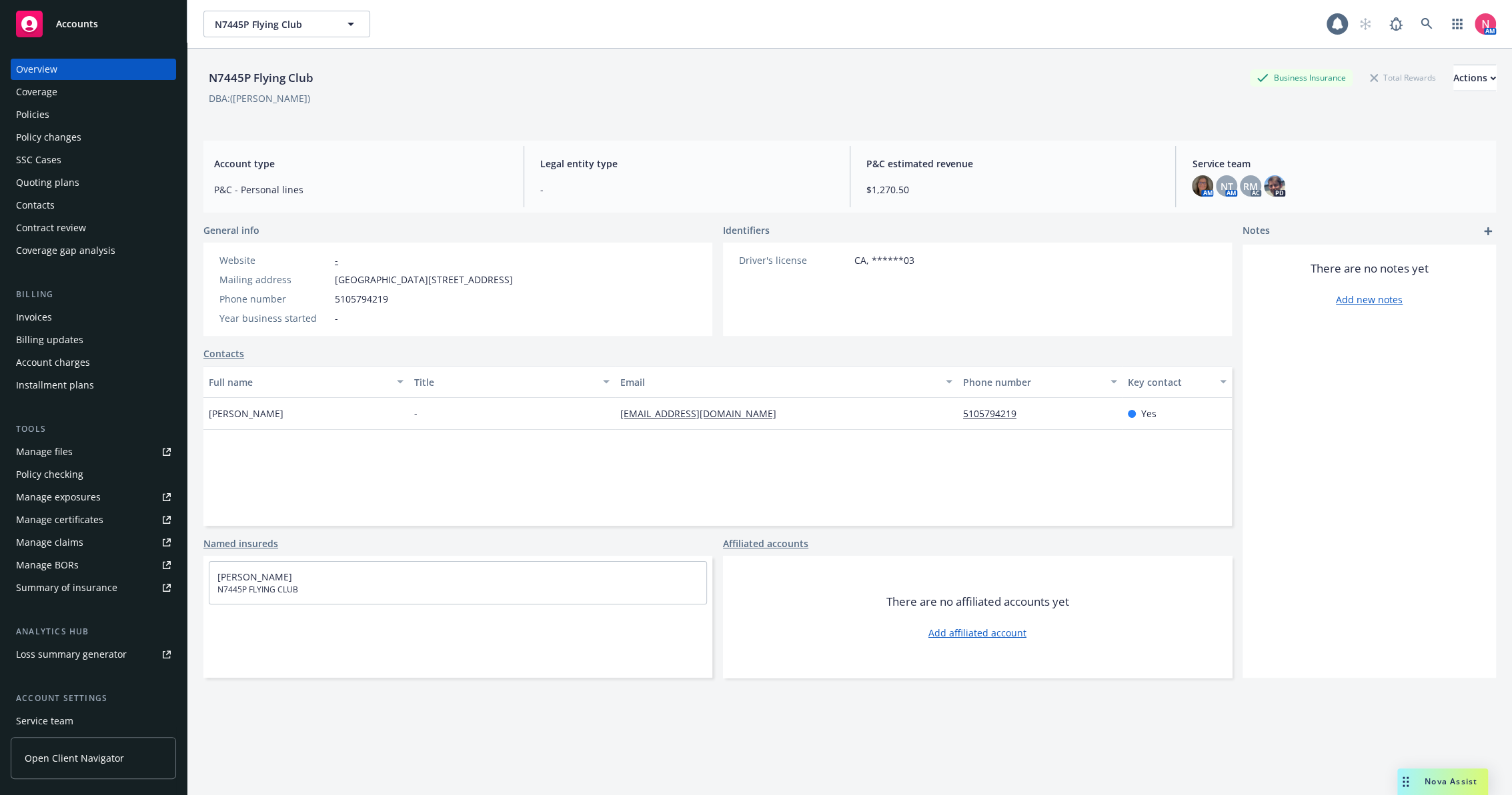
click at [86, 456] on link "Manage files" at bounding box center [93, 452] width 166 height 21
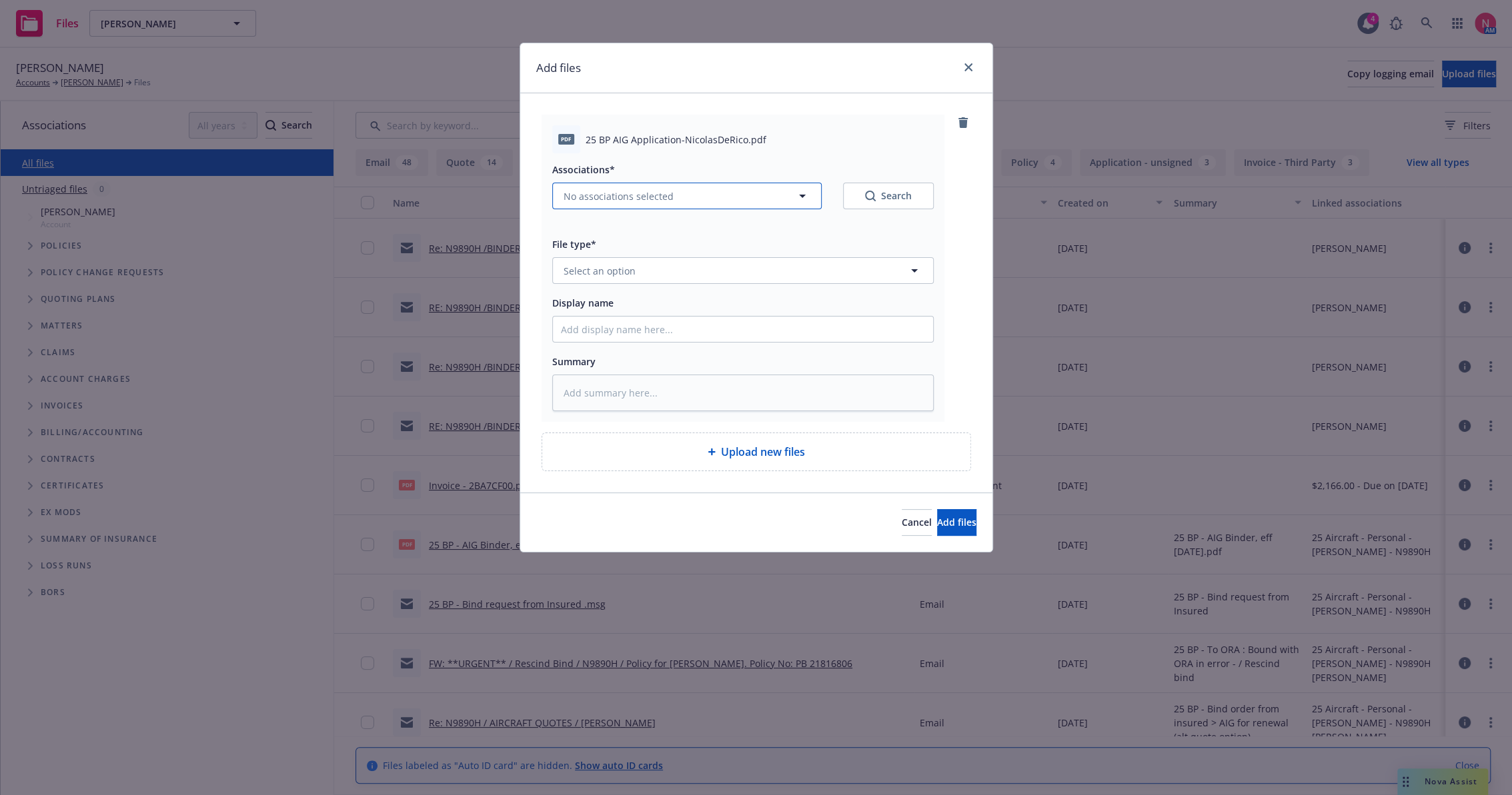
click at [645, 204] on button "No associations selected" at bounding box center [686, 196] width 269 height 27
type textarea "x"
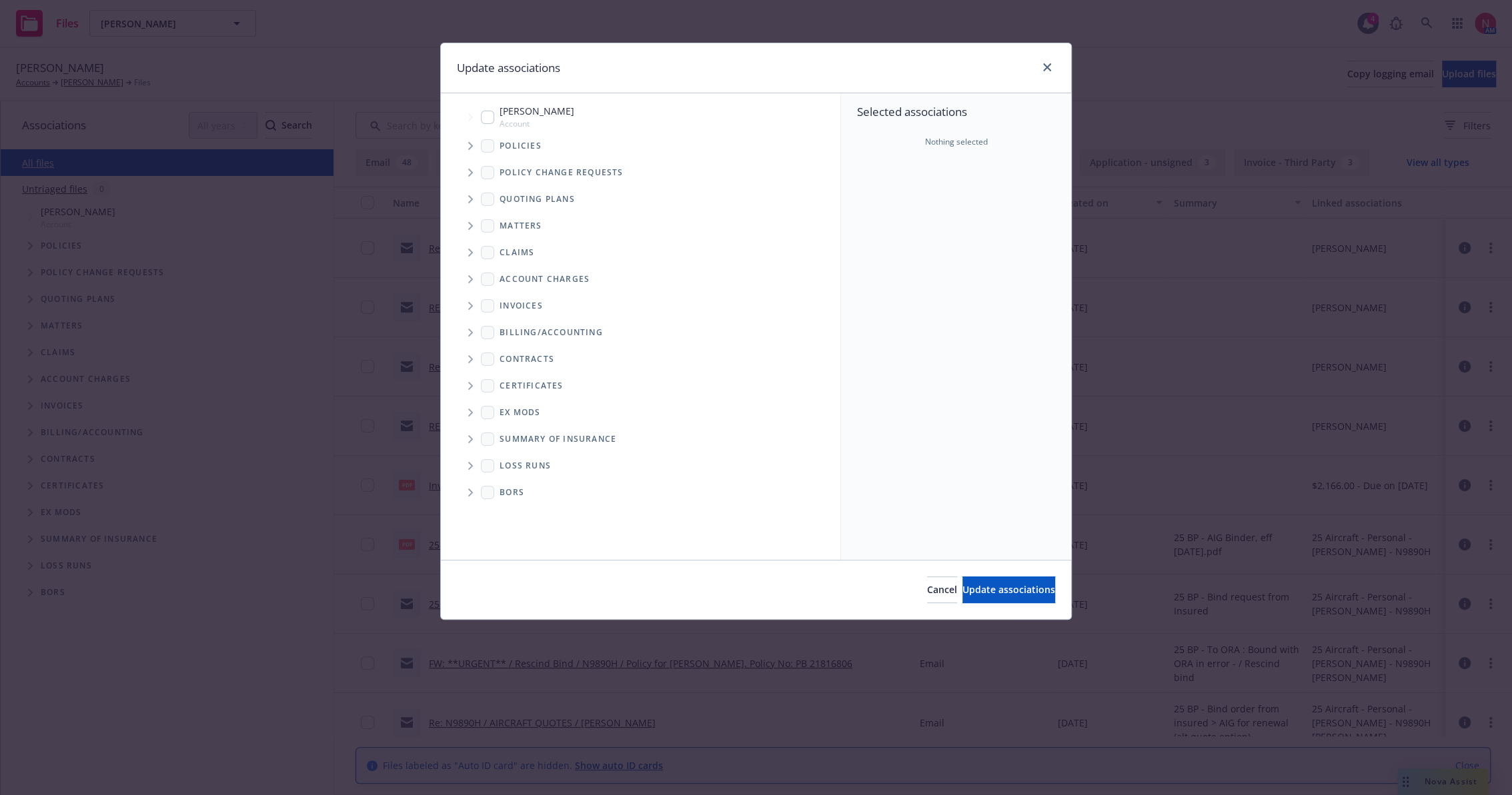
click at [490, 116] on input "Tree Example" at bounding box center [487, 117] width 13 height 13
checkbox input "true"
click at [982, 589] on span "Update associations" at bounding box center [1009, 589] width 93 height 13
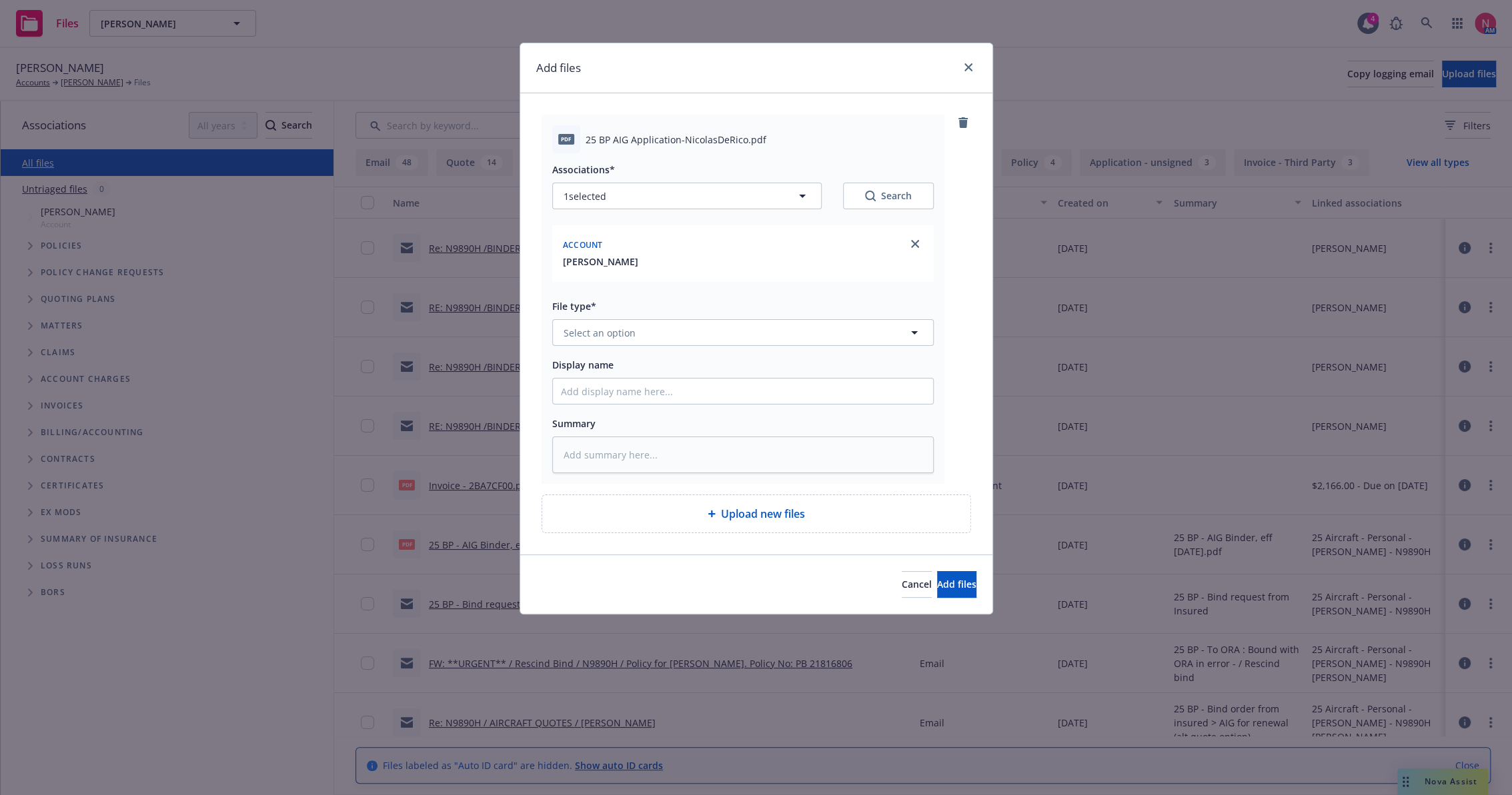
click at [635, 315] on div "File type* Select an option" at bounding box center [743, 322] width 381 height 48
click at [635, 321] on button "Select an option" at bounding box center [743, 333] width 381 height 27
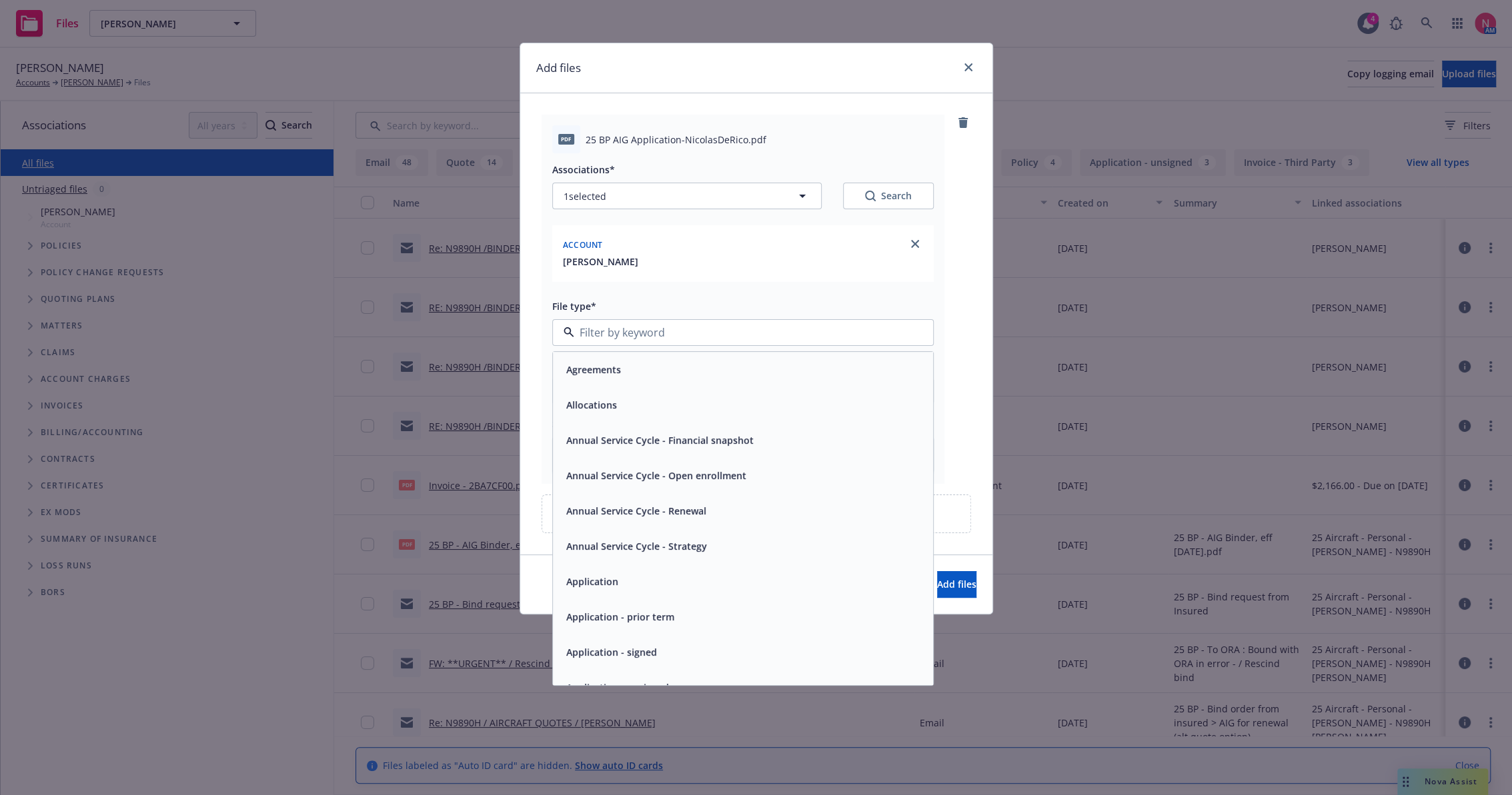
scroll to position [74, 0]
click at [656, 574] on div "Application - signed" at bounding box center [743, 579] width 364 height 20
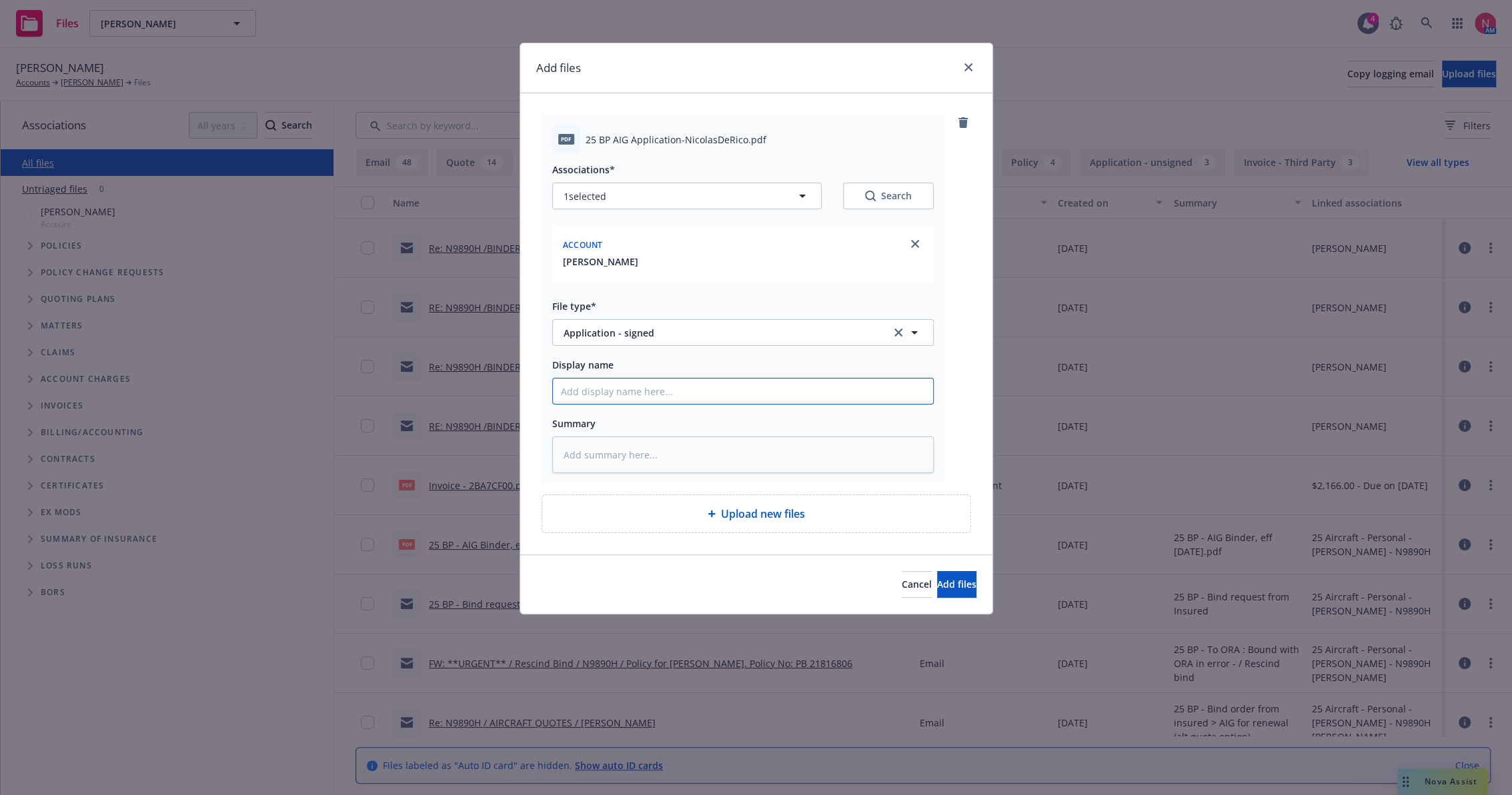
click at [622, 400] on input "Display name" at bounding box center [743, 391] width 380 height 25
type textarea "x"
type input "2"
type textarea "x"
type input "25"
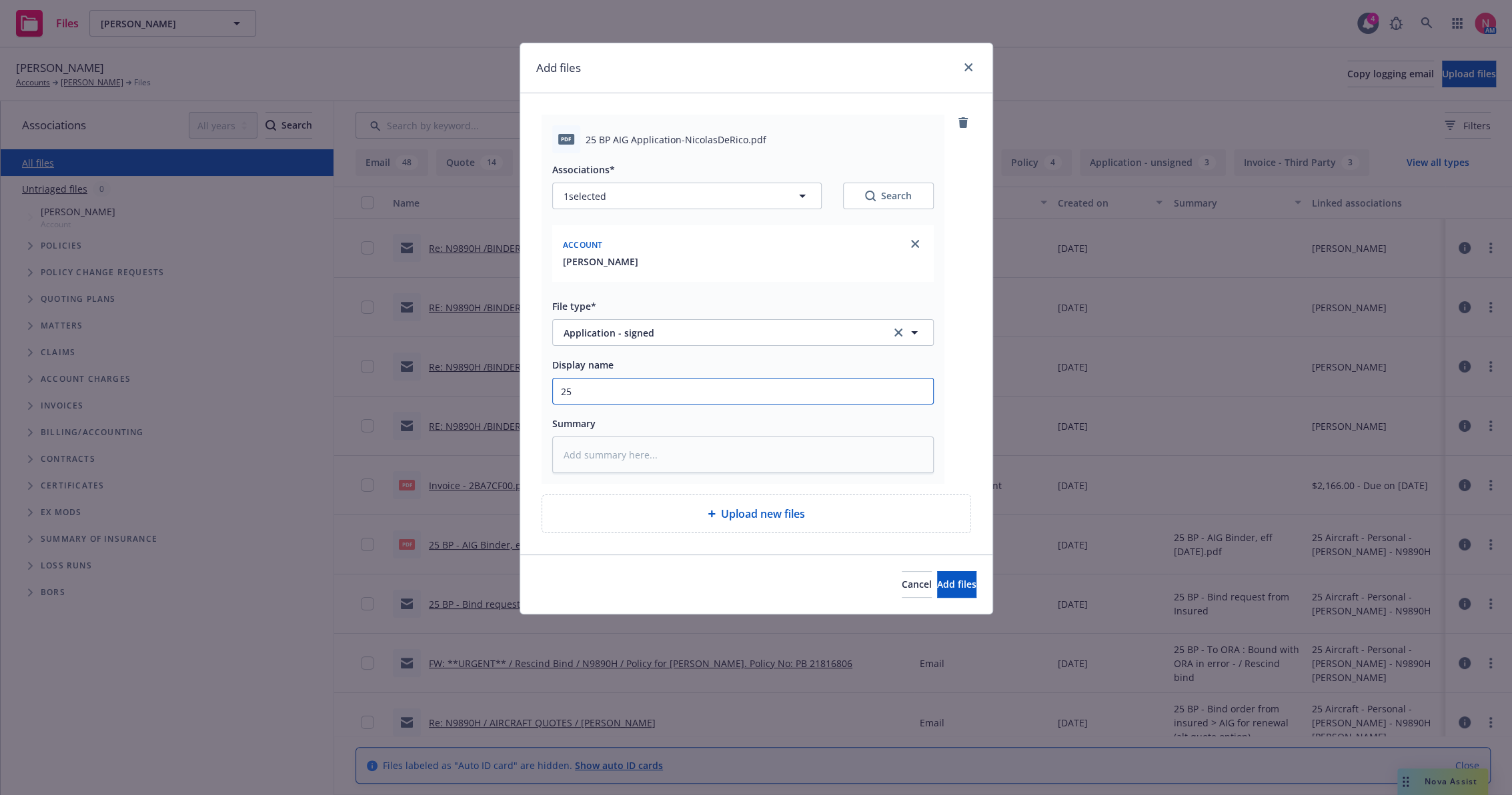
type textarea "x"
type input "25"
type textarea "x"
type input "25 b"
type textarea "x"
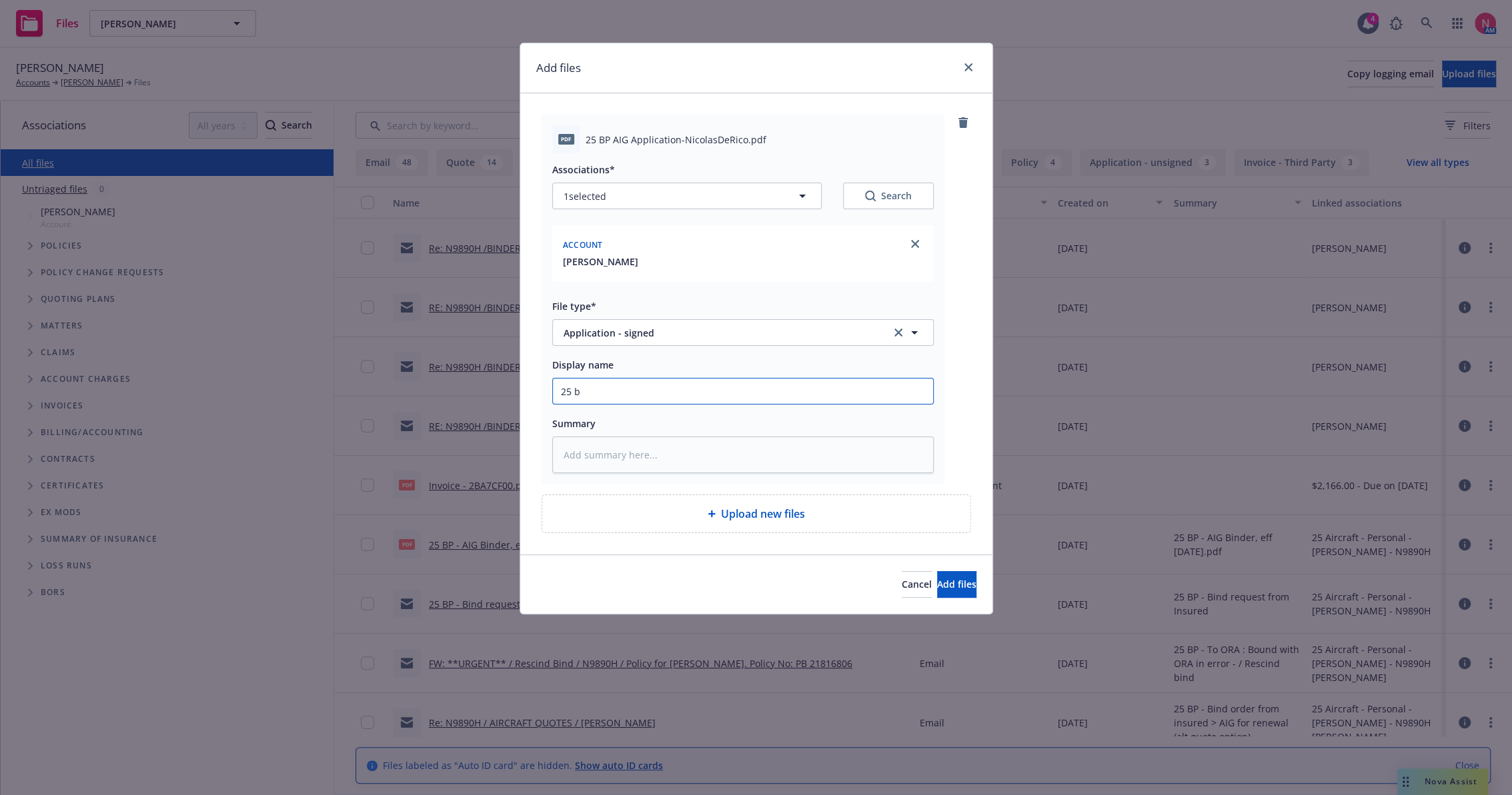
type input "25 bp"
type textarea "x"
type input "25 bp"
type textarea "x"
type input "25 bp a"
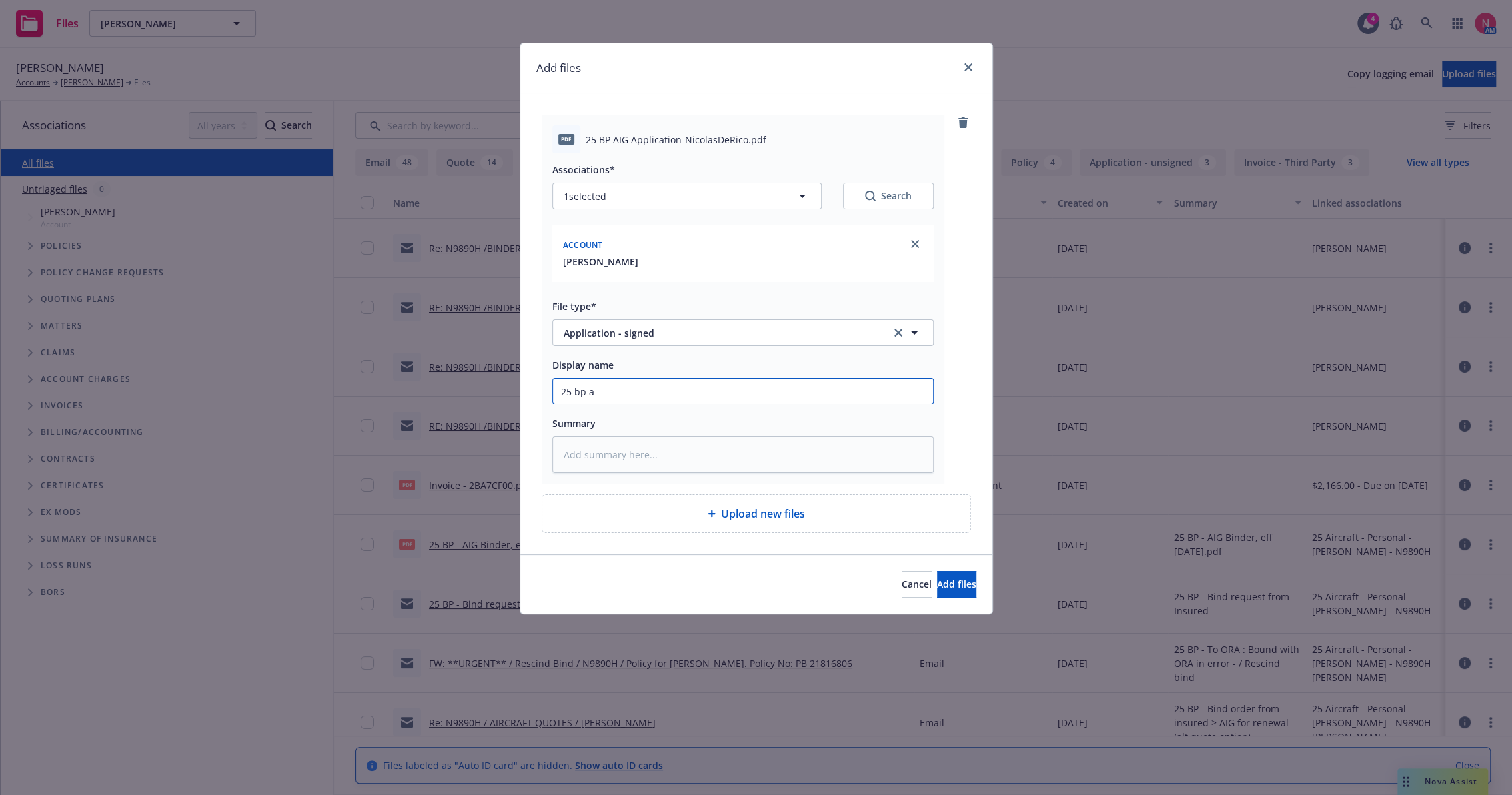
type textarea "x"
type input "25 bp ai"
type textarea "x"
type input "25 BP AIG App Signed"
click at [937, 571] on button "Add files" at bounding box center [956, 585] width 39 height 27
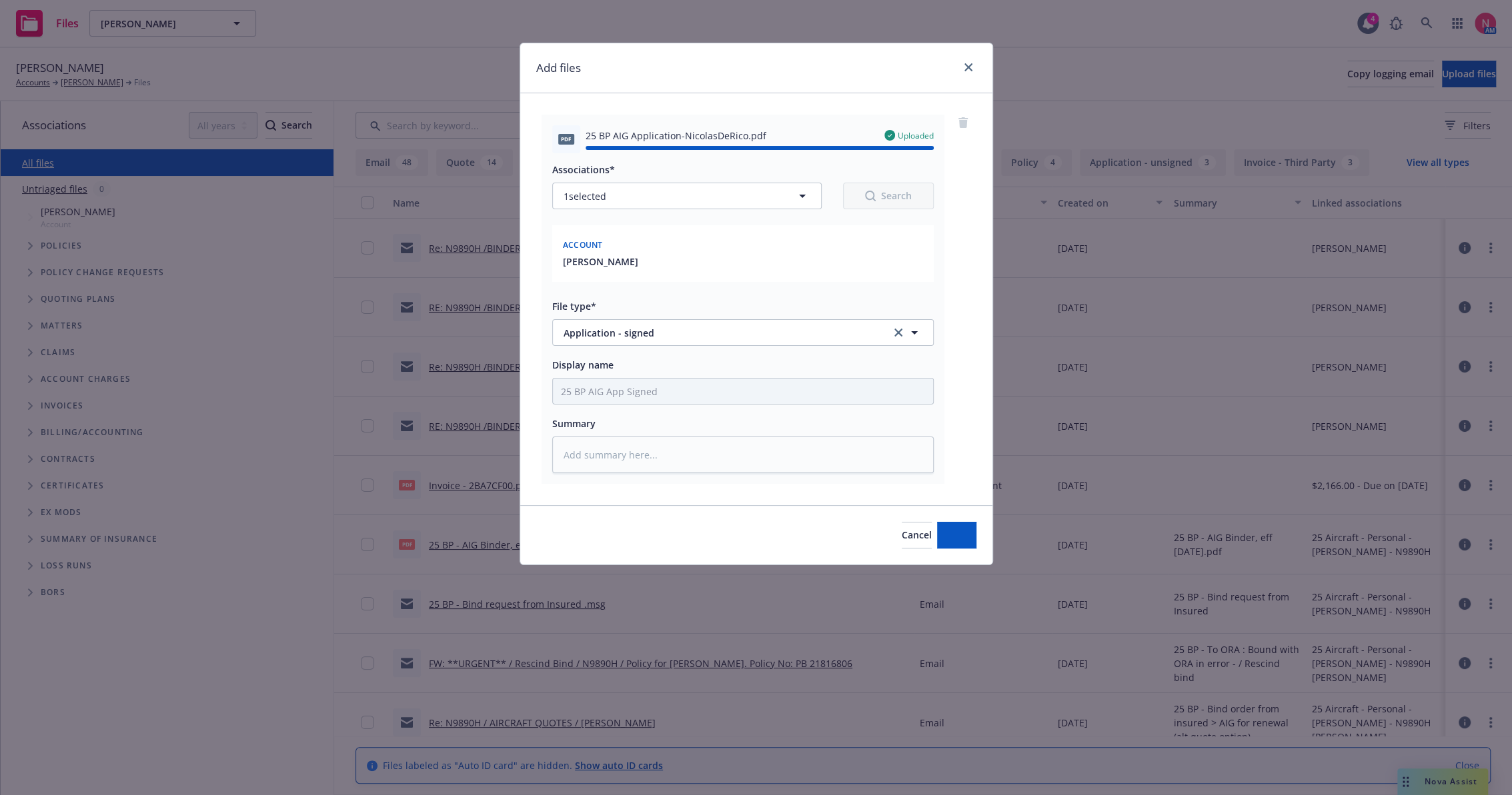
type textarea "x"
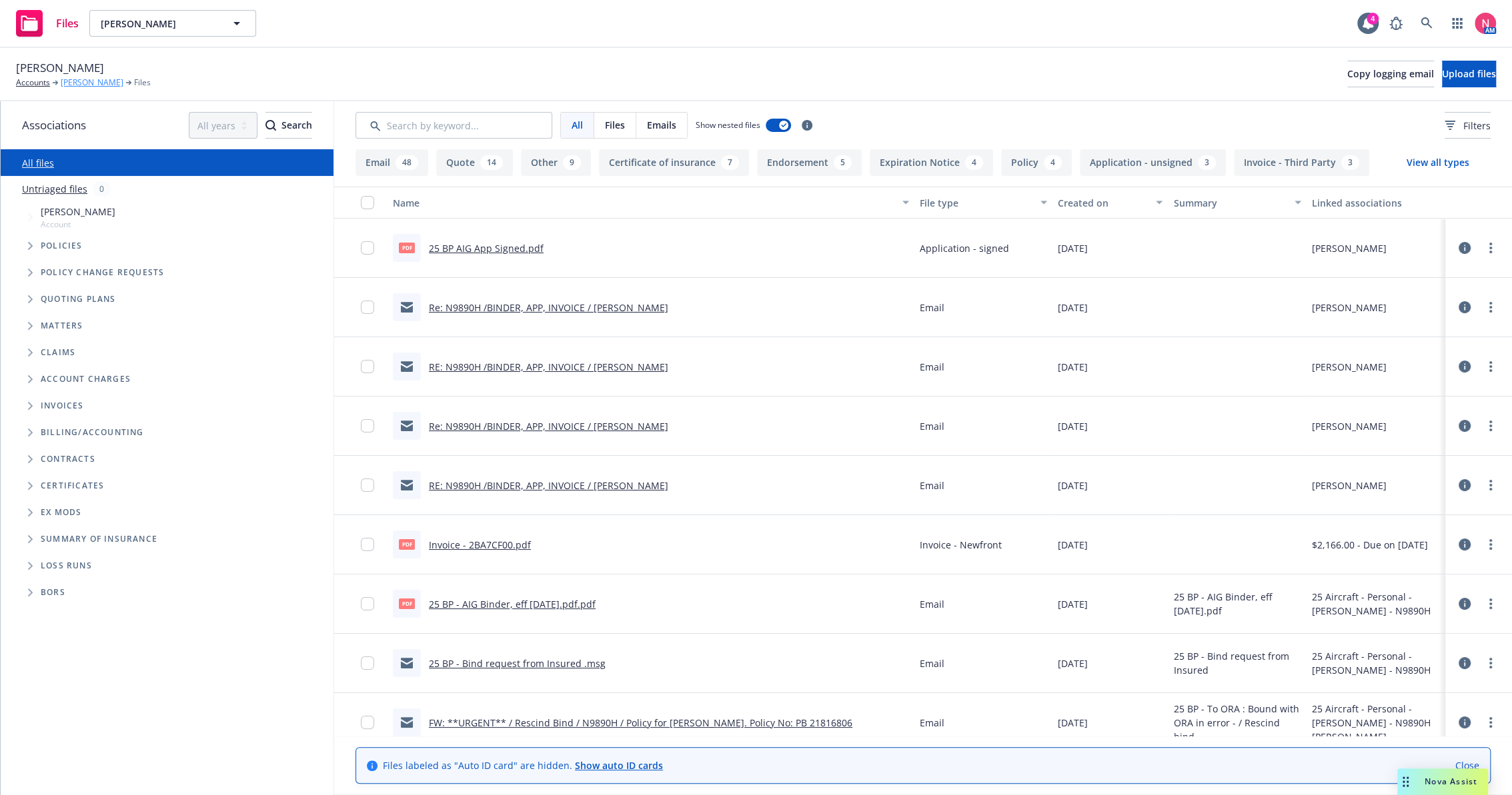
click at [97, 77] on link "[PERSON_NAME]" at bounding box center [92, 82] width 63 height 12
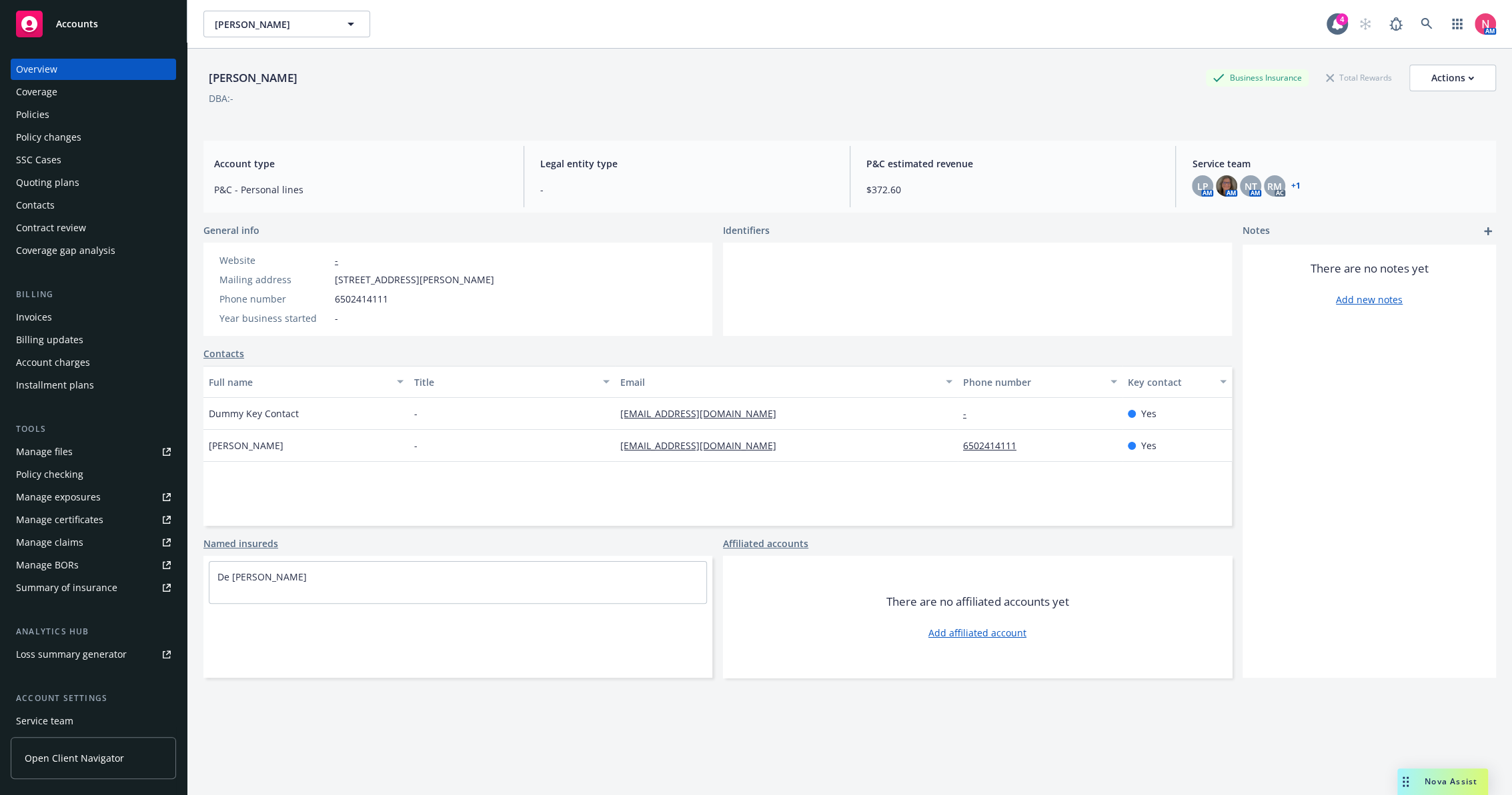
click at [61, 156] on div "SSC Cases" at bounding box center [93, 160] width 155 height 21
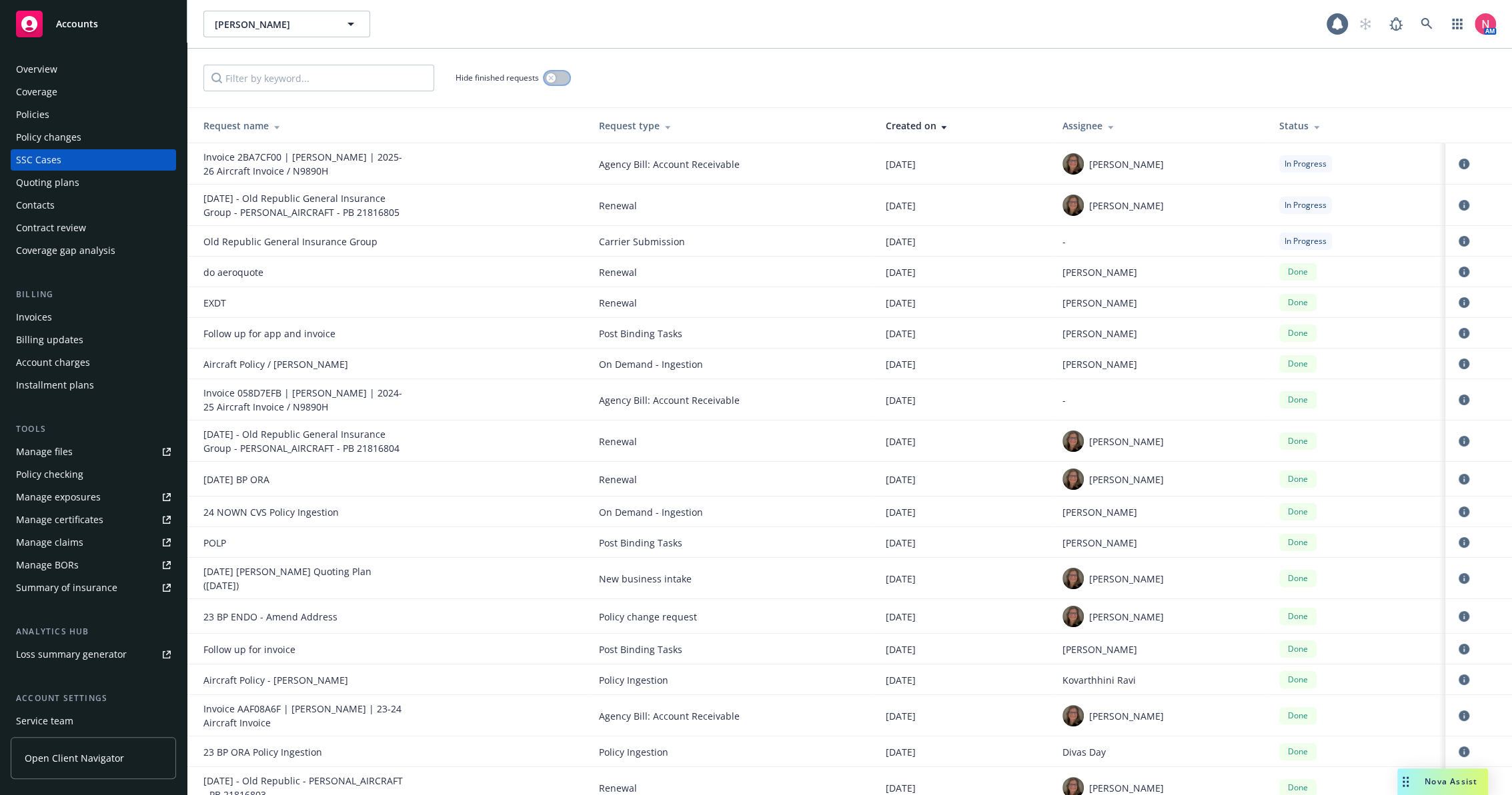
click at [557, 76] on button "button" at bounding box center [556, 78] width 25 height 13
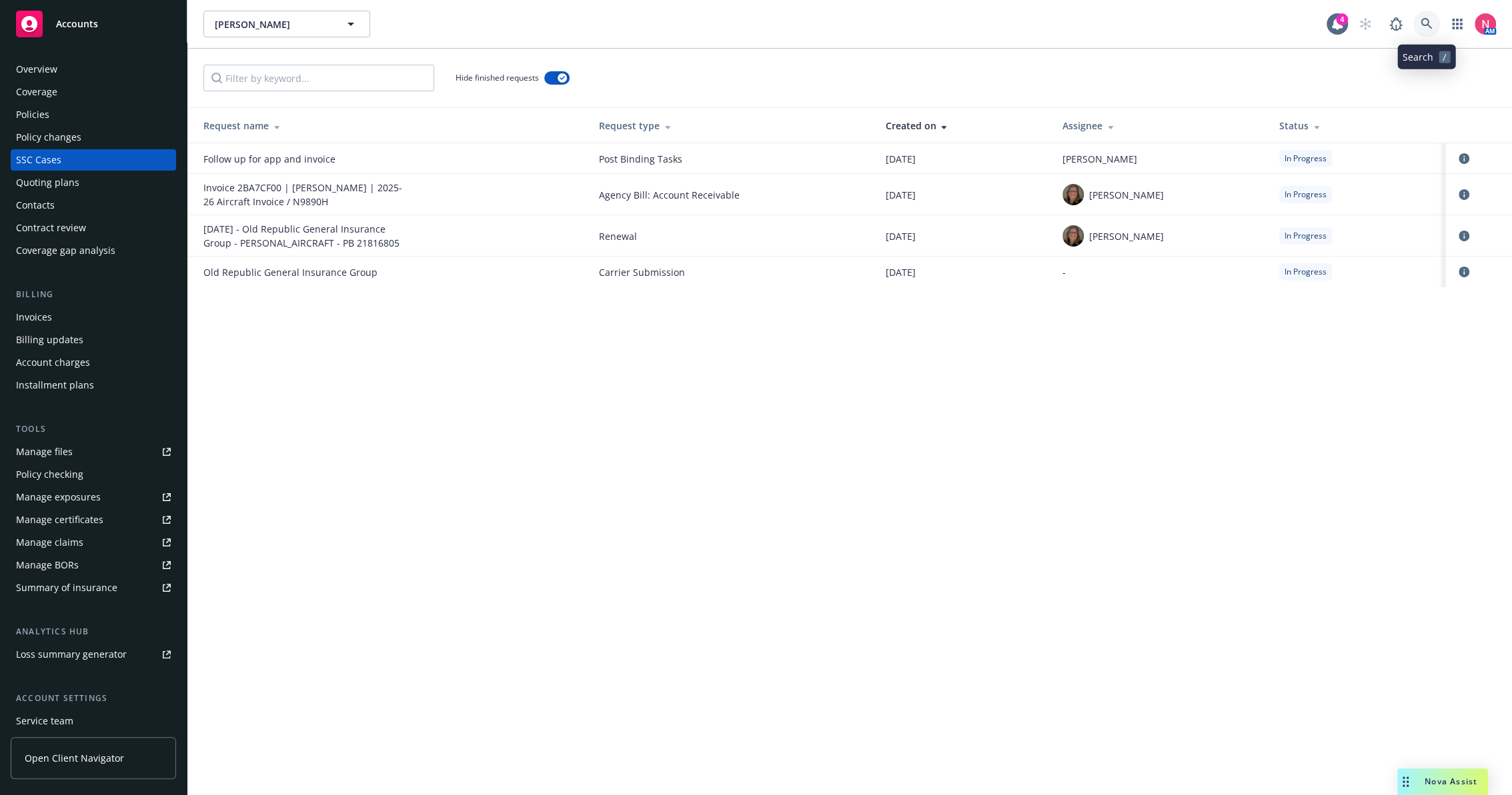
click at [1415, 28] on link at bounding box center [1426, 24] width 27 height 27
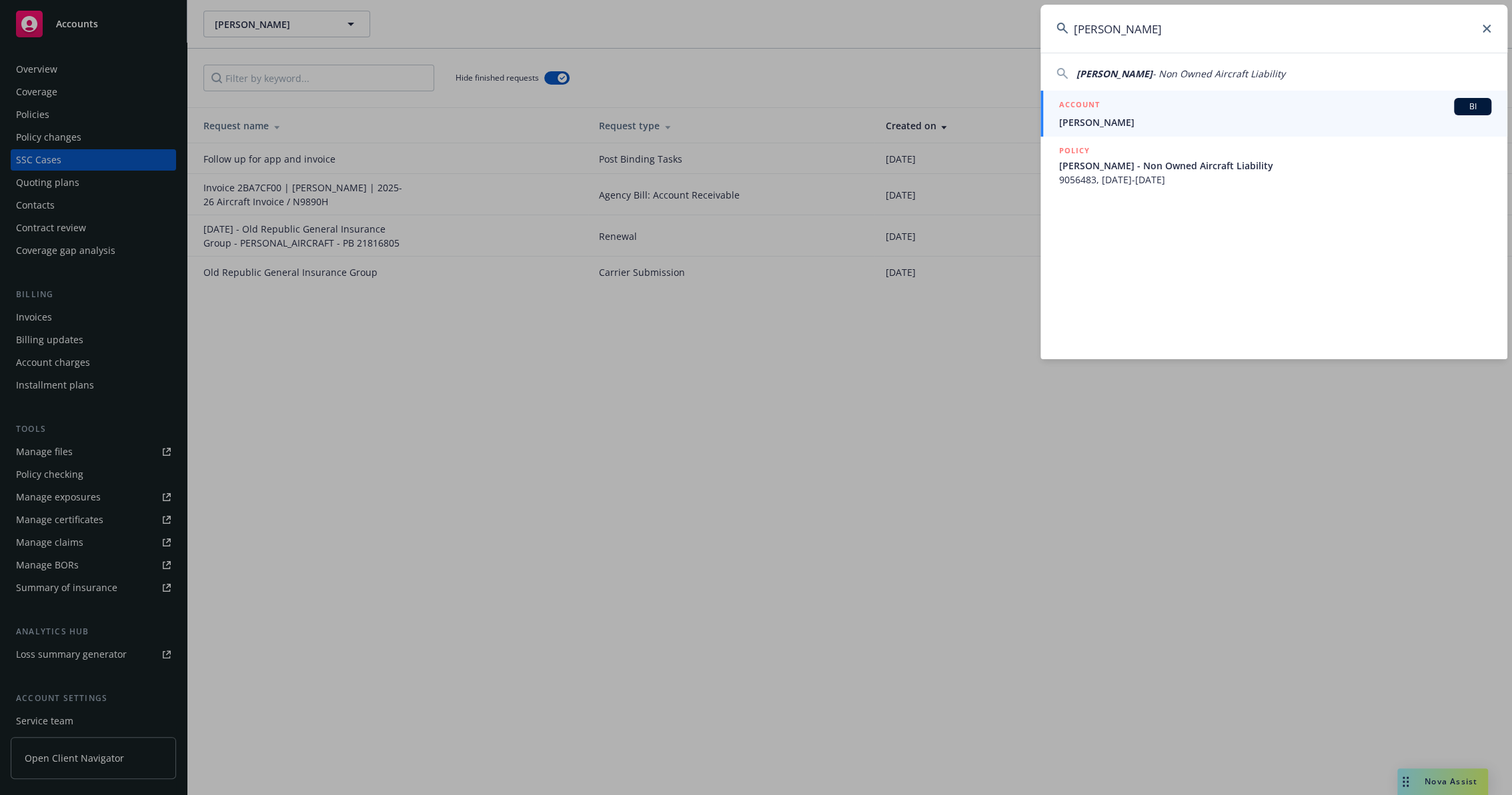
type input "[PERSON_NAME]"
click at [1087, 117] on span "[PERSON_NAME]" at bounding box center [1275, 123] width 432 height 14
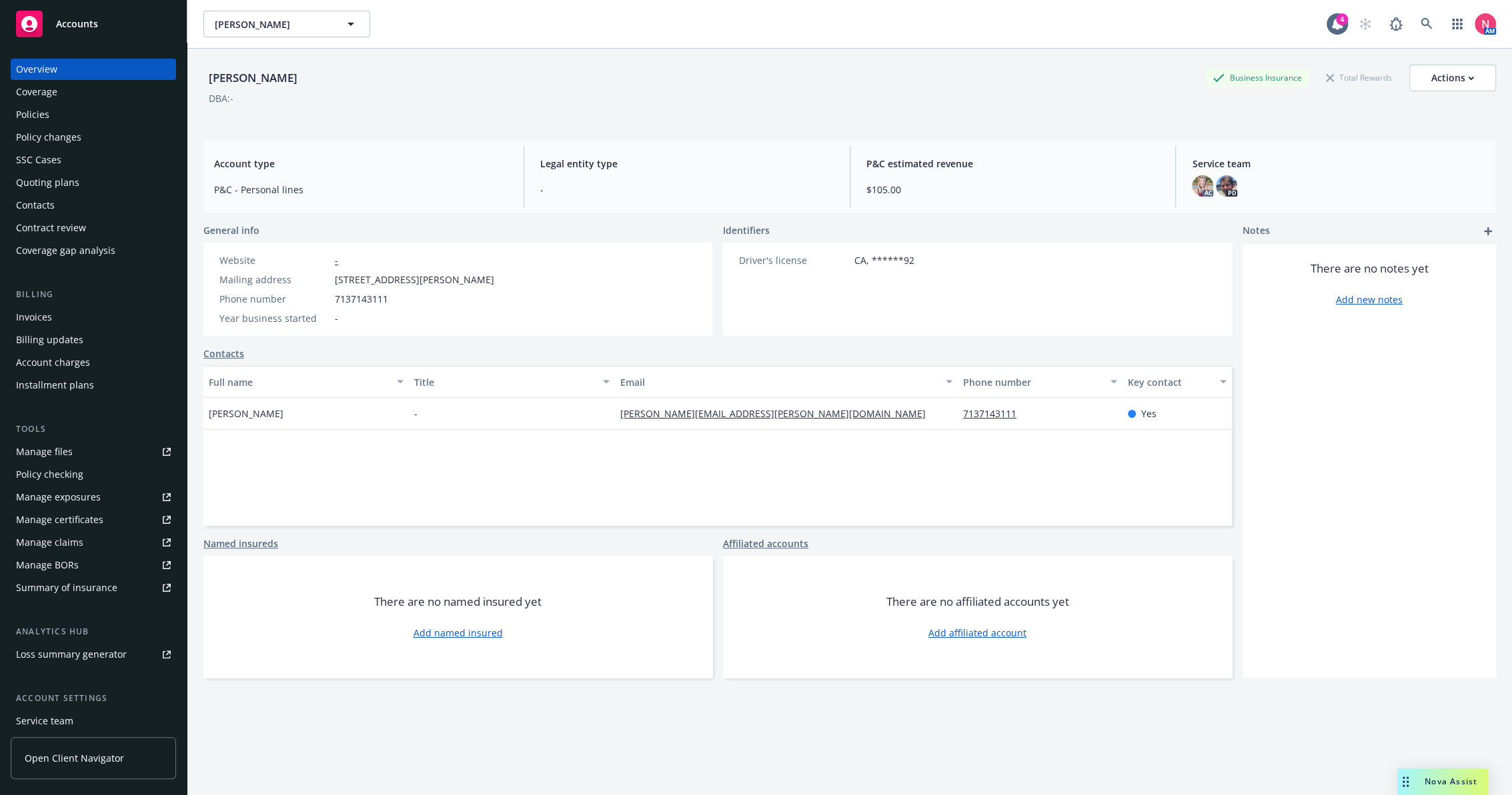
click at [54, 106] on div "Policies" at bounding box center [93, 114] width 155 height 21
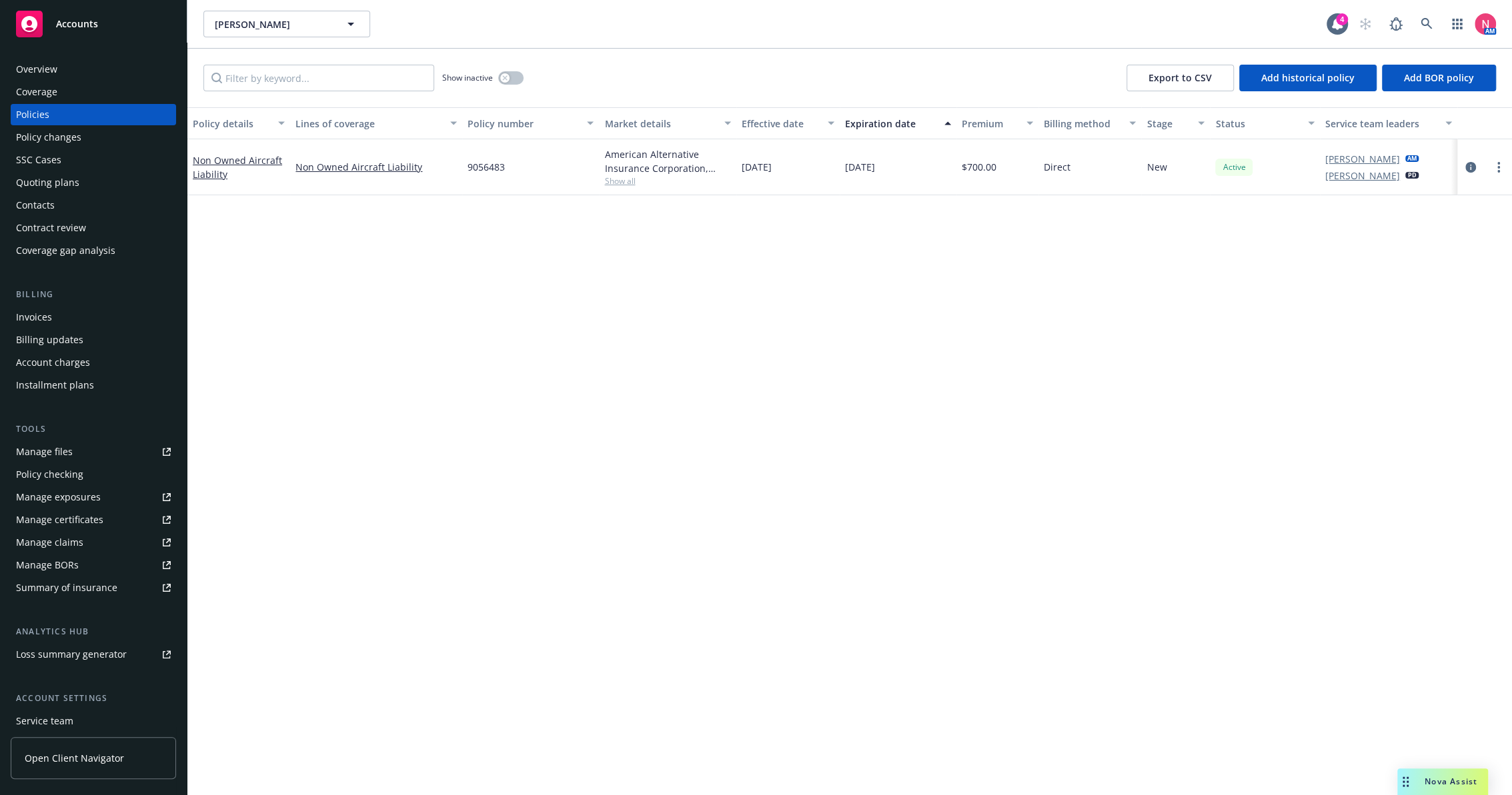
click at [1101, 429] on div "Policy details Lines of coverage Policy number Market details Effective date Ex…" at bounding box center [849, 451] width 1324 height 688
click at [493, 168] on span "9056483" at bounding box center [486, 167] width 38 height 14
drag, startPoint x: 493, startPoint y: 168, endPoint x: 816, endPoint y: 457, distance: 433.4
click at [816, 457] on div "Policy details Lines of coverage Policy number Market details Effective date Ex…" at bounding box center [849, 451] width 1324 height 688
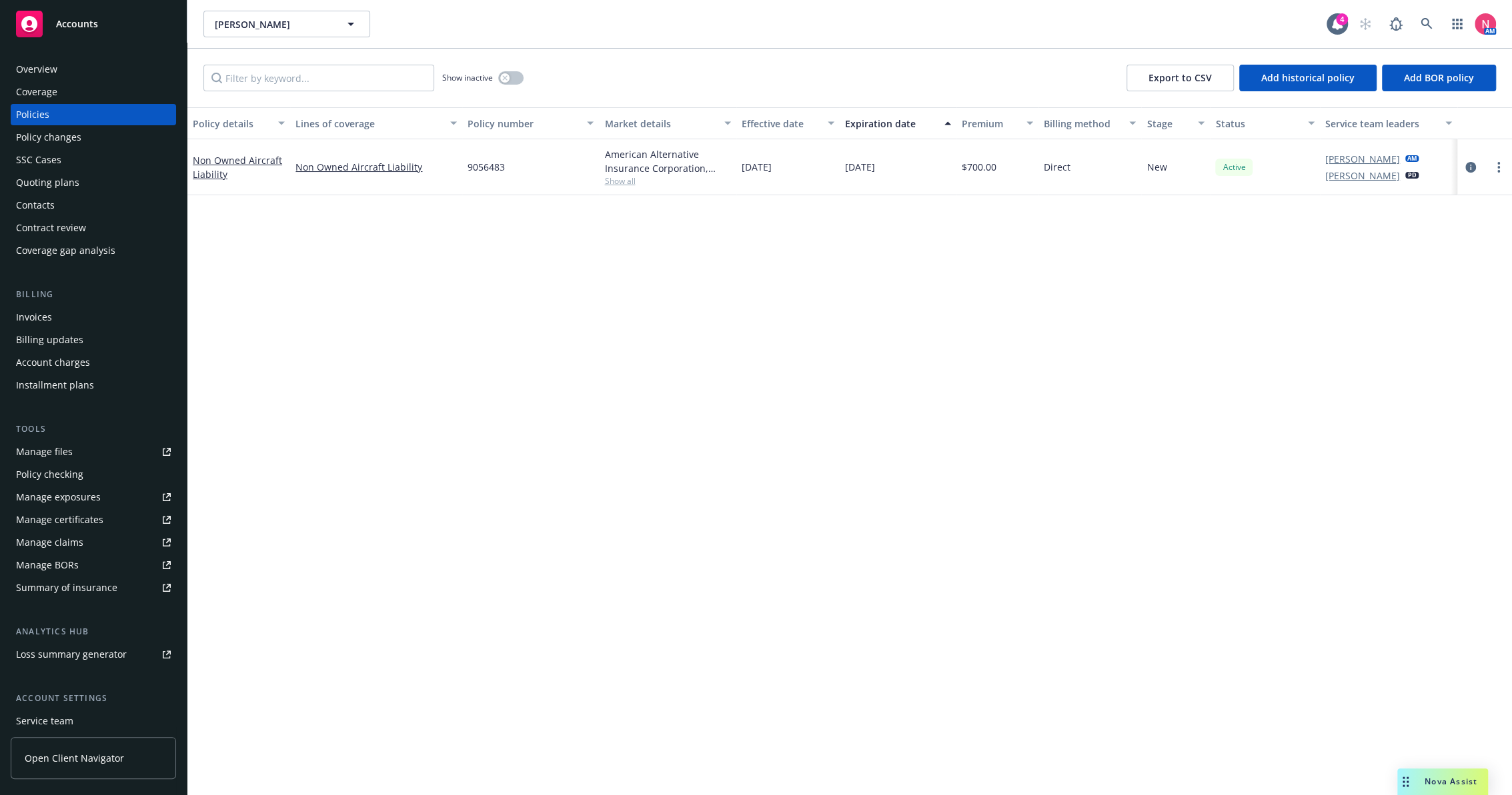
click at [1152, 524] on div "Policy details Lines of coverage Policy number Market details Effective date Ex…" at bounding box center [849, 451] width 1324 height 688
drag, startPoint x: 908, startPoint y: 163, endPoint x: 811, endPoint y: 168, distance: 97.1
click at [811, 168] on div "Non Owned Aircraft Liability Non Owned Aircraft Liability 9056483 American Alte…" at bounding box center [849, 167] width 1324 height 56
drag, startPoint x: 811, startPoint y: 168, endPoint x: 1243, endPoint y: 482, distance: 534.1
click at [1243, 482] on div "Policy details Lines of coverage Policy number Market details Effective date Ex…" at bounding box center [849, 451] width 1324 height 688
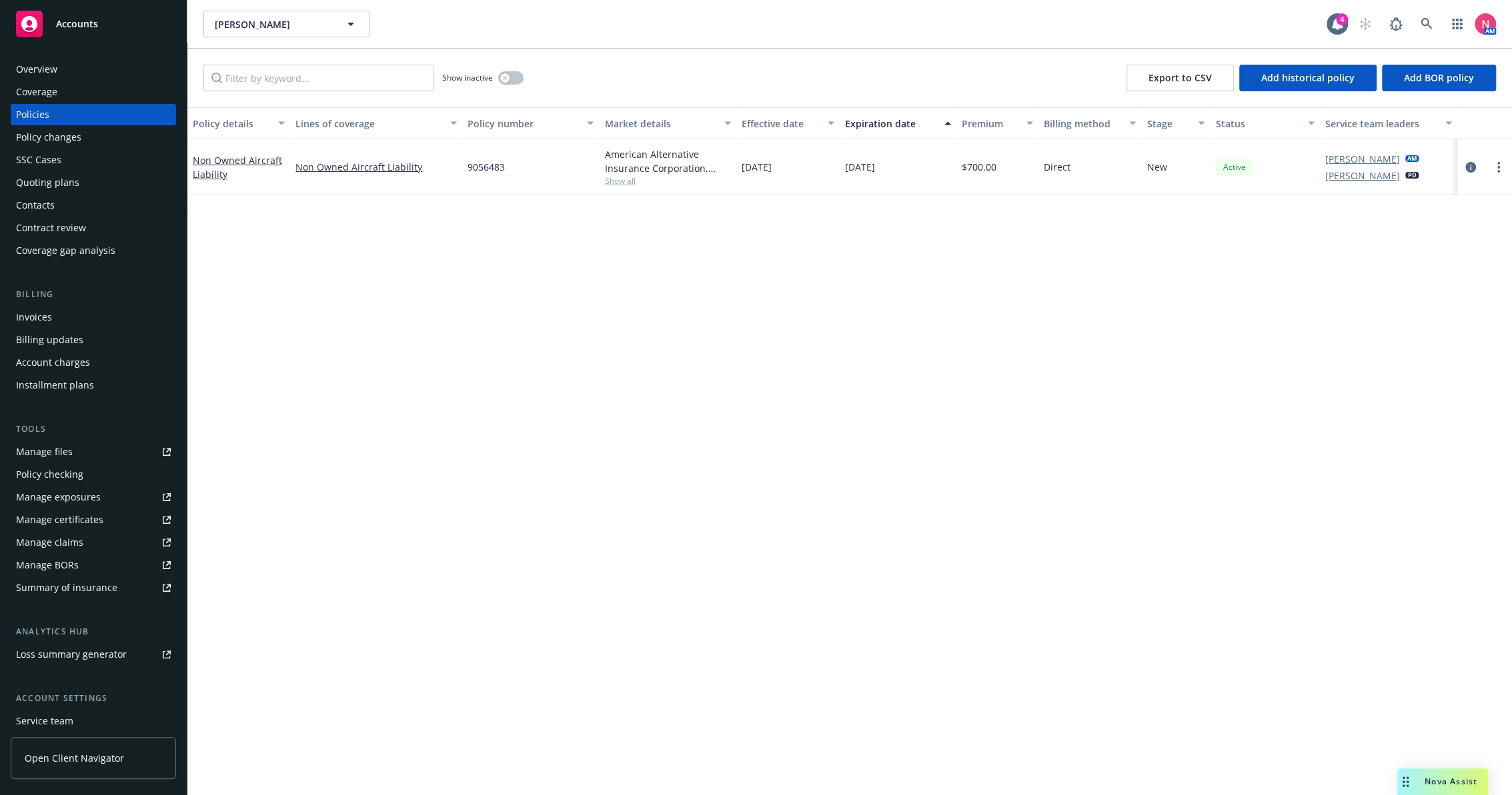
click at [749, 283] on div "Policy details Lines of coverage Policy number Market details Effective date Ex…" at bounding box center [849, 451] width 1324 height 688
click at [1499, 171] on circle "more" at bounding box center [1498, 171] width 3 height 3
click at [1413, 352] on link "Copy logging email" at bounding box center [1427, 354] width 157 height 27
click at [650, 275] on div "Policy details Lines of coverage Policy number Market details Effective date Ex…" at bounding box center [849, 451] width 1324 height 688
click at [1473, 163] on icon "circleInformation" at bounding box center [1471, 167] width 11 height 11
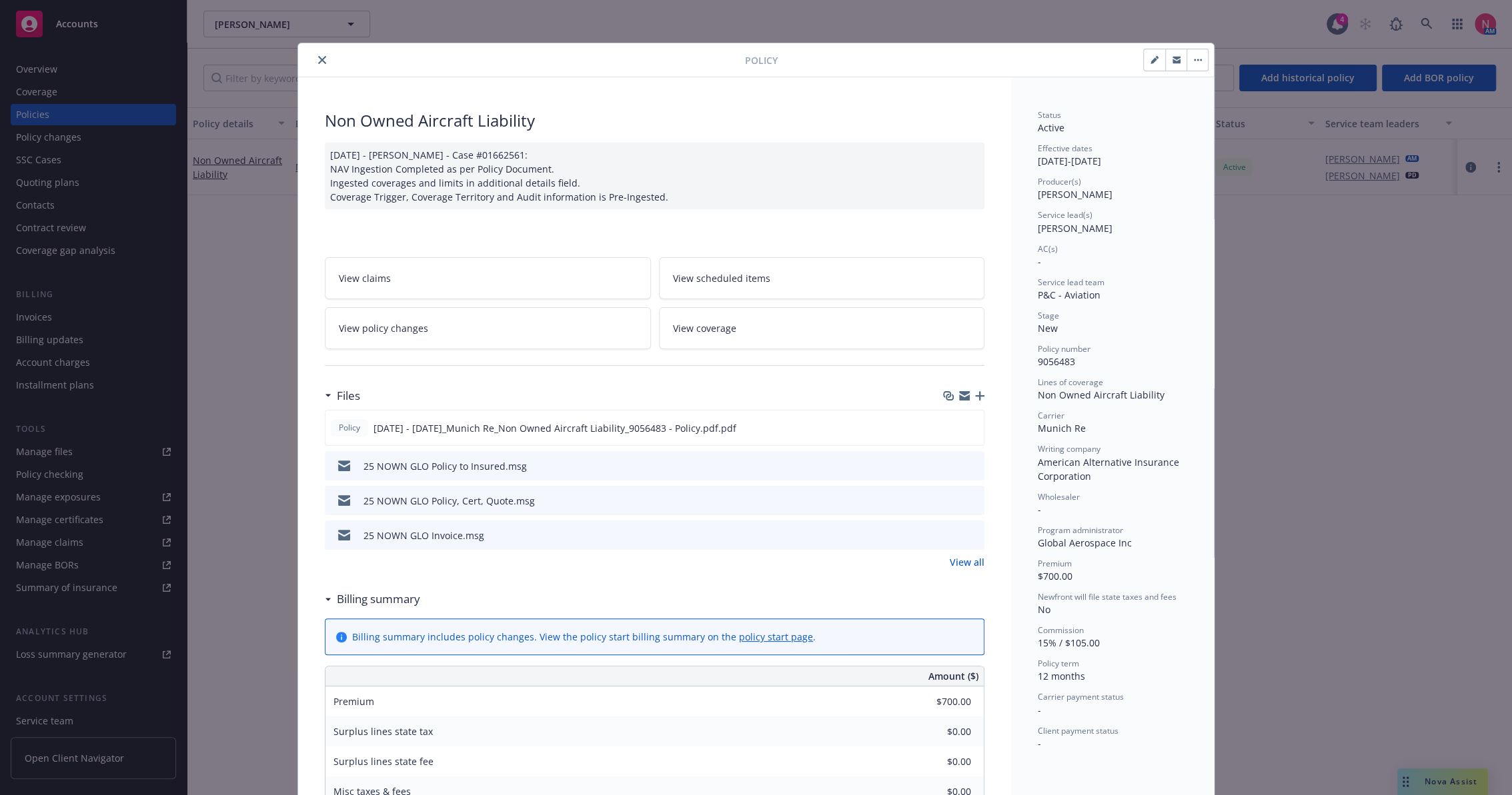
click at [319, 56] on icon "close" at bounding box center [322, 60] width 8 height 8
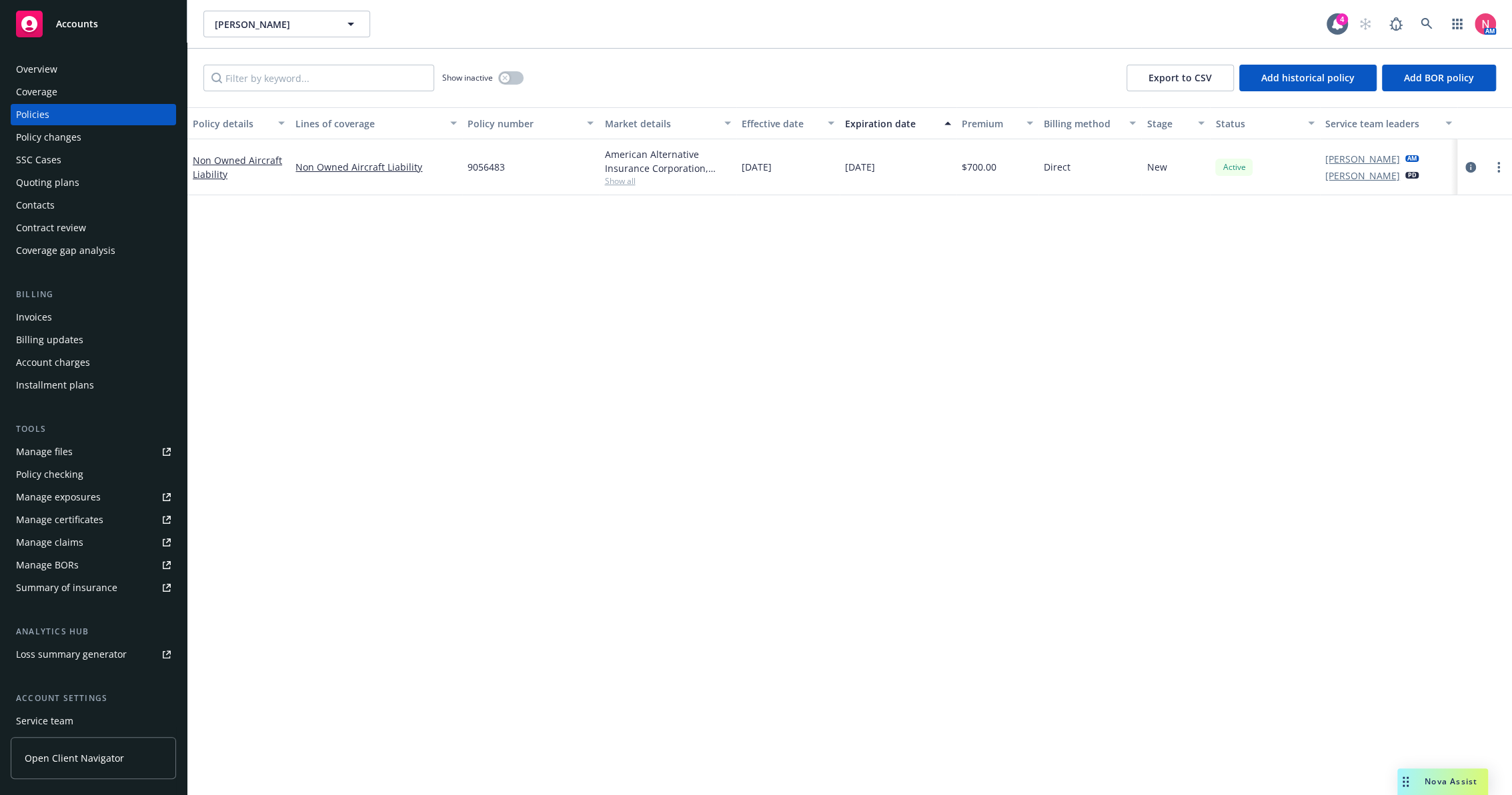
click at [960, 378] on div "Policy details Lines of coverage Policy number Market details Effective date Ex…" at bounding box center [849, 451] width 1324 height 688
